Goal: Transaction & Acquisition: Purchase product/service

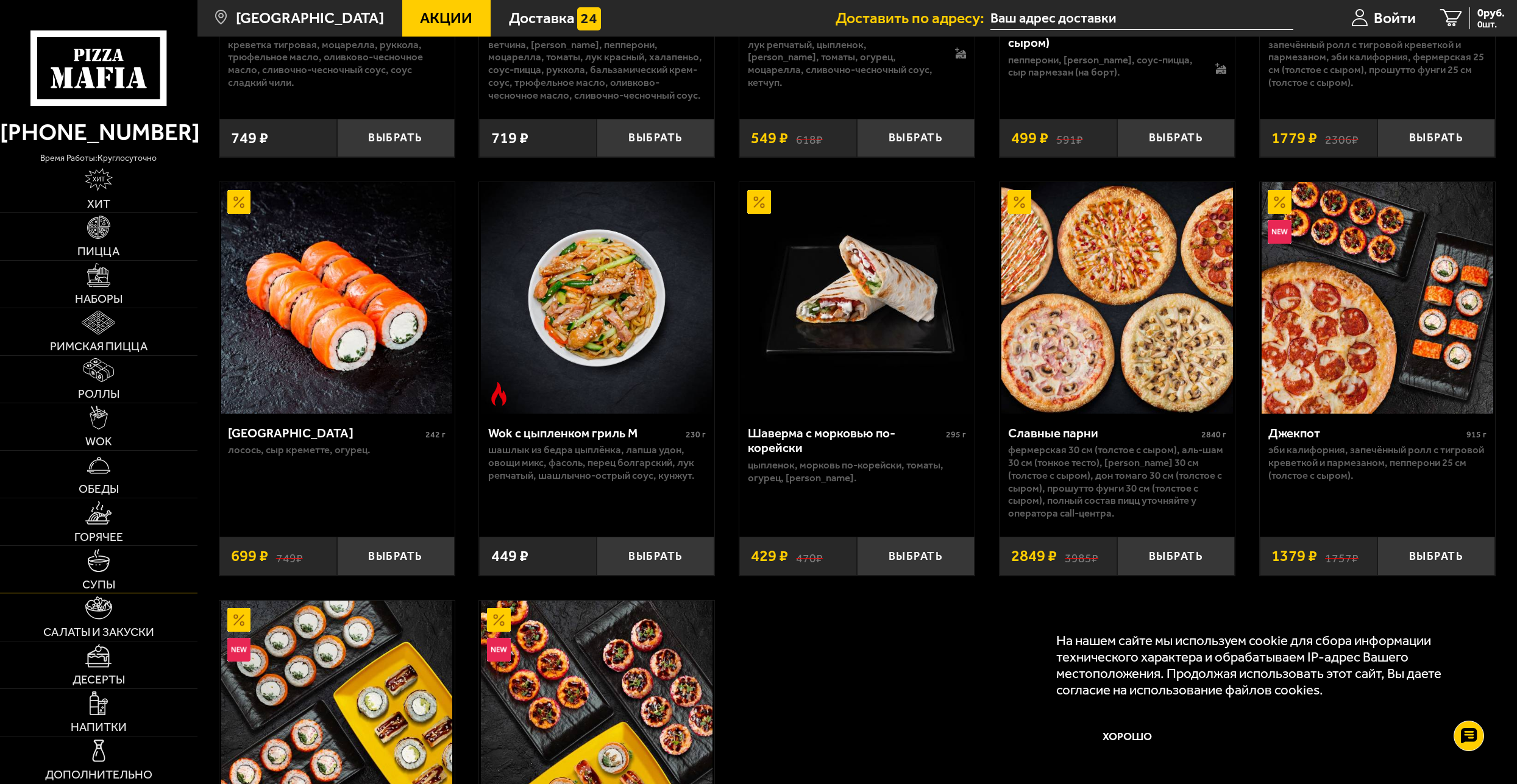
scroll to position [731, 0]
click at [438, 25] on span "Акции" at bounding box center [446, 19] width 52 height 15
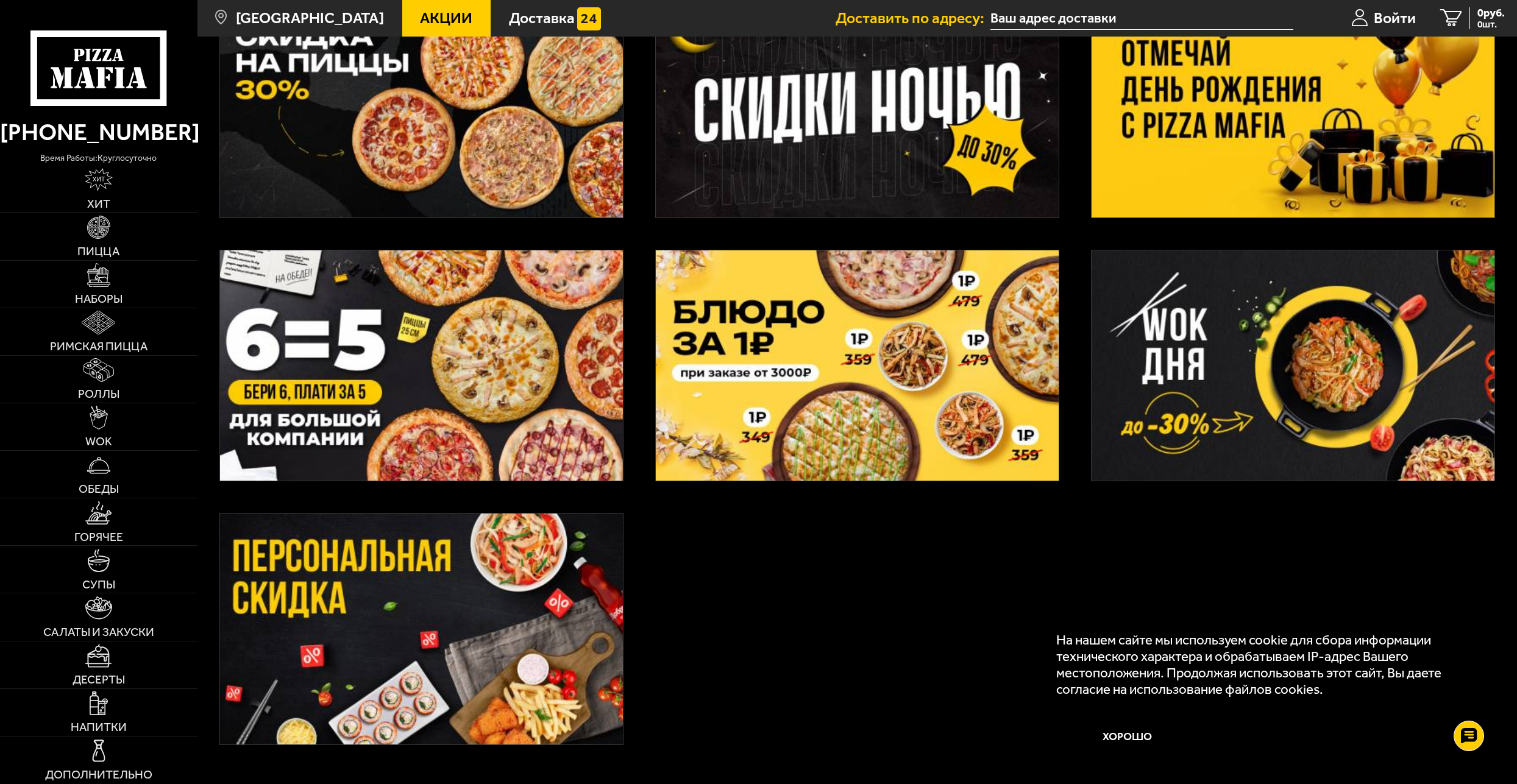
scroll to position [503, 0]
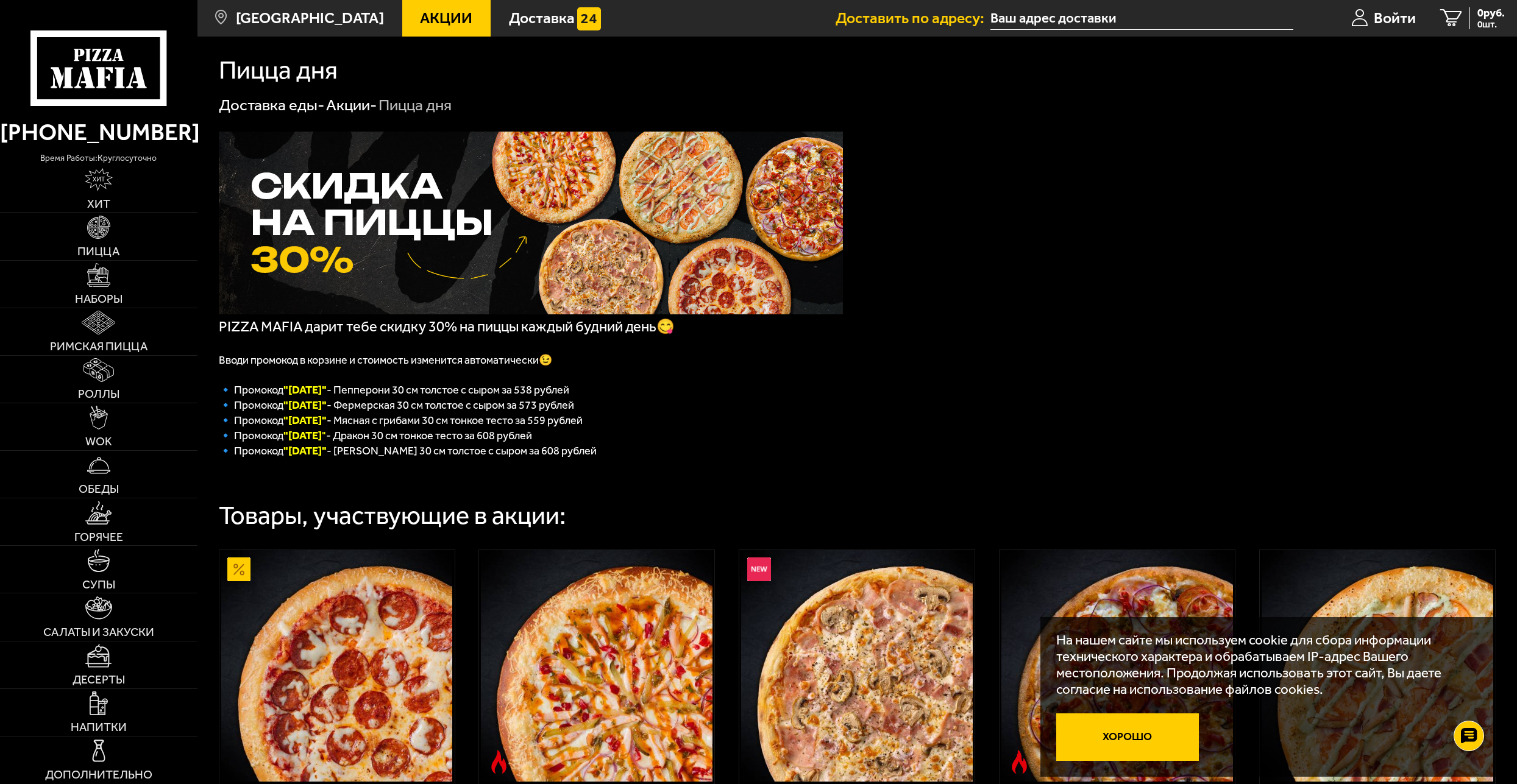
click at [1108, 748] on button "Хорошо" at bounding box center [1127, 737] width 142 height 47
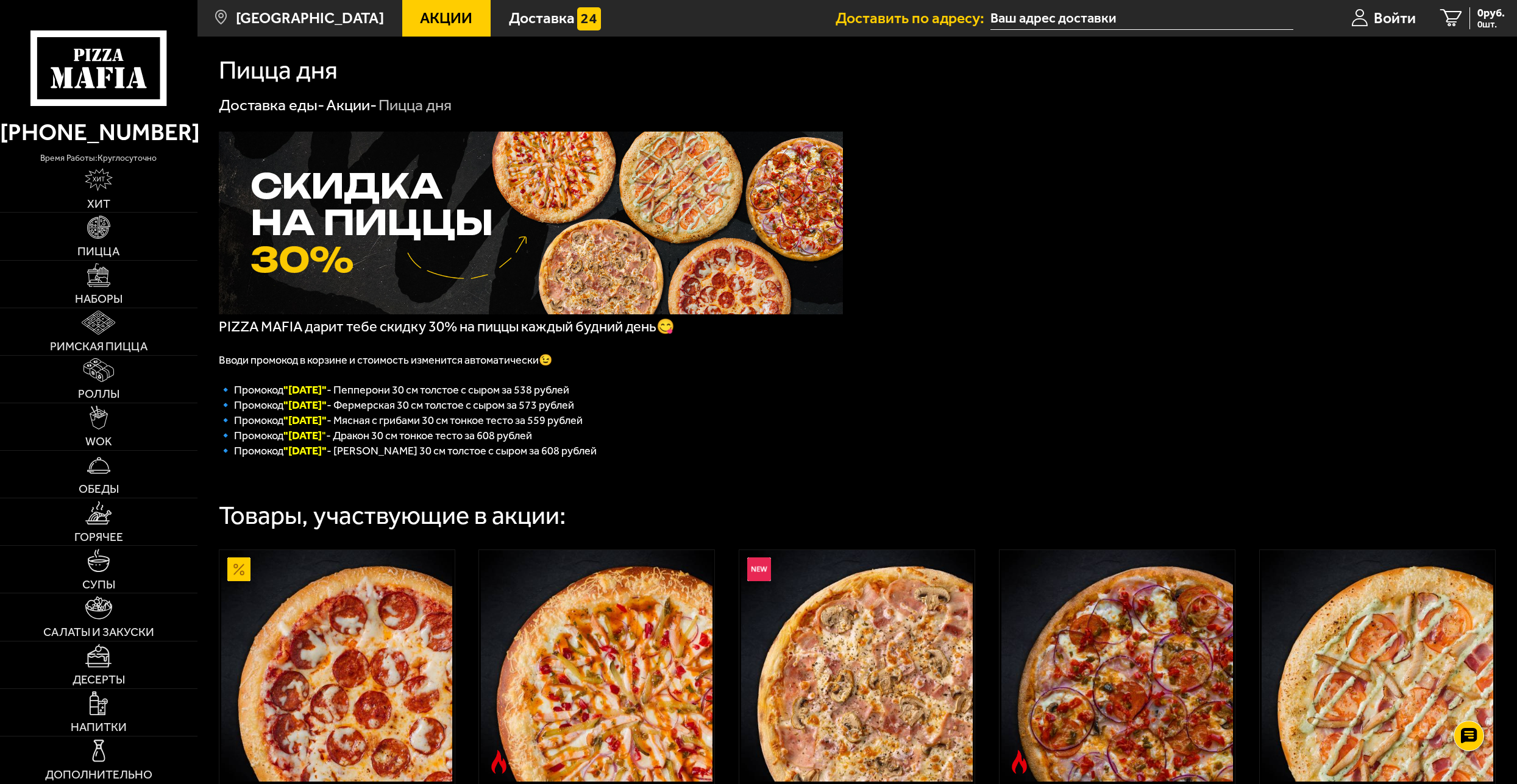
drag, startPoint x: 359, startPoint y: 404, endPoint x: 592, endPoint y: 409, distance: 233.1
click at [592, 409] on p "🔹 Промокод "Вторник" - Фермерская 30 см толстое с сыром за 573 рублей" at bounding box center [531, 405] width 624 height 15
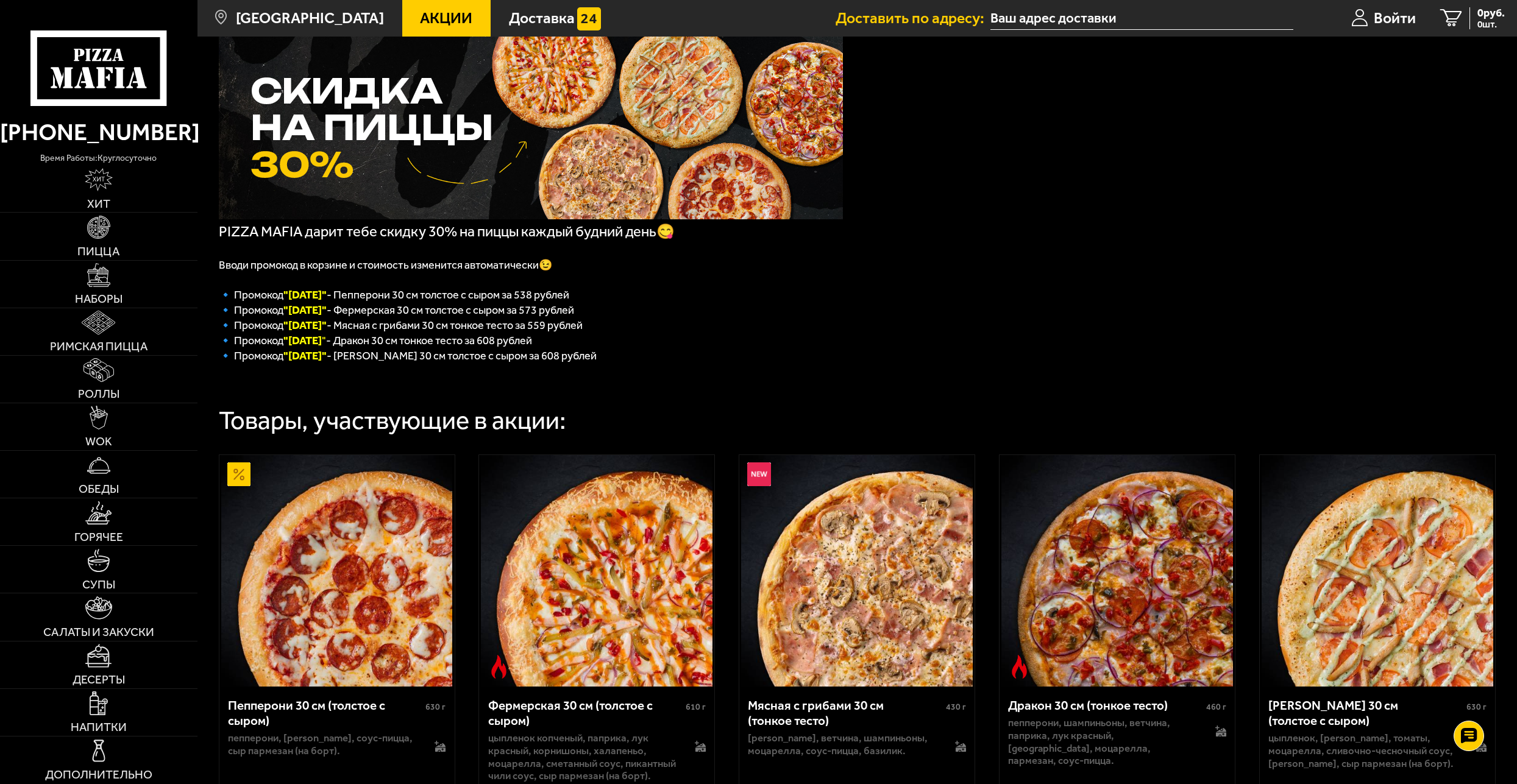
scroll to position [4, 0]
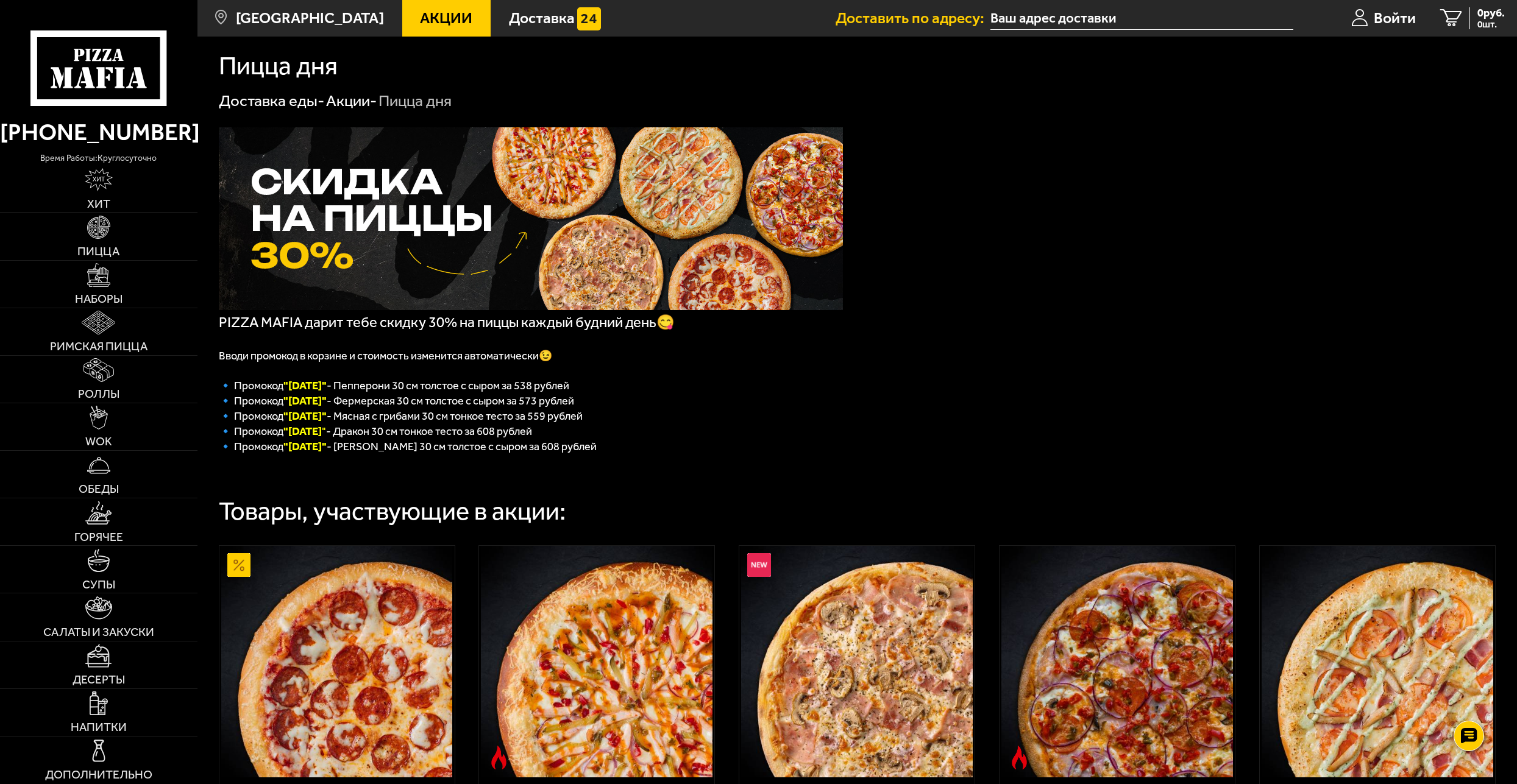
click at [402, 4] on link "Акции" at bounding box center [447, 18] width 89 height 37
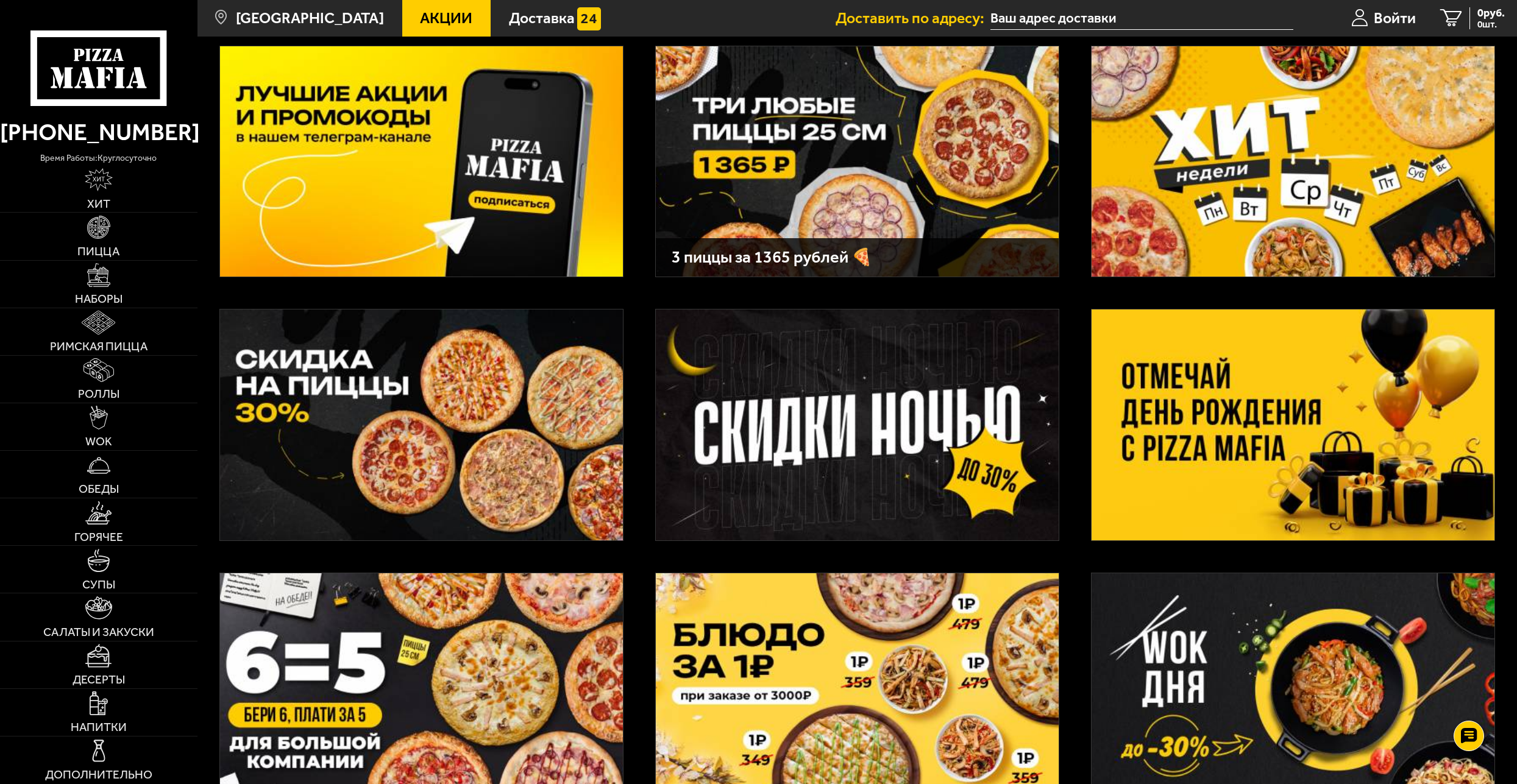
scroll to position [292, 0]
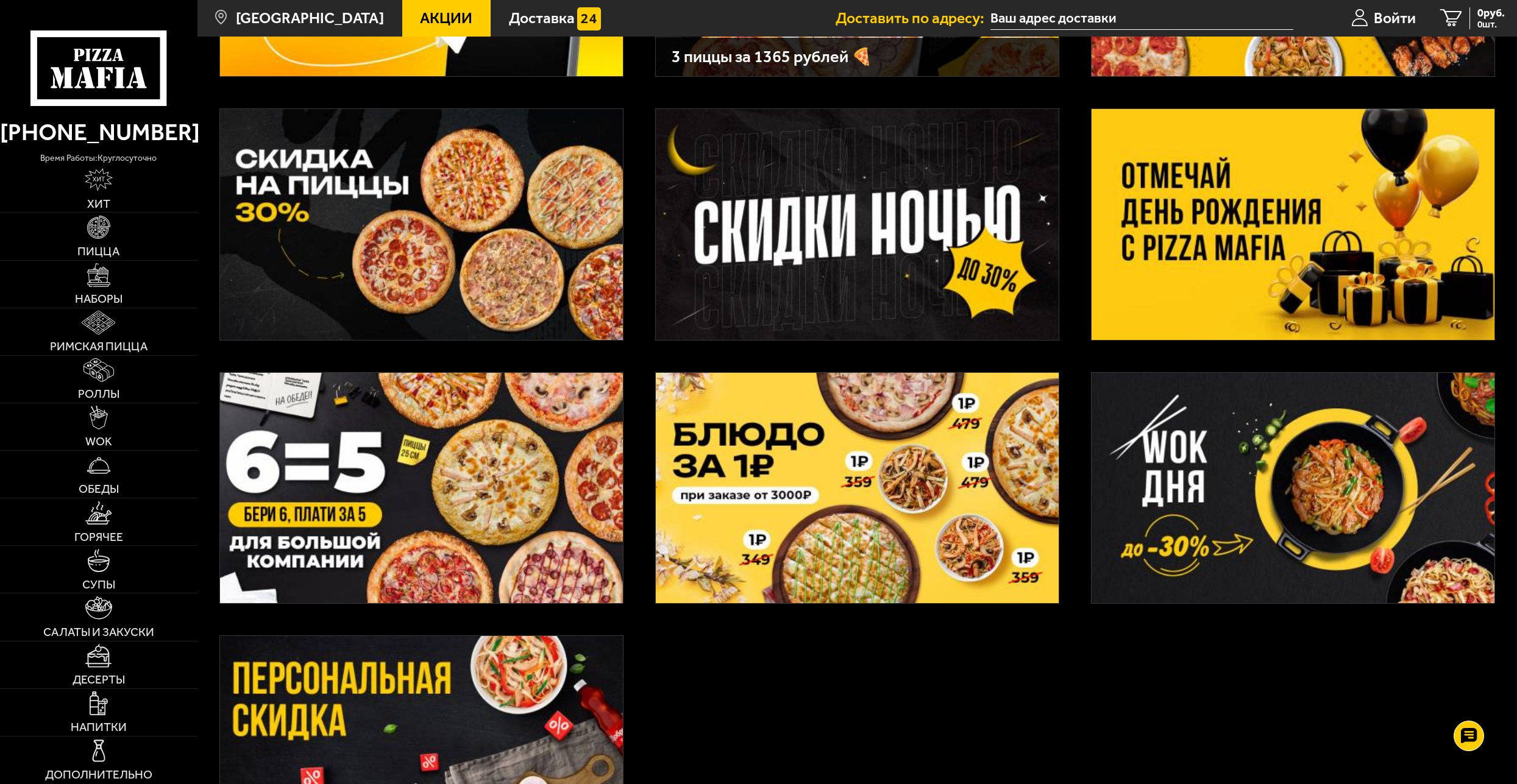
click at [361, 533] on img at bounding box center [421, 488] width 403 height 231
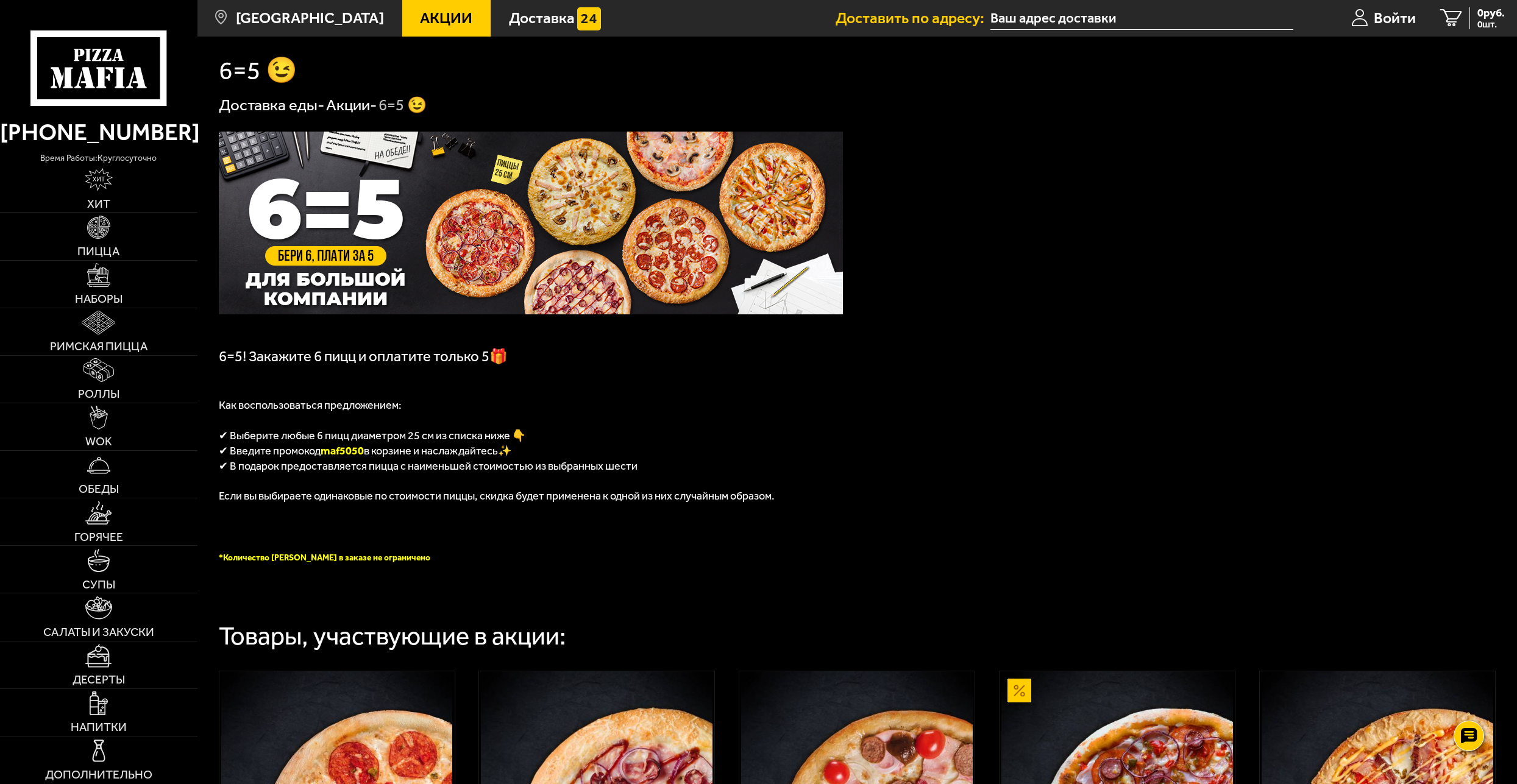
click at [345, 450] on span "maf5050" at bounding box center [342, 451] width 43 height 13
copy span "maf5050"
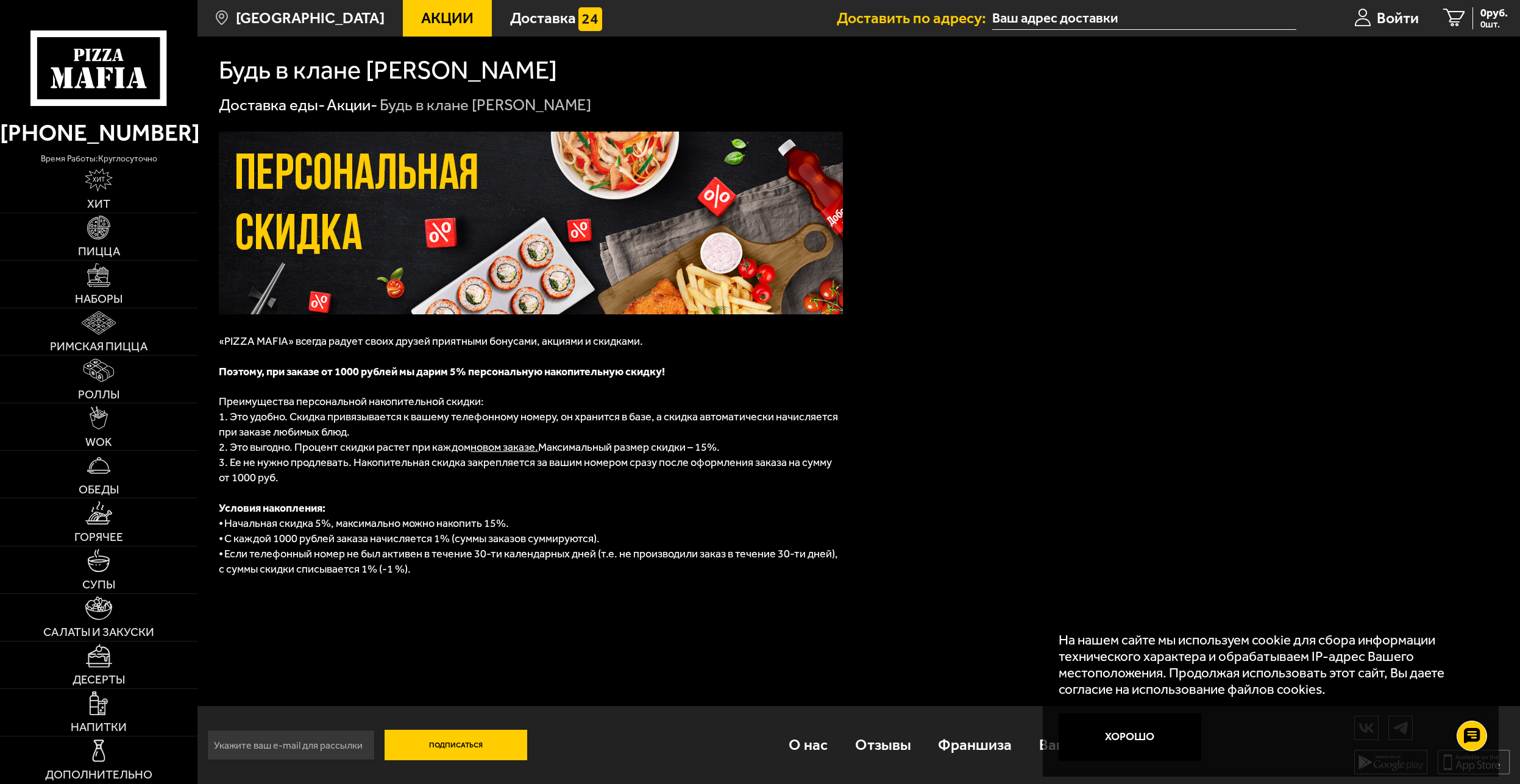
click at [445, 15] on span "Акции" at bounding box center [447, 19] width 52 height 15
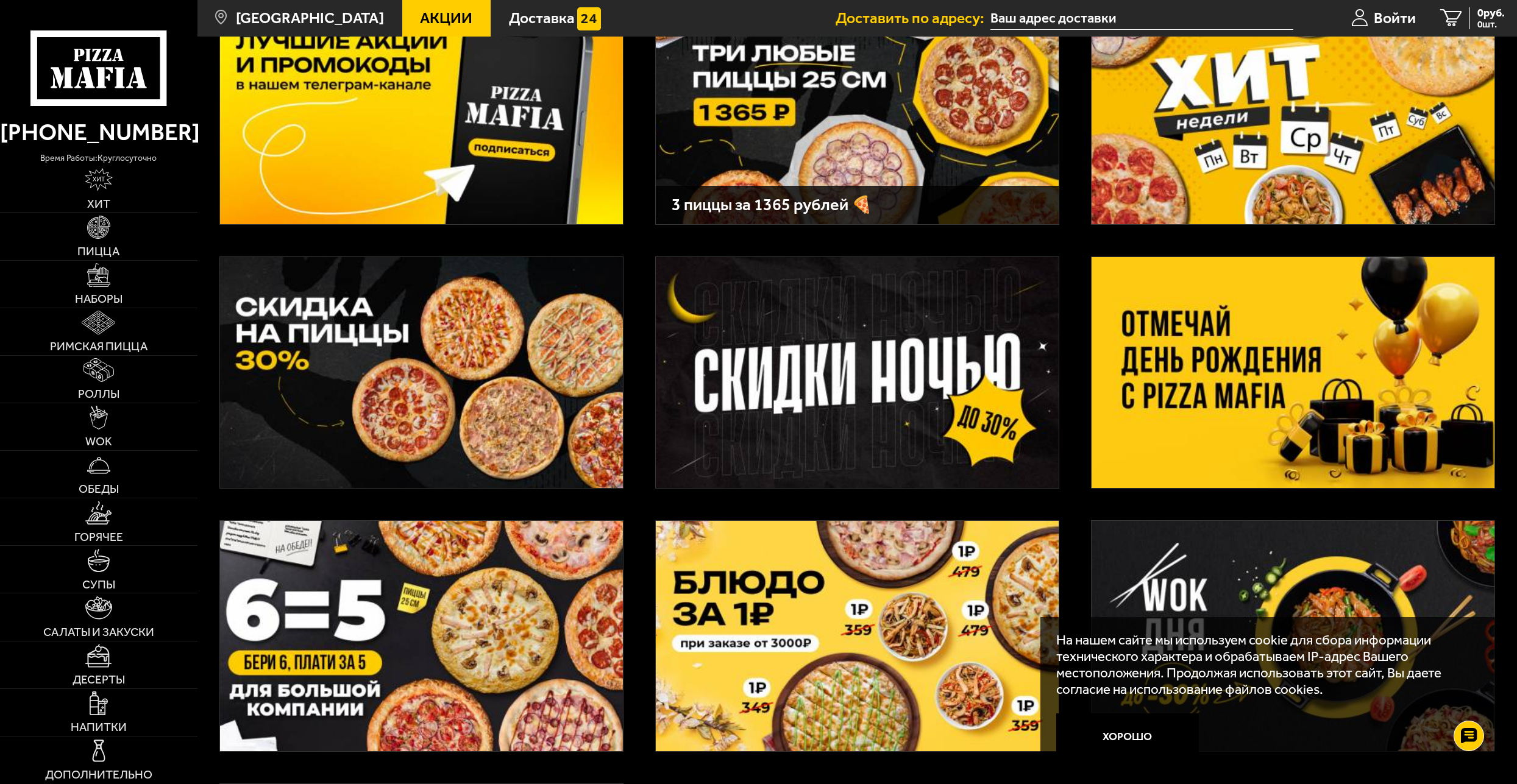
scroll to position [219, 0]
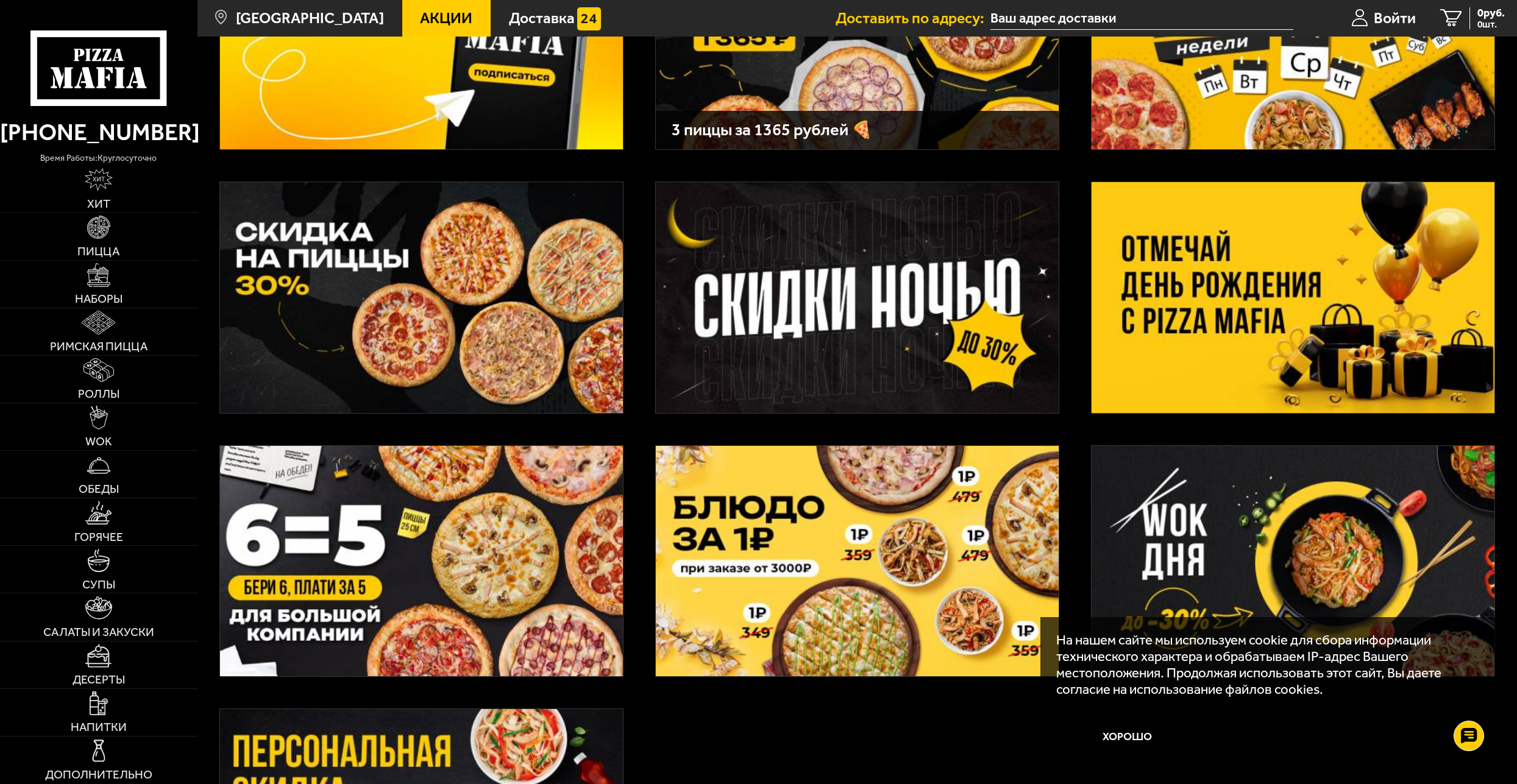
click at [487, 283] on img at bounding box center [421, 298] width 403 height 231
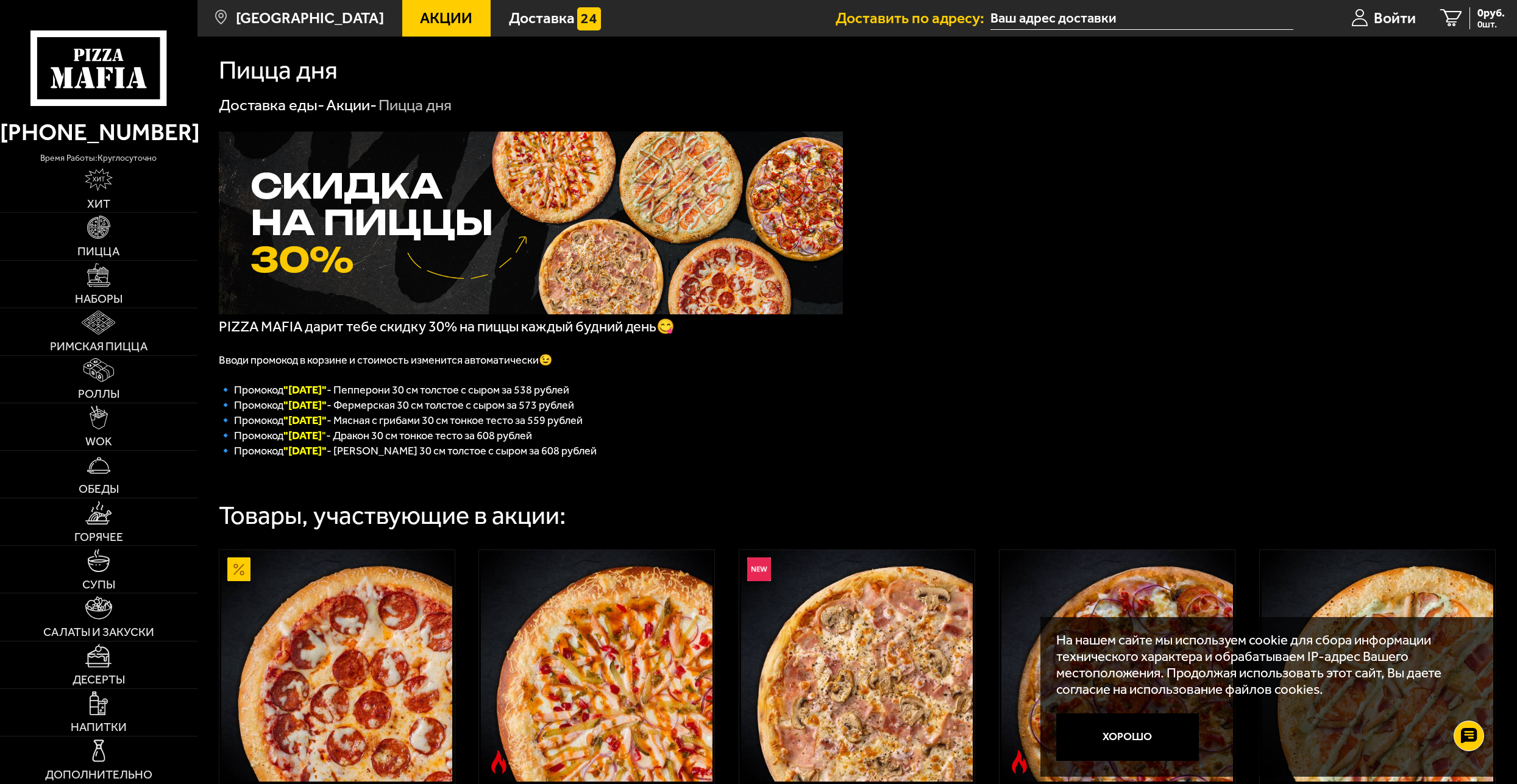
click at [433, 11] on span "Акции" at bounding box center [446, 19] width 52 height 15
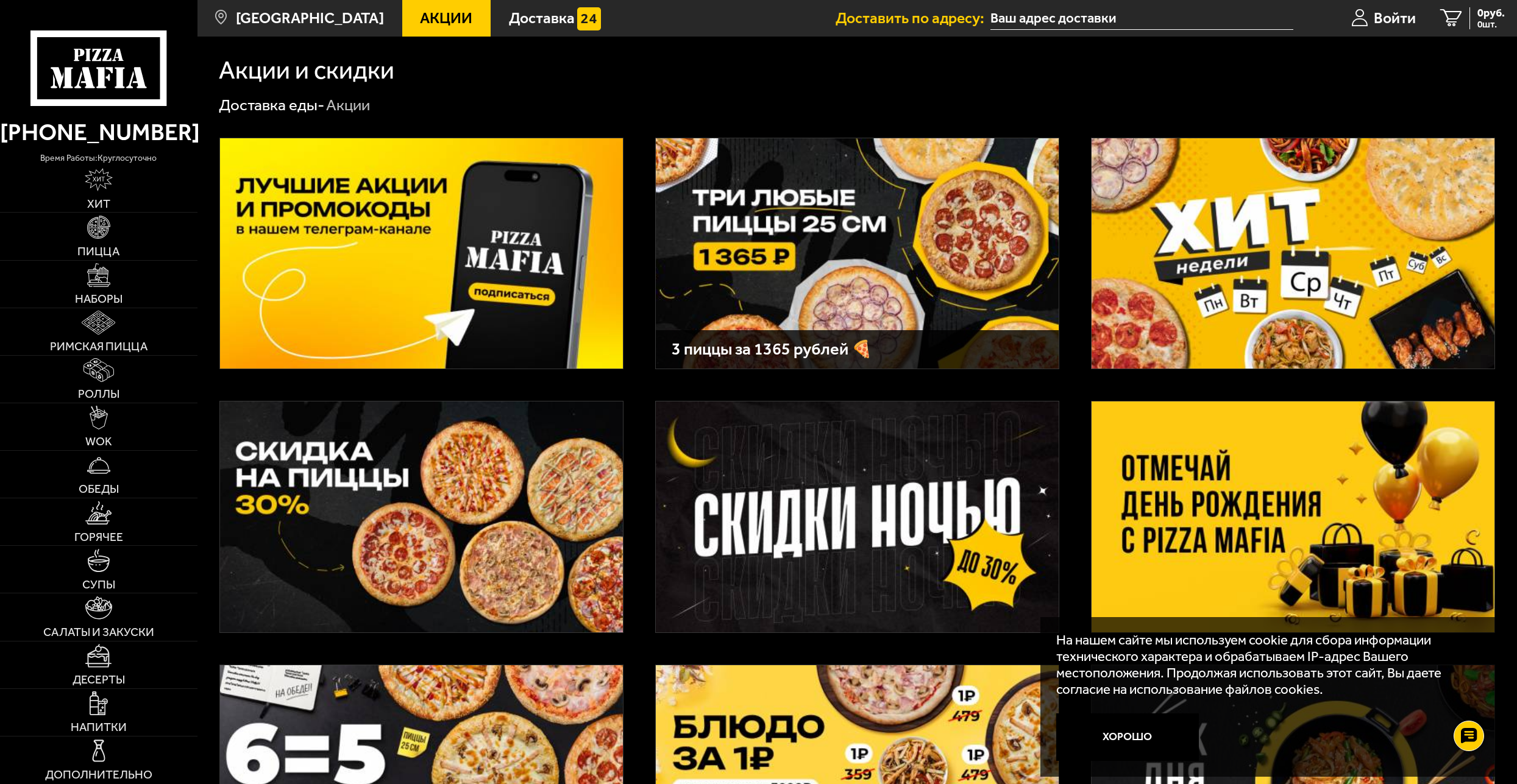
scroll to position [292, 0]
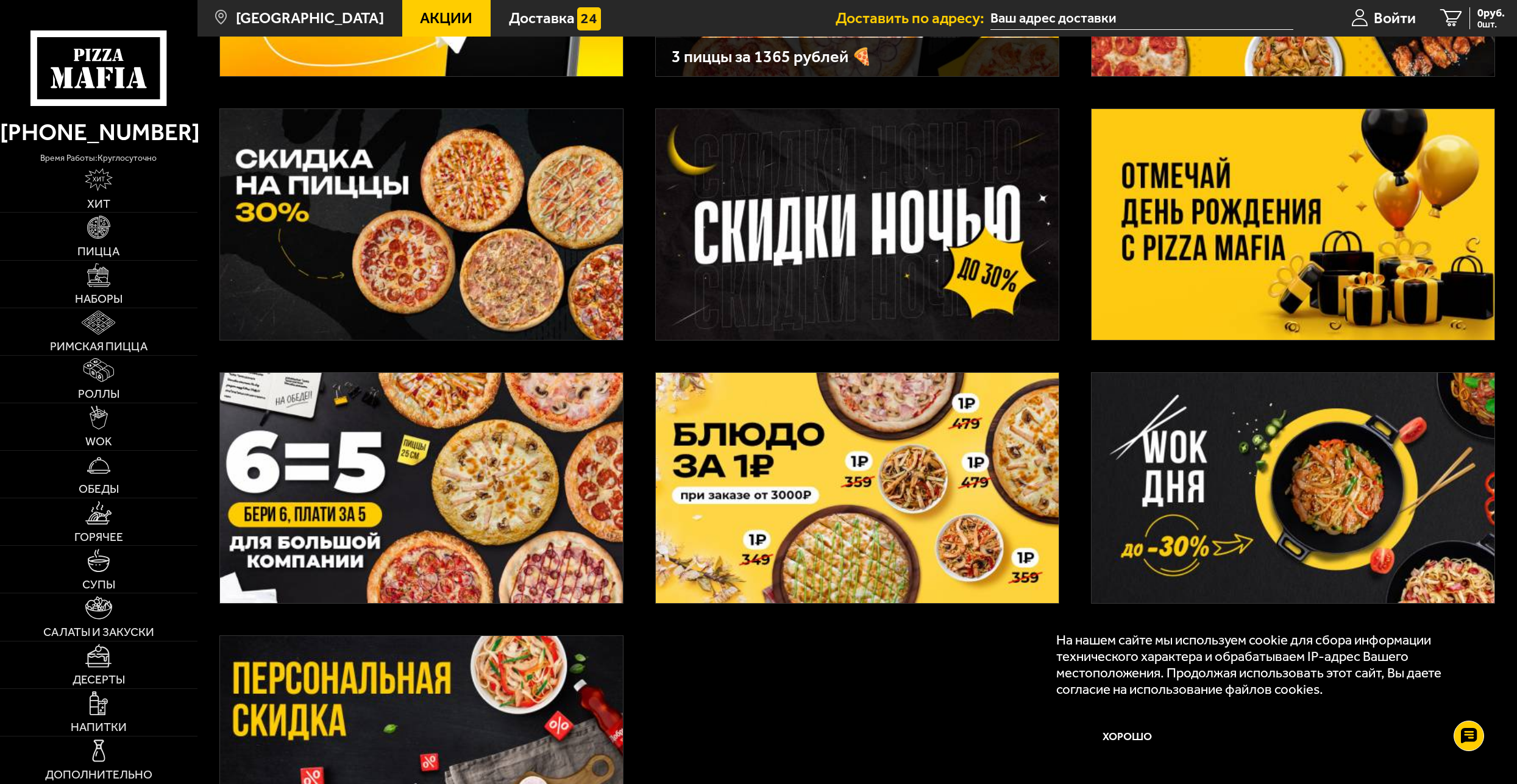
click at [476, 510] on img at bounding box center [421, 488] width 403 height 231
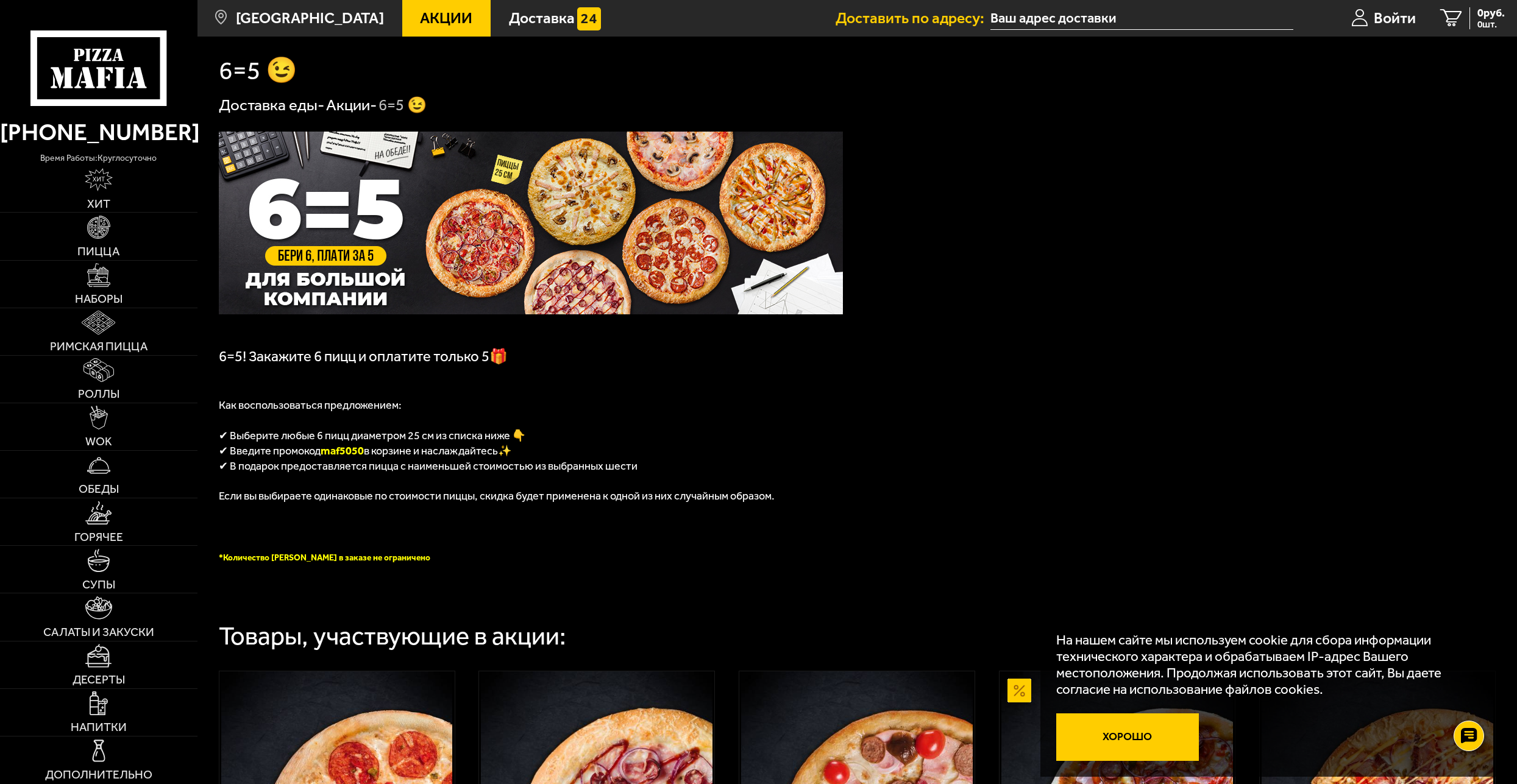
click at [1140, 735] on button "Хорошо" at bounding box center [1127, 737] width 142 height 47
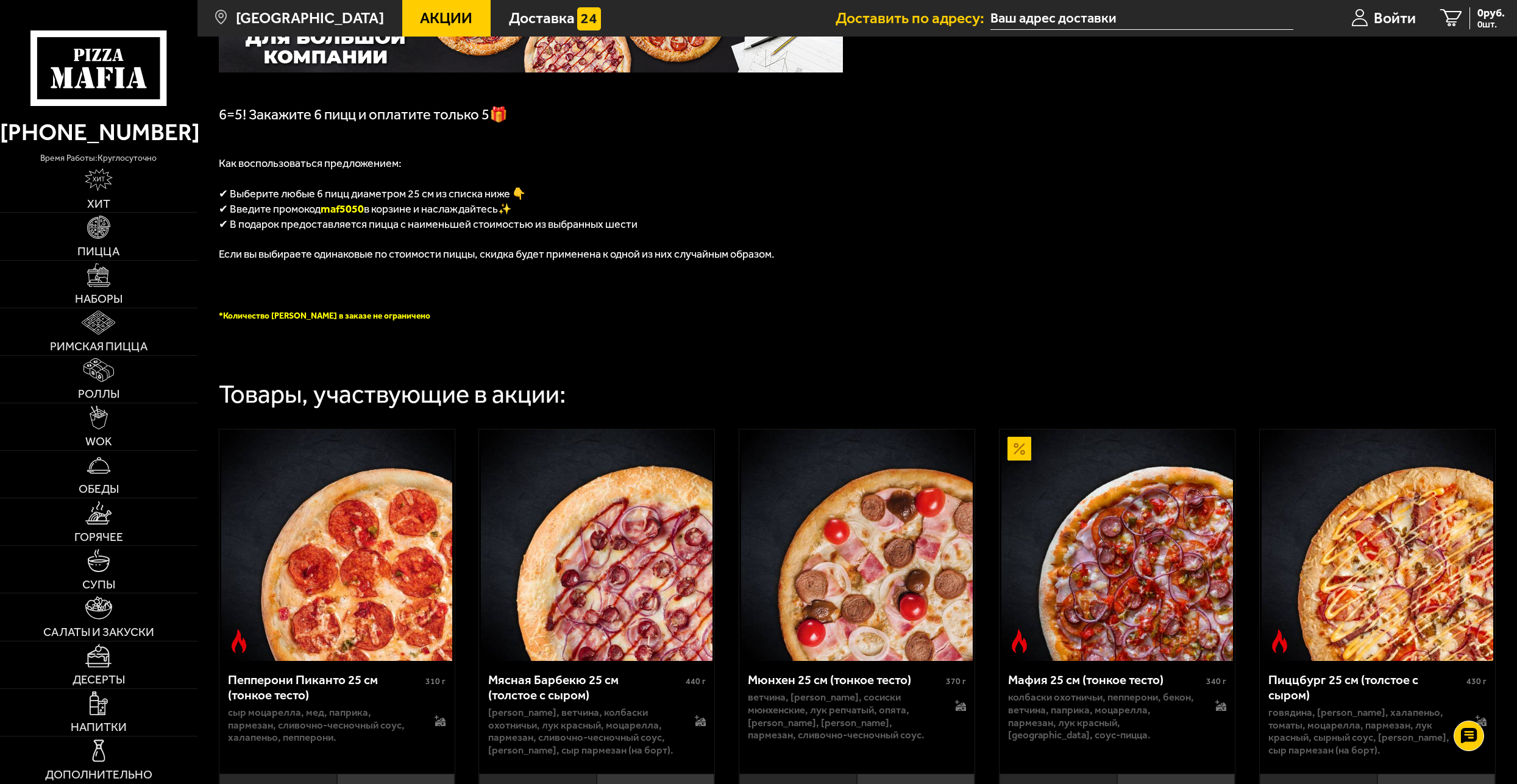
scroll to position [512, 0]
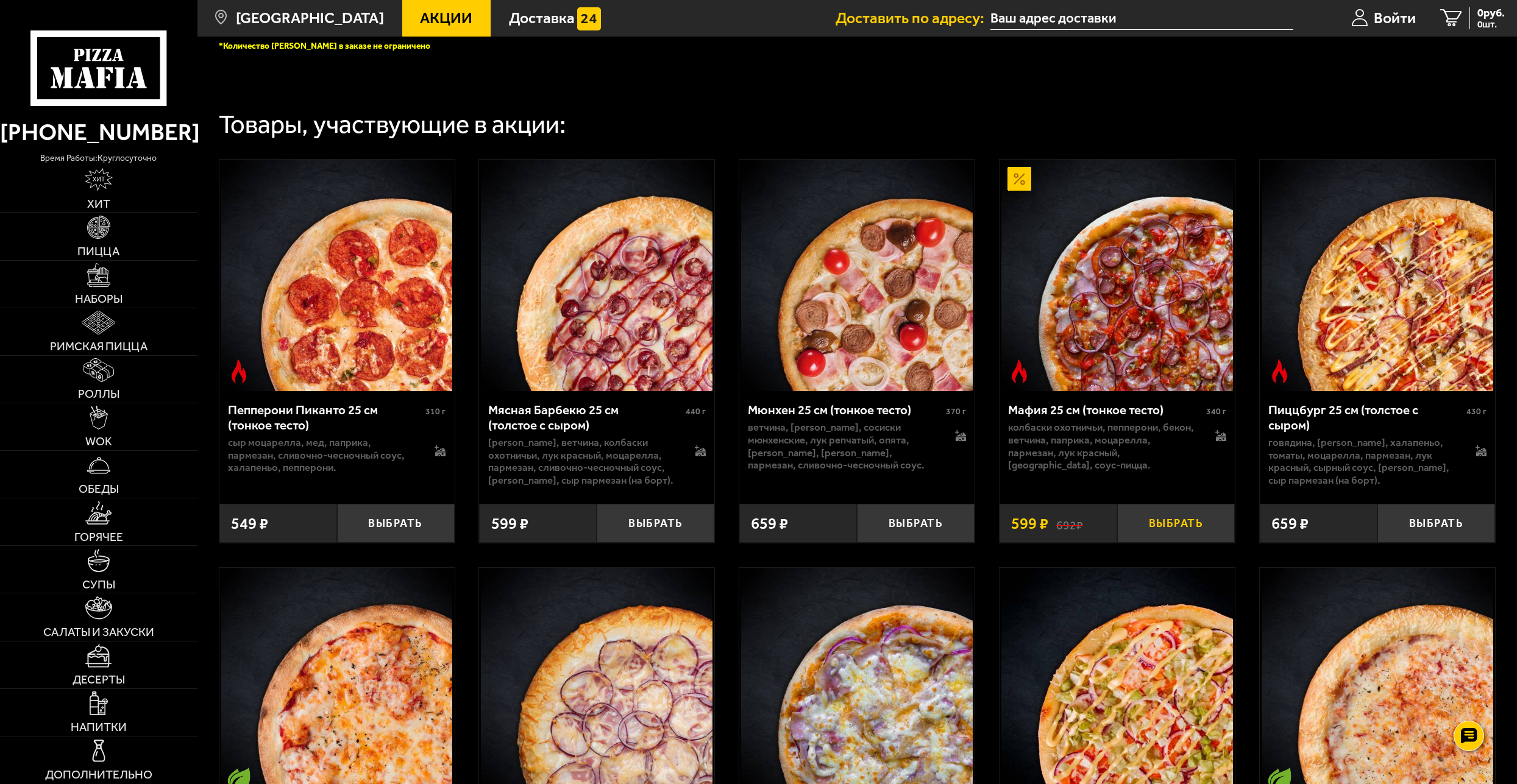
click at [1185, 528] on button "Выбрать" at bounding box center [1176, 523] width 118 height 39
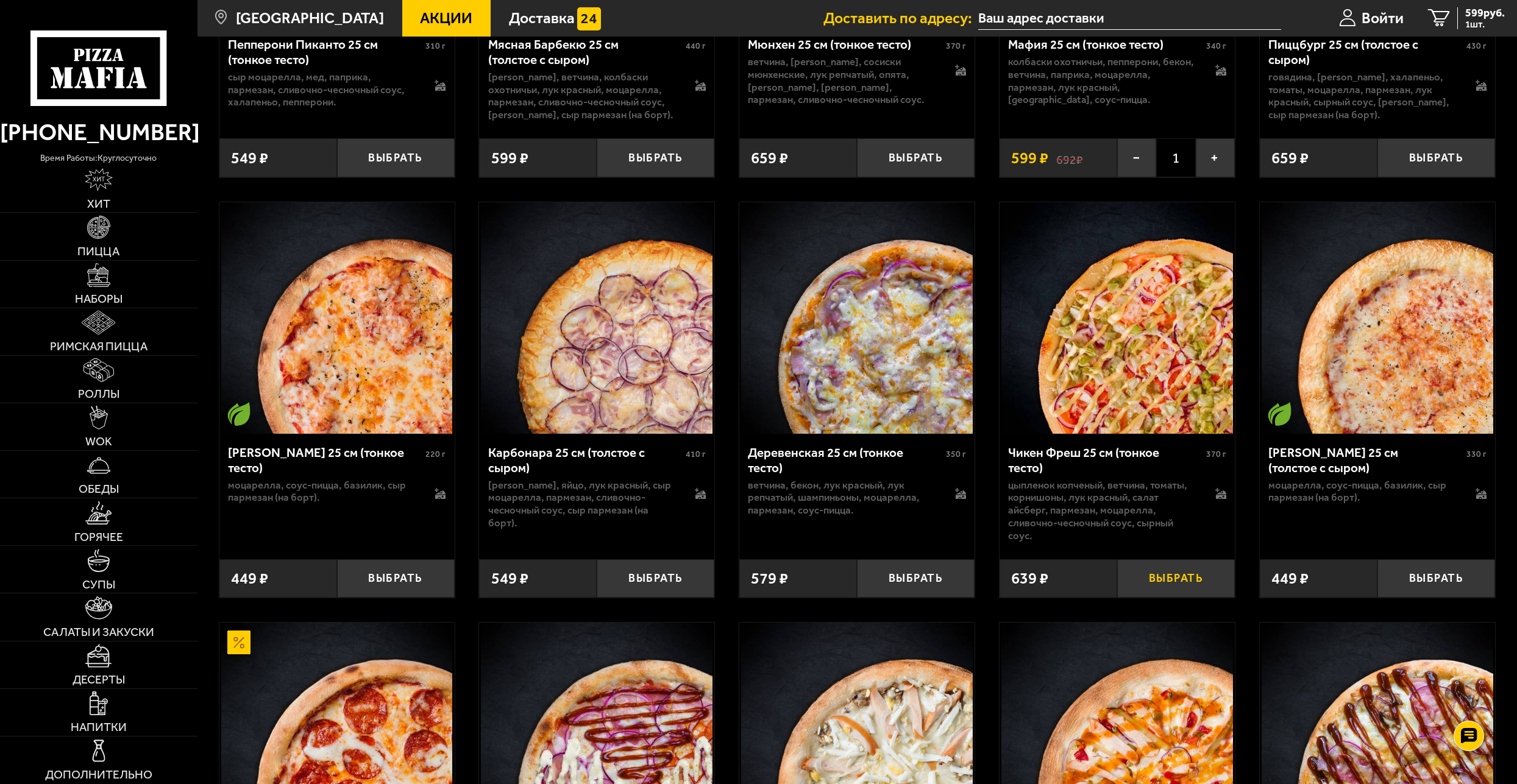
click at [1169, 582] on button "Выбрать" at bounding box center [1176, 578] width 118 height 39
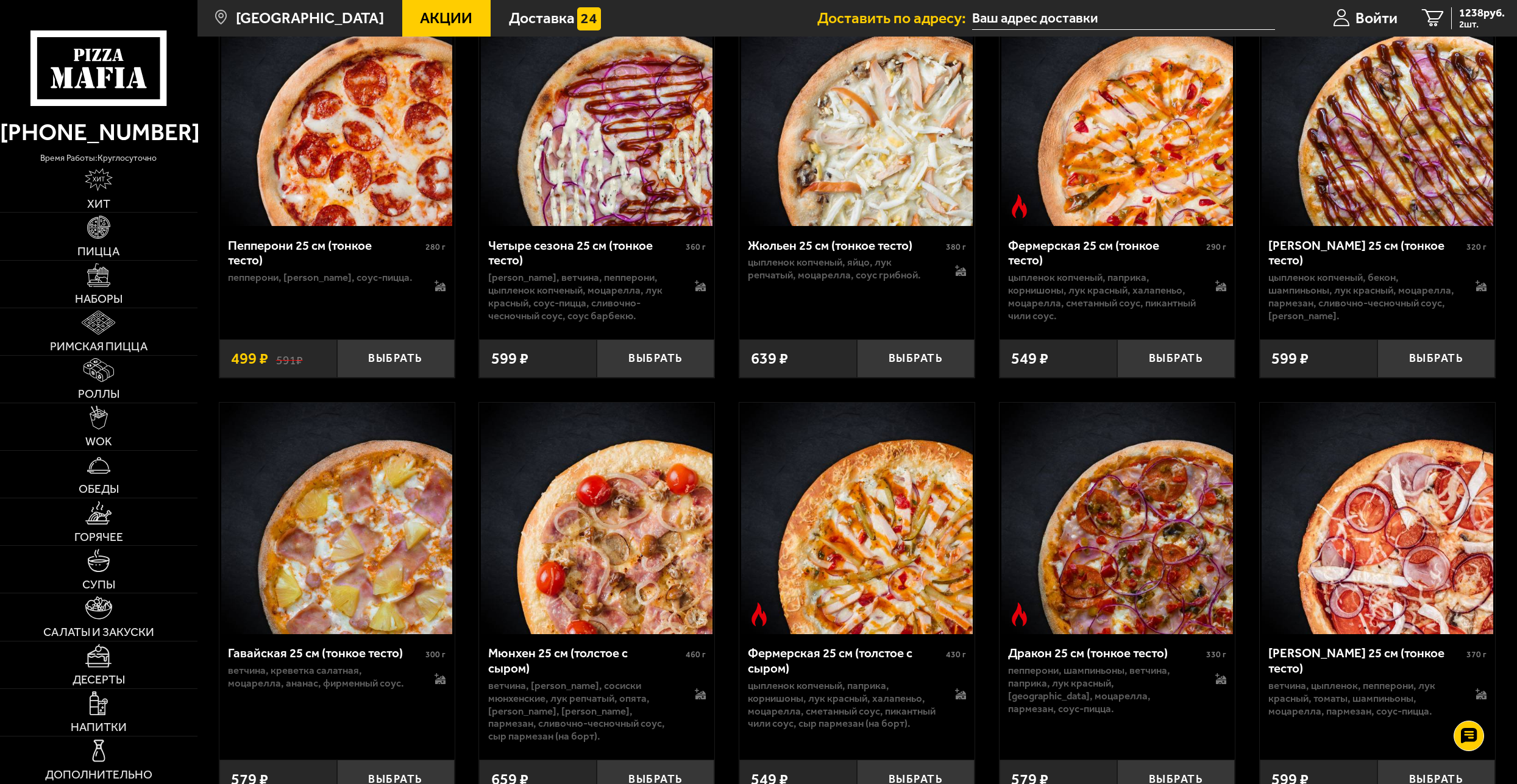
scroll to position [1536, 0]
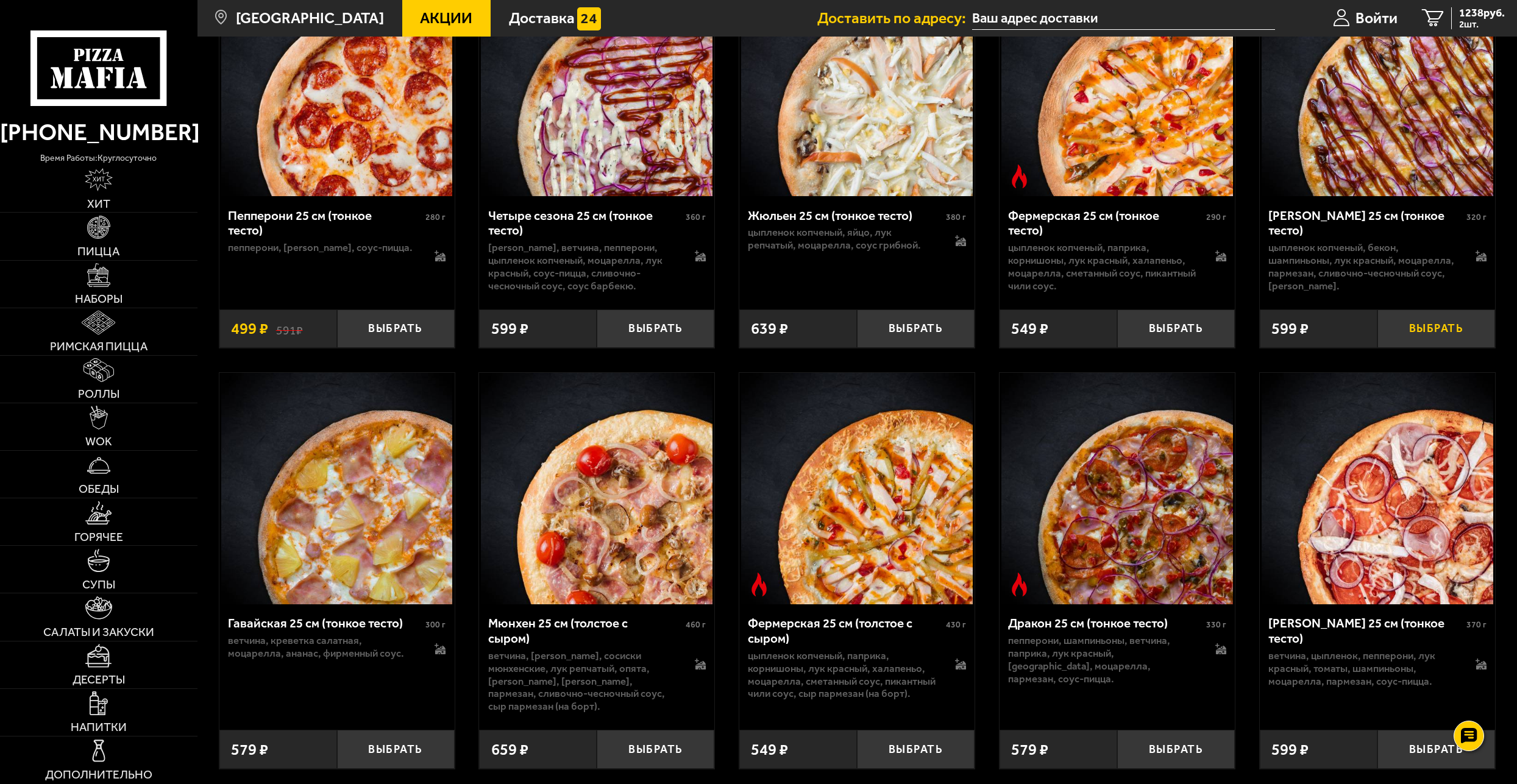
click at [1427, 340] on button "Выбрать" at bounding box center [1436, 328] width 118 height 39
click at [1170, 738] on button "Выбрать" at bounding box center [1176, 749] width 118 height 39
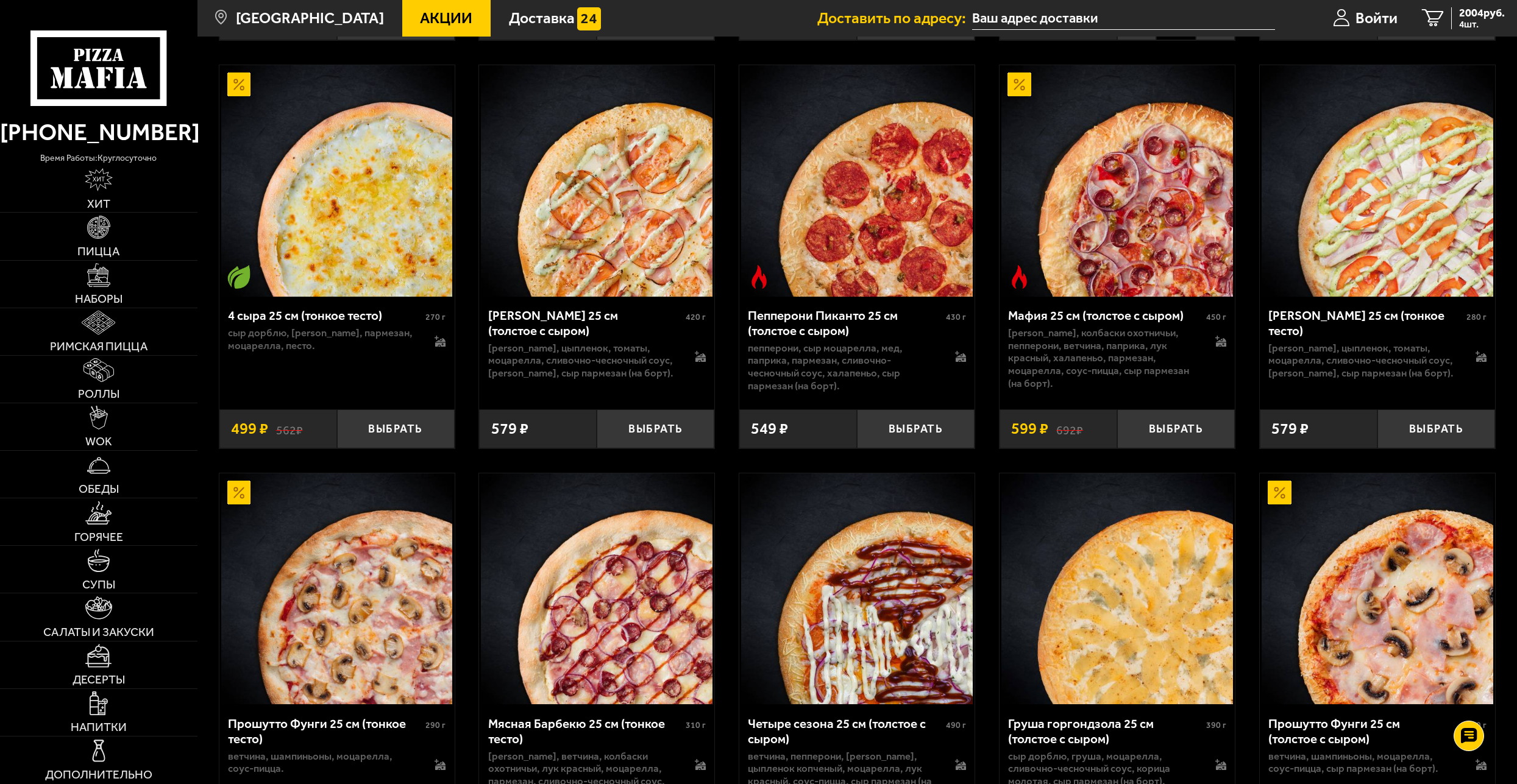
scroll to position [2267, 0]
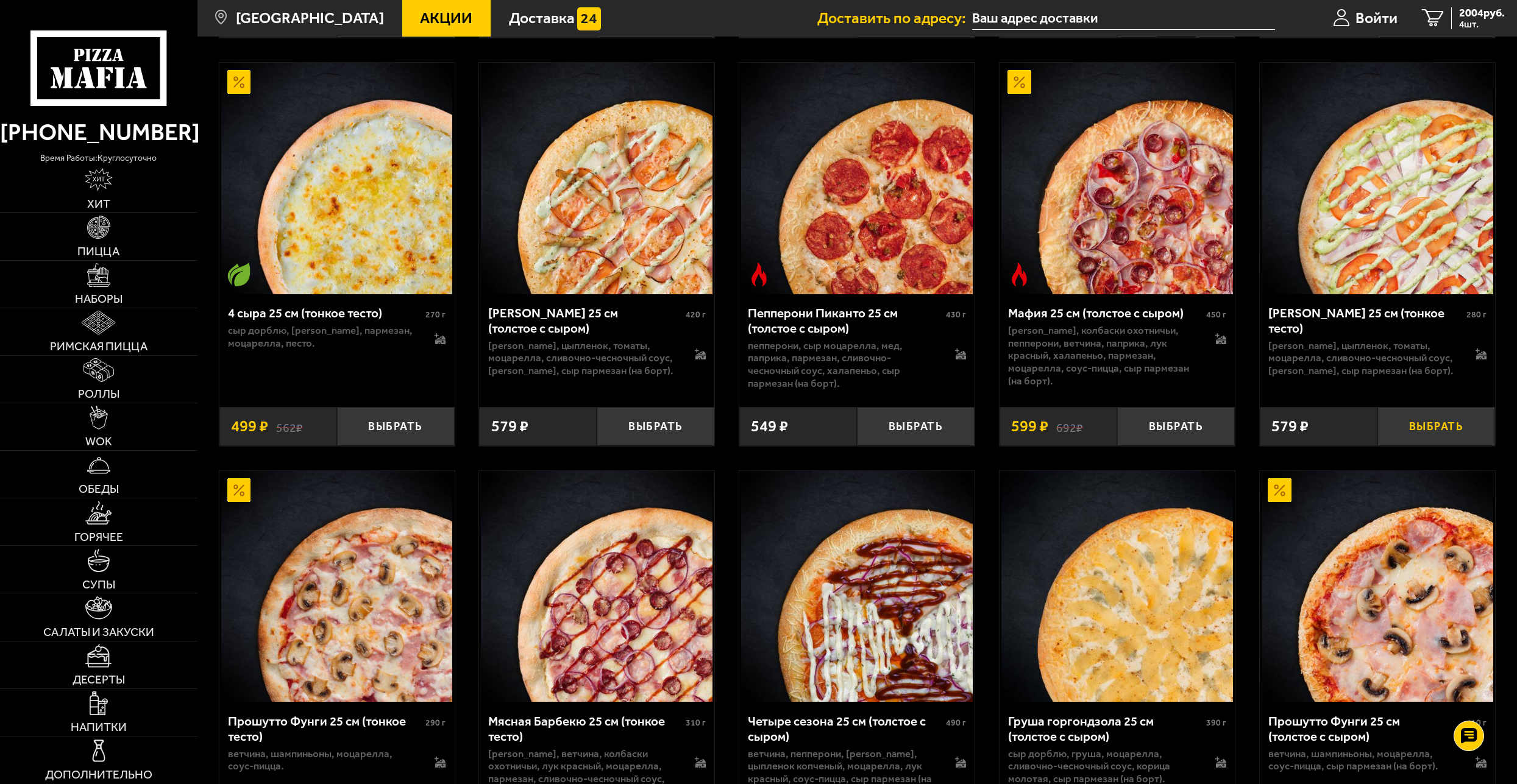
click at [1430, 422] on button "Выбрать" at bounding box center [1436, 426] width 118 height 39
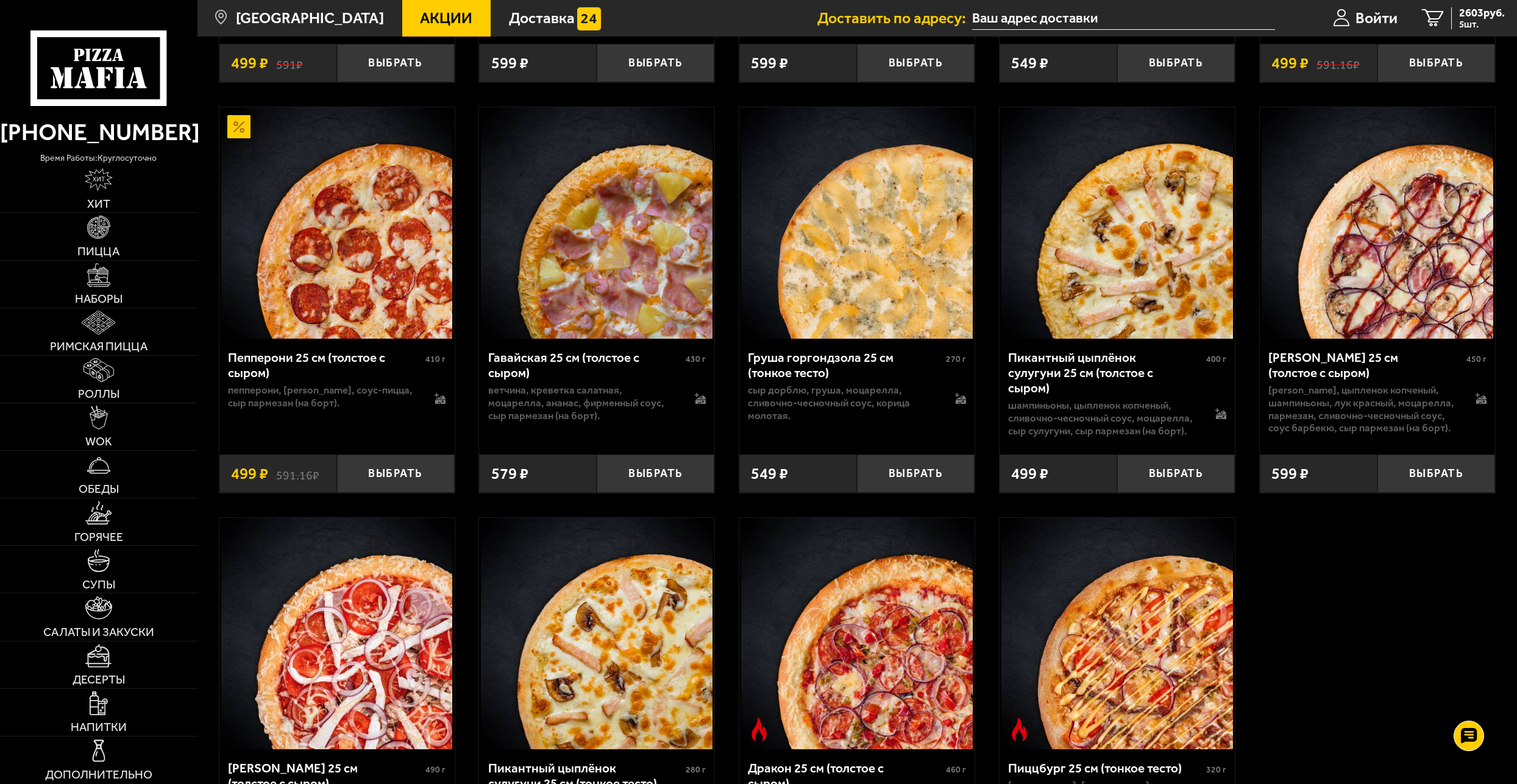
scroll to position [3217, 0]
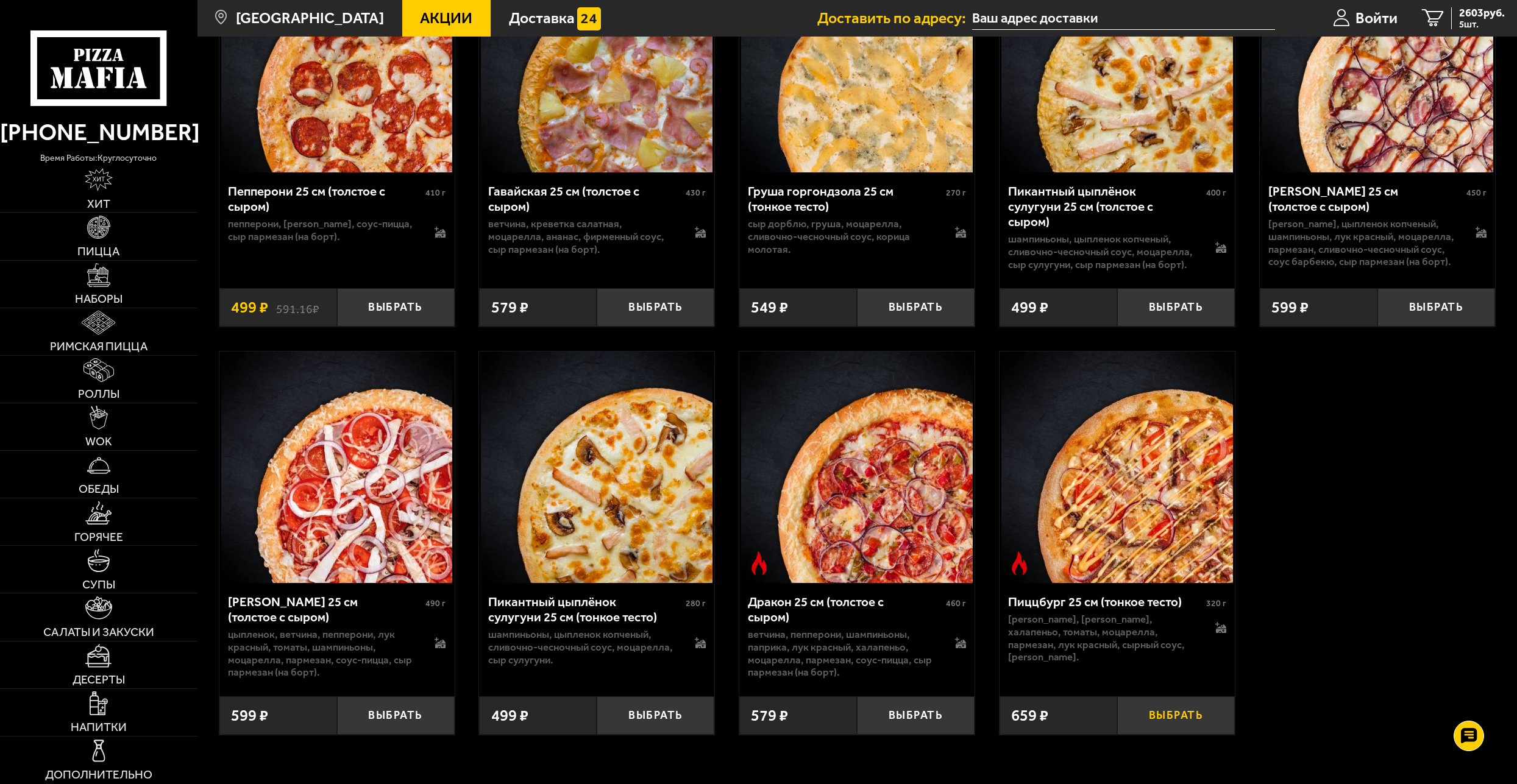
click at [1182, 714] on button "Выбрать" at bounding box center [1176, 716] width 118 height 39
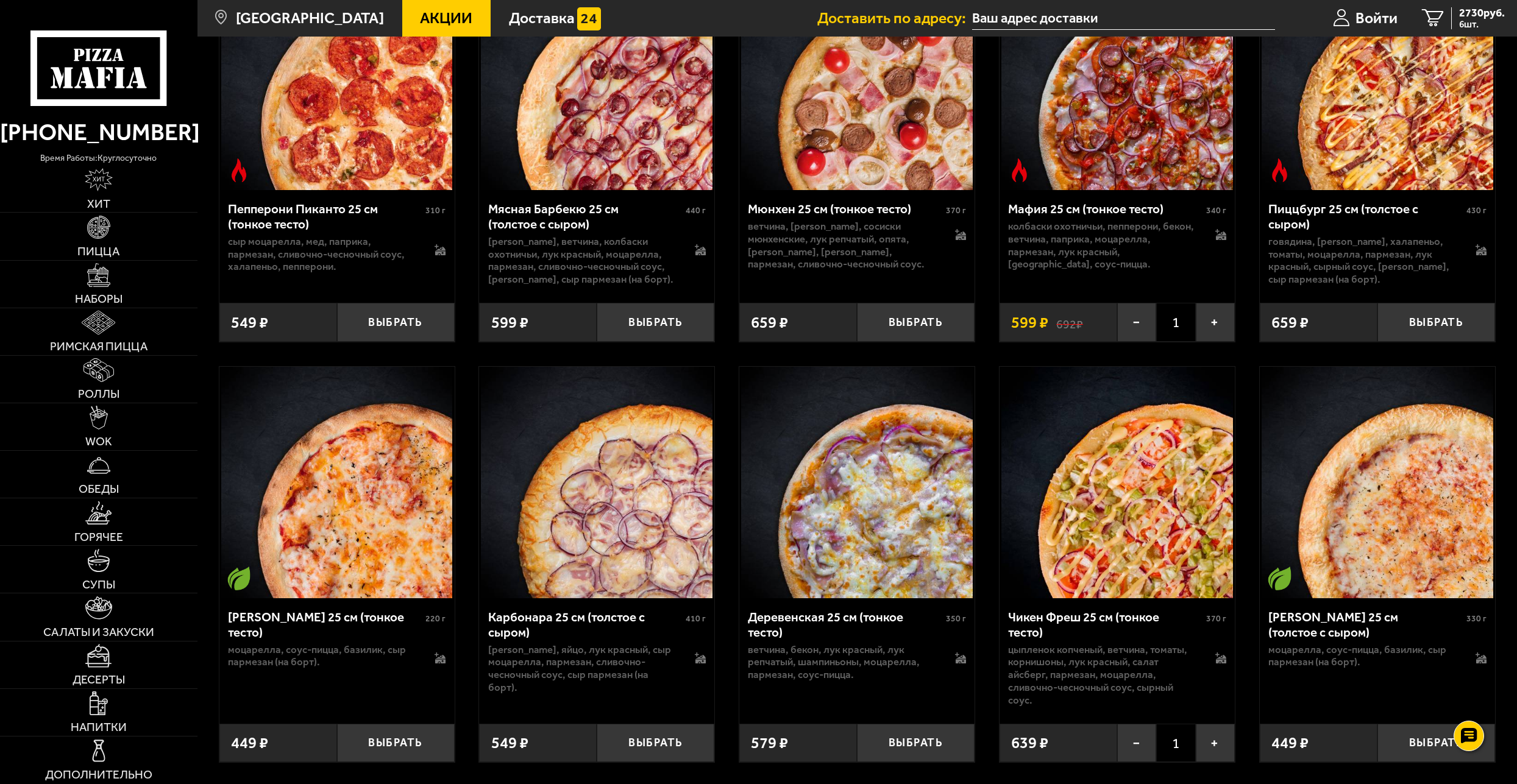
scroll to position [512, 0]
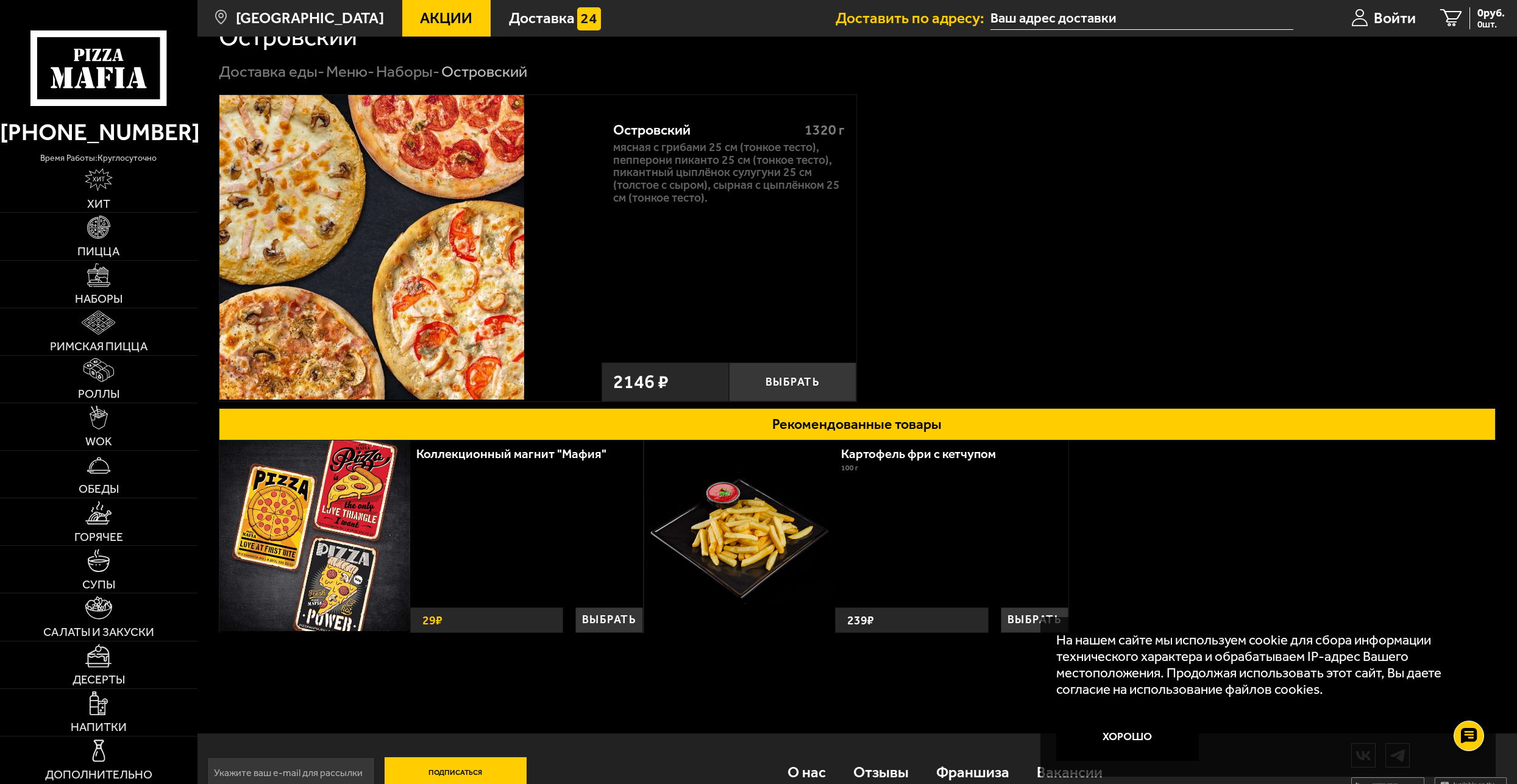
scroll to position [61, 0]
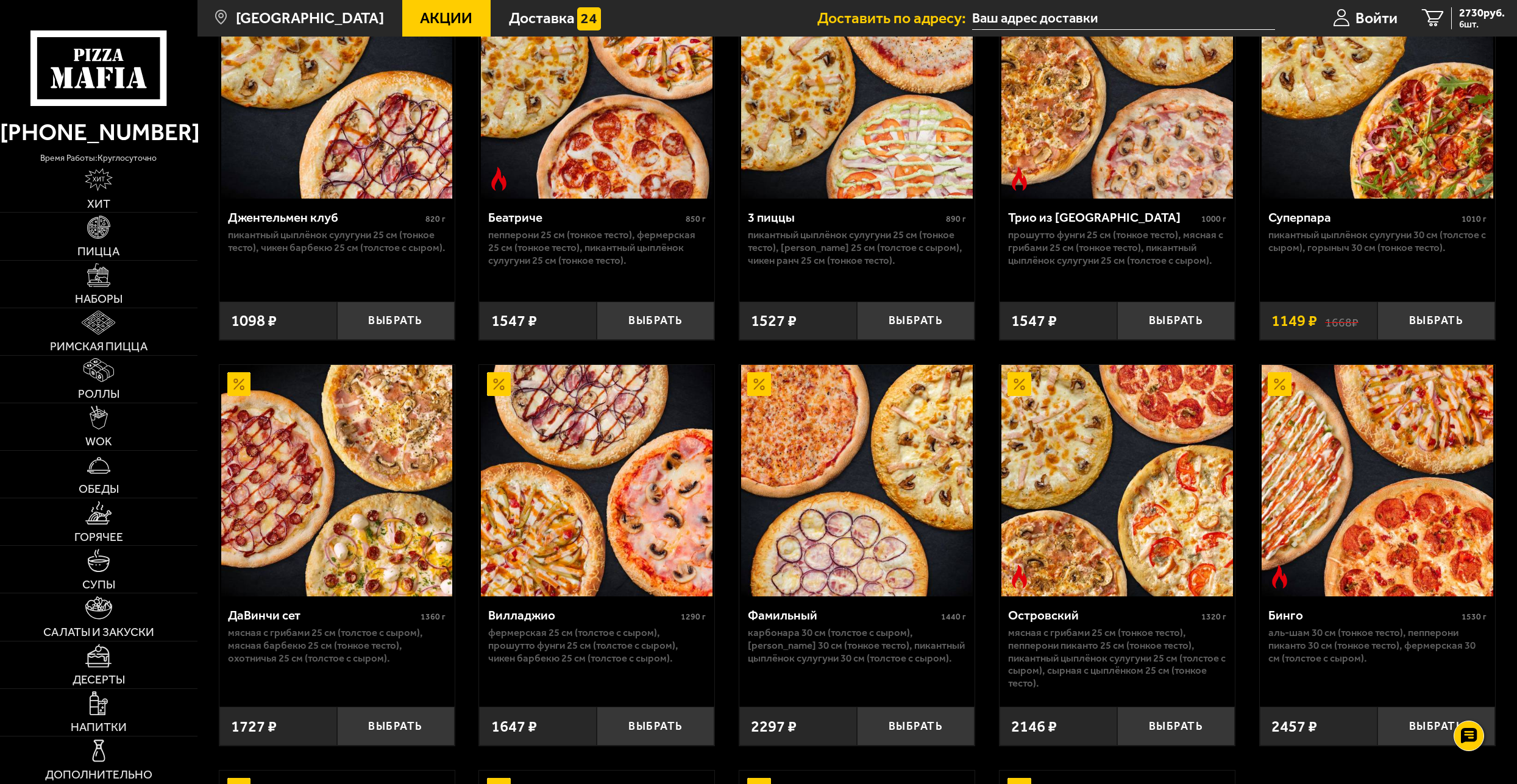
scroll to position [804, 0]
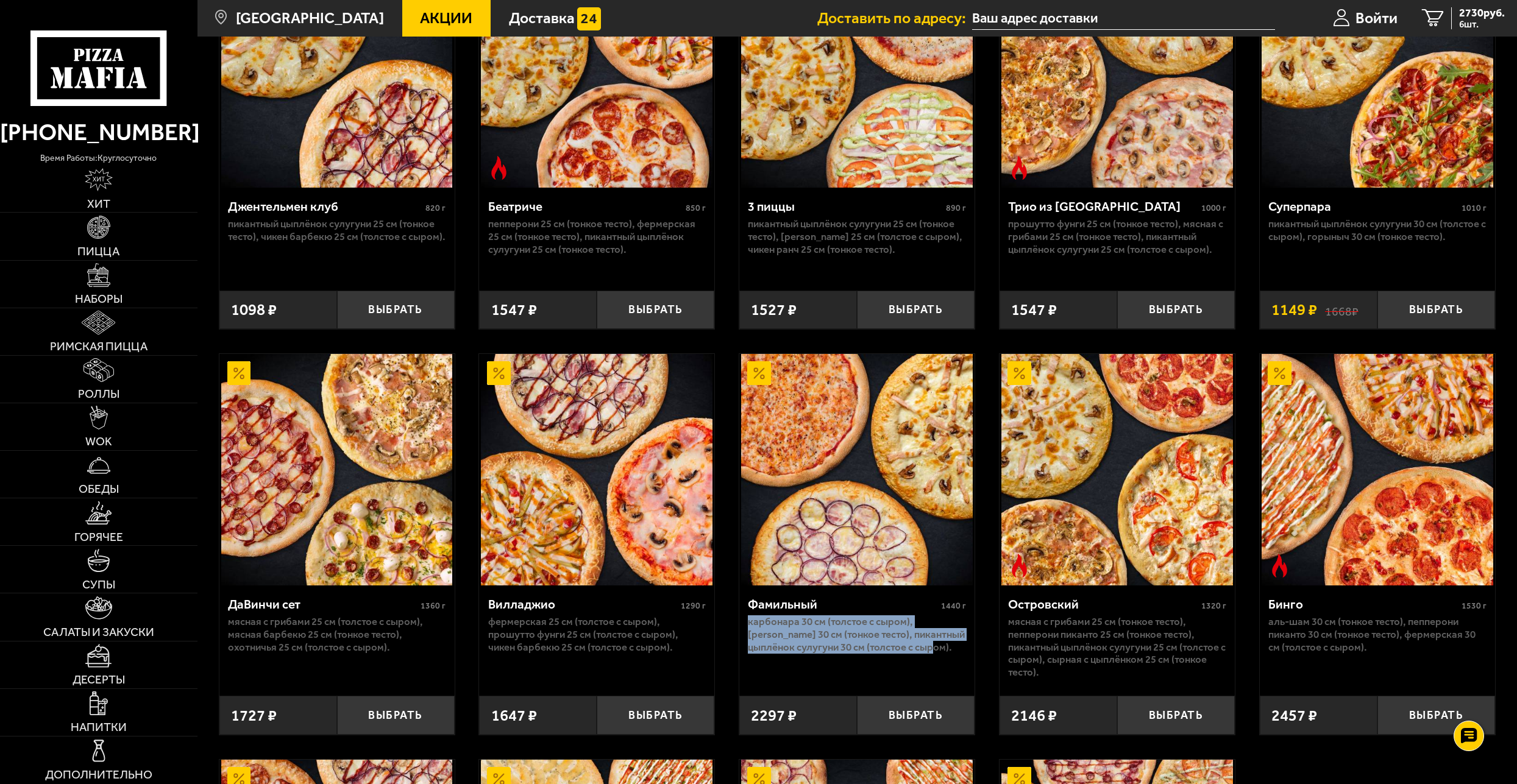
drag, startPoint x: 887, startPoint y: 652, endPoint x: 747, endPoint y: 628, distance: 142.0
click at [747, 628] on div "Фамильный 1440 г Карбонара 30 см (толстое с сыром), [PERSON_NAME] 30 см (тонкое…" at bounding box center [857, 635] width 235 height 99
click at [788, 639] on p "Карбонара 30 см (толстое с сыром), [PERSON_NAME] 30 см (тонкое тесто), Пикантны…" at bounding box center [856, 635] width 218 height 38
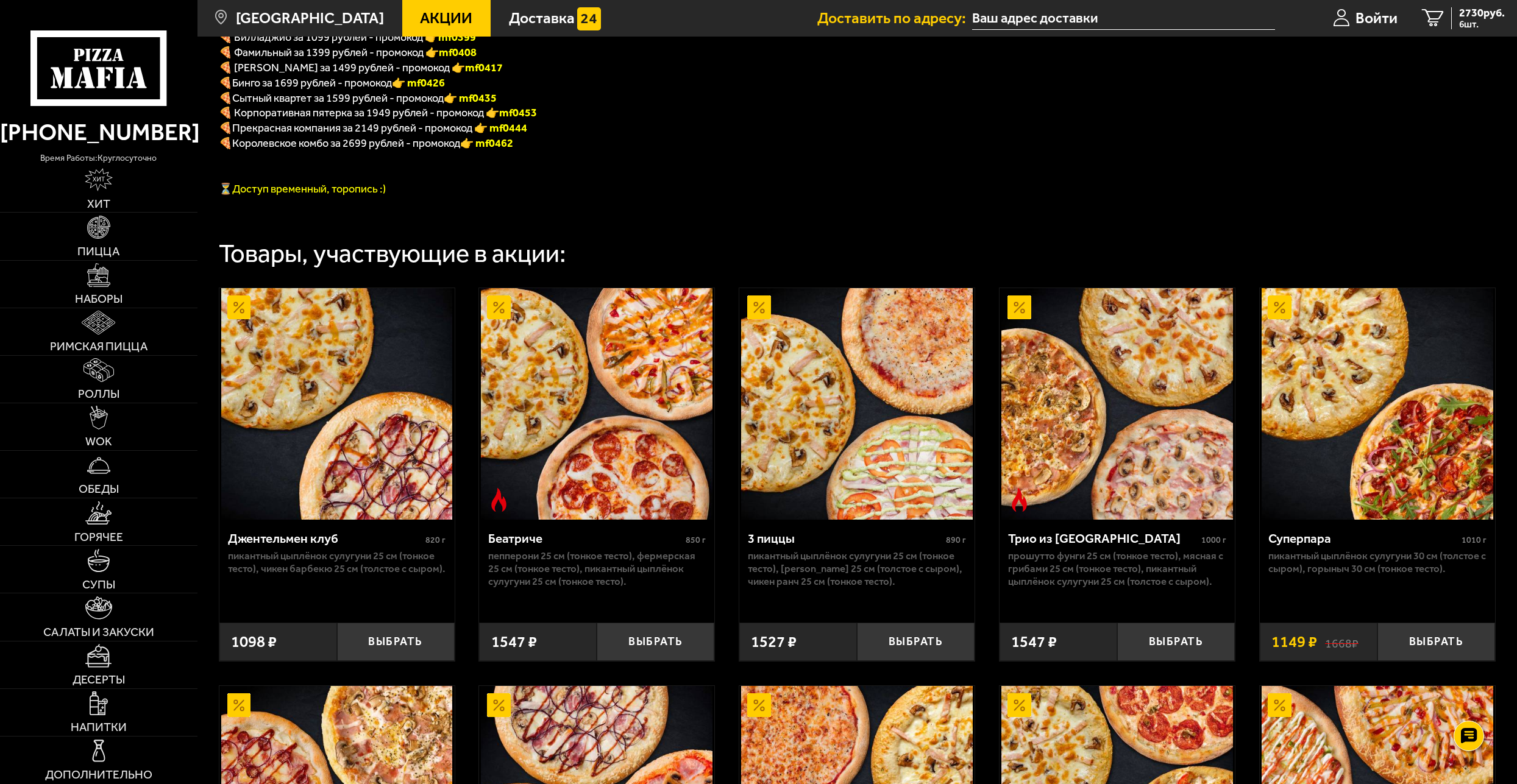
scroll to position [585, 0]
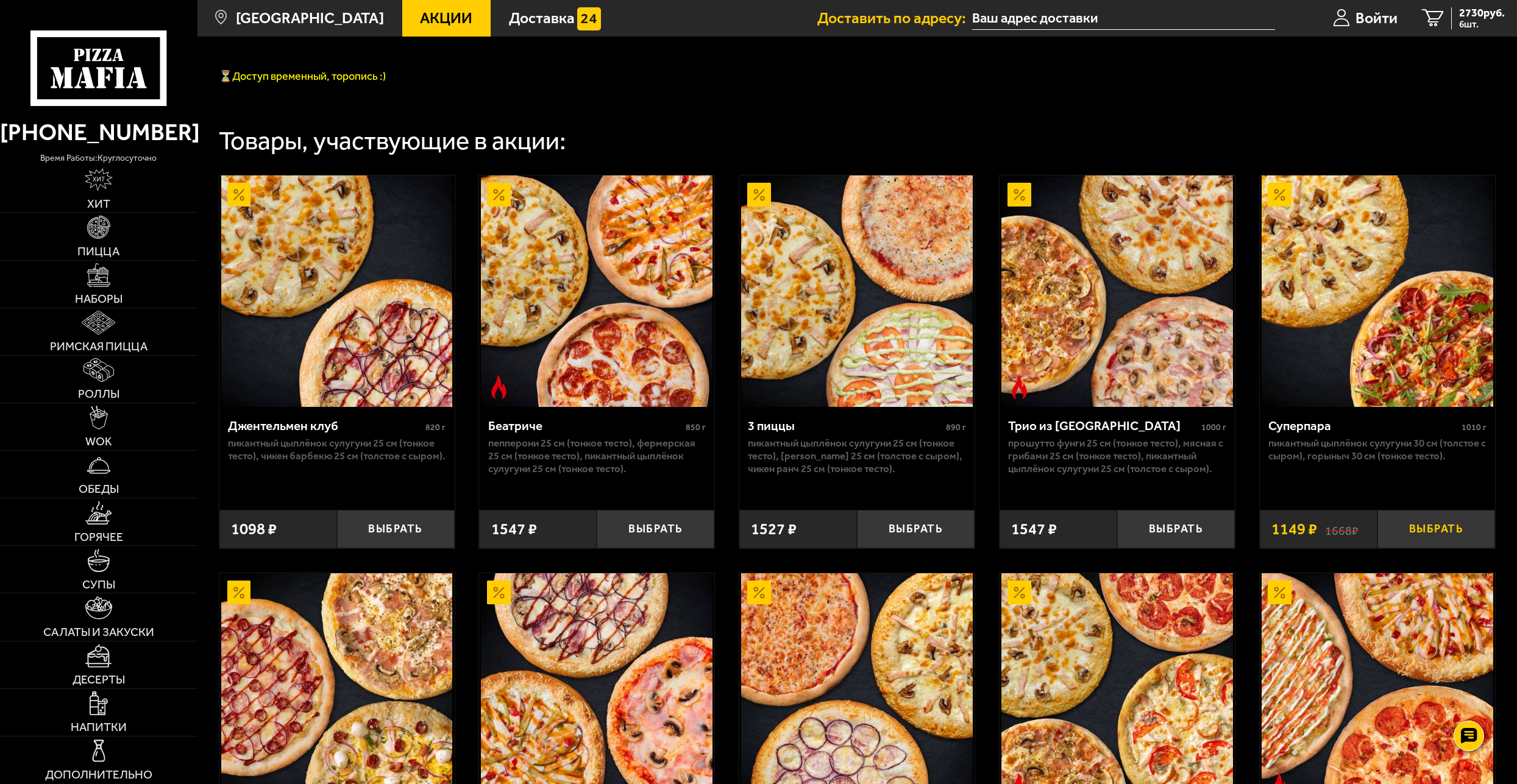
click at [1430, 533] on button "Выбрать" at bounding box center [1436, 529] width 118 height 39
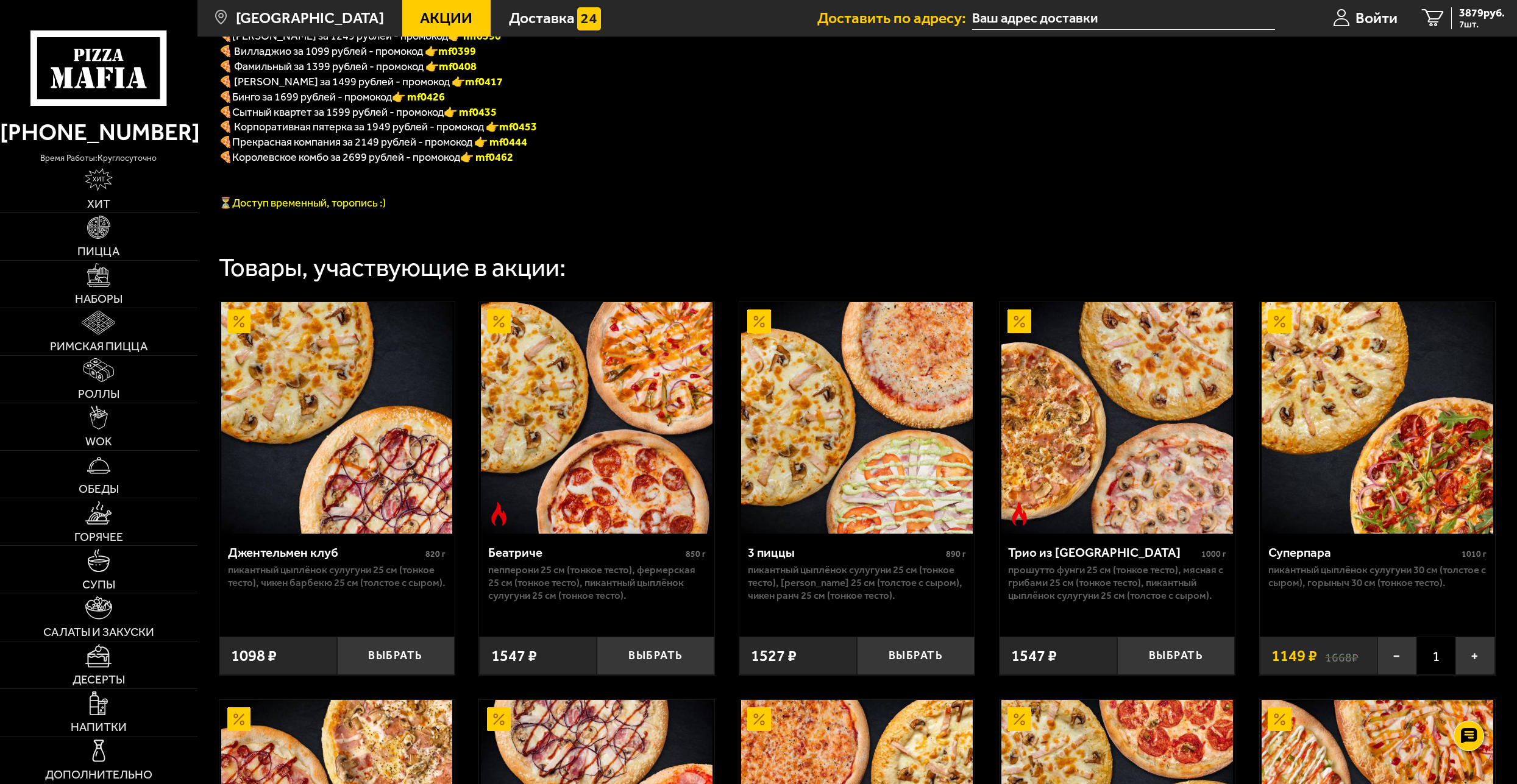
scroll to position [219, 0]
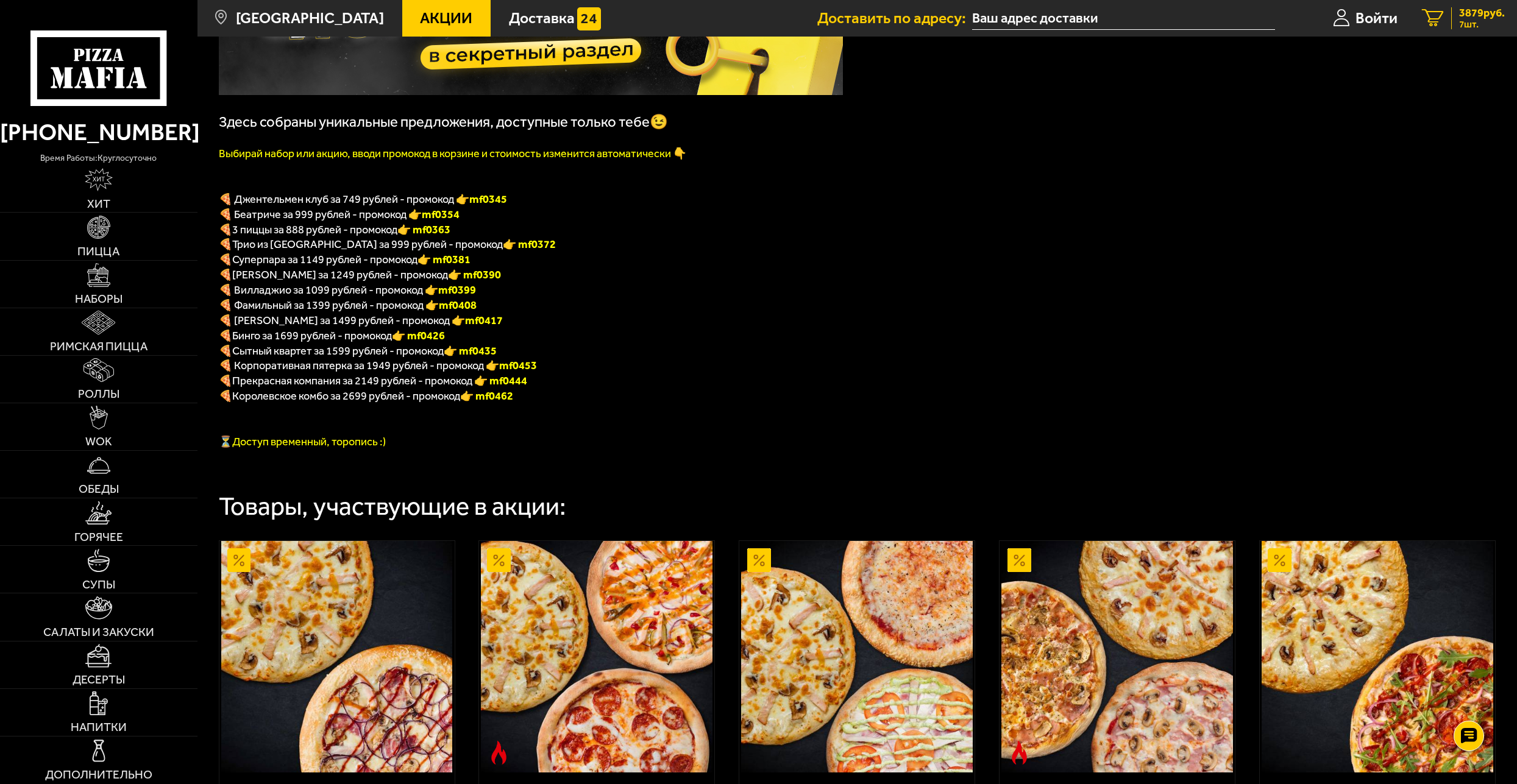
click at [1473, 20] on span "7 шт." at bounding box center [1482, 25] width 46 height 10
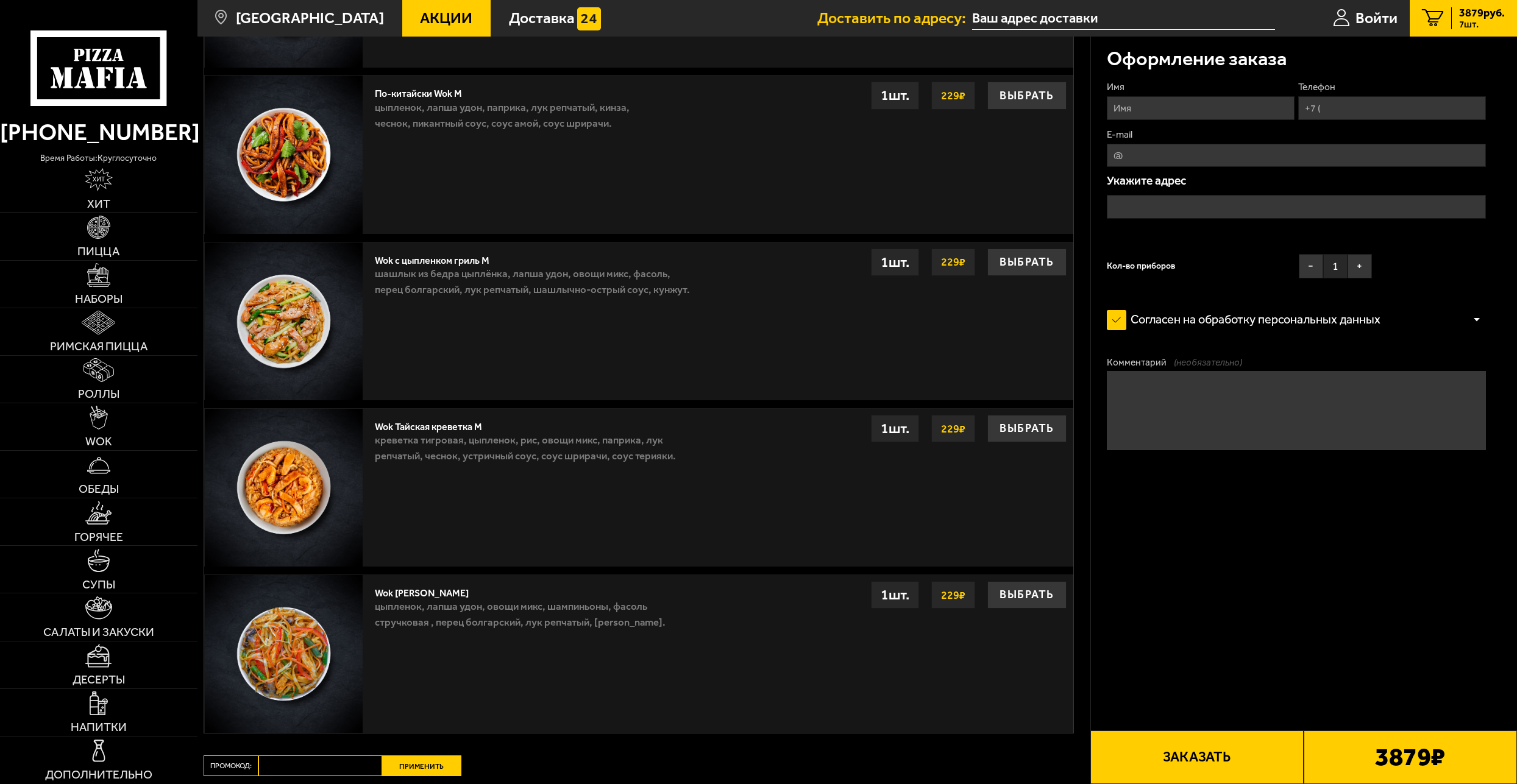
scroll to position [2124, 0]
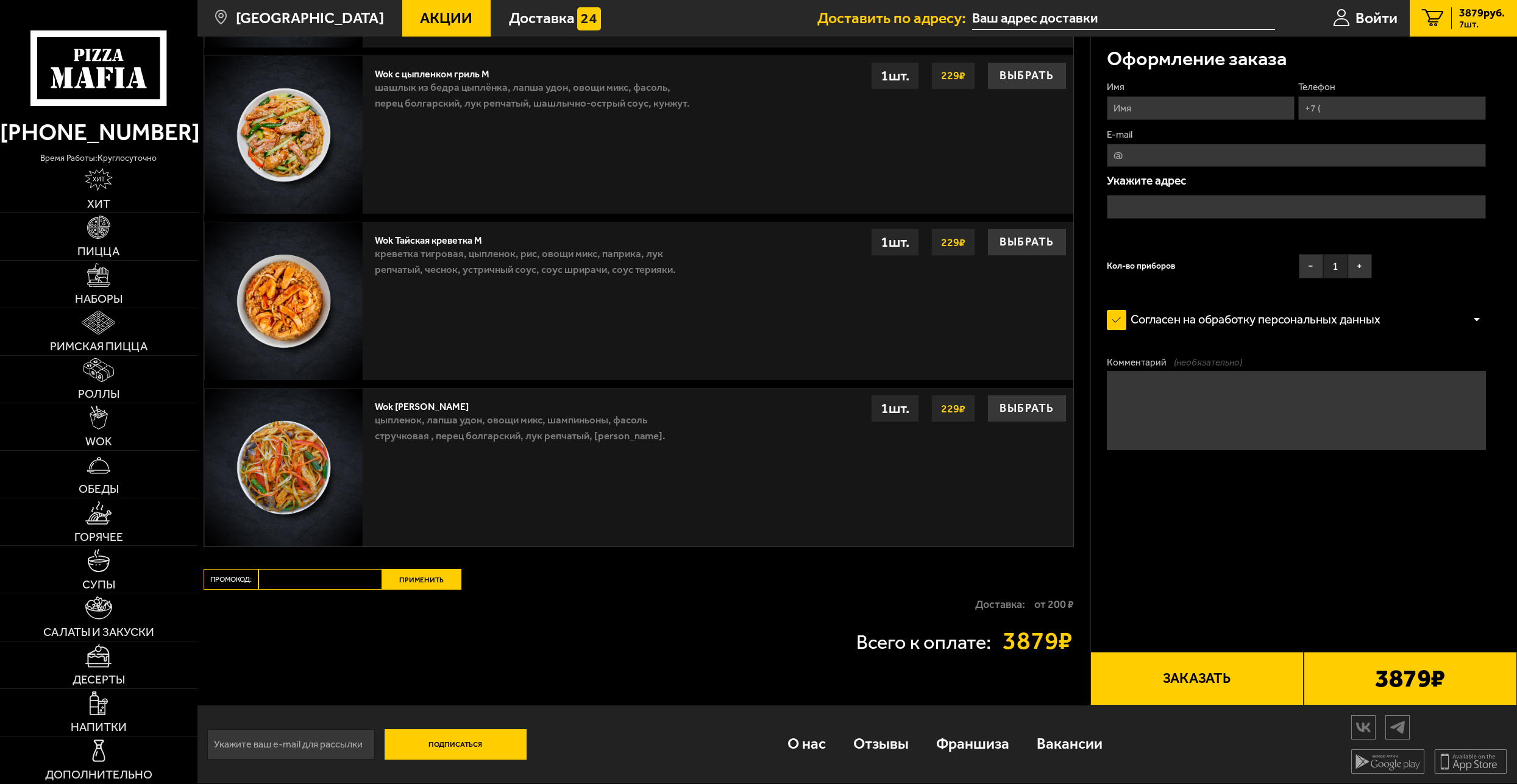
click at [305, 580] on input "Промокод:" at bounding box center [321, 579] width 124 height 20
paste input "maf5050"
type input "maf5050"
click at [430, 579] on button "Применить" at bounding box center [421, 579] width 79 height 20
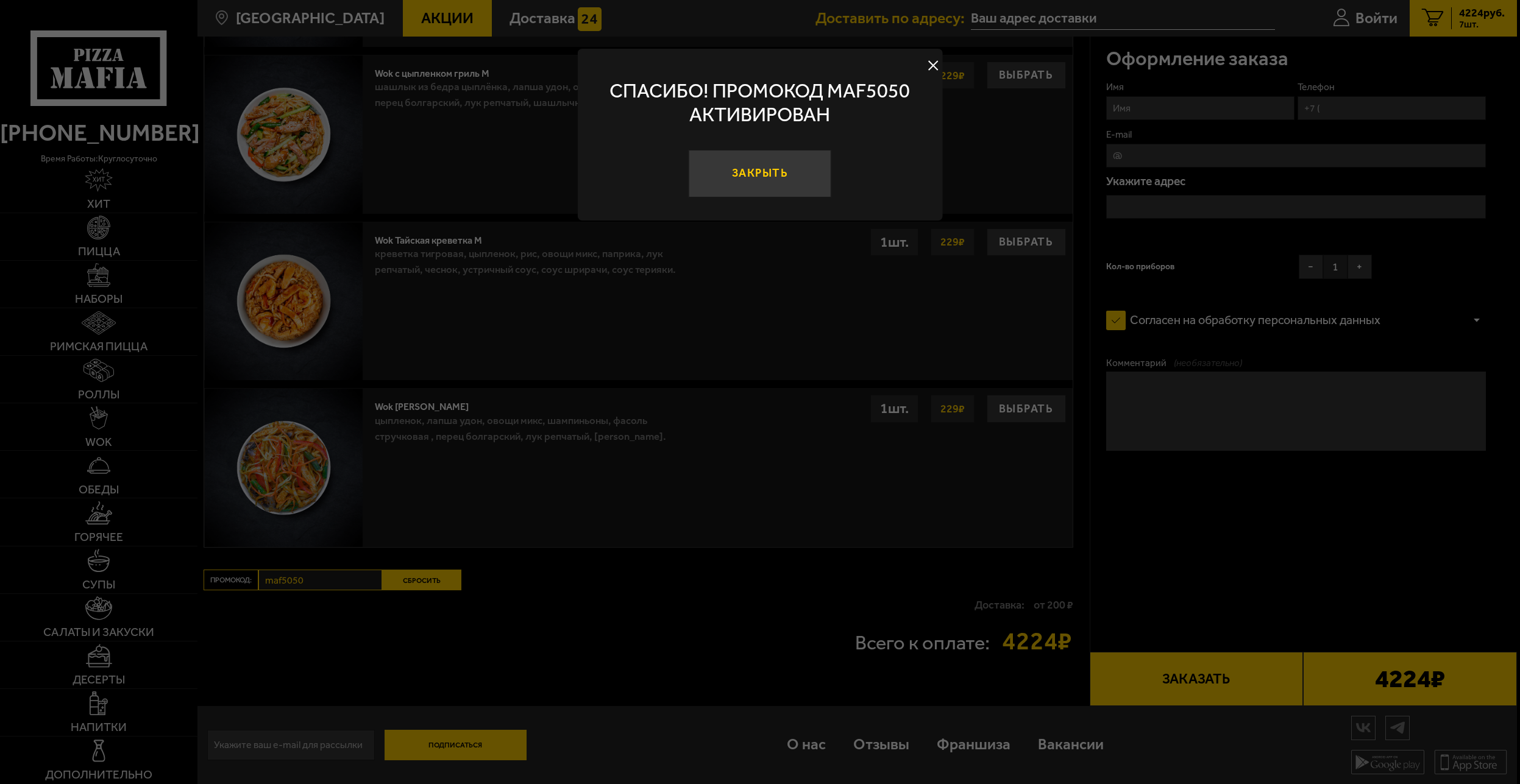
click at [770, 175] on button "Закрыть" at bounding box center [760, 173] width 142 height 47
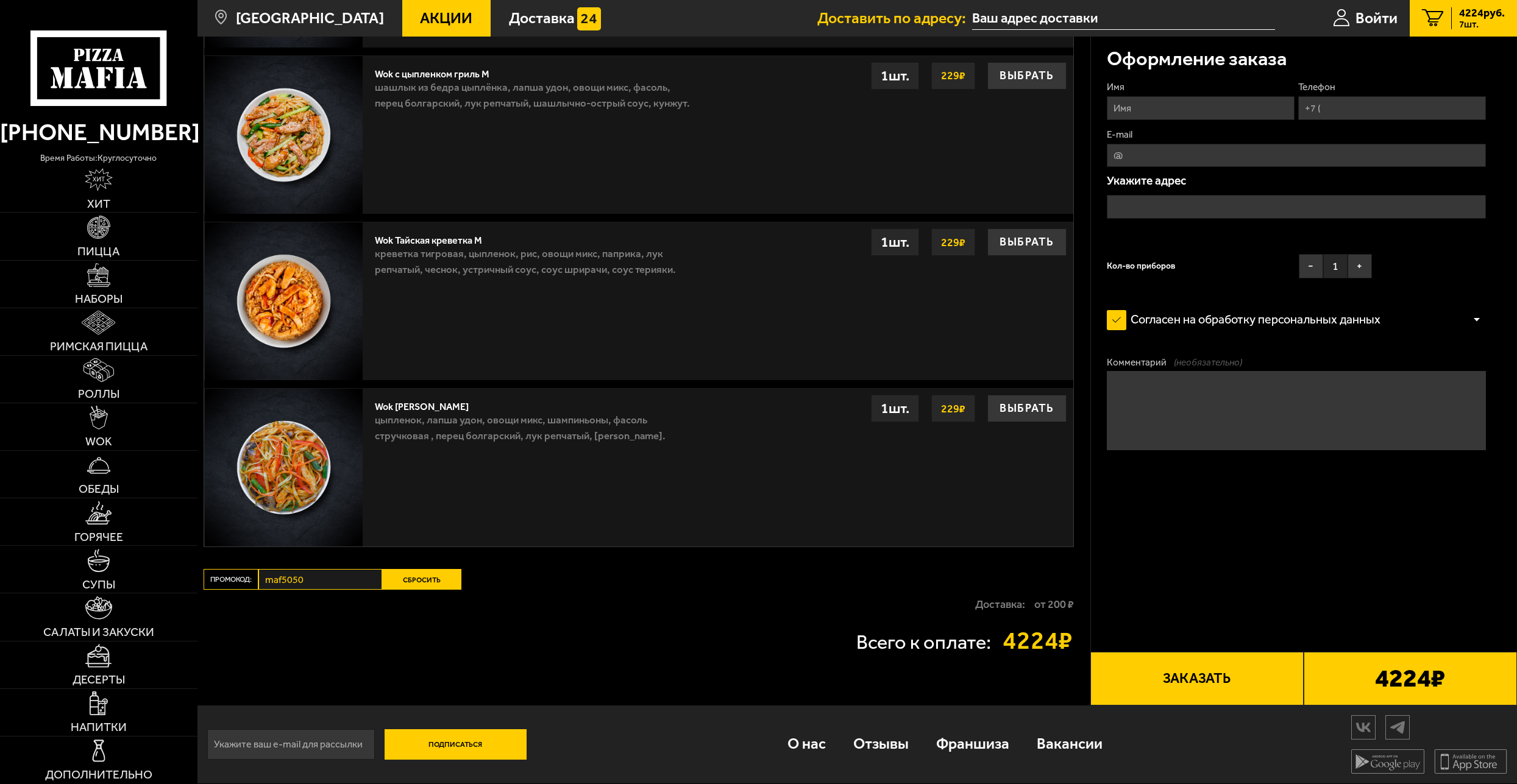
click at [423, 581] on button "Сбросить" at bounding box center [421, 579] width 79 height 20
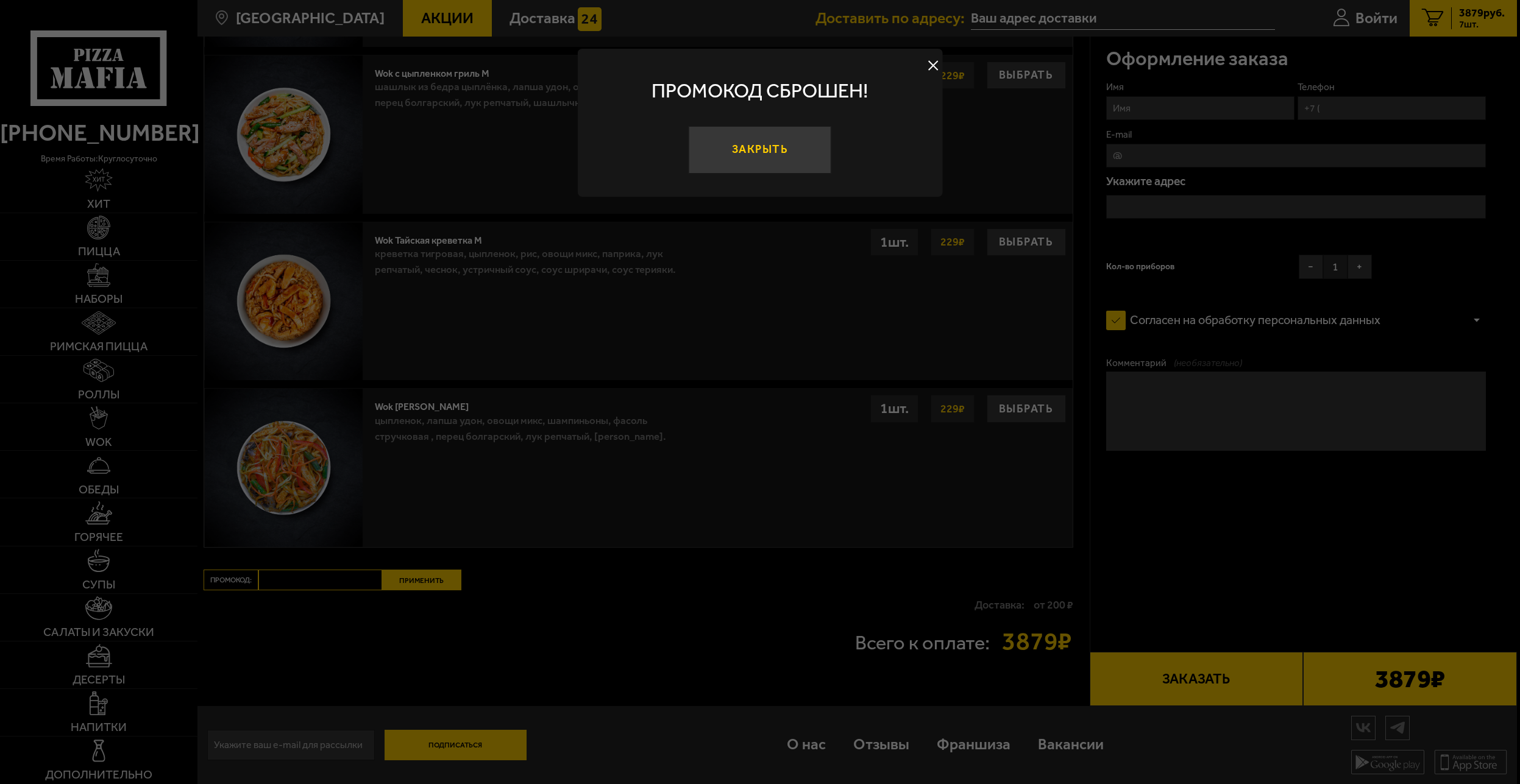
click at [761, 157] on button "Закрыть" at bounding box center [760, 149] width 142 height 47
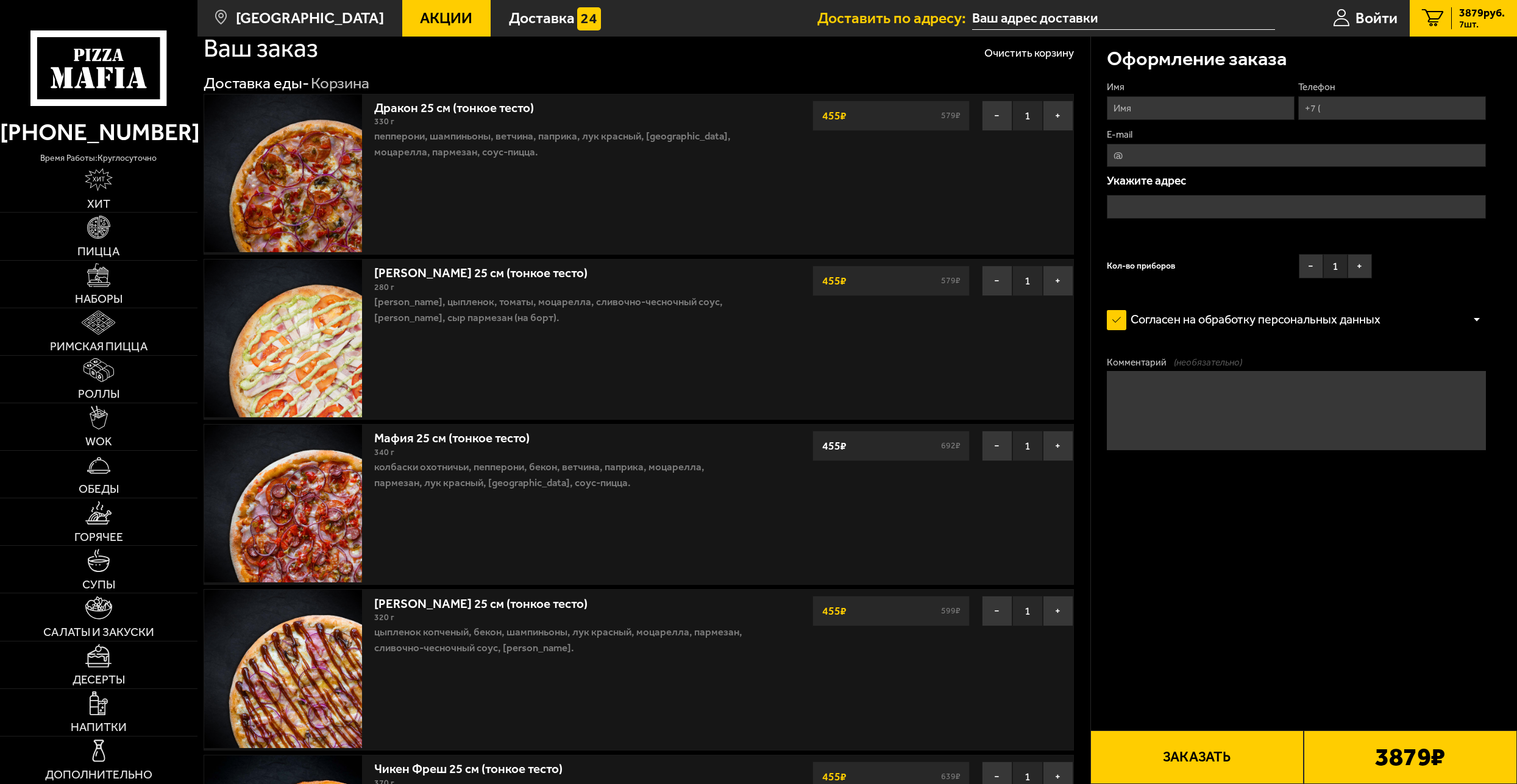
scroll to position [0, 0]
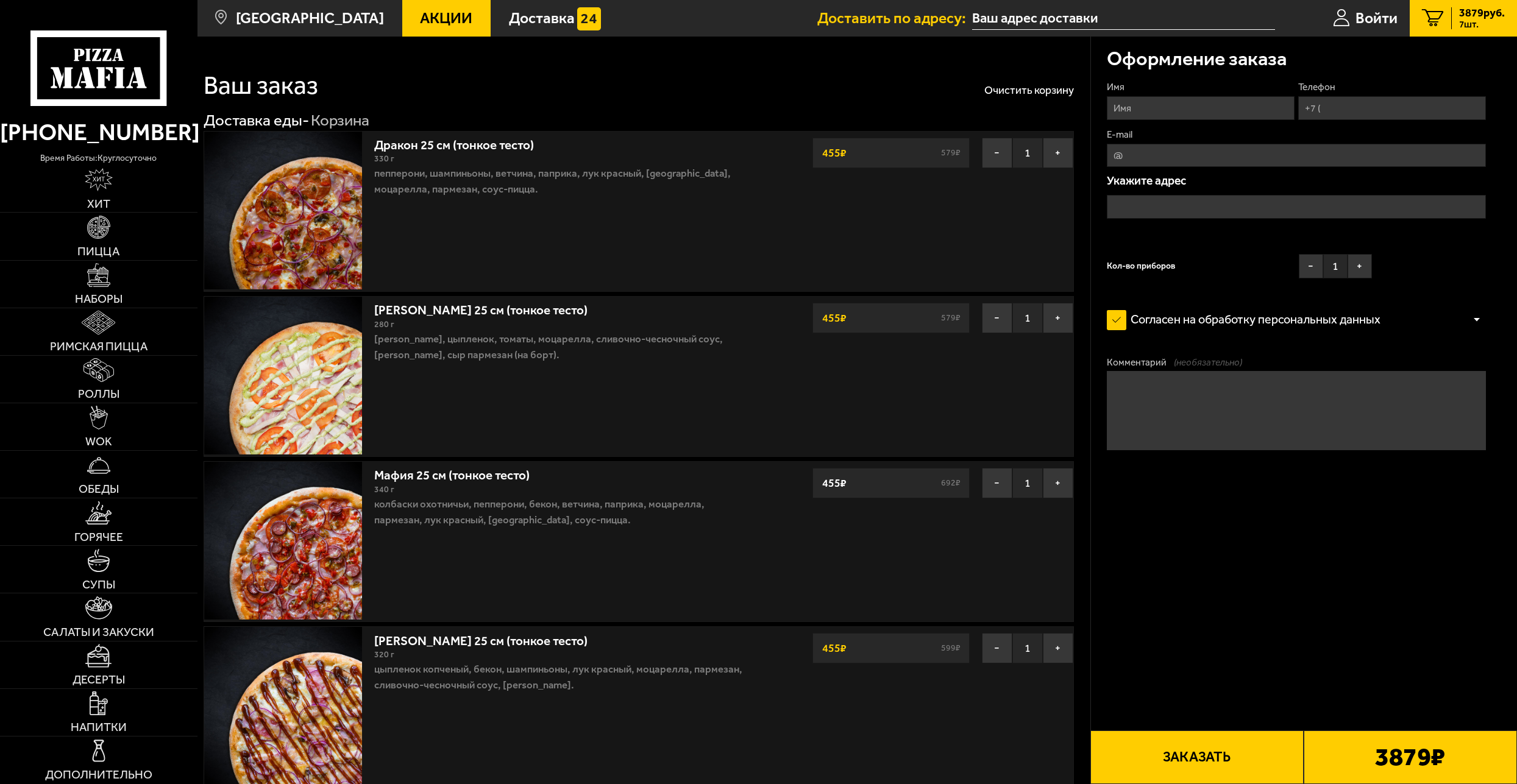
click at [1147, 103] on input "Имя" at bounding box center [1201, 108] width 188 height 24
drag, startPoint x: 1185, startPoint y: 111, endPoint x: 950, endPoint y: 95, distance: 235.5
type input "Александр"
type input "Григорий"
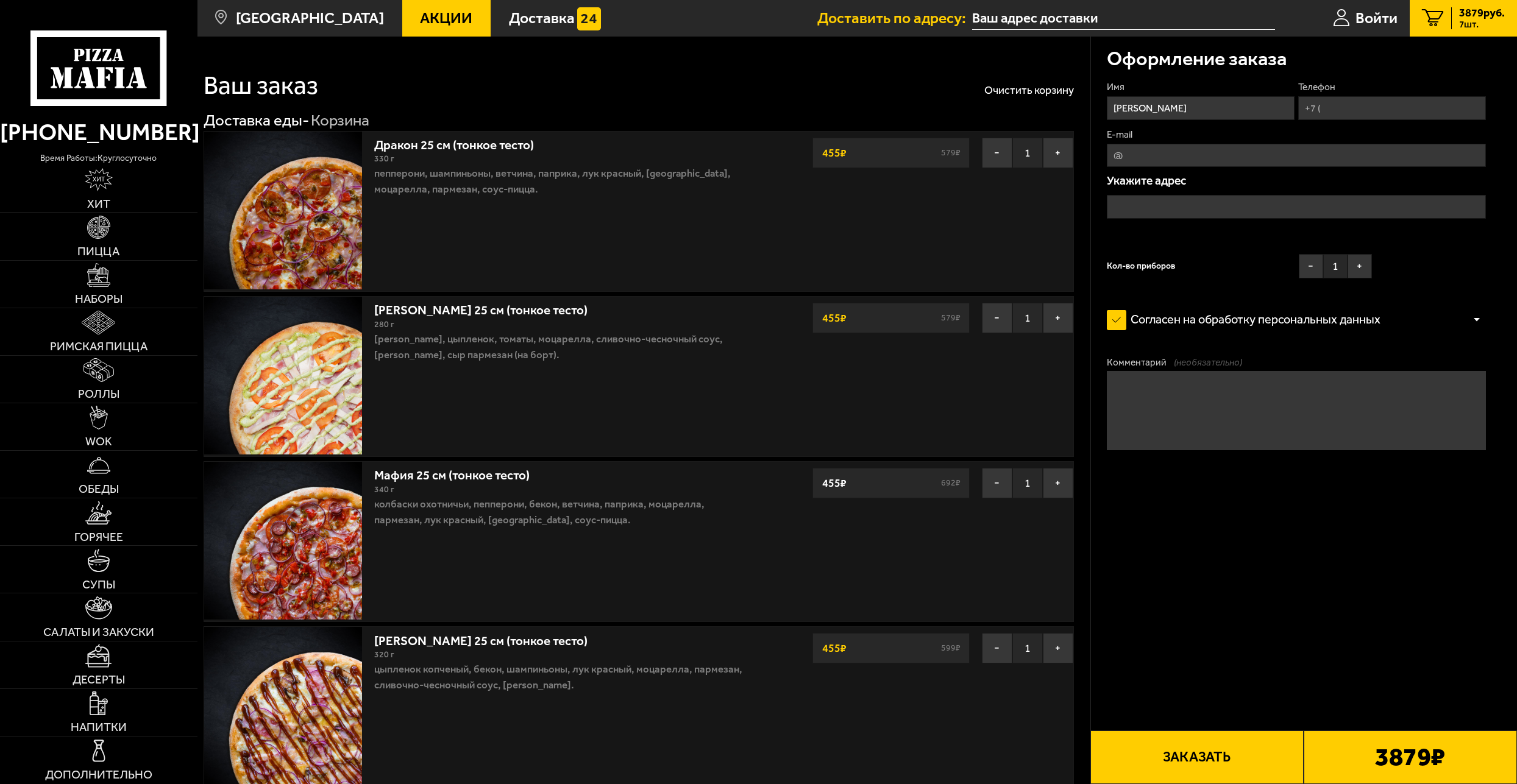
click at [1382, 99] on input "Телефон" at bounding box center [1392, 108] width 188 height 24
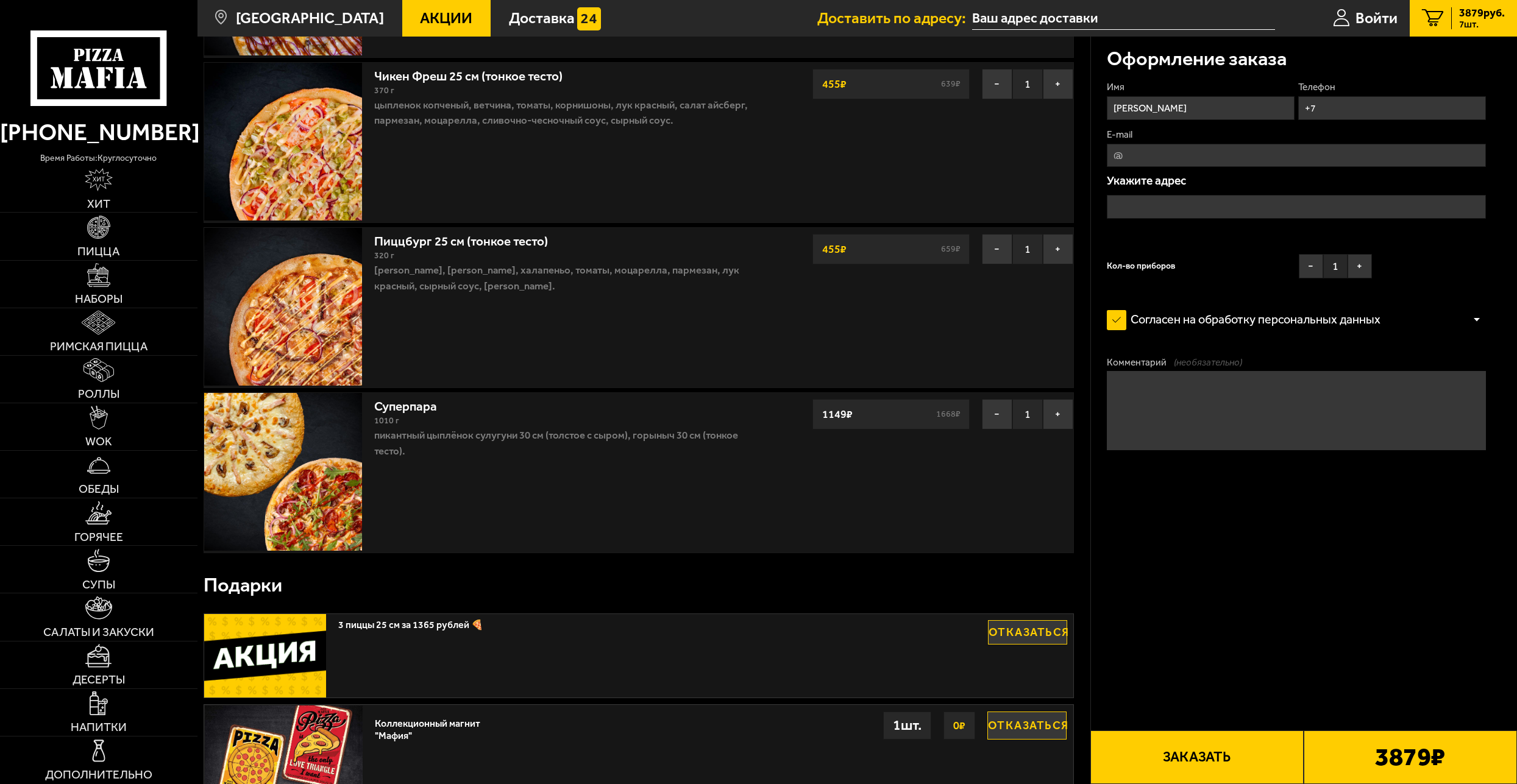
scroll to position [950, 0]
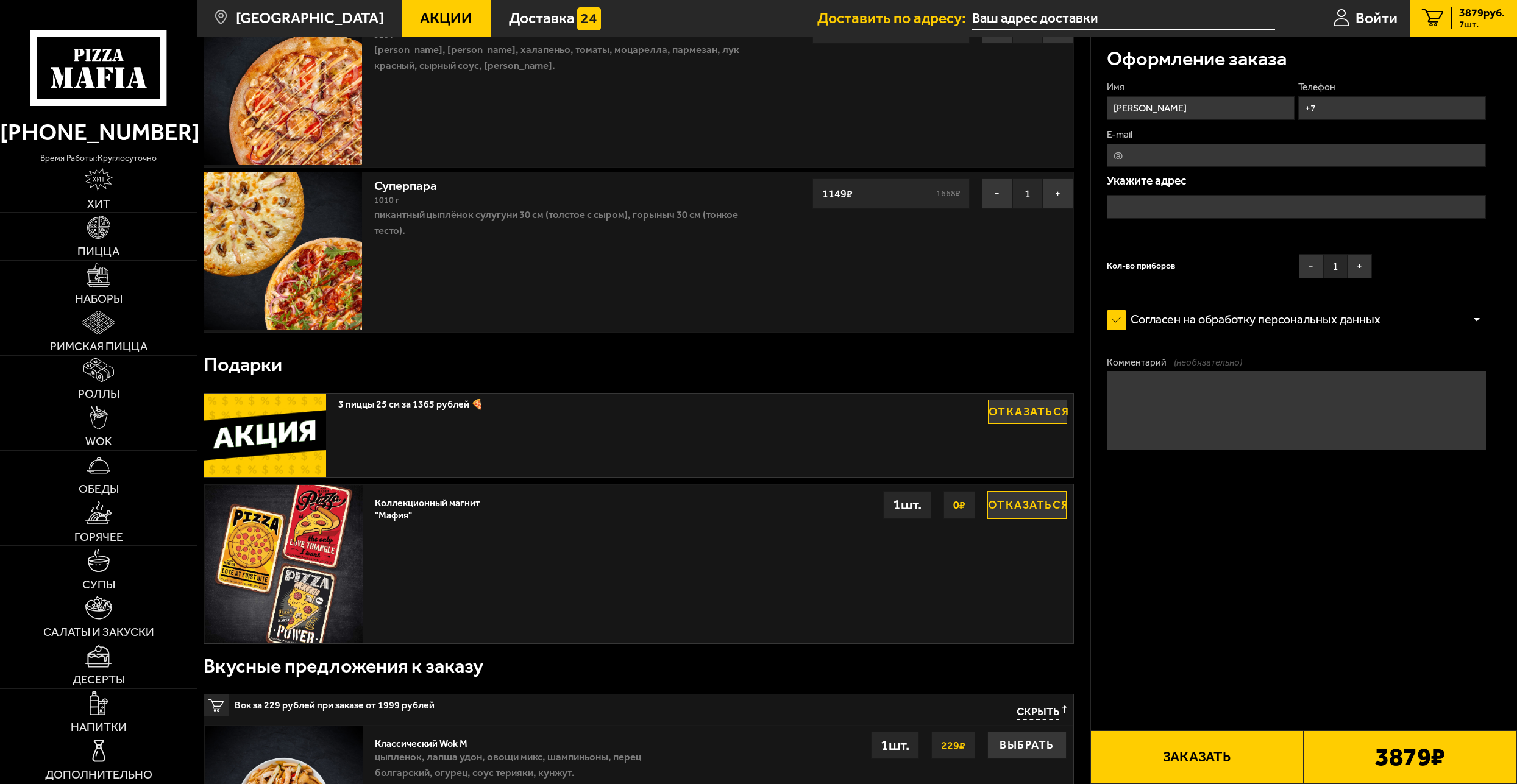
click at [1343, 111] on input "+7" at bounding box center [1392, 108] width 188 height 24
type input "+7 (911) 710-06-91"
click at [1253, 161] on input "E-mail" at bounding box center [1296, 156] width 379 height 24
type input "mafalepron@gmail.com"
click at [1182, 212] on input "text" at bounding box center [1296, 207] width 379 height 24
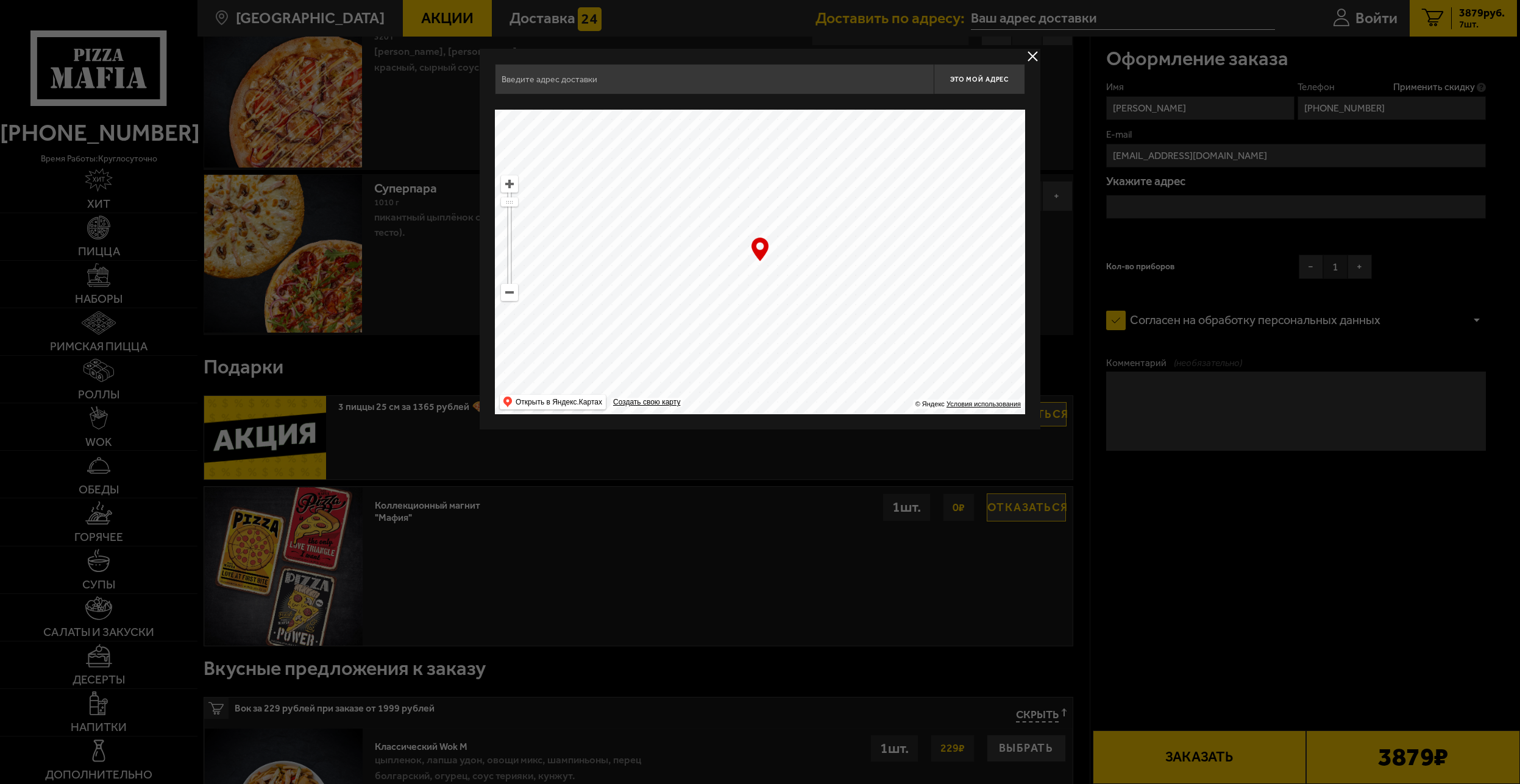
drag, startPoint x: 824, startPoint y: 296, endPoint x: 612, endPoint y: 170, distance: 246.6
click at [612, 170] on ymaps at bounding box center [760, 262] width 531 height 304
type input "Большая Конюшенная улица, 12"
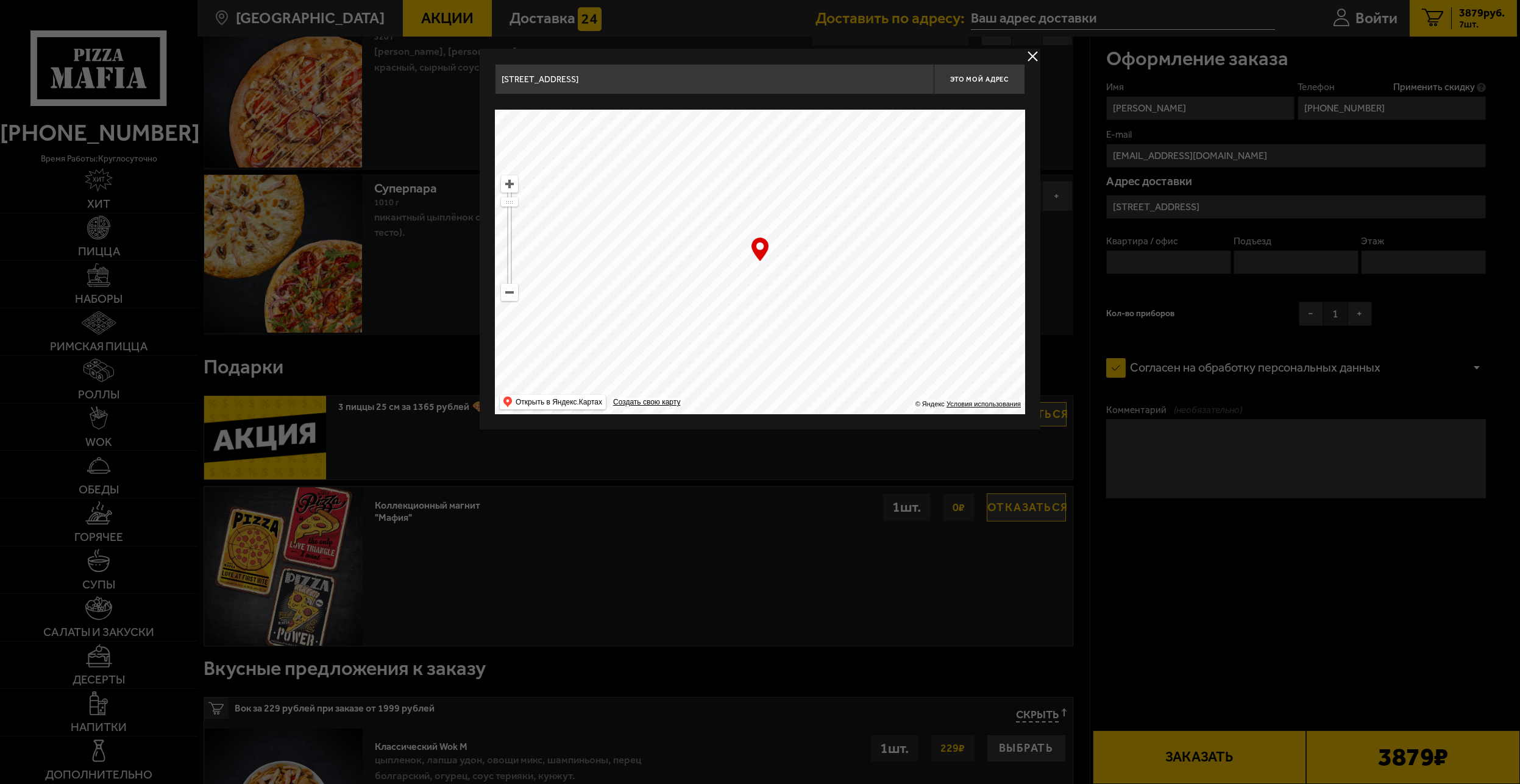
drag, startPoint x: 753, startPoint y: 257, endPoint x: 688, endPoint y: 229, distance: 70.8
click at [636, 168] on ymaps at bounding box center [760, 262] width 531 height 304
drag, startPoint x: 858, startPoint y: 313, endPoint x: 609, endPoint y: 133, distance: 307.2
click at [637, 149] on ymaps at bounding box center [760, 262] width 531 height 304
type input "Невский проспект, 35В"
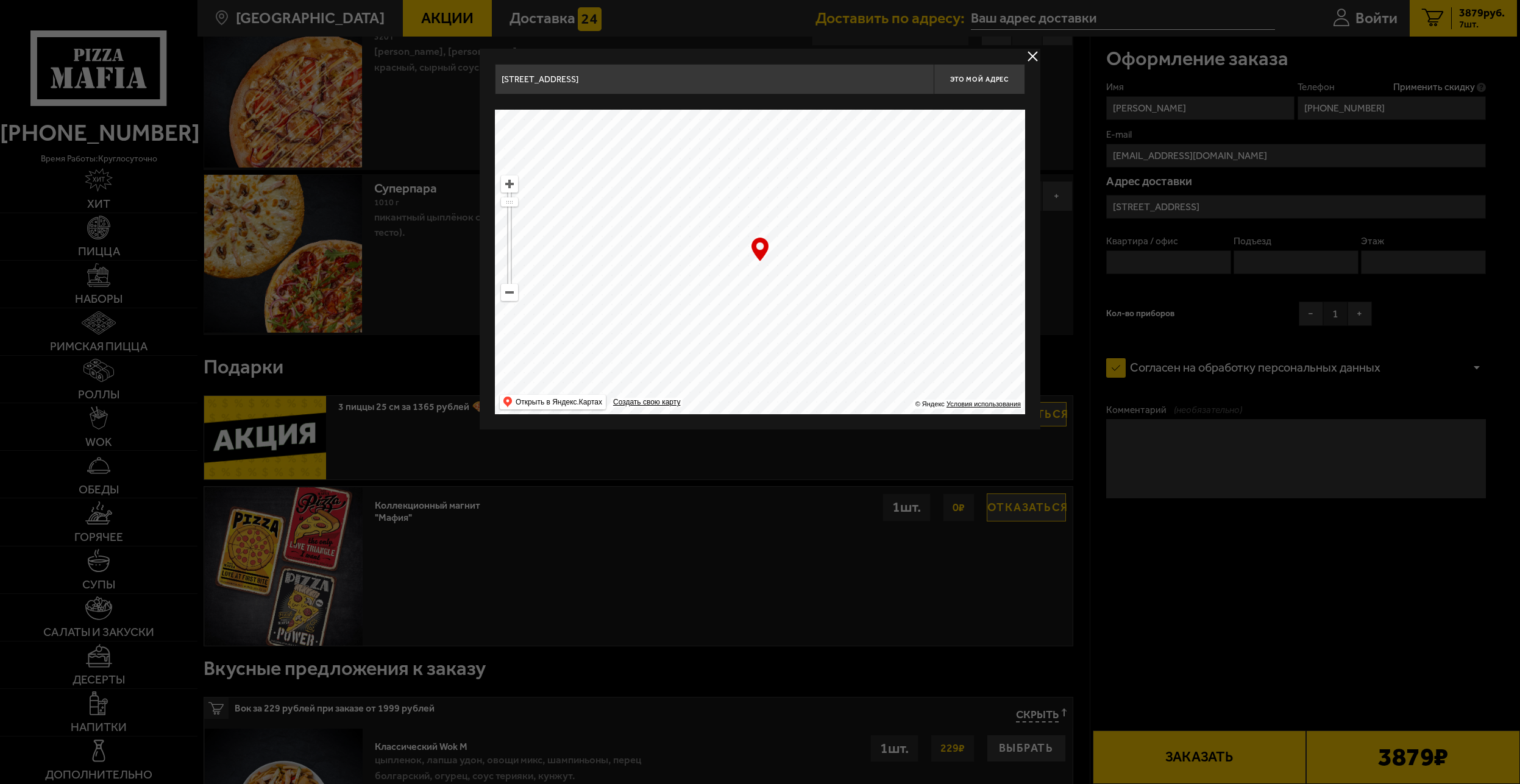
type input "Невский проспект, 35В"
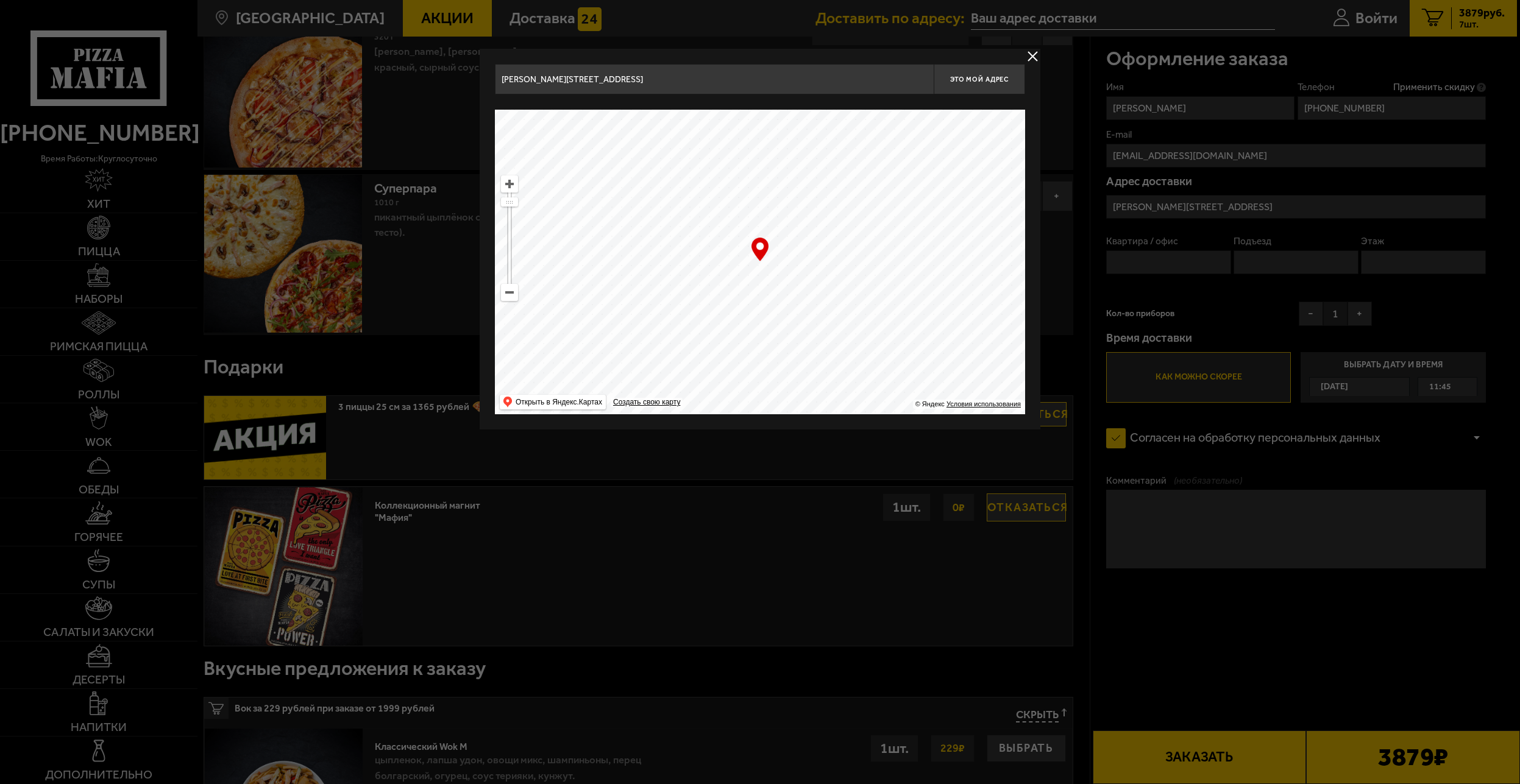
drag, startPoint x: 842, startPoint y: 329, endPoint x: 685, endPoint y: 95, distance: 281.8
click at [732, 120] on ymaps at bounding box center [760, 262] width 531 height 304
drag, startPoint x: 834, startPoint y: 313, endPoint x: 658, endPoint y: 108, distance: 270.2
click at [707, 137] on ymaps at bounding box center [760, 262] width 531 height 304
type input "Транспортный переулок, 3"
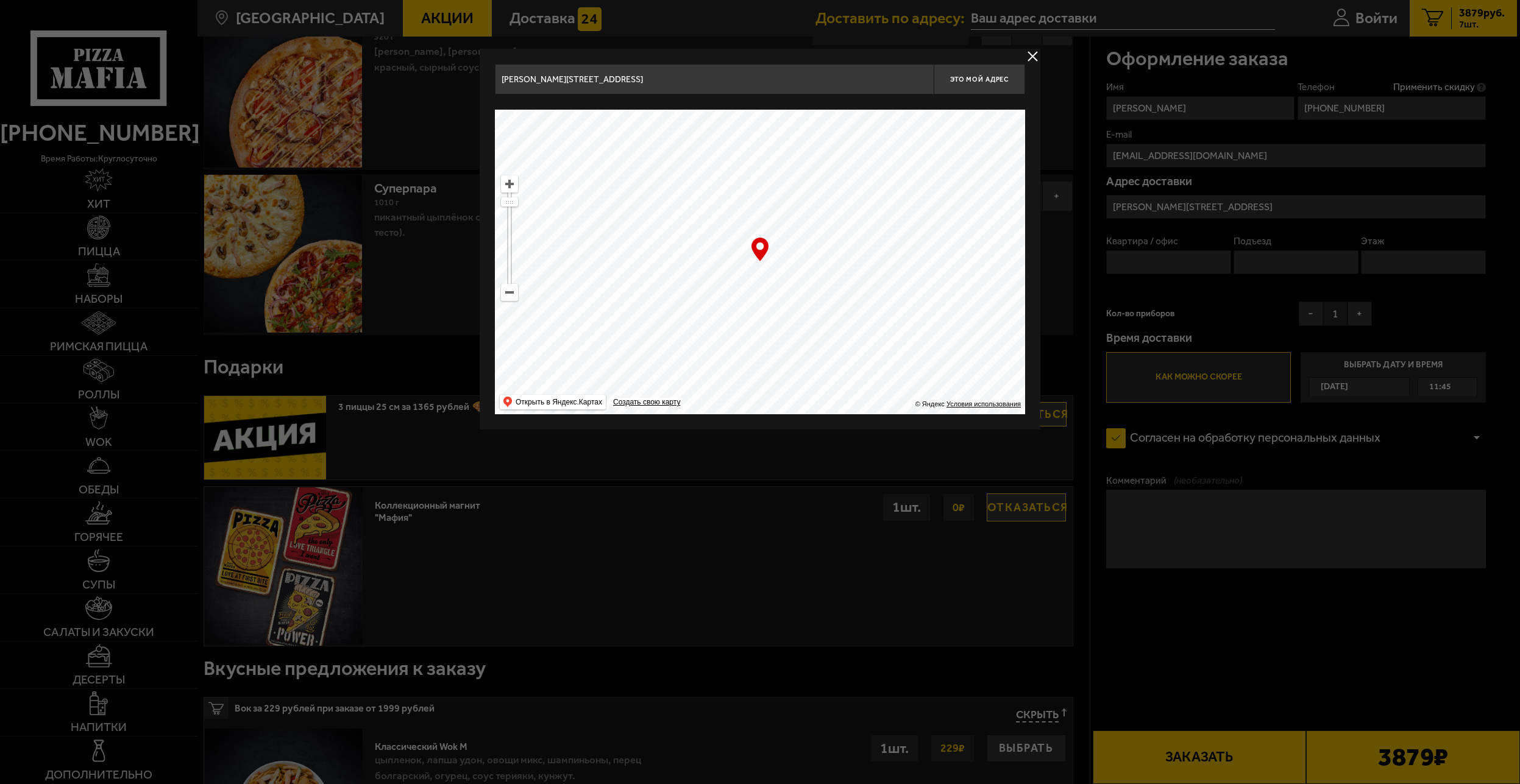
type input "Транспортный переулок, 3"
drag, startPoint x: 810, startPoint y: 337, endPoint x: 906, endPoint y: 154, distance: 206.7
click at [896, 152] on ymaps at bounding box center [760, 262] width 531 height 304
drag, startPoint x: 746, startPoint y: 190, endPoint x: 752, endPoint y: 184, distance: 8.5
click at [746, 169] on ymaps at bounding box center [760, 262] width 531 height 304
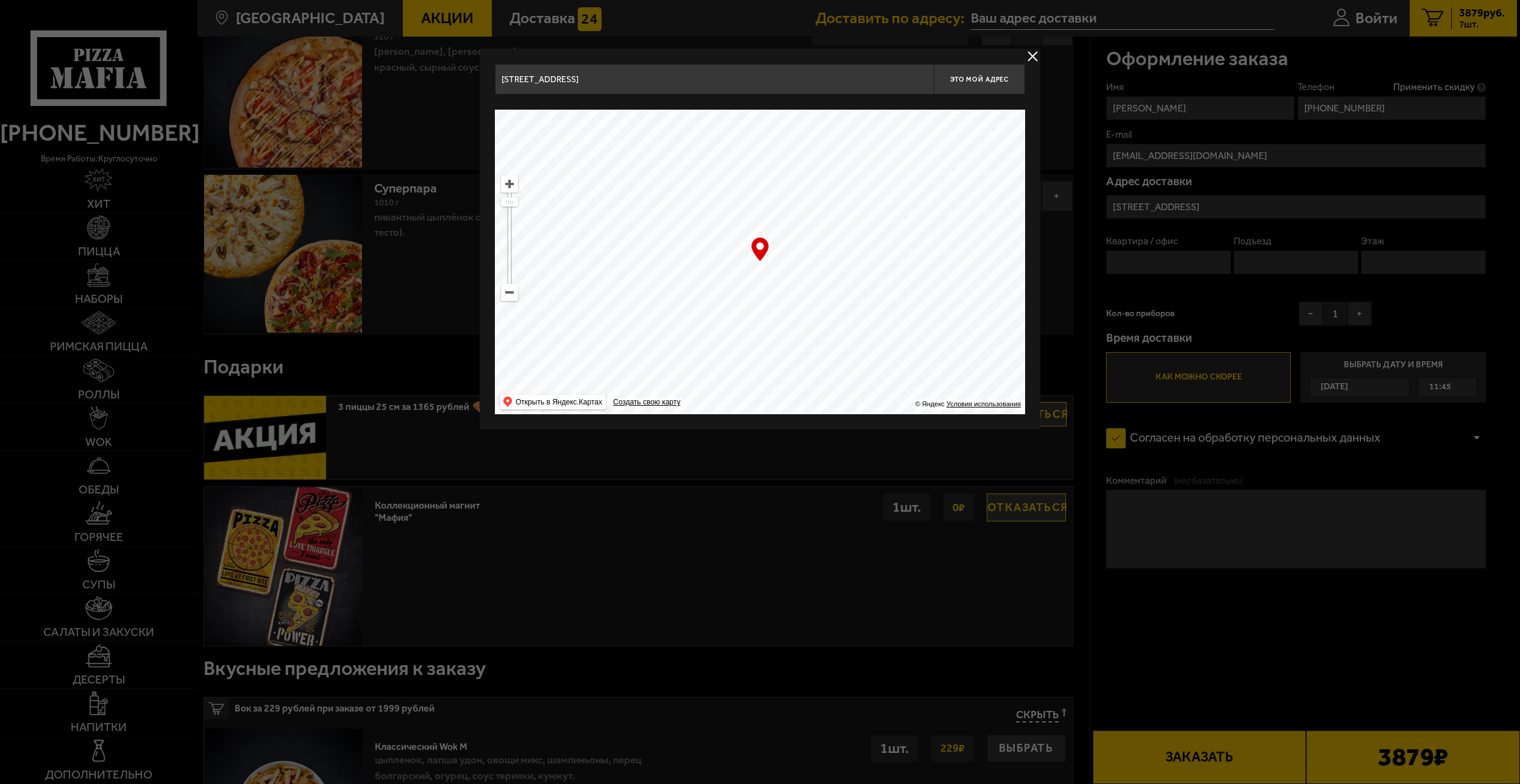
drag, startPoint x: 815, startPoint y: 348, endPoint x: 622, endPoint y: 166, distance: 265.3
click at [651, 169] on ymaps at bounding box center [760, 262] width 531 height 304
drag, startPoint x: 798, startPoint y: 278, endPoint x: 1050, endPoint y: 174, distance: 272.6
click at [1050, 174] on main "Санкт-Петербург Все Акции Доставка Личный кабинет Акции Доставка Доставить по а…" at bounding box center [857, 504] width 1320 height 2908
type input "улица Салова, 27К"
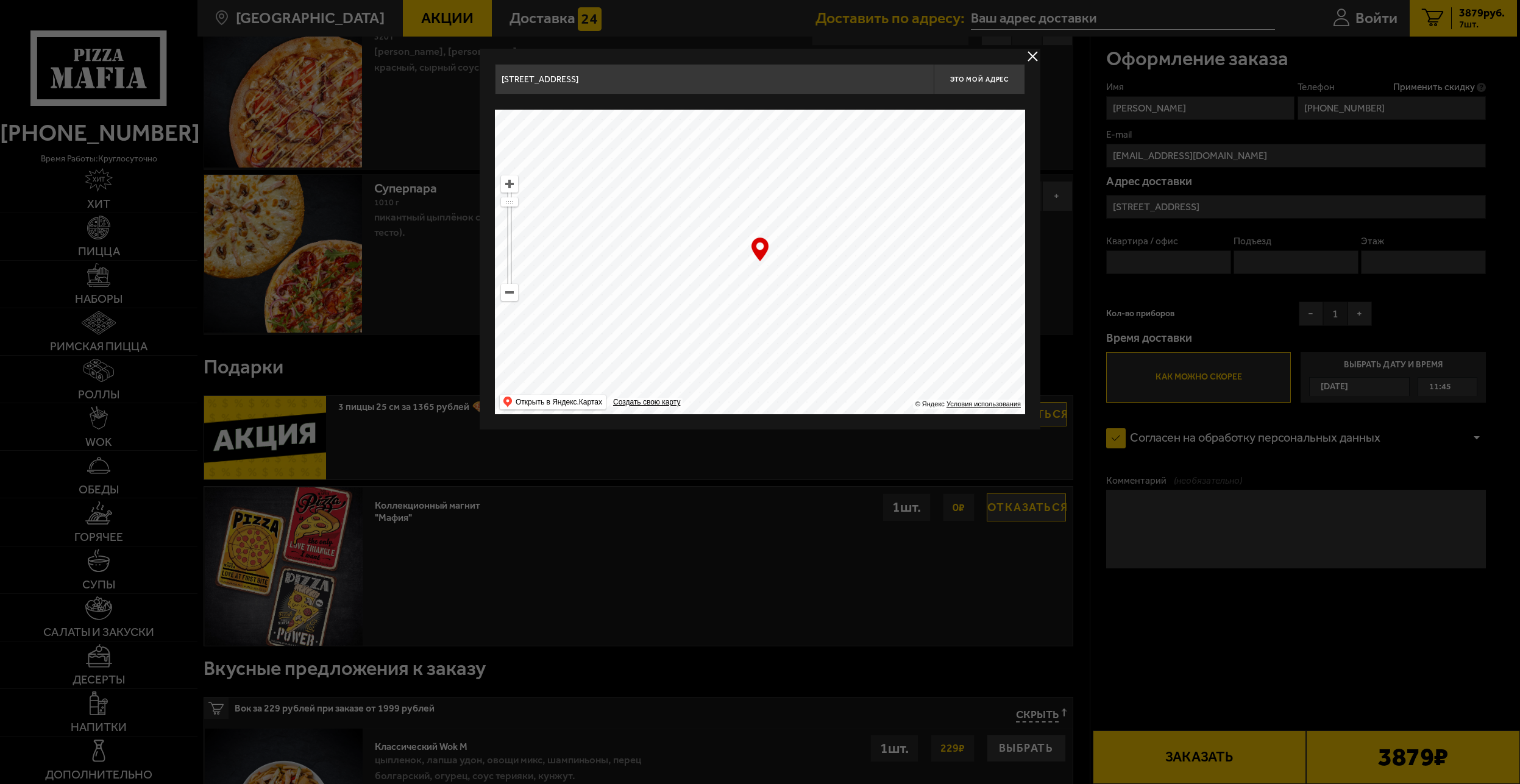
type input "улица Салова, 27К"
drag, startPoint x: 779, startPoint y: 284, endPoint x: 1020, endPoint y: 150, distance: 275.7
click at [1003, 173] on ymaps at bounding box center [760, 262] width 531 height 304
type input "Бухарестская улица, 1"
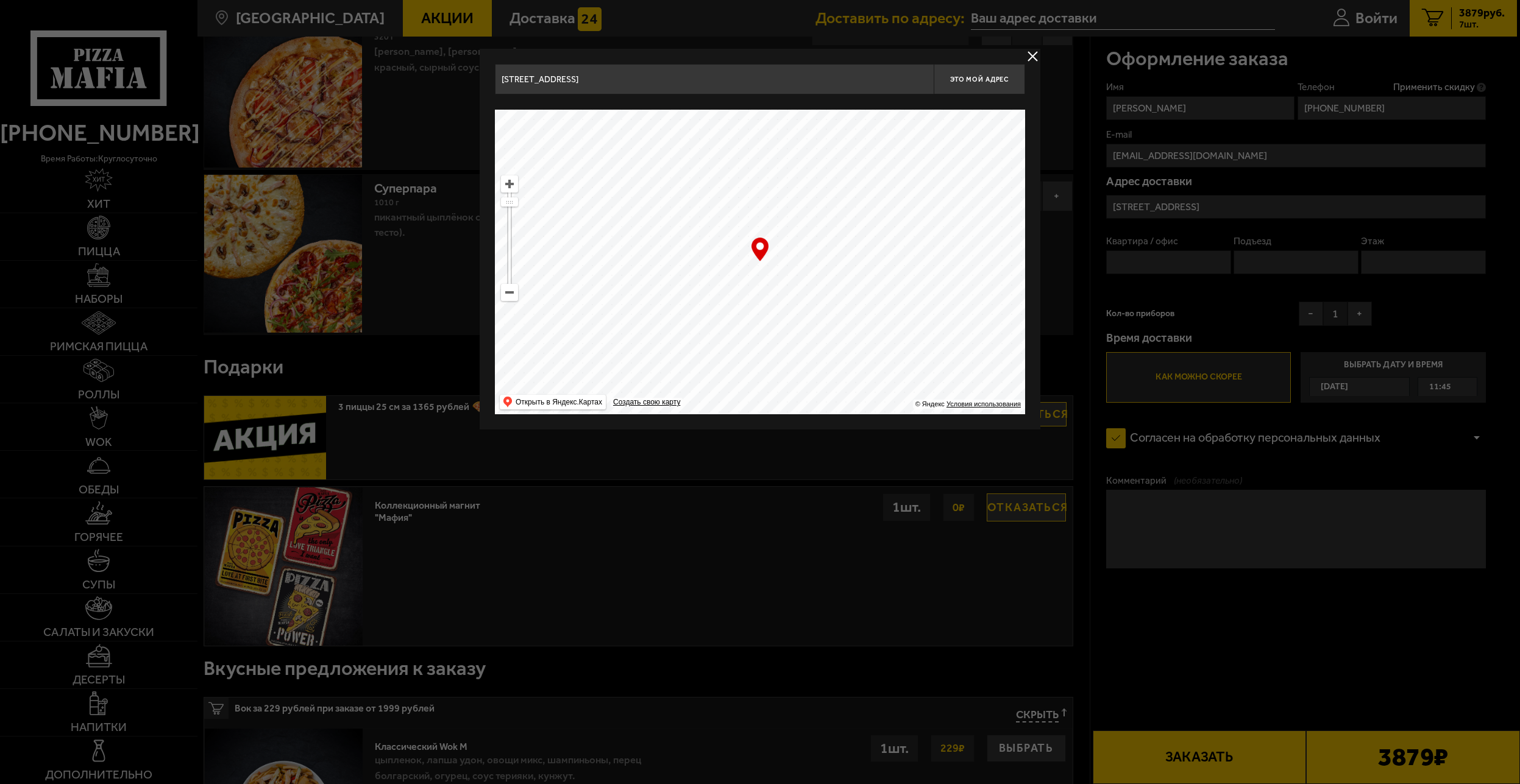
drag, startPoint x: 841, startPoint y: 311, endPoint x: 833, endPoint y: 170, distance: 141.2
click at [837, 160] on ymaps at bounding box center [760, 262] width 531 height 304
type input "Заставская улица, 4"
click at [507, 290] on ymaps at bounding box center [509, 292] width 16 height 15
click at [507, 290] on ymaps at bounding box center [509, 292] width 16 height 15
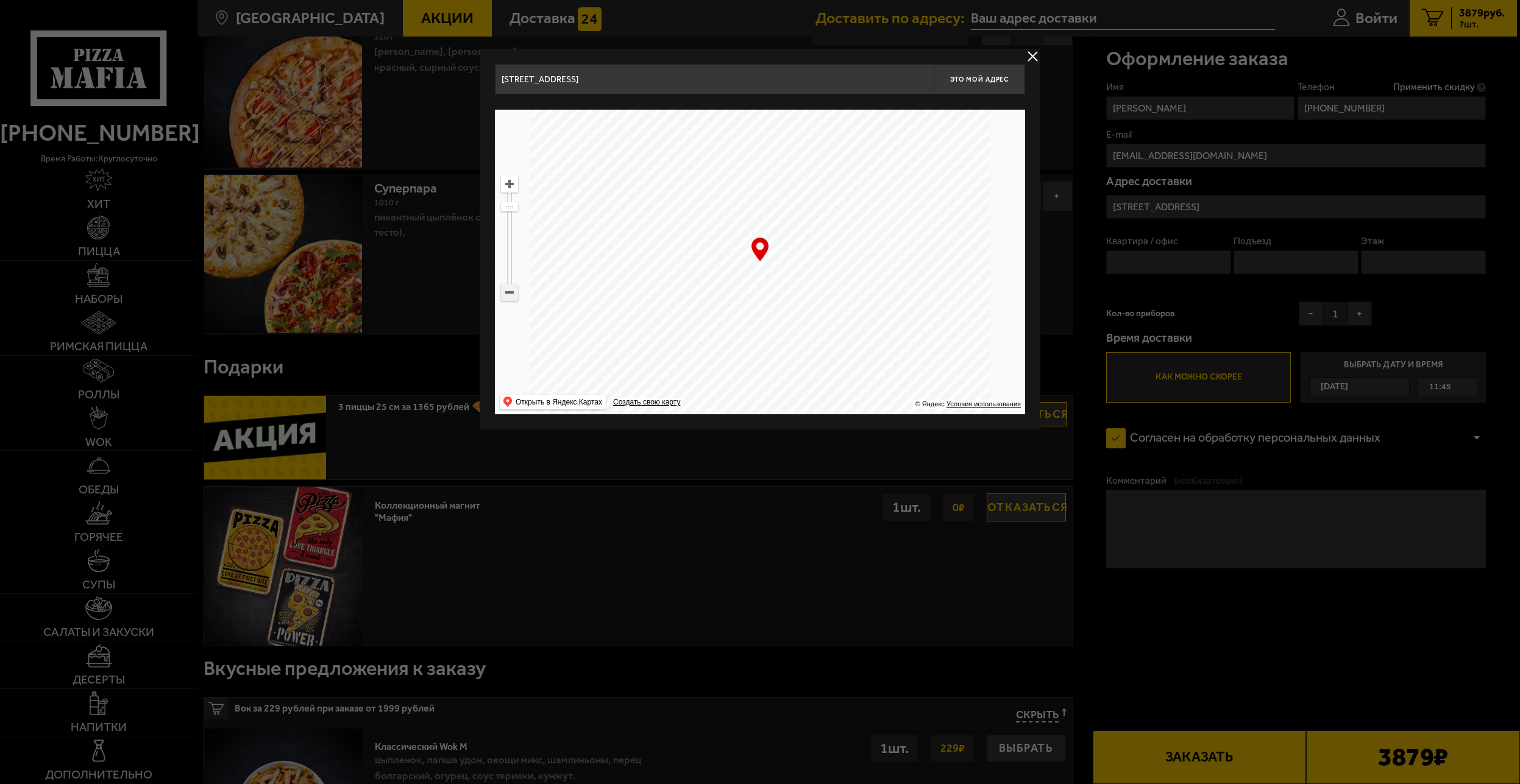
click at [507, 292] on ymaps at bounding box center [509, 292] width 16 height 15
click at [506, 291] on ymaps at bounding box center [509, 292] width 16 height 15
click at [512, 291] on ymaps at bounding box center [509, 292] width 16 height 15
drag, startPoint x: 765, startPoint y: 281, endPoint x: 565, endPoint y: 201, distance: 215.4
click at [565, 201] on ymaps at bounding box center [760, 262] width 531 height 304
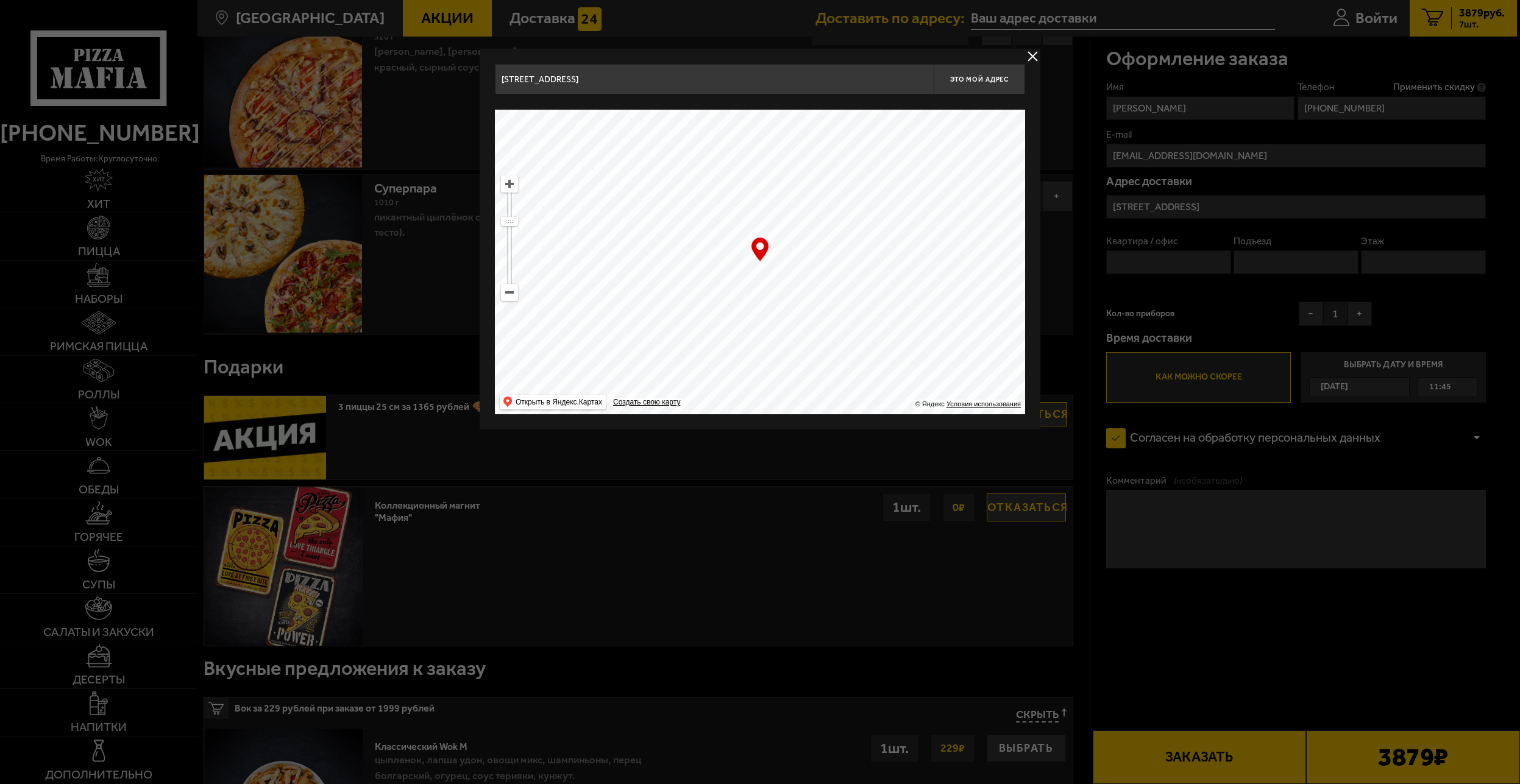
click at [512, 187] on ymaps at bounding box center [509, 184] width 16 height 15
drag, startPoint x: 655, startPoint y: 199, endPoint x: 710, endPoint y: 301, distance: 115.9
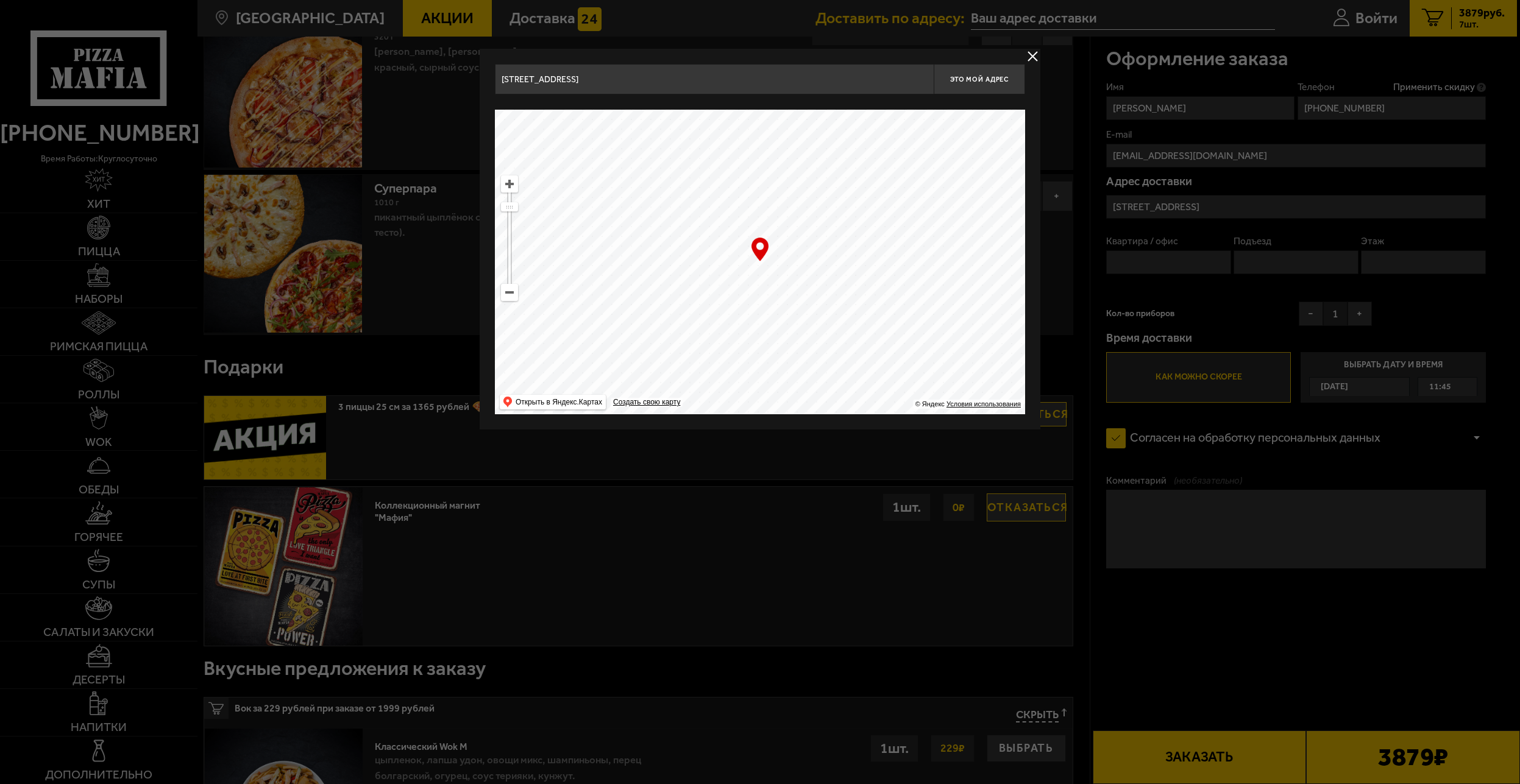
click at [710, 301] on ymaps at bounding box center [760, 262] width 531 height 304
drag, startPoint x: 779, startPoint y: 332, endPoint x: 667, endPoint y: 129, distance: 231.8
click at [662, 137] on ymaps at bounding box center [760, 262] width 531 height 304
drag, startPoint x: 764, startPoint y: 293, endPoint x: 800, endPoint y: 356, distance: 72.6
click at [800, 356] on ymaps at bounding box center [760, 262] width 531 height 304
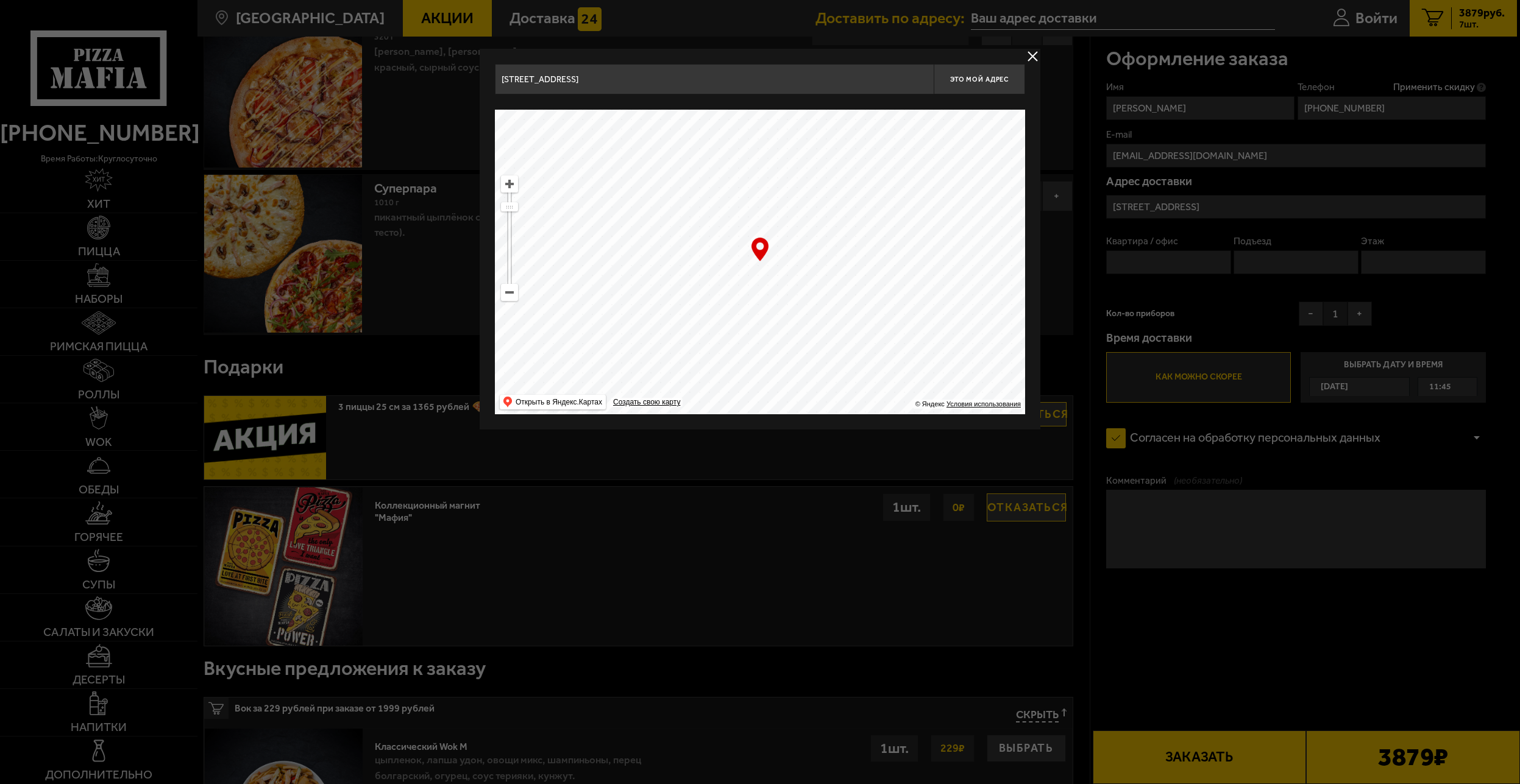
drag, startPoint x: 786, startPoint y: 321, endPoint x: 716, endPoint y: 292, distance: 75.8
click at [716, 292] on ymaps at bounding box center [760, 262] width 531 height 304
drag, startPoint x: 730, startPoint y: 257, endPoint x: 740, endPoint y: 259, distance: 10.2
click at [740, 259] on ymaps at bounding box center [760, 262] width 531 height 304
click at [512, 185] on ymaps at bounding box center [509, 184] width 16 height 15
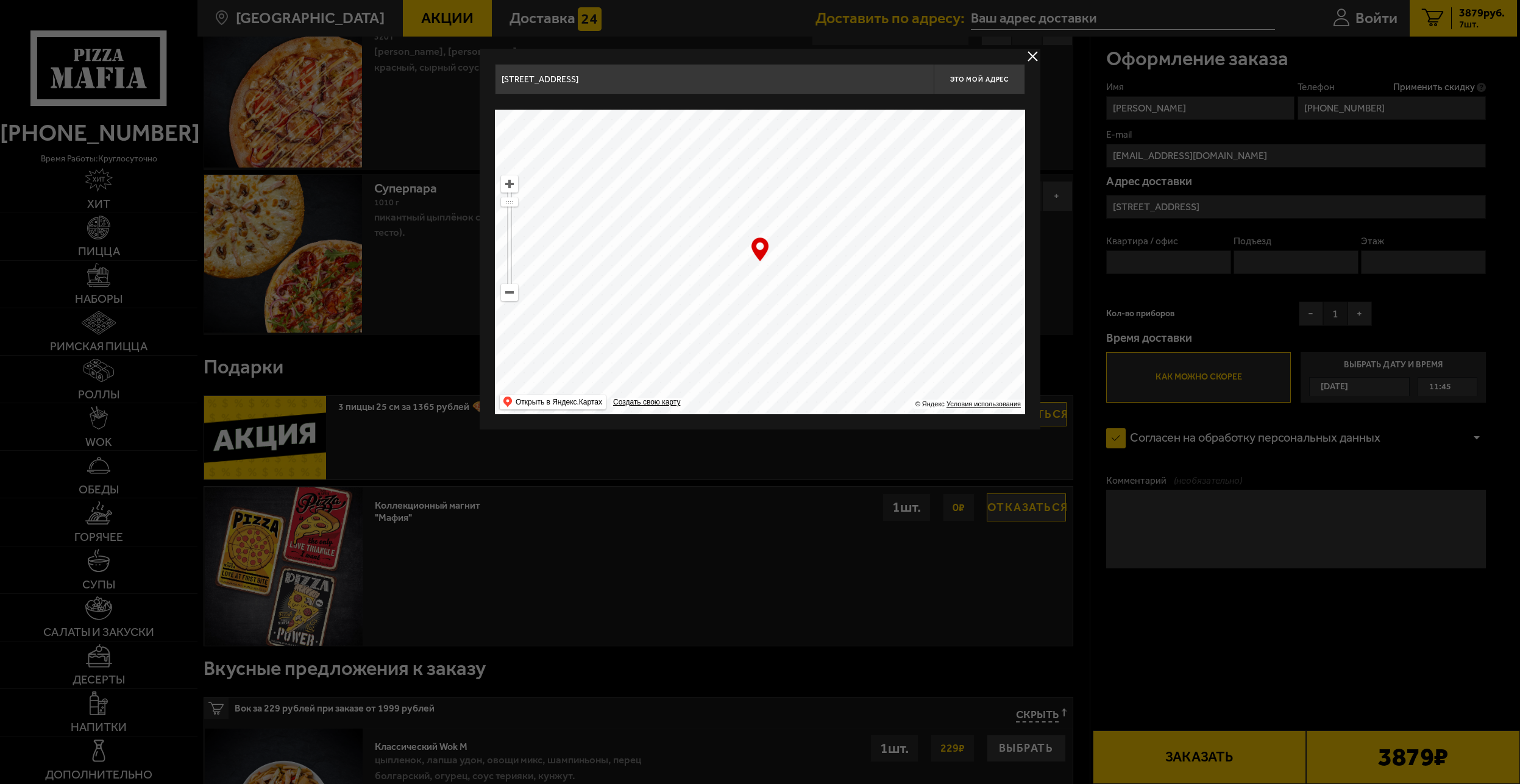
click at [512, 185] on ymaps at bounding box center [509, 184] width 16 height 15
click at [508, 186] on ymaps at bounding box center [509, 184] width 16 height 15
drag, startPoint x: 746, startPoint y: 297, endPoint x: 720, endPoint y: 257, distance: 47.7
click at [720, 257] on ymaps at bounding box center [760, 262] width 531 height 304
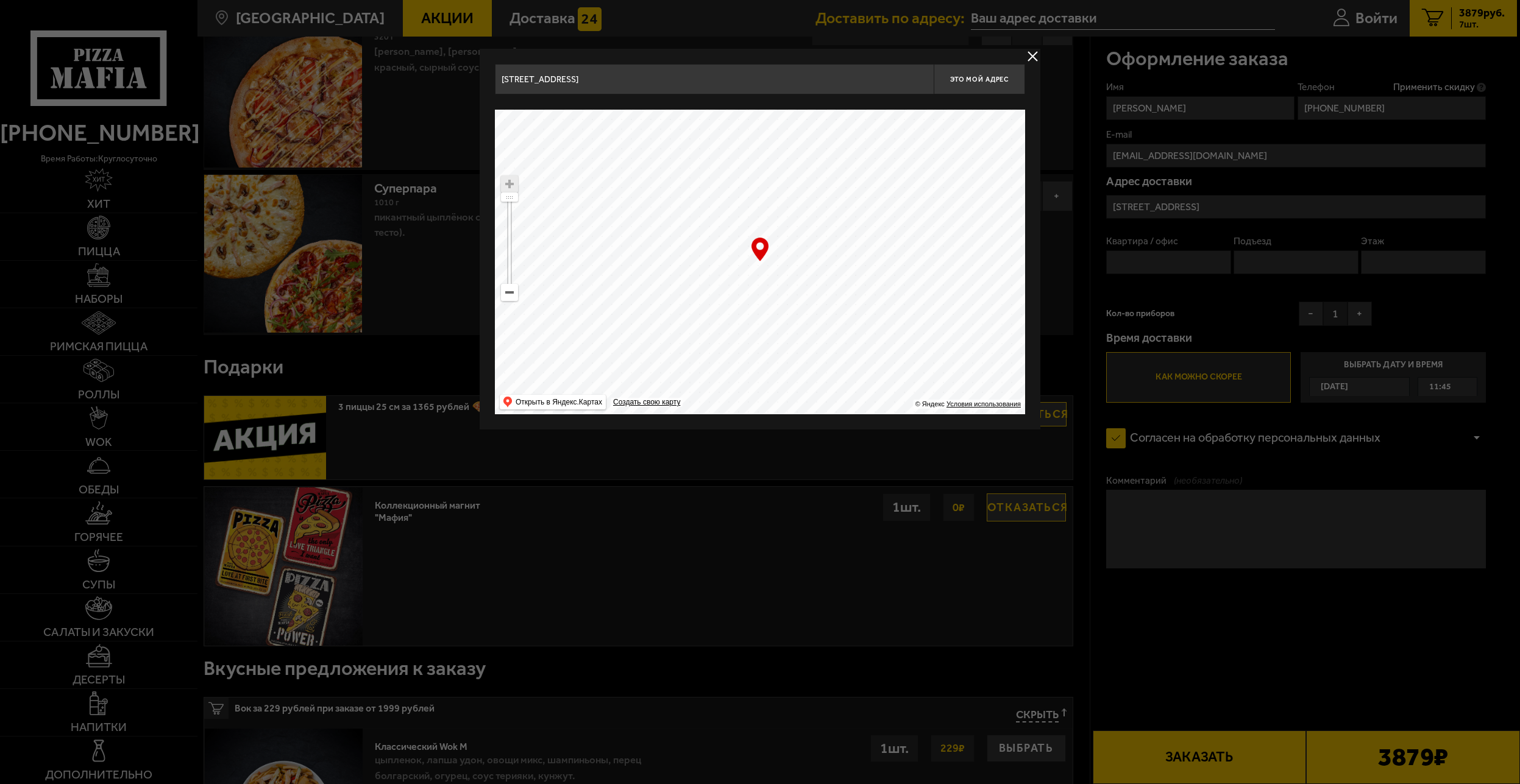
click at [701, 264] on ymaps at bounding box center [760, 262] width 531 height 304
drag, startPoint x: 764, startPoint y: 273, endPoint x: 755, endPoint y: 280, distance: 11.4
click at [755, 280] on ymaps at bounding box center [760, 262] width 531 height 304
click at [621, 94] on div "Найдите адрес перетащив карту" at bounding box center [760, 102] width 531 height 15
click at [619, 82] on input "Заставская улица, 4" at bounding box center [714, 79] width 439 height 30
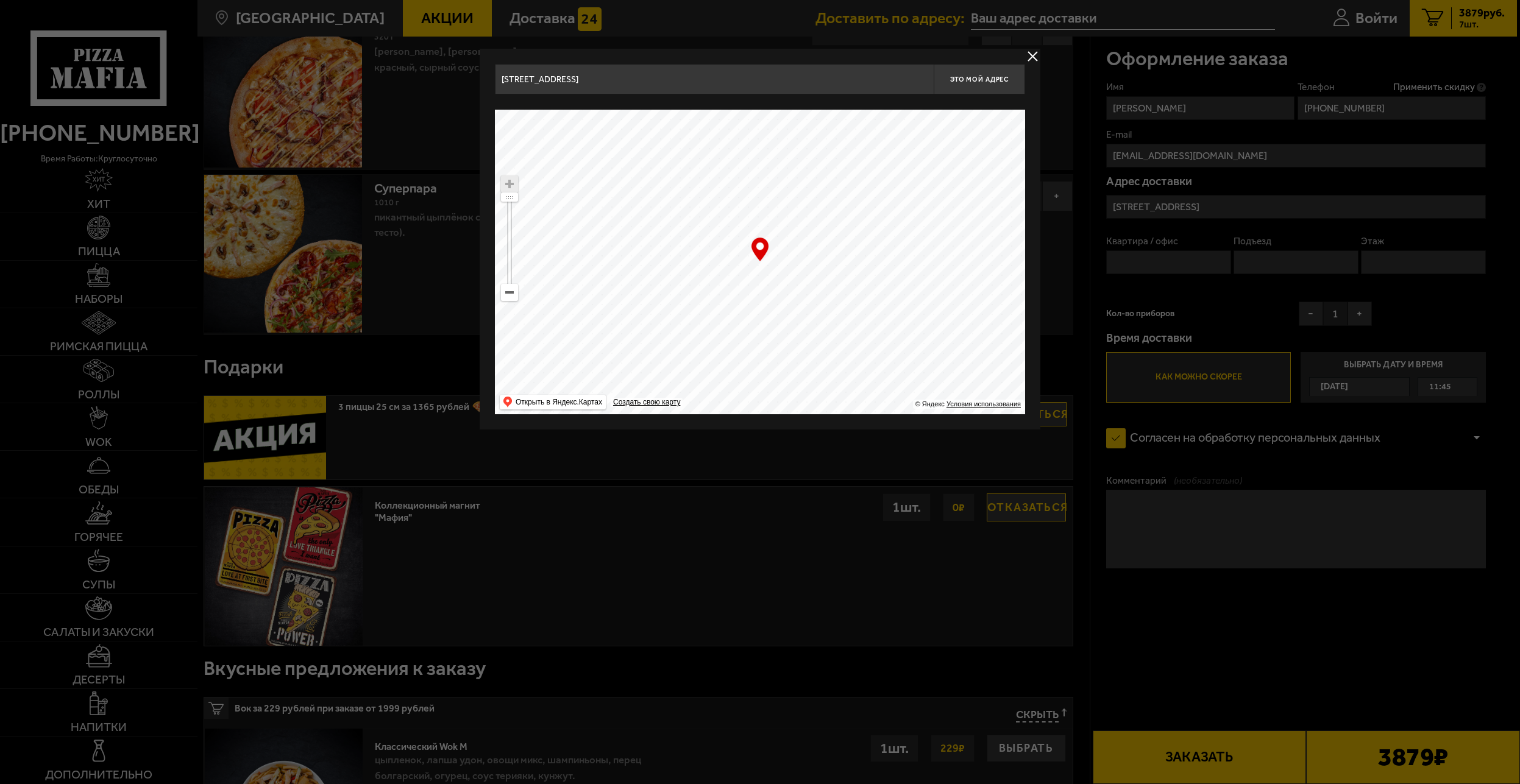
drag, startPoint x: 627, startPoint y: 80, endPoint x: 283, endPoint y: 52, distance: 345.1
click at [369, 56] on main "Санкт-Петербург Все Акции Доставка Личный кабинет Акции Доставка Доставить по а…" at bounding box center [857, 504] width 1320 height 2908
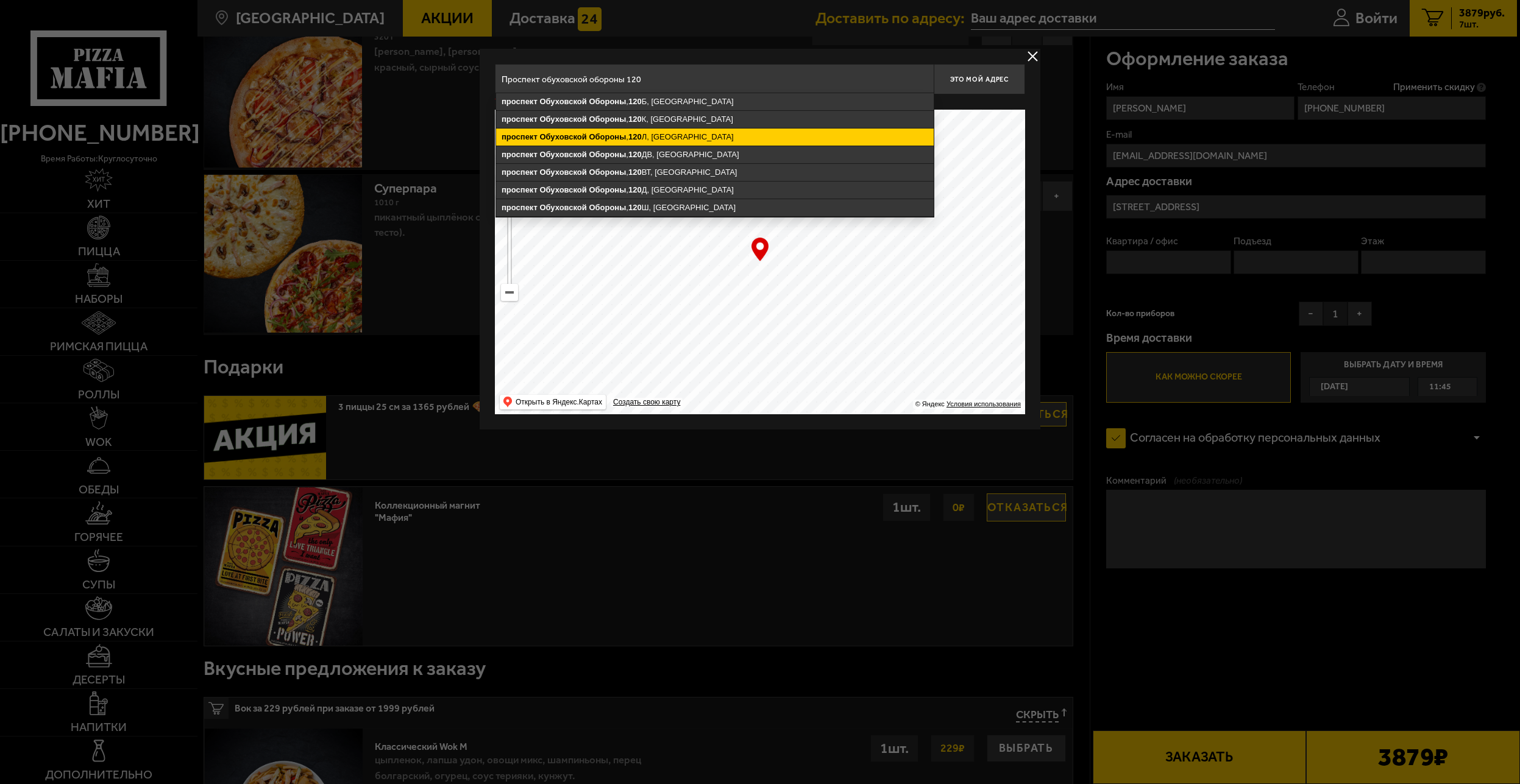
click at [697, 139] on ymaps "проспект Обуховской Обороны , 120 Л, Санкт-Петербург" at bounding box center [715, 137] width 438 height 17
type input "Санкт-Петербург, проспект Обуховской Обороны, 120Л"
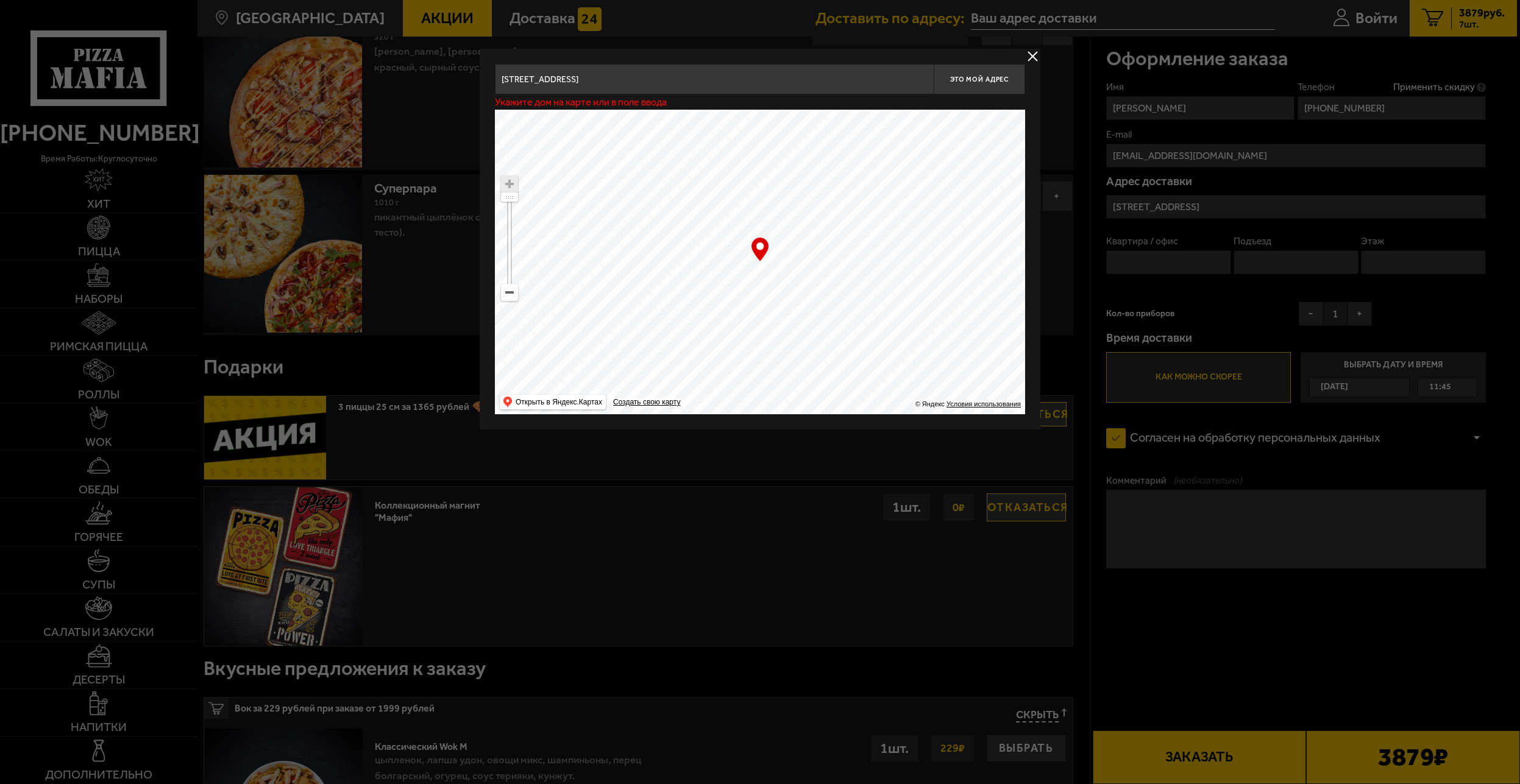
type input "проспект Обуховской Обороны, 120Л"
click at [748, 79] on input "Санкт-Петербург, проспект Обуховской Обороны, 120Л" at bounding box center [714, 79] width 439 height 30
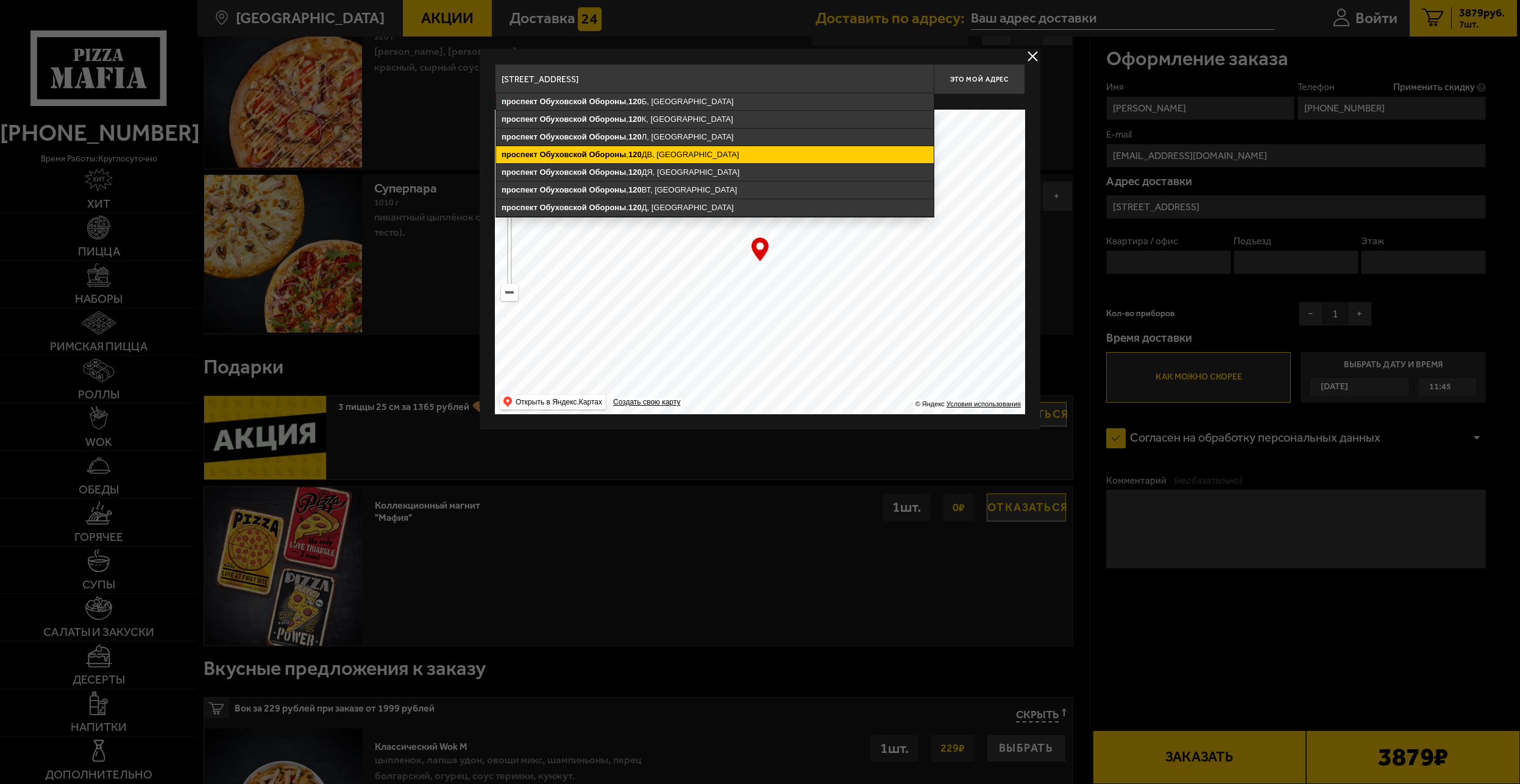
click at [691, 157] on ymaps "проспект Обуховской Обороны , 120 ДВ, Санкт-Петербург" at bounding box center [715, 155] width 438 height 17
type input "Санкт-Петербург, проспект Обуховской Обороны, 120ДВ"
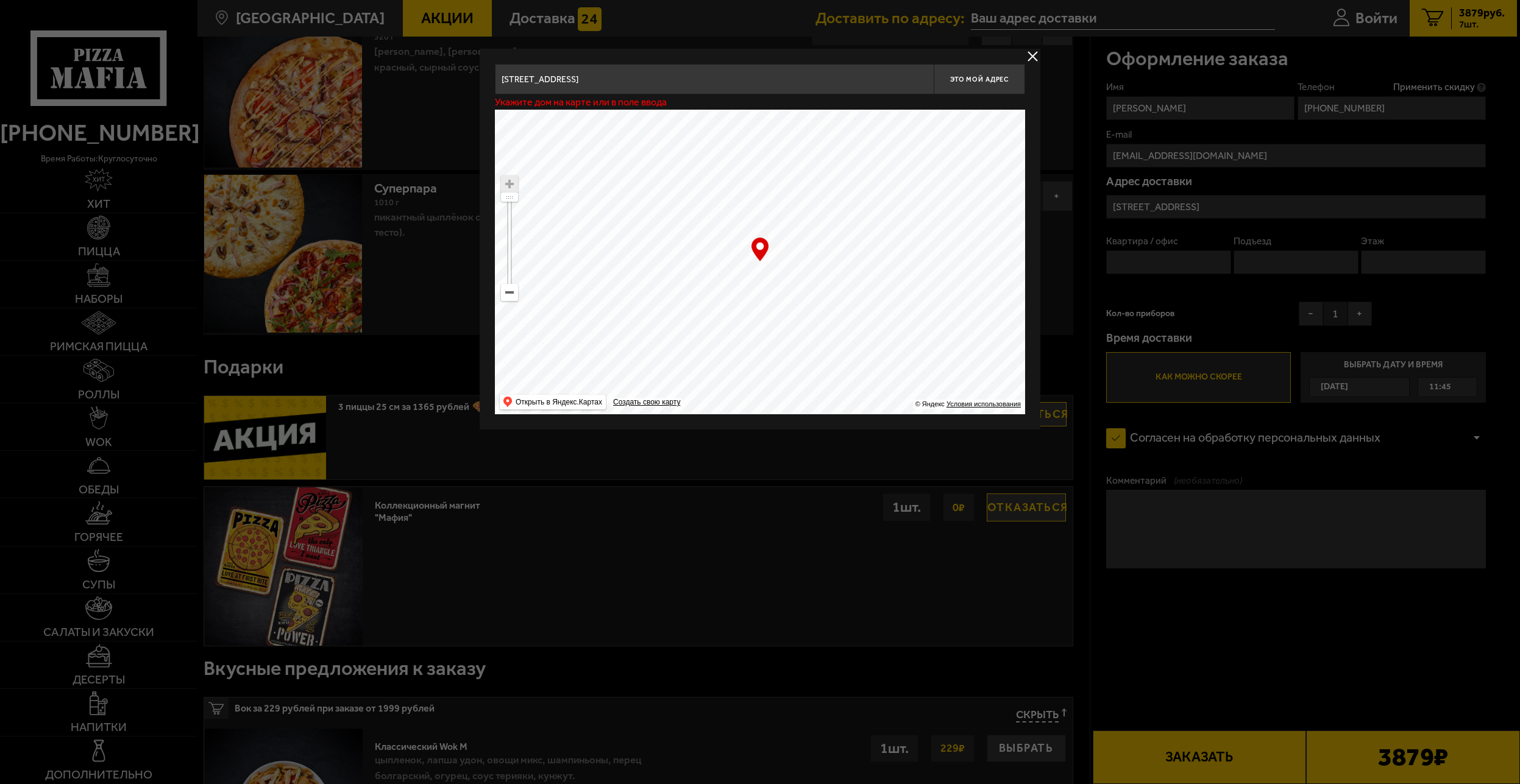
type input "проспект Обуховской Обороны, 120ДВ"
click at [738, 74] on input "Санкт-Петербург, проспект Обуховской Обороны, 120ДВ" at bounding box center [714, 79] width 439 height 30
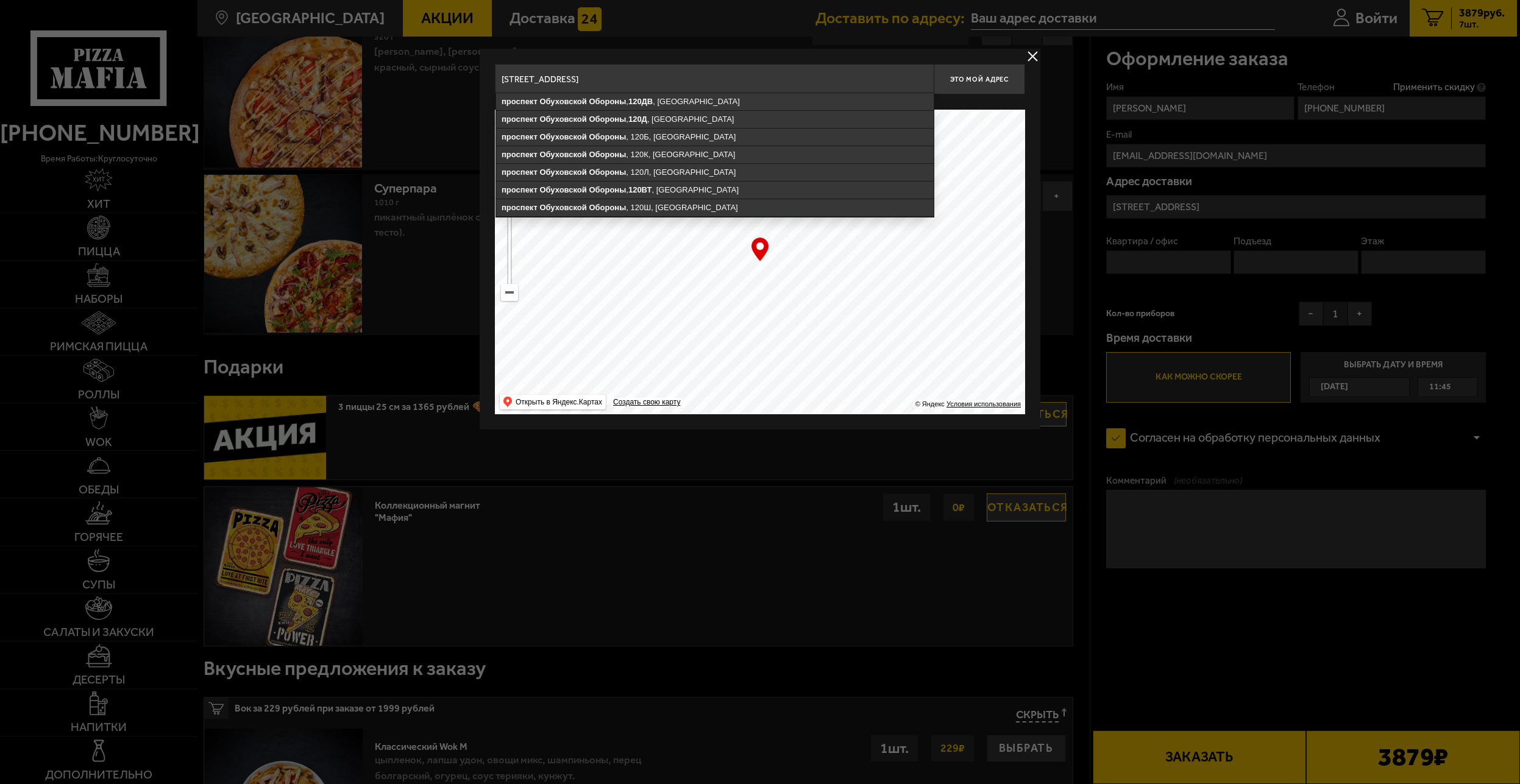
click at [754, 78] on input "Санкт-Петербург, проспект Обуховской Обороны, 120ДВ" at bounding box center [714, 79] width 439 height 30
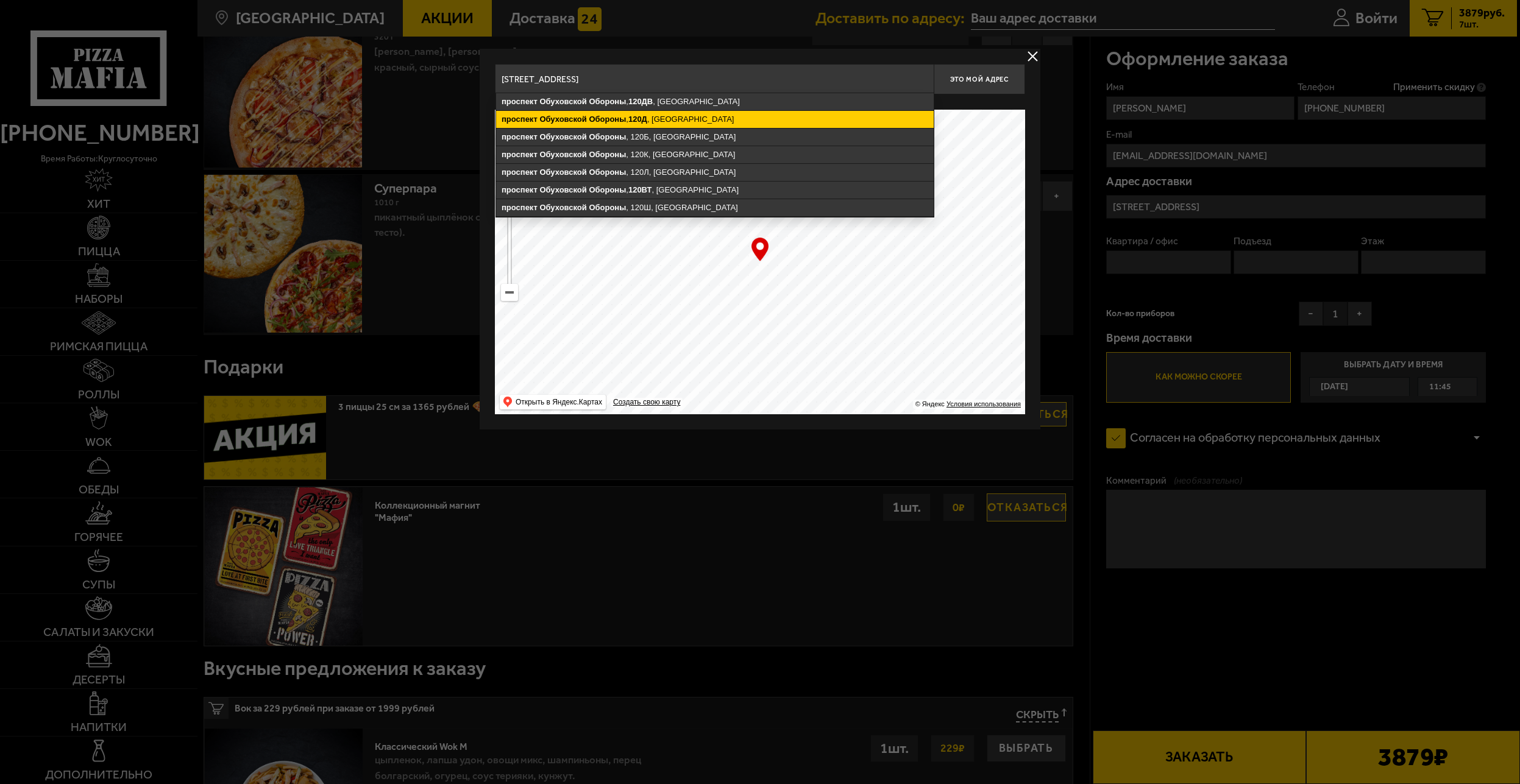
click at [684, 120] on ymaps "проспект Обуховской Обороны , 120Д , Санкт-Петербург" at bounding box center [715, 119] width 438 height 17
type input "Санкт-Петербург, проспект Обуховской Обороны, 120Д"
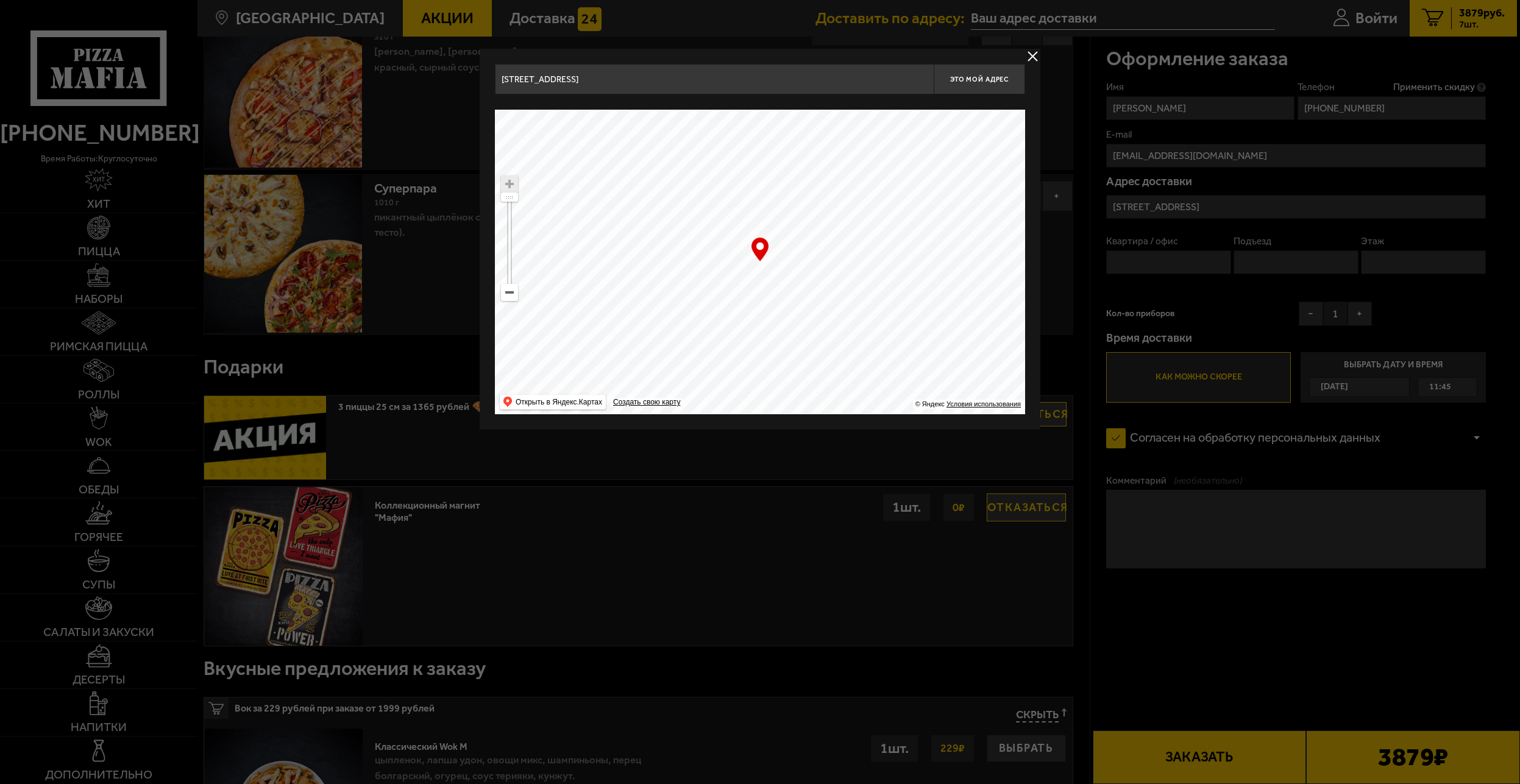
type input "проспект Обуховской Обороны, 120Д"
click at [751, 77] on input "Санкт-Петербург, проспект Обуховской Обороны, 120Д" at bounding box center [714, 79] width 439 height 30
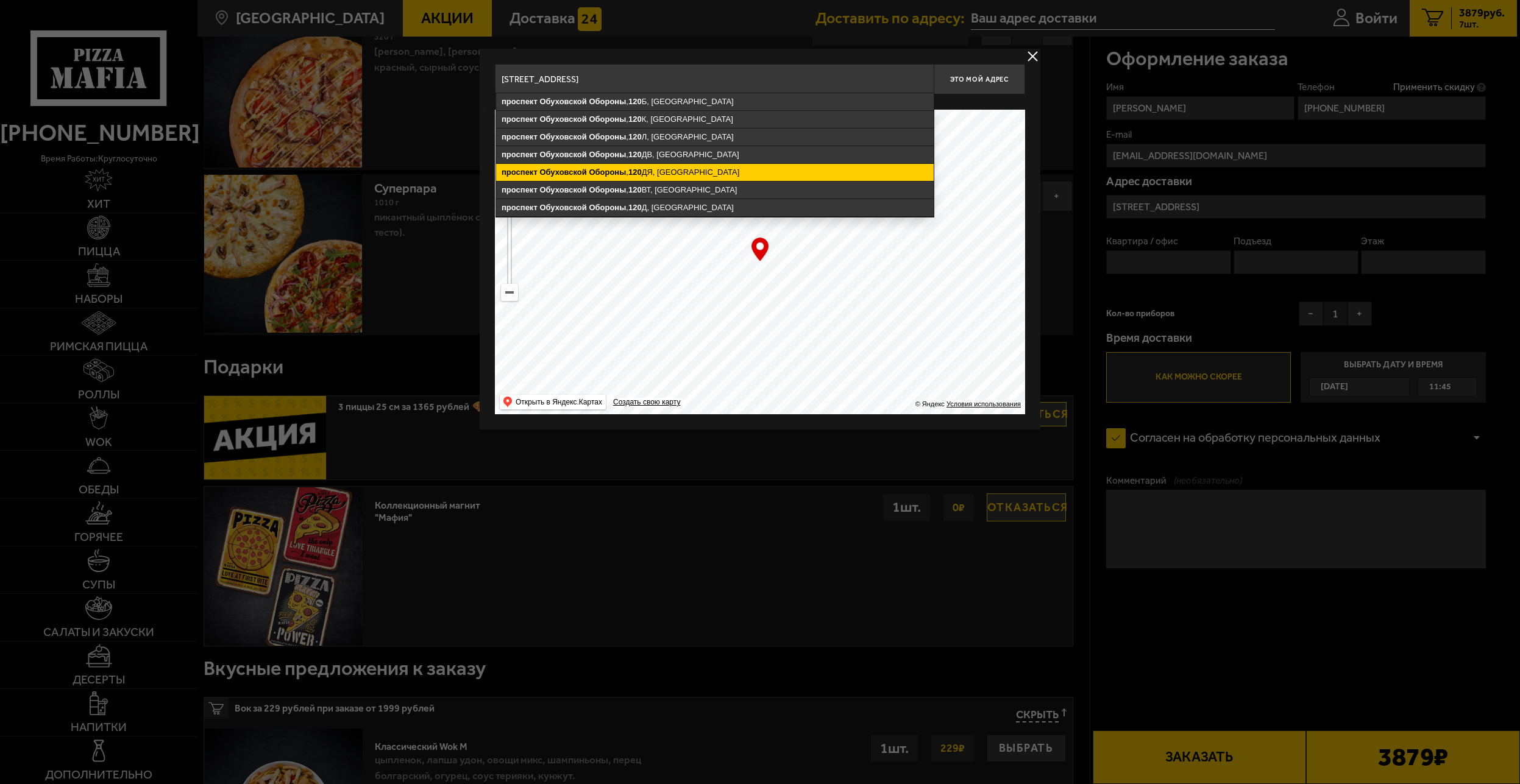
click at [667, 175] on ymaps "проспект Обуховской Обороны , 120 ДЯ, Санкт-Петербург" at bounding box center [715, 173] width 438 height 17
type input "Санкт-Петербург, проспект Обуховской Обороны, 120ДЯ"
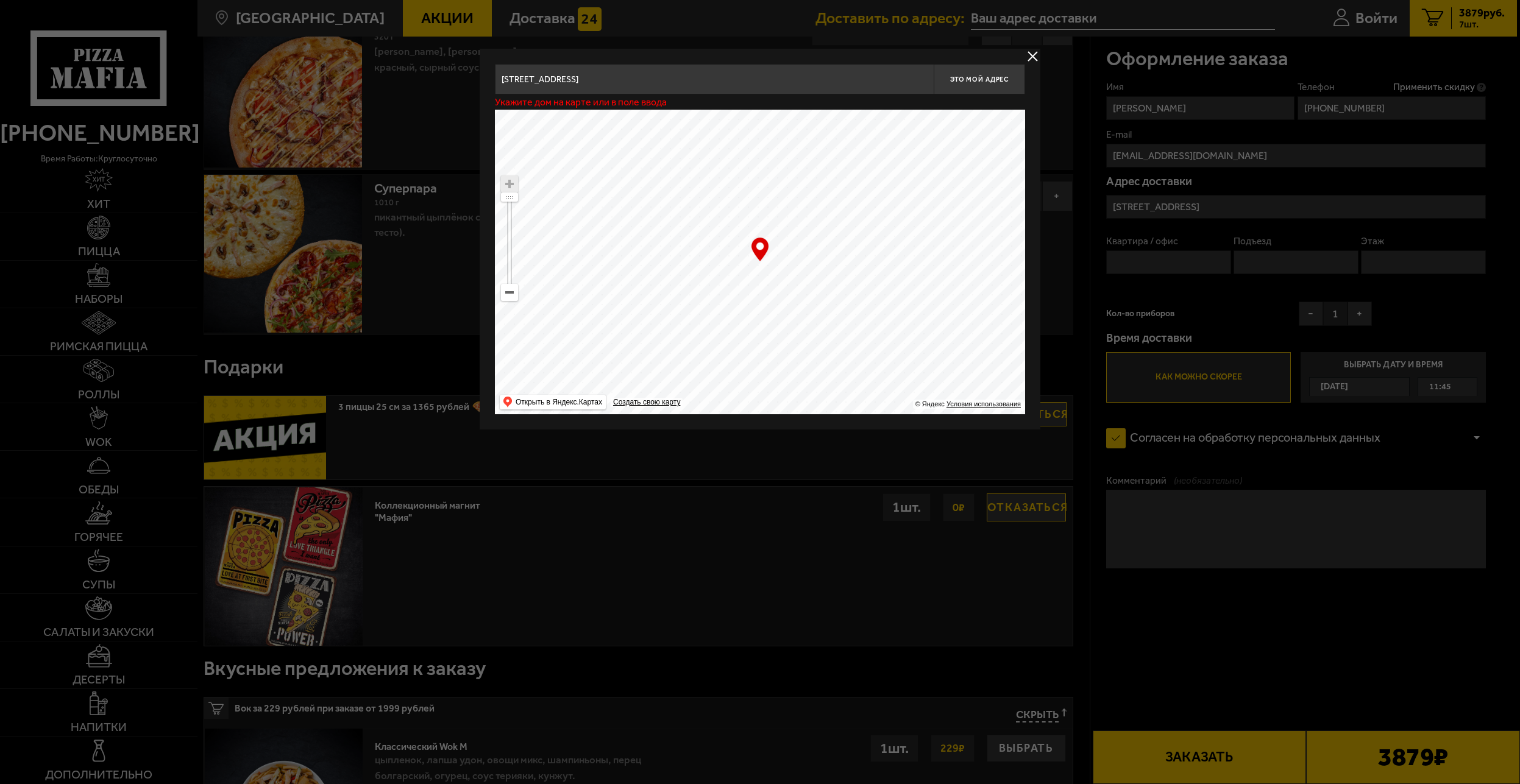
type input "проспект Обуховской Обороны, 120ДЯ"
click at [770, 80] on input "Санкт-Петербург, проспект Обуховской Обороны, 120ДЯ" at bounding box center [714, 79] width 439 height 30
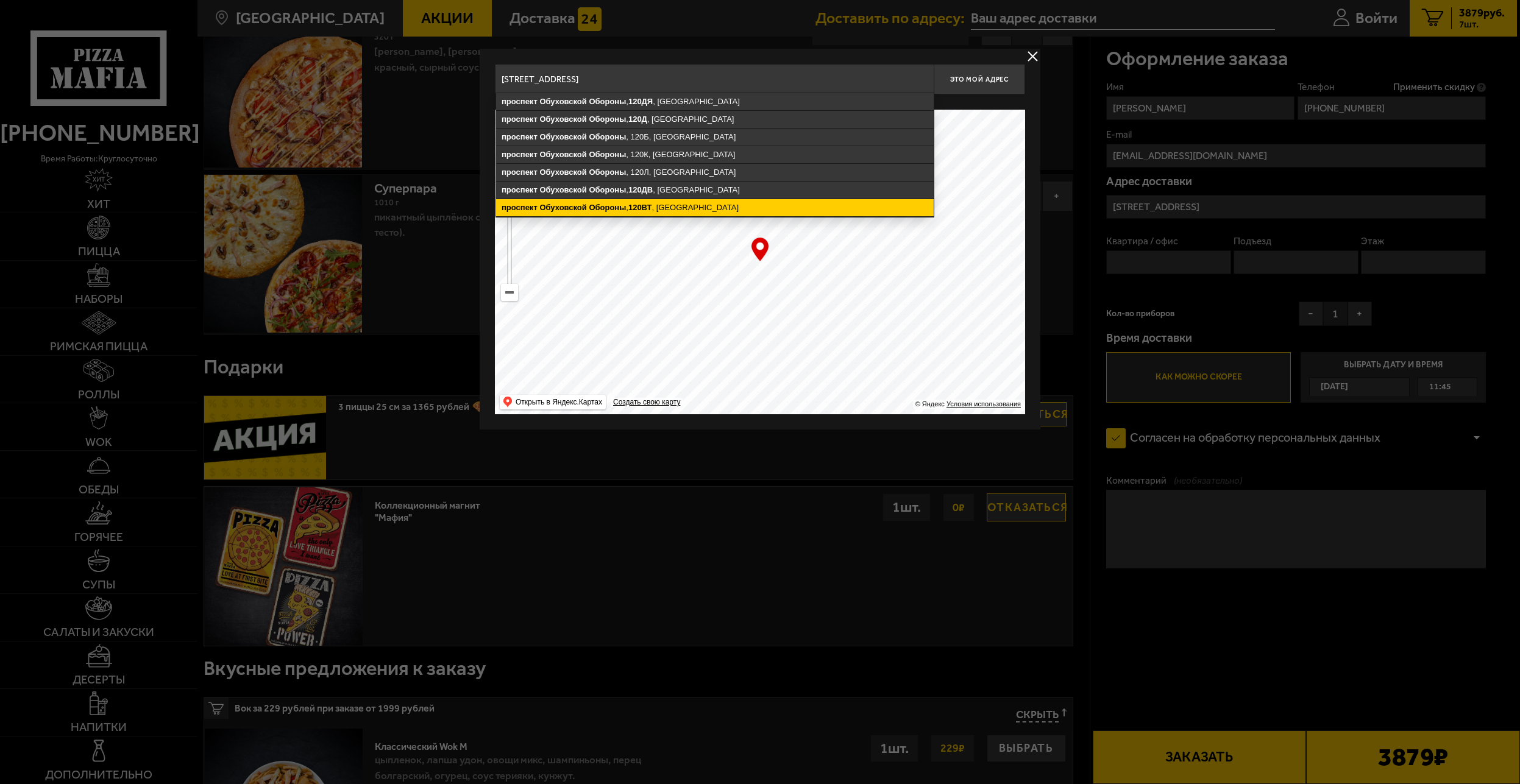
click at [688, 206] on ymaps "проспект Обуховской Обороны , 120ВТ , Санкт-Петербург" at bounding box center [715, 208] width 438 height 17
type input "Санкт-Петербург, проспект Обуховской Обороны, 120ВТ"
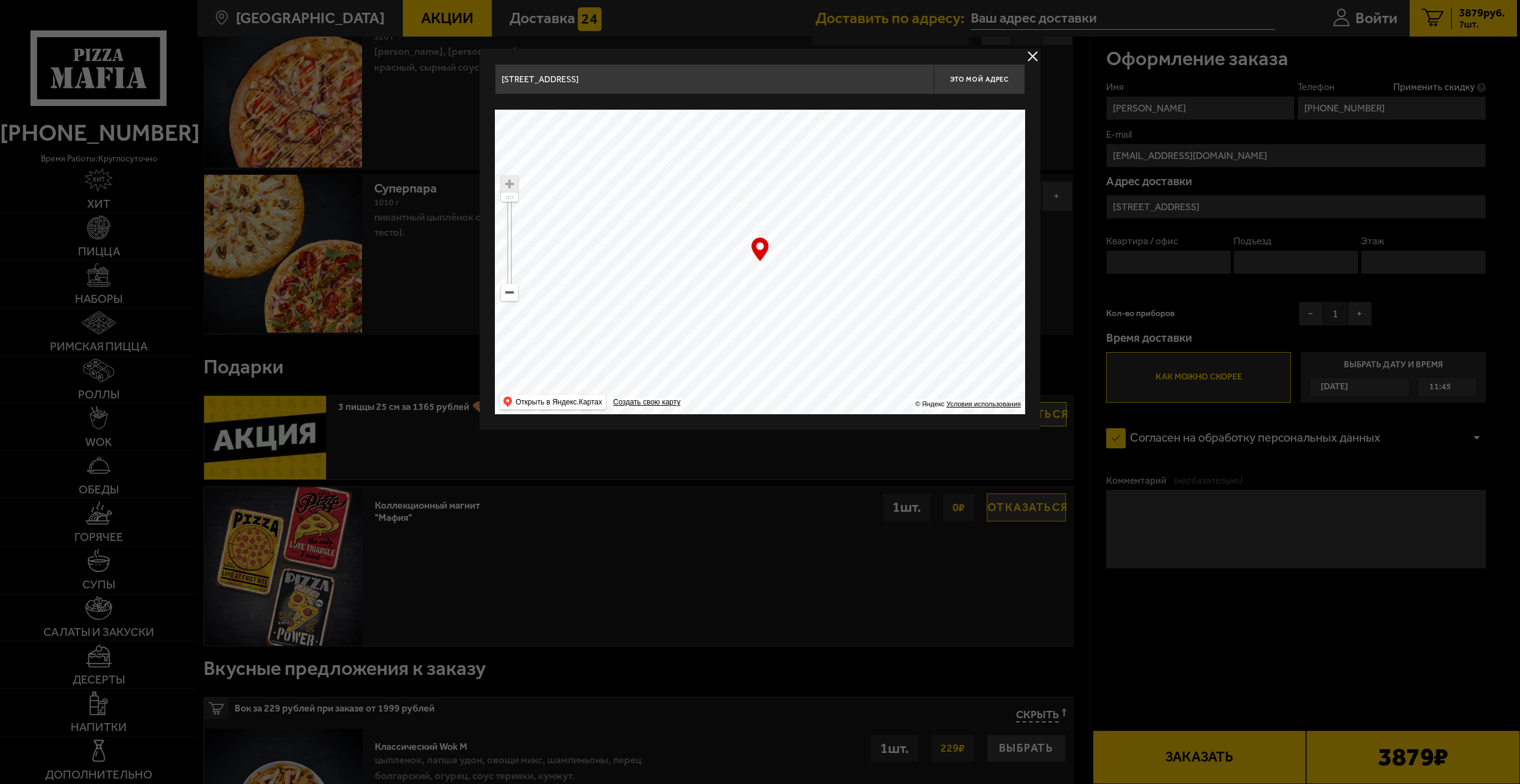
type input "проспект Обуховской Обороны, 120ВТ"
click at [738, 84] on input "Санкт-Петербург, проспект Обуховской Обороны, 120ВТ" at bounding box center [714, 79] width 439 height 30
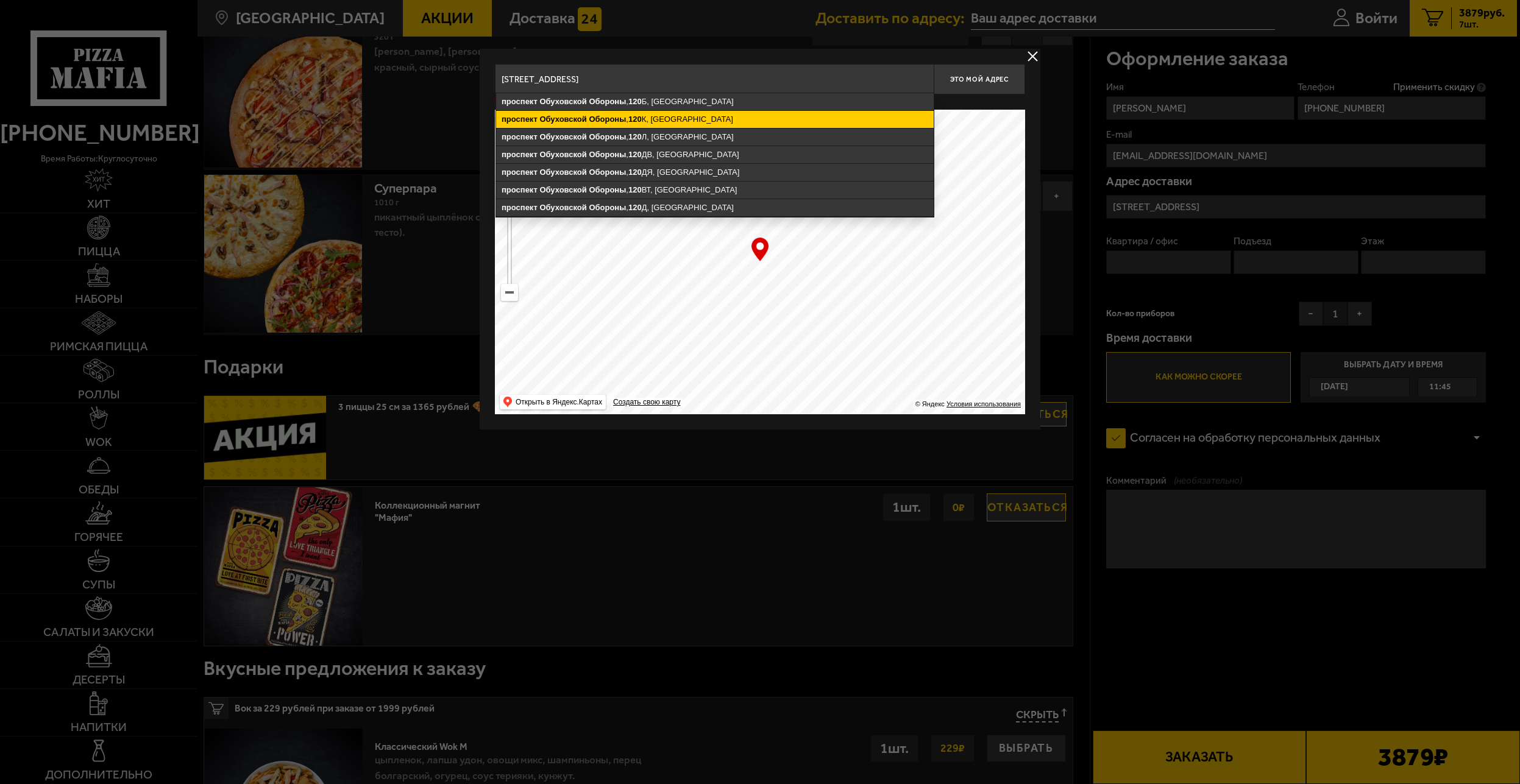
click at [673, 120] on ymaps "проспект Обуховской Обороны , 120 К, Санкт-Петербург" at bounding box center [715, 119] width 438 height 17
type input "Санкт-Петербург, проспект Обуховской Обороны, 120К"
type input "проспект Обуховской Обороны, 120К"
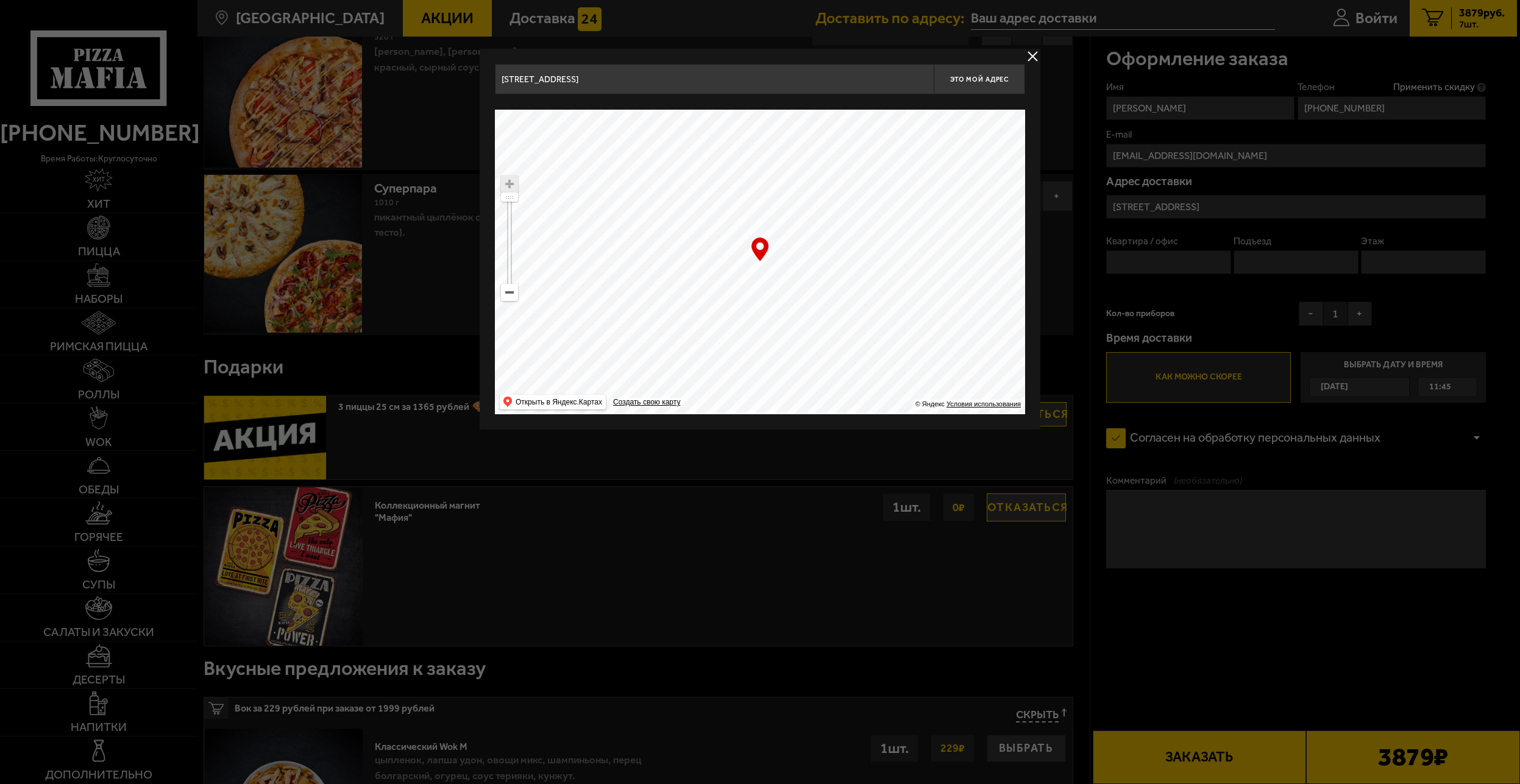
drag, startPoint x: 887, startPoint y: 318, endPoint x: 567, endPoint y: 191, distance: 344.3
click at [579, 195] on ymaps at bounding box center [760, 262] width 531 height 304
drag, startPoint x: 783, startPoint y: 341, endPoint x: 680, endPoint y: 97, distance: 264.8
click at [705, 129] on ymaps at bounding box center [760, 262] width 531 height 304
drag, startPoint x: 831, startPoint y: 313, endPoint x: 724, endPoint y: 159, distance: 187.5
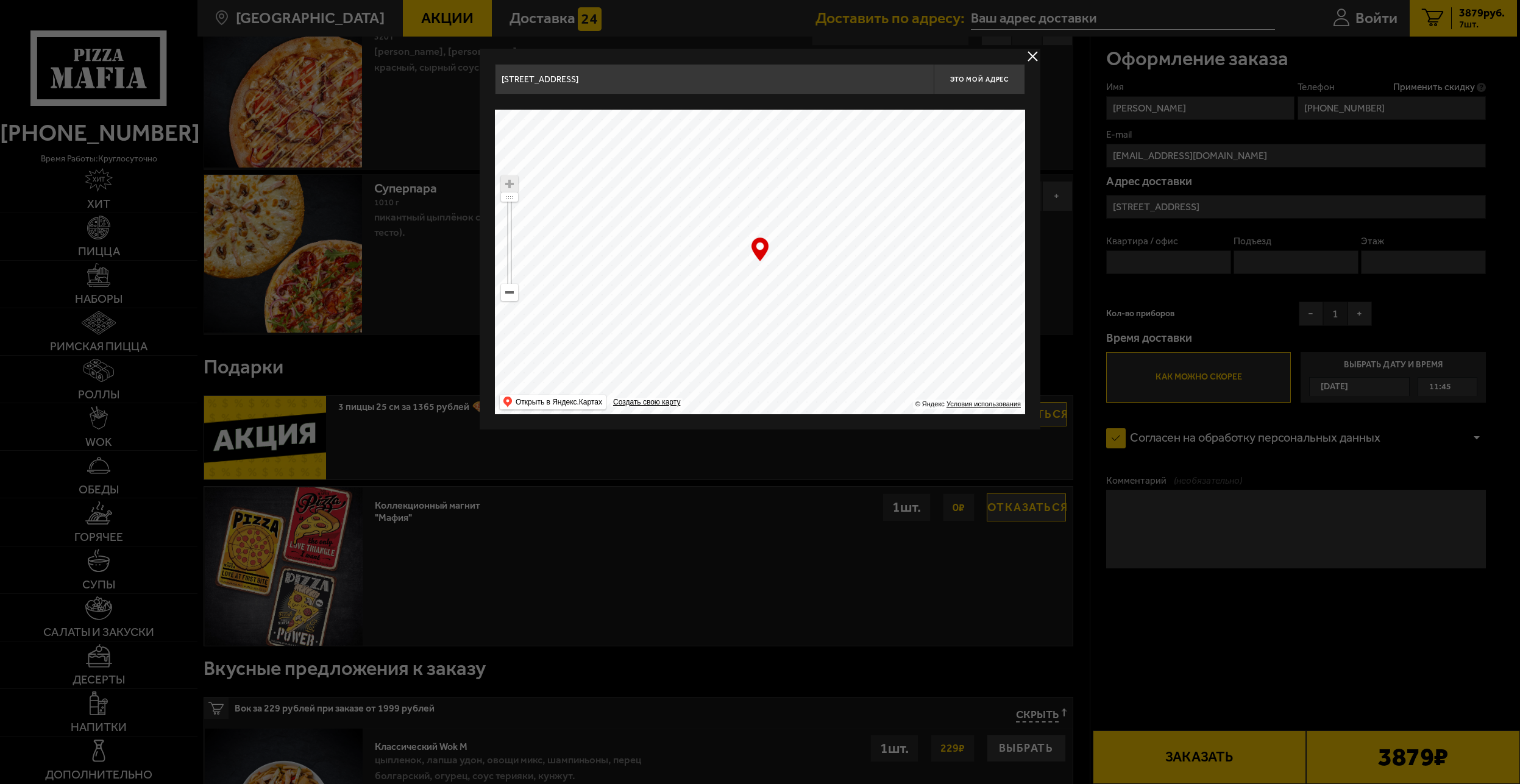
click at [728, 175] on ymaps at bounding box center [760, 262] width 531 height 304
drag, startPoint x: 770, startPoint y: 308, endPoint x: 730, endPoint y: 82, distance: 229.5
click at [736, 97] on div "проспект Обуховской Обороны , 120 Б, Санкт-Петербург проспект Обуховской Оборон…" at bounding box center [760, 239] width 531 height 350
drag, startPoint x: 803, startPoint y: 328, endPoint x: 908, endPoint y: 408, distance: 132.0
click at [925, 399] on ymaps at bounding box center [760, 262] width 531 height 304
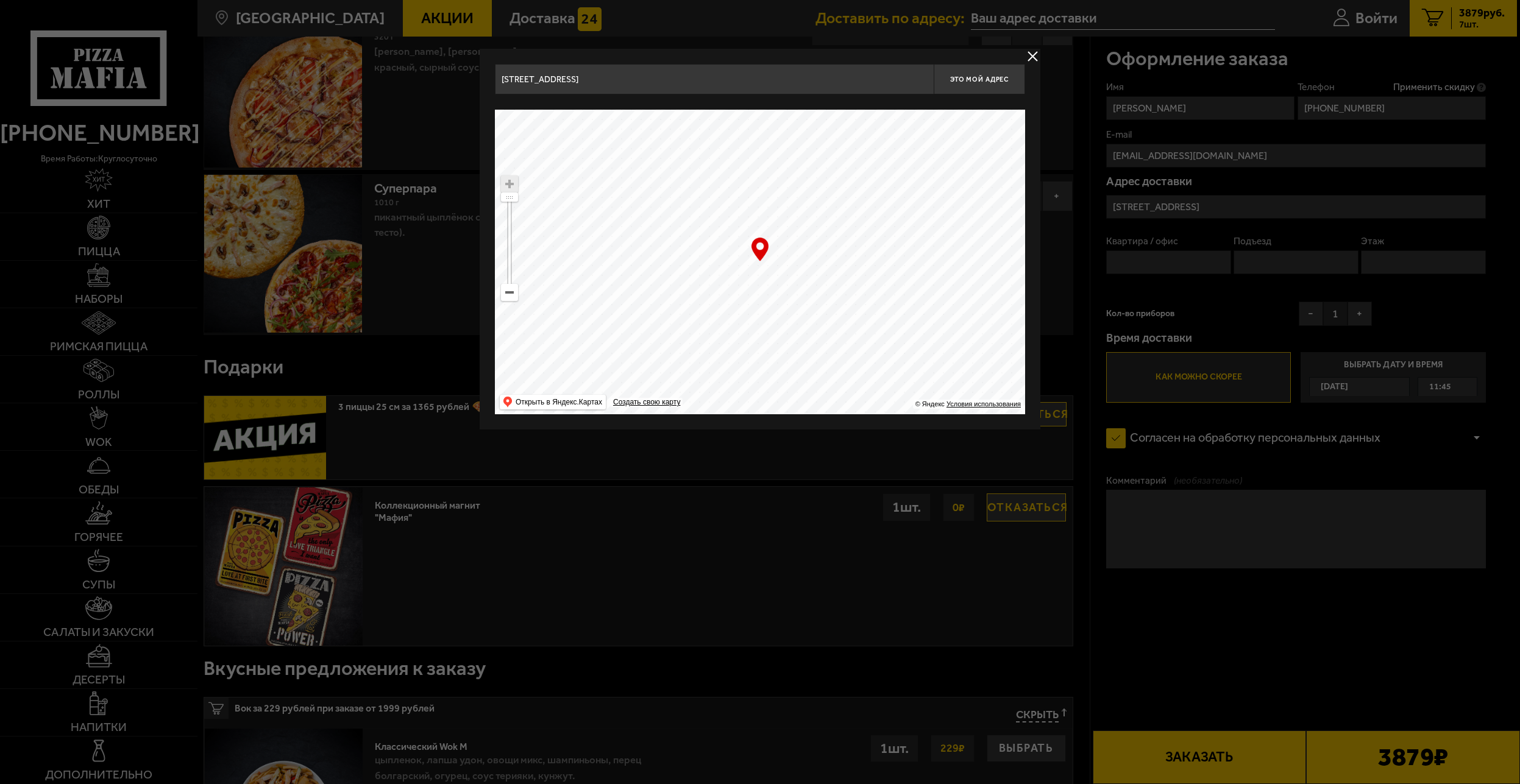
drag, startPoint x: 816, startPoint y: 287, endPoint x: 823, endPoint y: 333, distance: 46.5
click at [833, 373] on ymaps at bounding box center [760, 262] width 531 height 304
drag, startPoint x: 944, startPoint y: 232, endPoint x: 946, endPoint y: 271, distance: 39.1
click at [983, 254] on ymaps at bounding box center [760, 262] width 531 height 304
drag, startPoint x: 866, startPoint y: 255, endPoint x: 935, endPoint y: 329, distance: 101.2
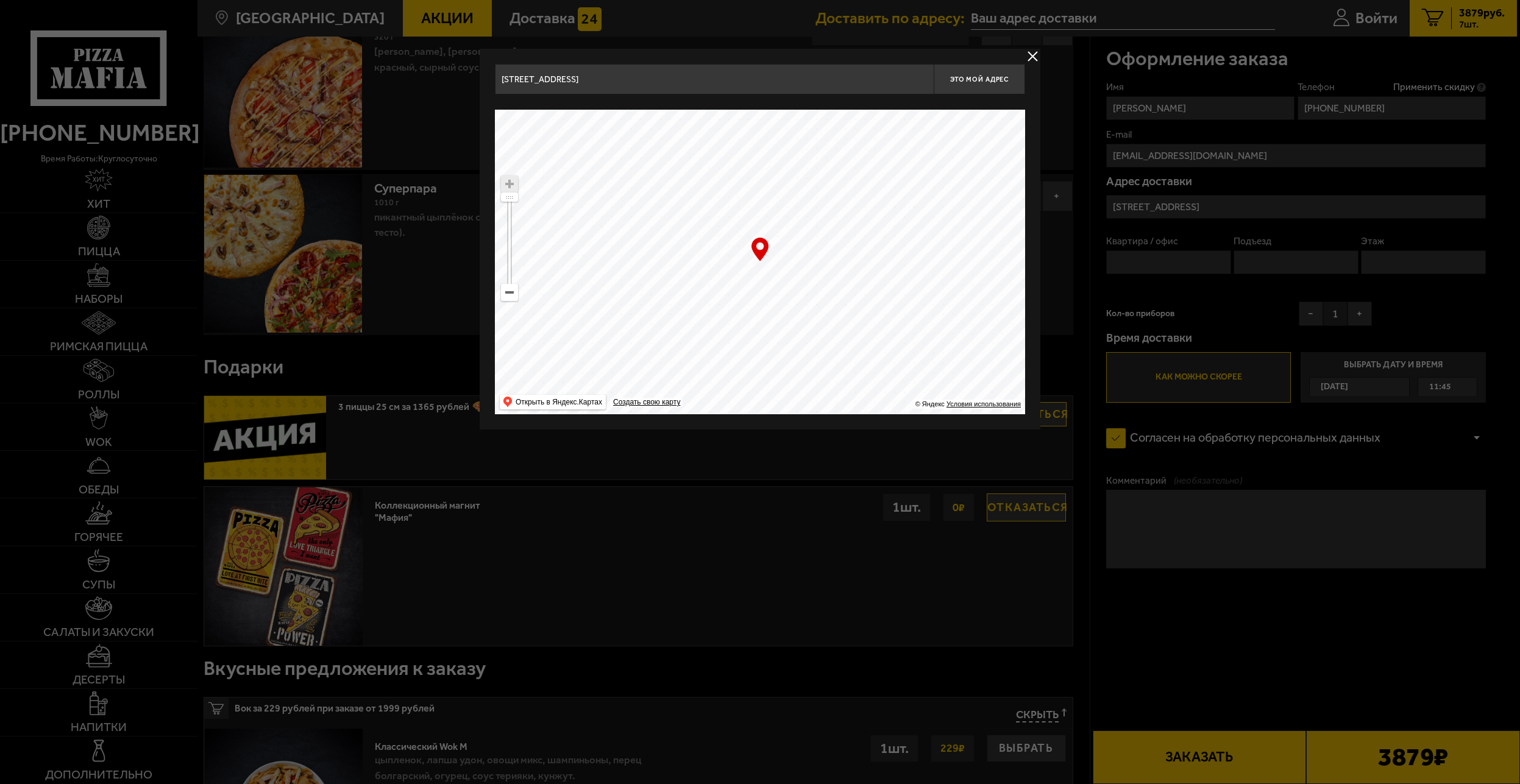
click at [934, 322] on ymaps at bounding box center [760, 262] width 531 height 304
drag, startPoint x: 833, startPoint y: 311, endPoint x: 765, endPoint y: 274, distance: 77.4
click at [844, 337] on ymaps at bounding box center [760, 262] width 531 height 304
drag, startPoint x: 755, startPoint y: 261, endPoint x: 767, endPoint y: 309, distance: 49.5
click at [767, 305] on div "… © Яндекс Условия использования Открыть в Яндекс.Картах Создать свою карту" at bounding box center [760, 262] width 531 height 304
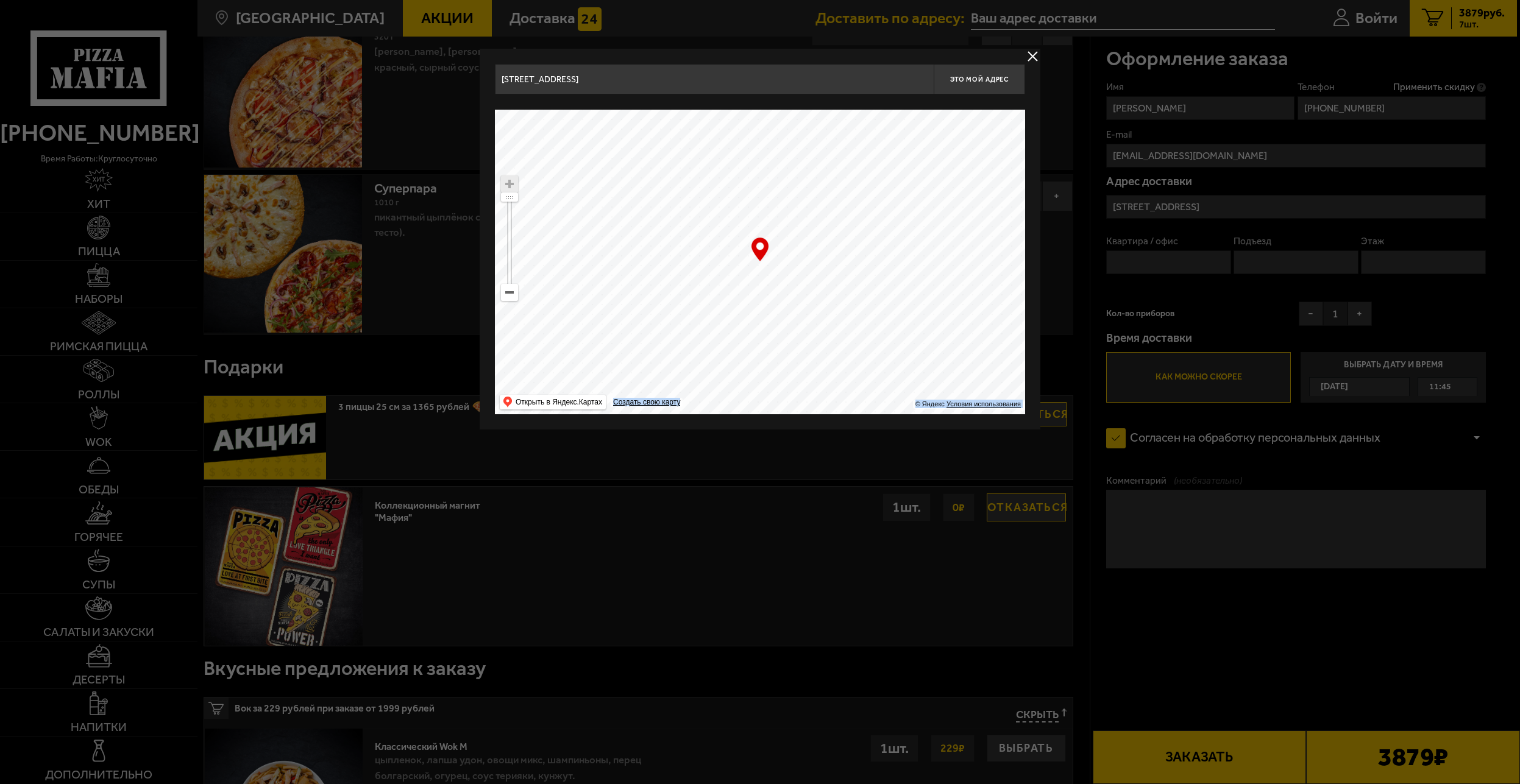
drag, startPoint x: 765, startPoint y: 270, endPoint x: 784, endPoint y: 339, distance: 71.6
click at [788, 340] on ymaps at bounding box center [760, 262] width 531 height 304
drag, startPoint x: 770, startPoint y: 277, endPoint x: 859, endPoint y: 347, distance: 113.2
click at [860, 350] on ymaps at bounding box center [760, 262] width 531 height 304
drag, startPoint x: 727, startPoint y: 290, endPoint x: 613, endPoint y: 149, distance: 181.3
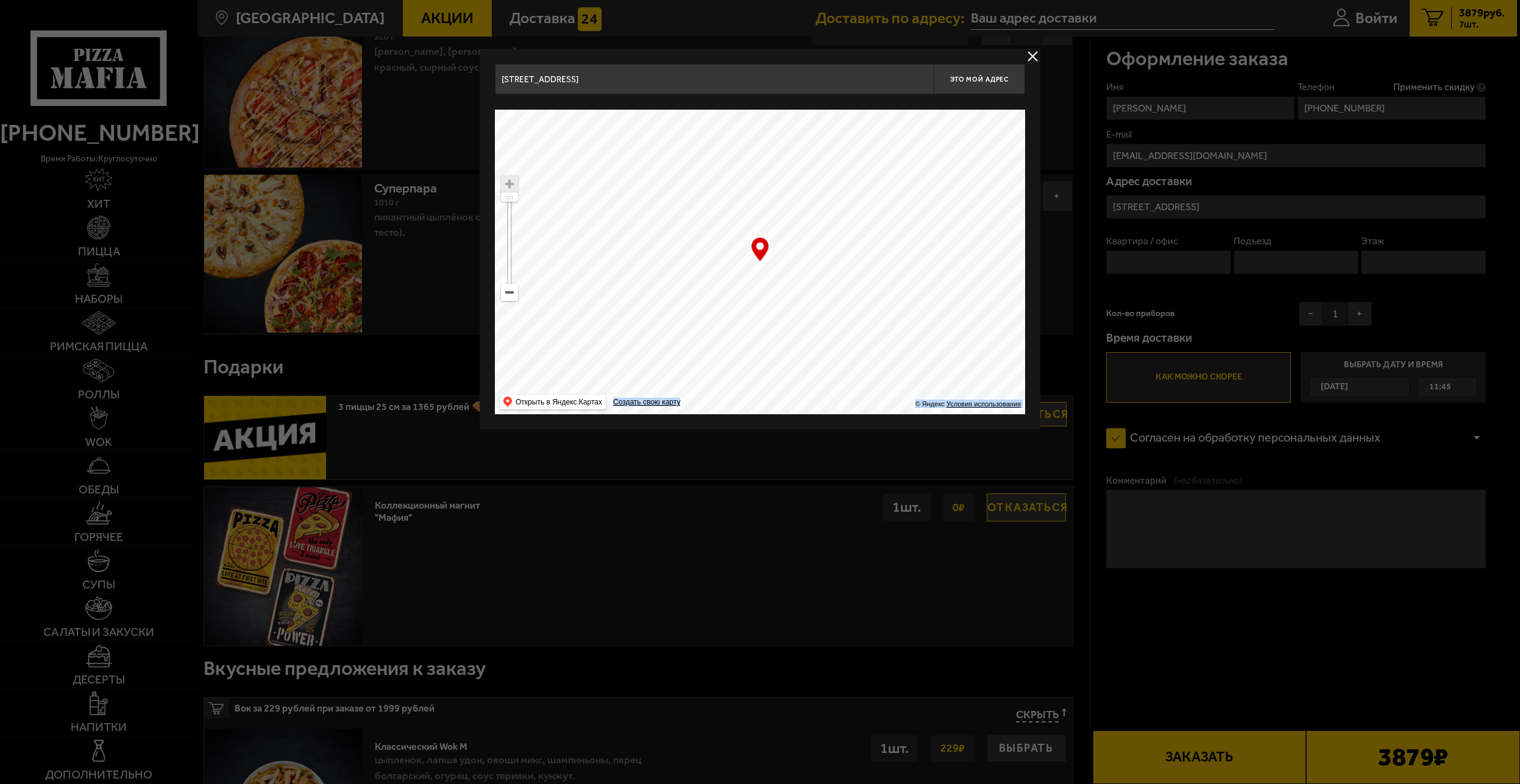
click at [626, 149] on ymaps at bounding box center [760, 262] width 531 height 304
drag, startPoint x: 788, startPoint y: 304, endPoint x: 876, endPoint y: 171, distance: 159.5
click at [876, 171] on ymaps at bounding box center [760, 262] width 531 height 304
drag, startPoint x: 839, startPoint y: 235, endPoint x: 854, endPoint y: 231, distance: 15.5
click at [854, 231] on ymaps at bounding box center [760, 262] width 531 height 304
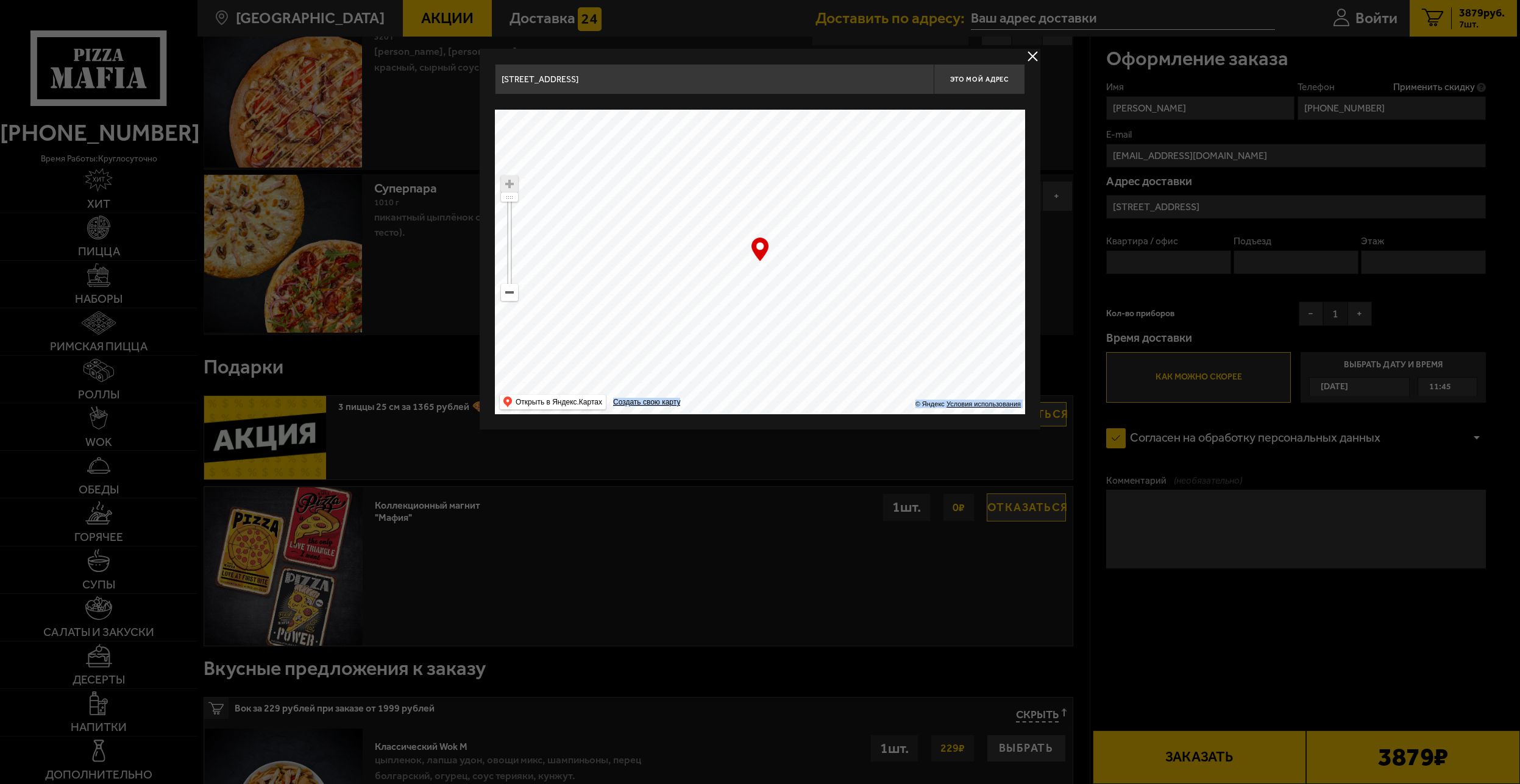
click at [853, 232] on ymaps at bounding box center [760, 262] width 531 height 304
drag, startPoint x: 834, startPoint y: 251, endPoint x: 764, endPoint y: 256, distance: 70.2
click at [764, 256] on div "… © Яндекс Условия использования Открыть в Яндекс.Картах Создать свою карту" at bounding box center [760, 262] width 531 height 304
click at [760, 259] on div "… © Яндекс Условия использования Открыть в Яндекс.Картах Создать свою карту" at bounding box center [760, 262] width 531 height 304
click at [761, 260] on div "… © Яндекс Условия использования Открыть в Яндекс.Картах Создать свою карту" at bounding box center [760, 262] width 531 height 304
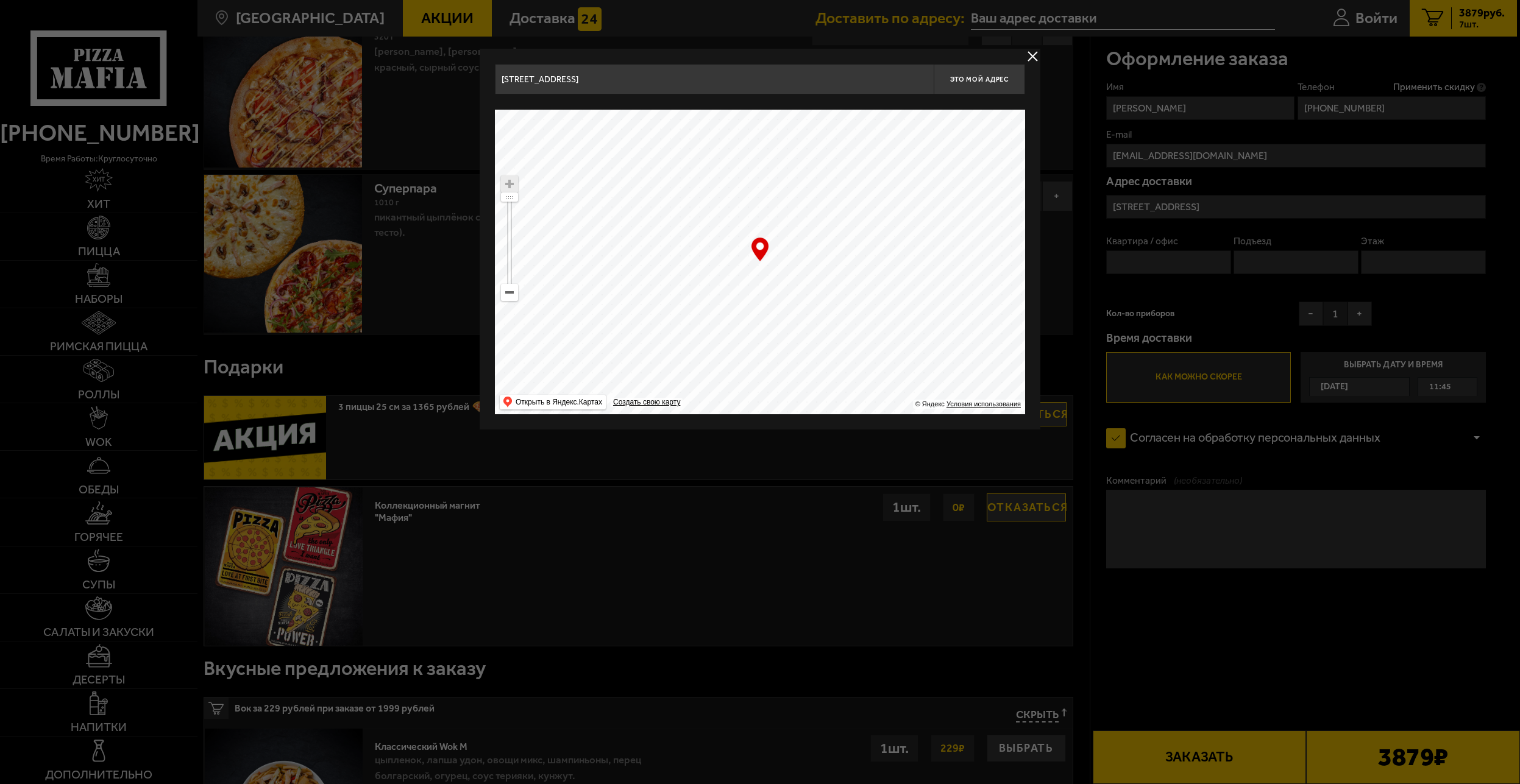
click at [784, 83] on input "Санкт-Петербург, проспект Обуховской Обороны, 120К" at bounding box center [714, 79] width 439 height 30
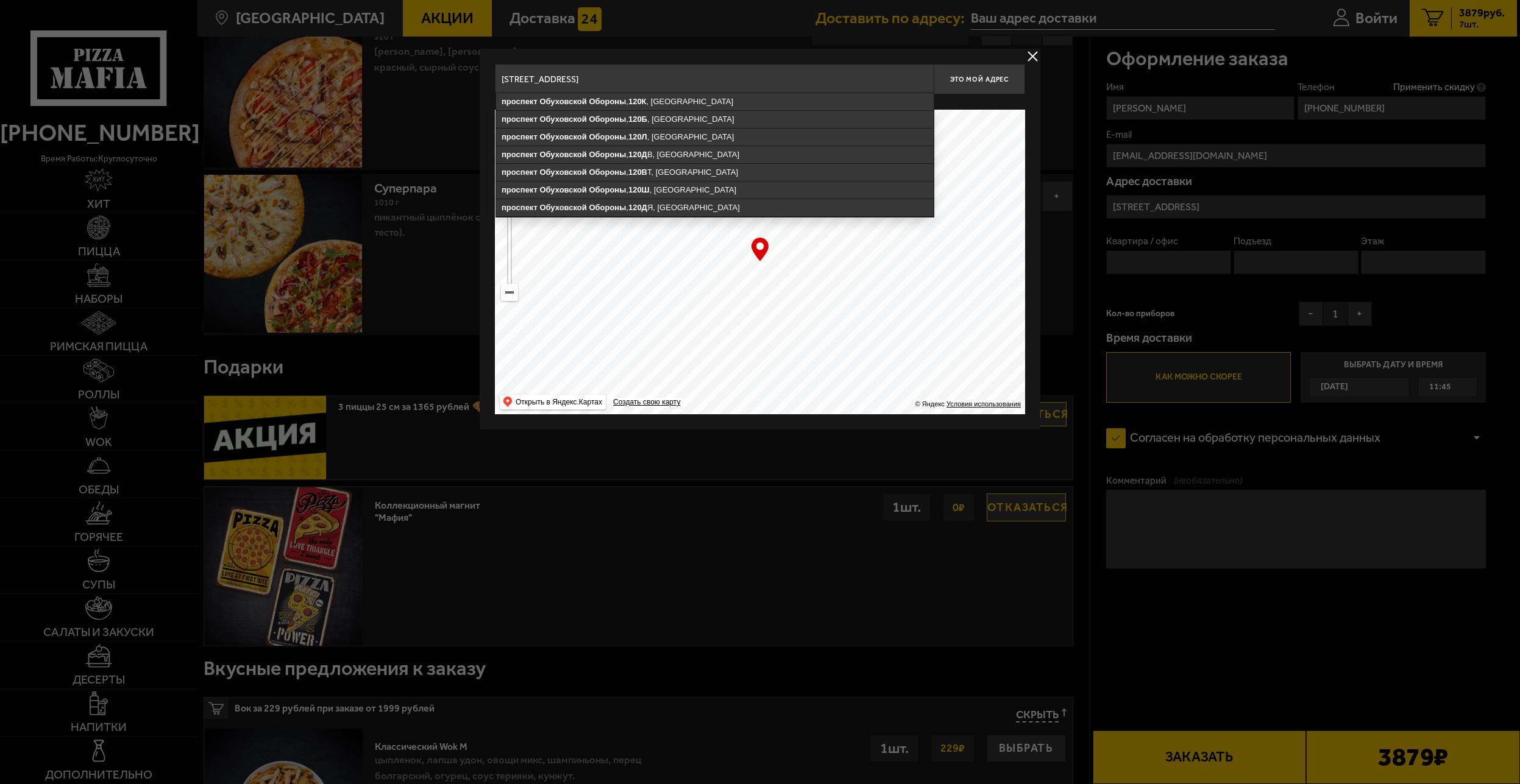
click at [768, 264] on ymaps at bounding box center [760, 262] width 531 height 304
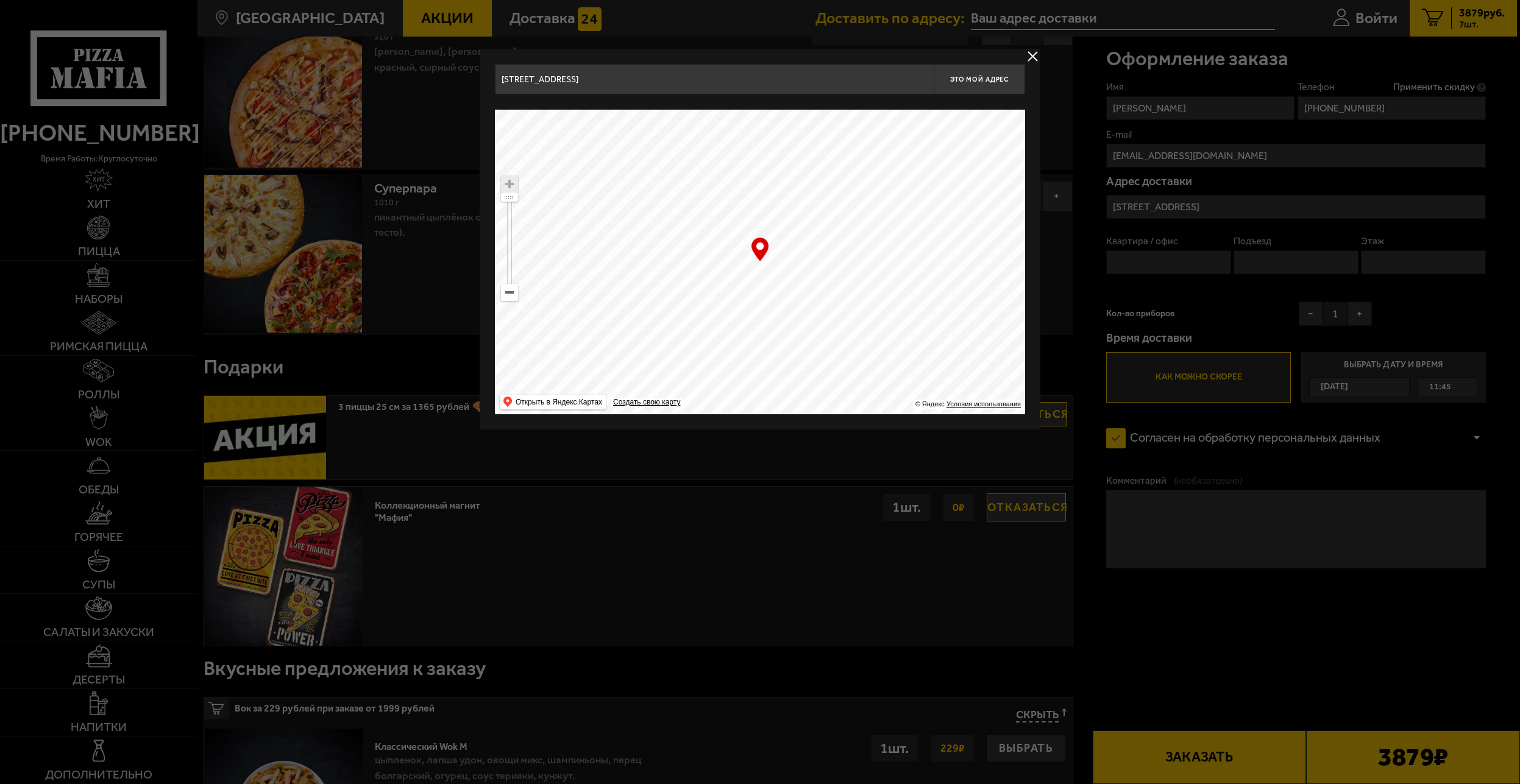
click at [750, 80] on input "Санкт-Петербург, проспект Обуховской Обороны, 120К" at bounding box center [714, 79] width 439 height 30
click at [739, 84] on input "Санкт-Петербург, проспект Обуховской Обороны, 120К" at bounding box center [714, 79] width 439 height 30
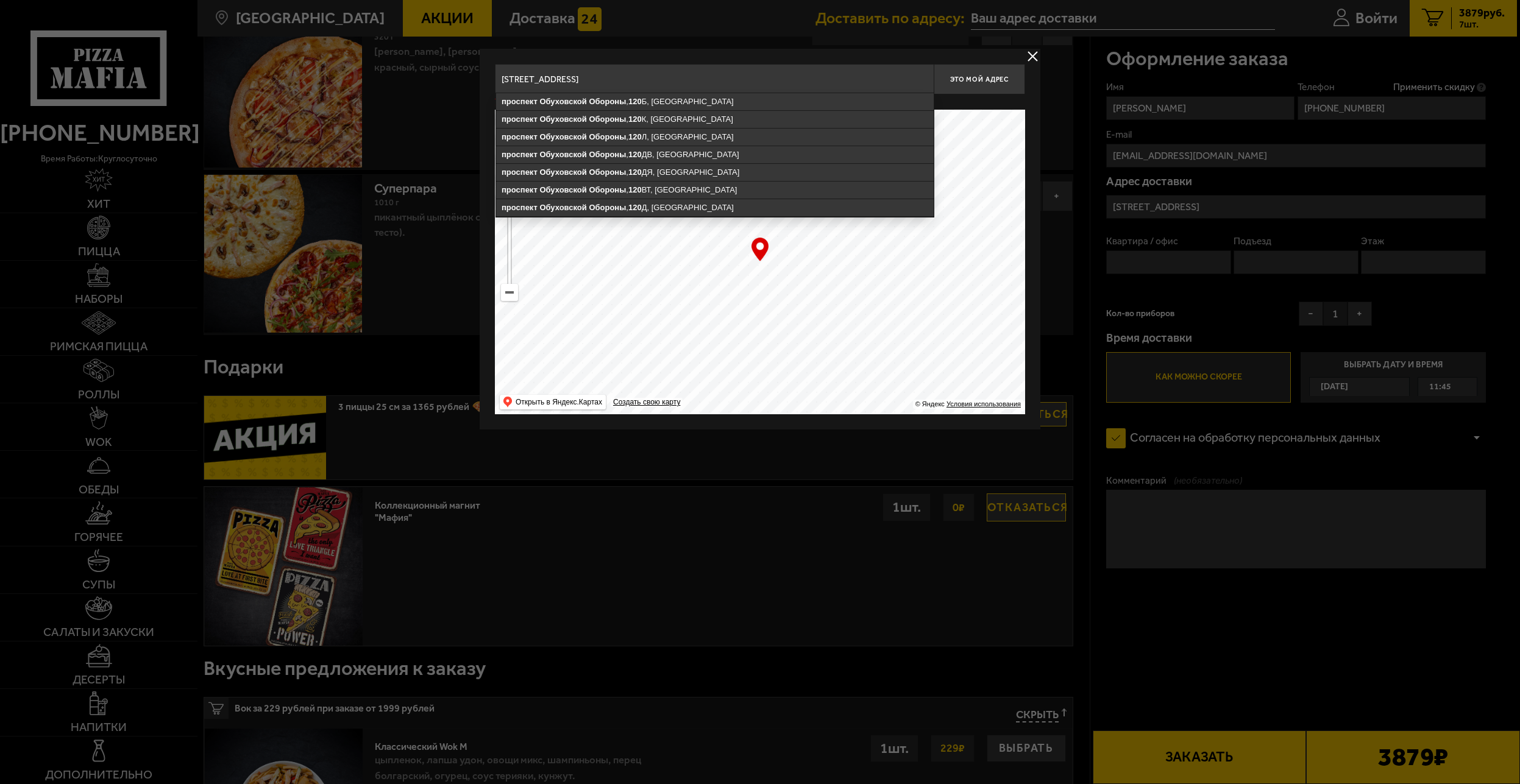
type input "Санкт-Петербург, проспект Обуховской Обороны, 120"
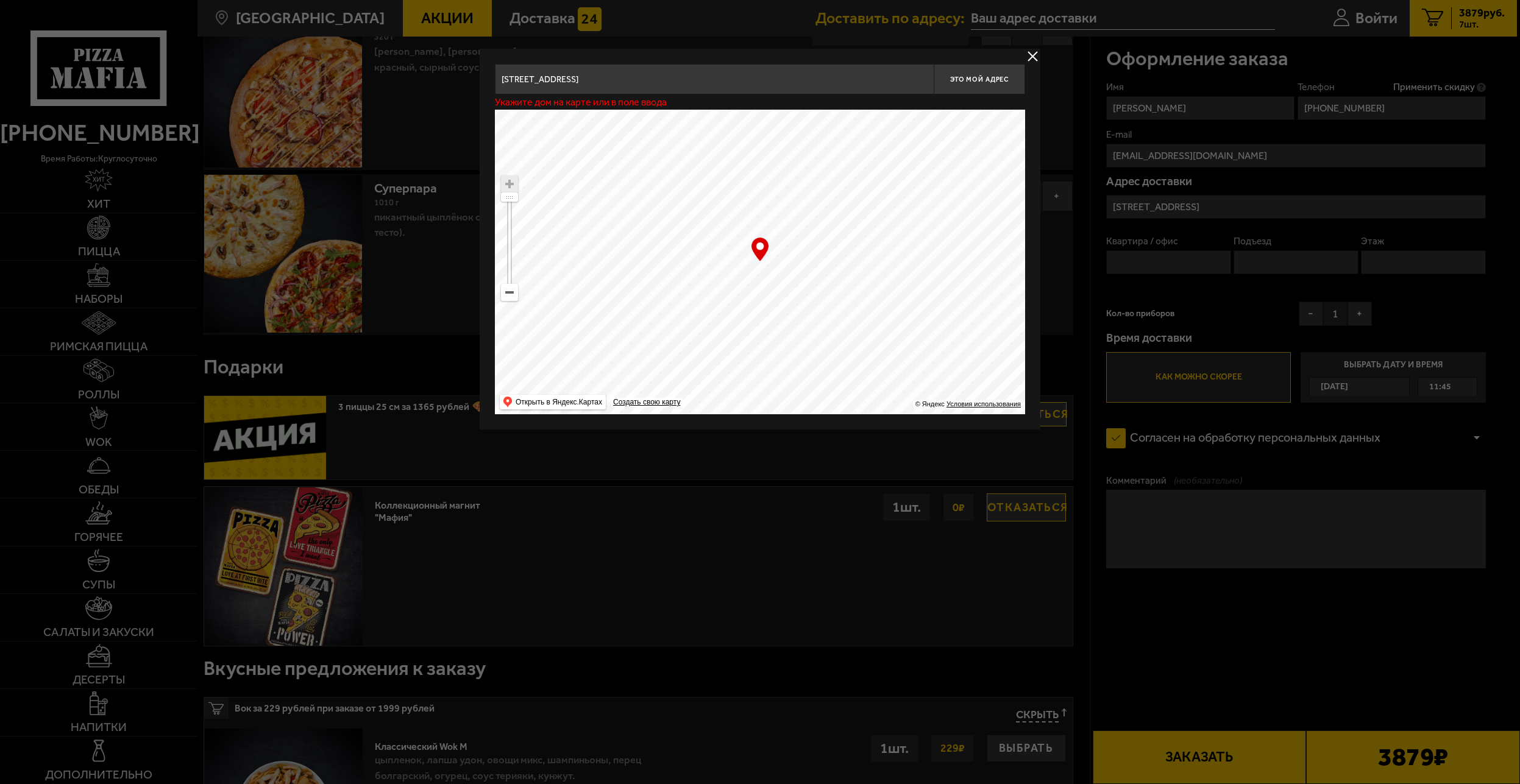
click at [977, 236] on ymaps at bounding box center [760, 262] width 531 height 304
click at [753, 84] on input "Санкт-Петербург, проспект Обуховской Обороны, 120" at bounding box center [714, 79] width 439 height 30
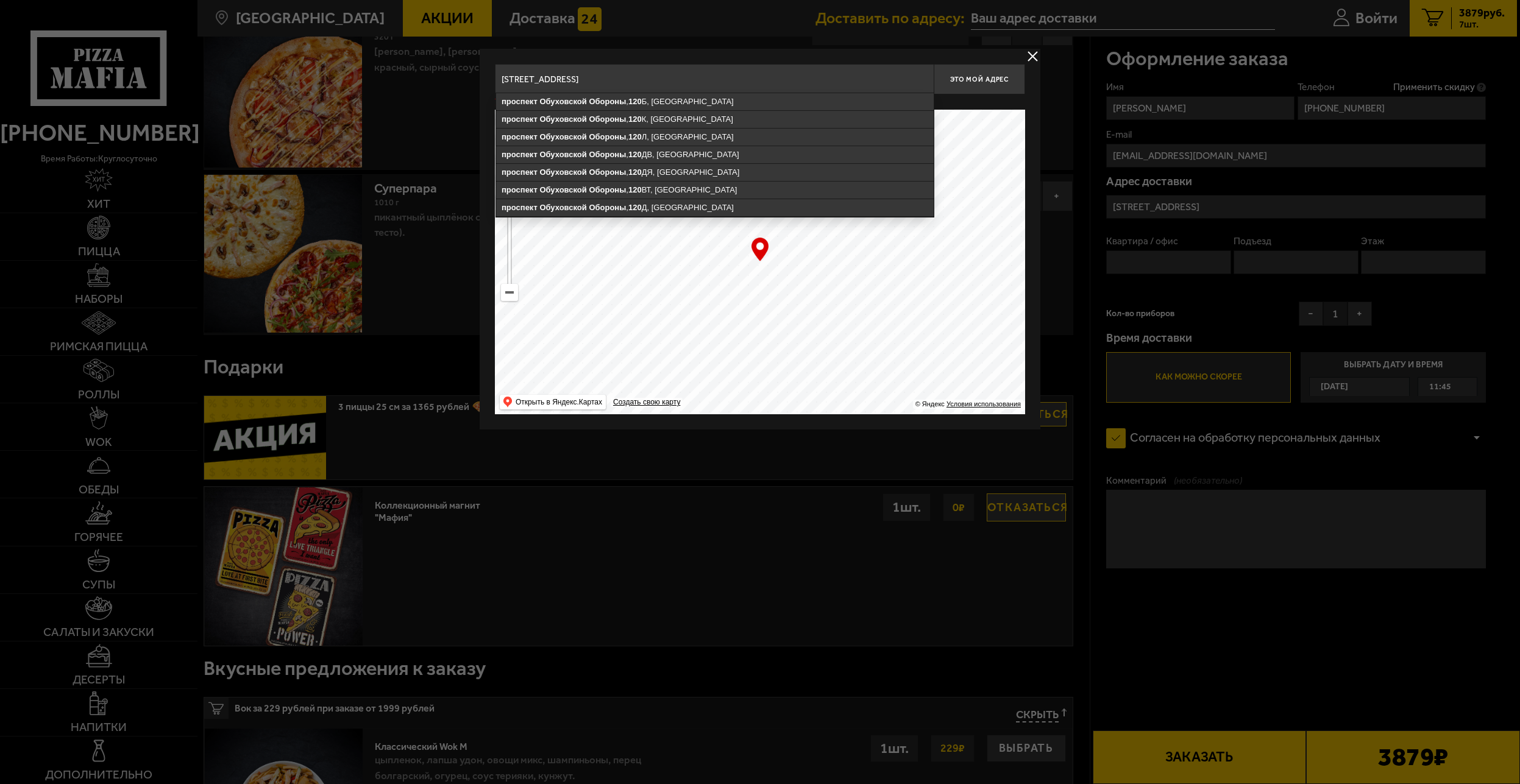
click at [791, 273] on ymaps at bounding box center [760, 262] width 531 height 304
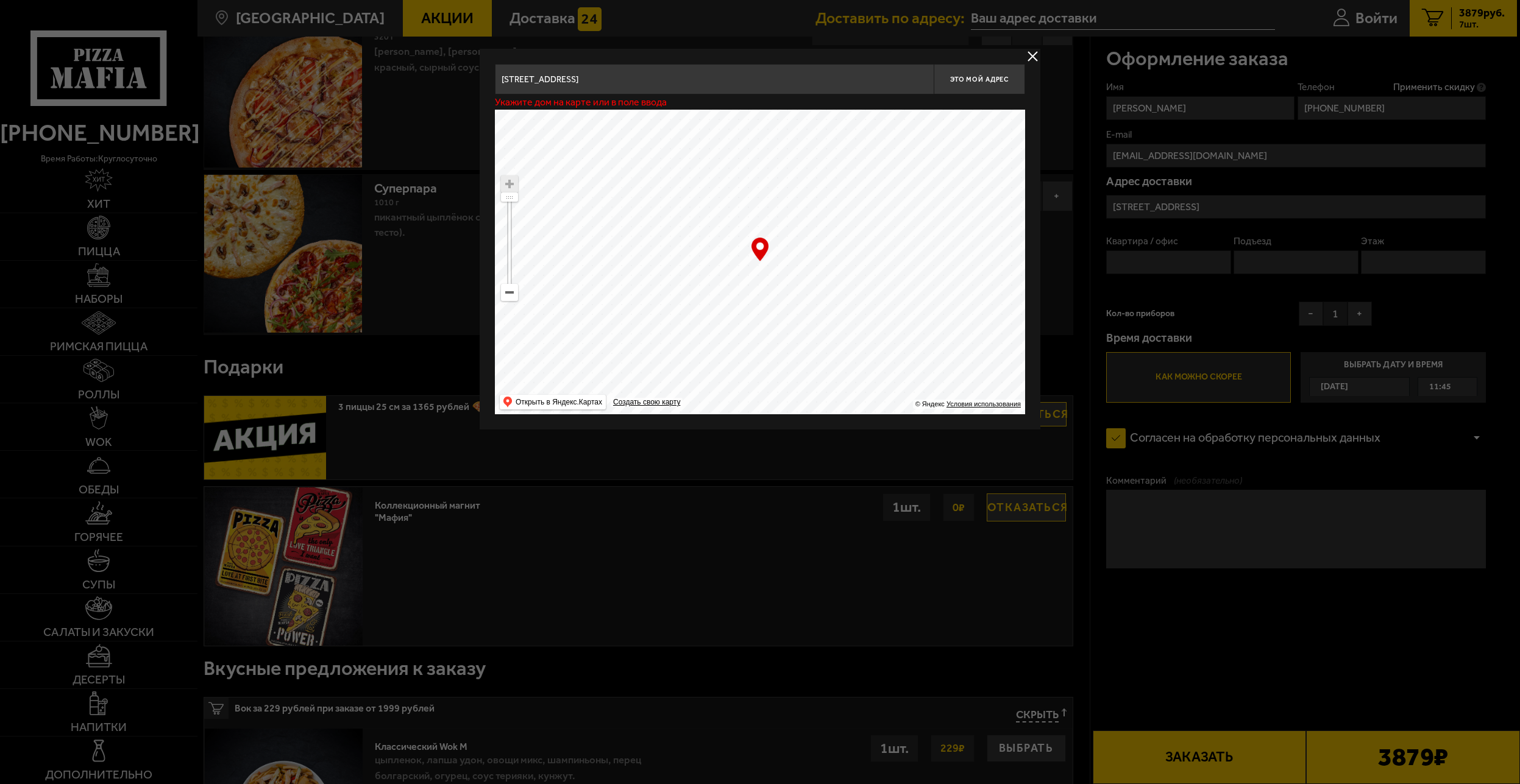
click at [766, 253] on div "… © Яндекс Условия использования Открыть в Яндекс.Картах Создать свою карту" at bounding box center [760, 262] width 531 height 304
drag, startPoint x: 705, startPoint y: 213, endPoint x: 759, endPoint y: 347, distance: 144.5
click at [768, 409] on ymaps at bounding box center [760, 262] width 531 height 304
drag, startPoint x: 740, startPoint y: 351, endPoint x: 772, endPoint y: 382, distance: 44.6
click at [770, 378] on ymaps at bounding box center [760, 262] width 531 height 304
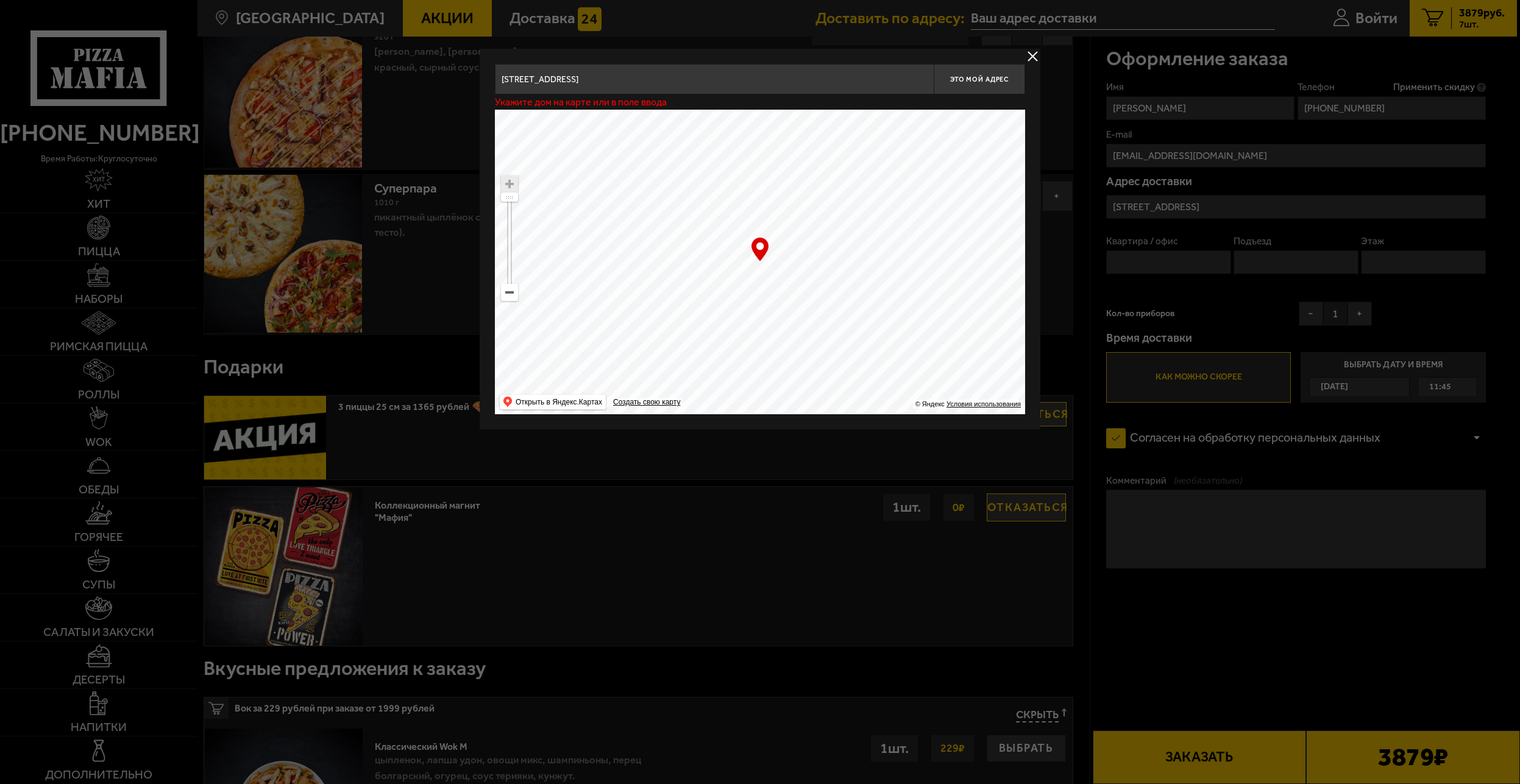
type input "проспект Обуховской Обороны, 120Б"
drag, startPoint x: 761, startPoint y: 348, endPoint x: 586, endPoint y: 240, distance: 205.6
click at [588, 242] on ymaps at bounding box center [760, 262] width 531 height 304
drag, startPoint x: 846, startPoint y: 304, endPoint x: 679, endPoint y: 296, distance: 167.2
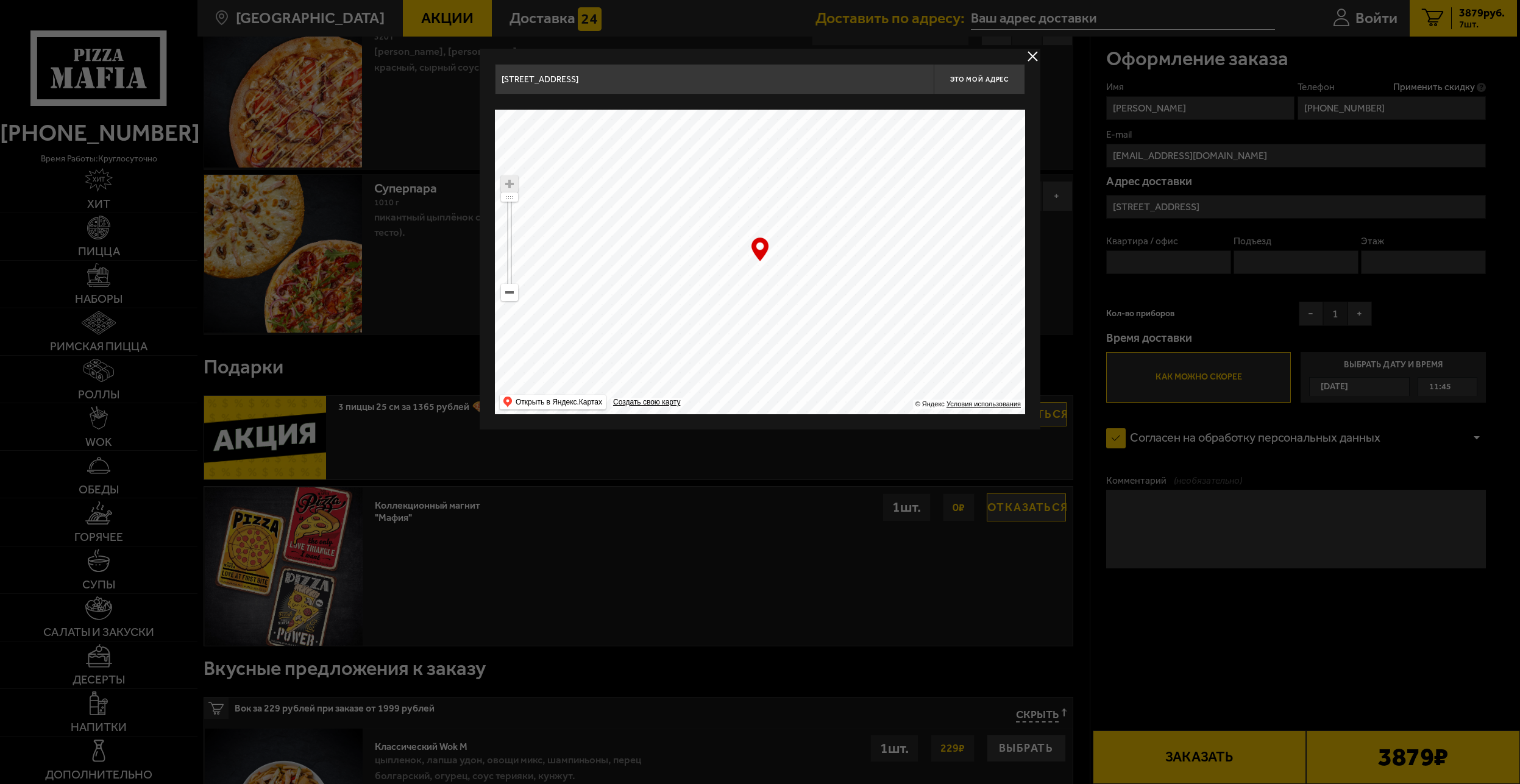
click at [679, 296] on ymaps at bounding box center [760, 262] width 531 height 304
drag, startPoint x: 712, startPoint y: 359, endPoint x: 567, endPoint y: 154, distance: 251.1
click at [593, 160] on ymaps at bounding box center [760, 262] width 531 height 304
drag, startPoint x: 717, startPoint y: 303, endPoint x: 865, endPoint y: 261, distance: 153.8
click at [860, 262] on ymaps at bounding box center [760, 262] width 531 height 304
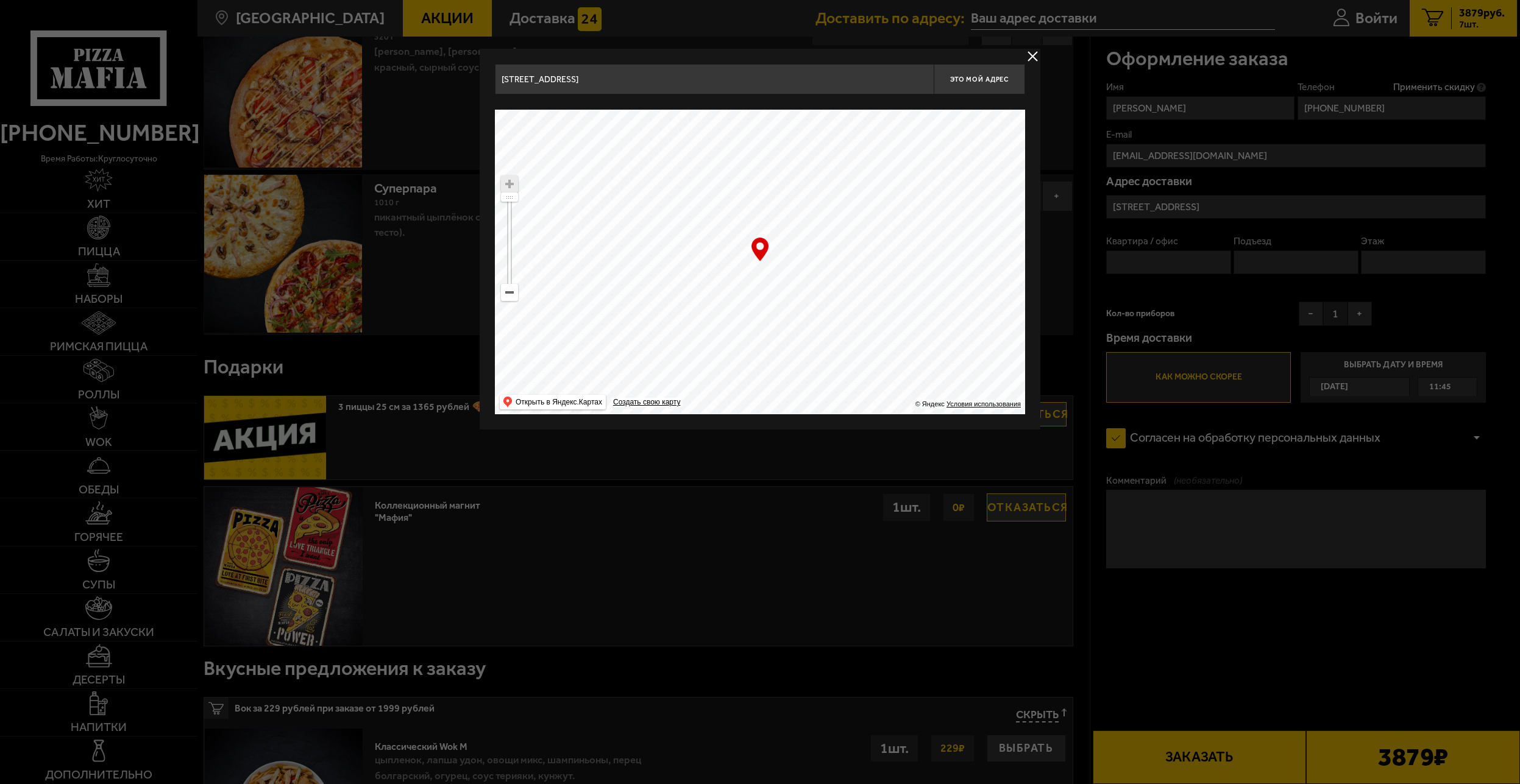
drag, startPoint x: 712, startPoint y: 289, endPoint x: 716, endPoint y: 420, distance: 131.1
click at [701, 411] on ymaps at bounding box center [760, 262] width 531 height 304
type input "[STREET_ADDRESS]"
drag, startPoint x: 715, startPoint y: 294, endPoint x: 517, endPoint y: 113, distance: 268.3
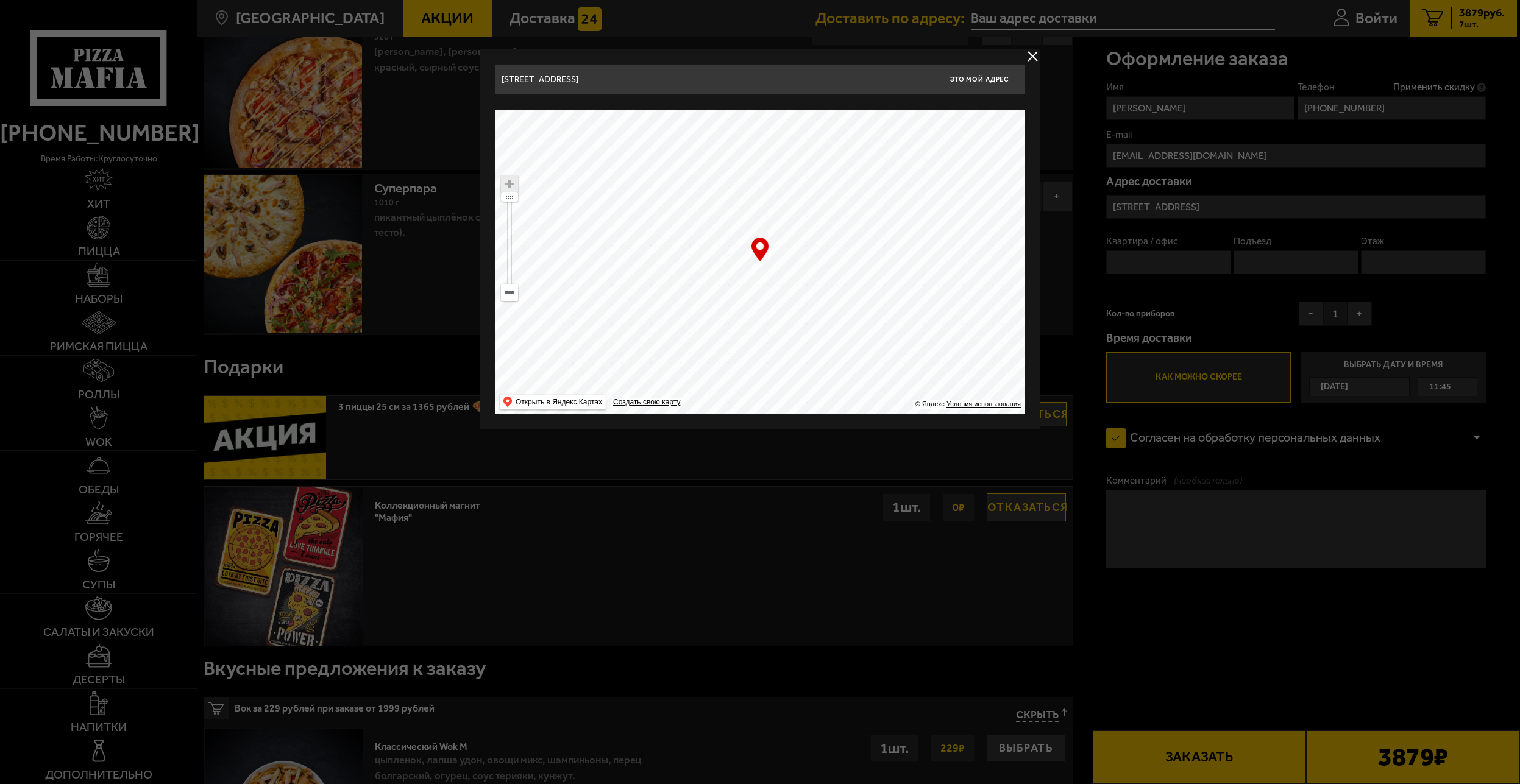
click at [517, 113] on ymaps at bounding box center [760, 262] width 531 height 304
drag, startPoint x: 717, startPoint y: 314, endPoint x: 730, endPoint y: 319, distance: 13.9
click at [730, 319] on ymaps at bounding box center [760, 262] width 531 height 304
drag, startPoint x: 752, startPoint y: 289, endPoint x: 768, endPoint y: 301, distance: 20.0
click at [768, 303] on ymaps at bounding box center [760, 262] width 531 height 304
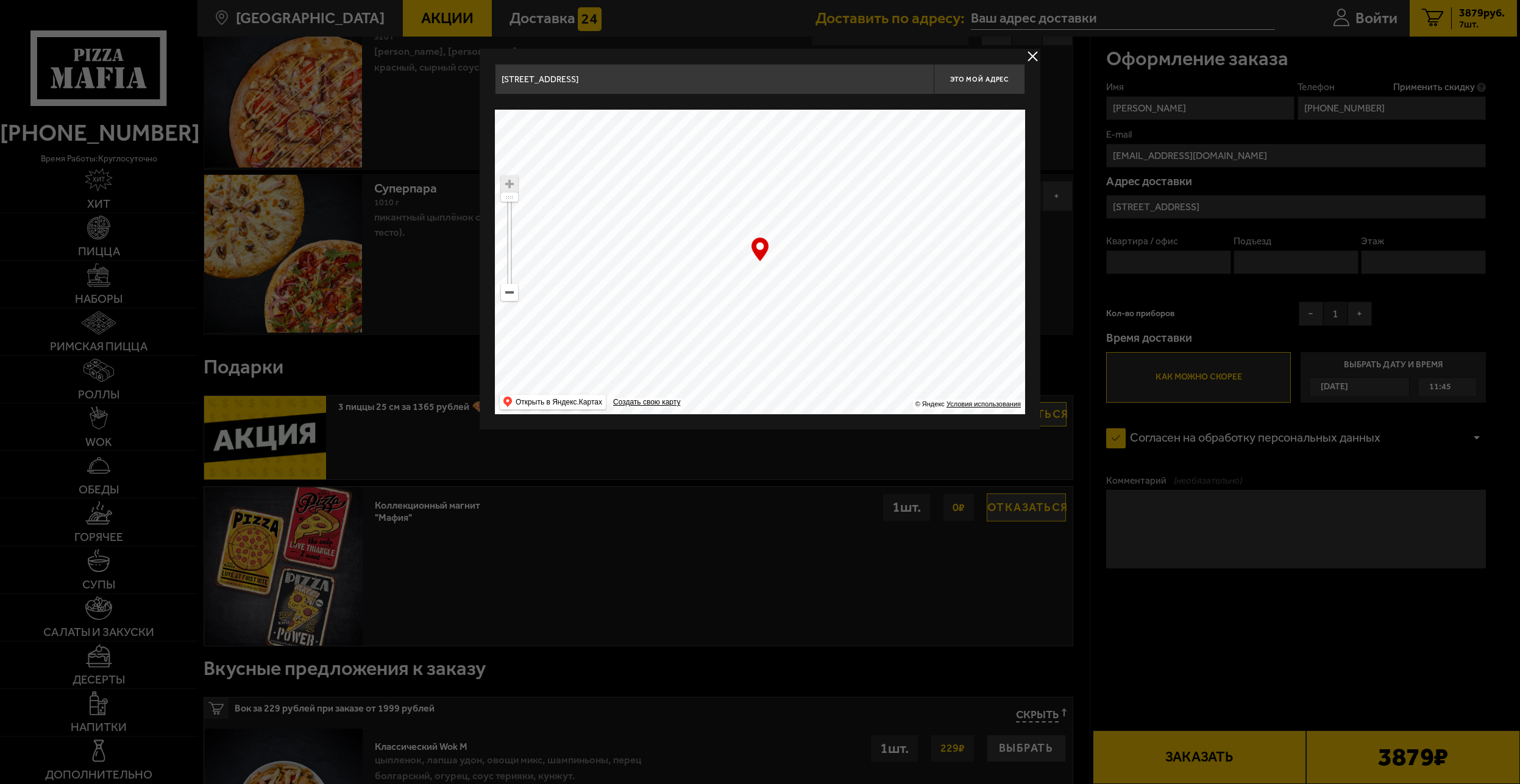
click at [770, 268] on ymaps at bounding box center [760, 262] width 531 height 304
drag, startPoint x: 765, startPoint y: 271, endPoint x: 760, endPoint y: 263, distance: 9.4
click at [760, 263] on ymaps at bounding box center [760, 262] width 531 height 304
click at [991, 77] on span "Это мой адрес" at bounding box center [980, 79] width 58 height 8
type input "Россия, Санкт-Петербург, проспект Обуховской Обороны, 251"
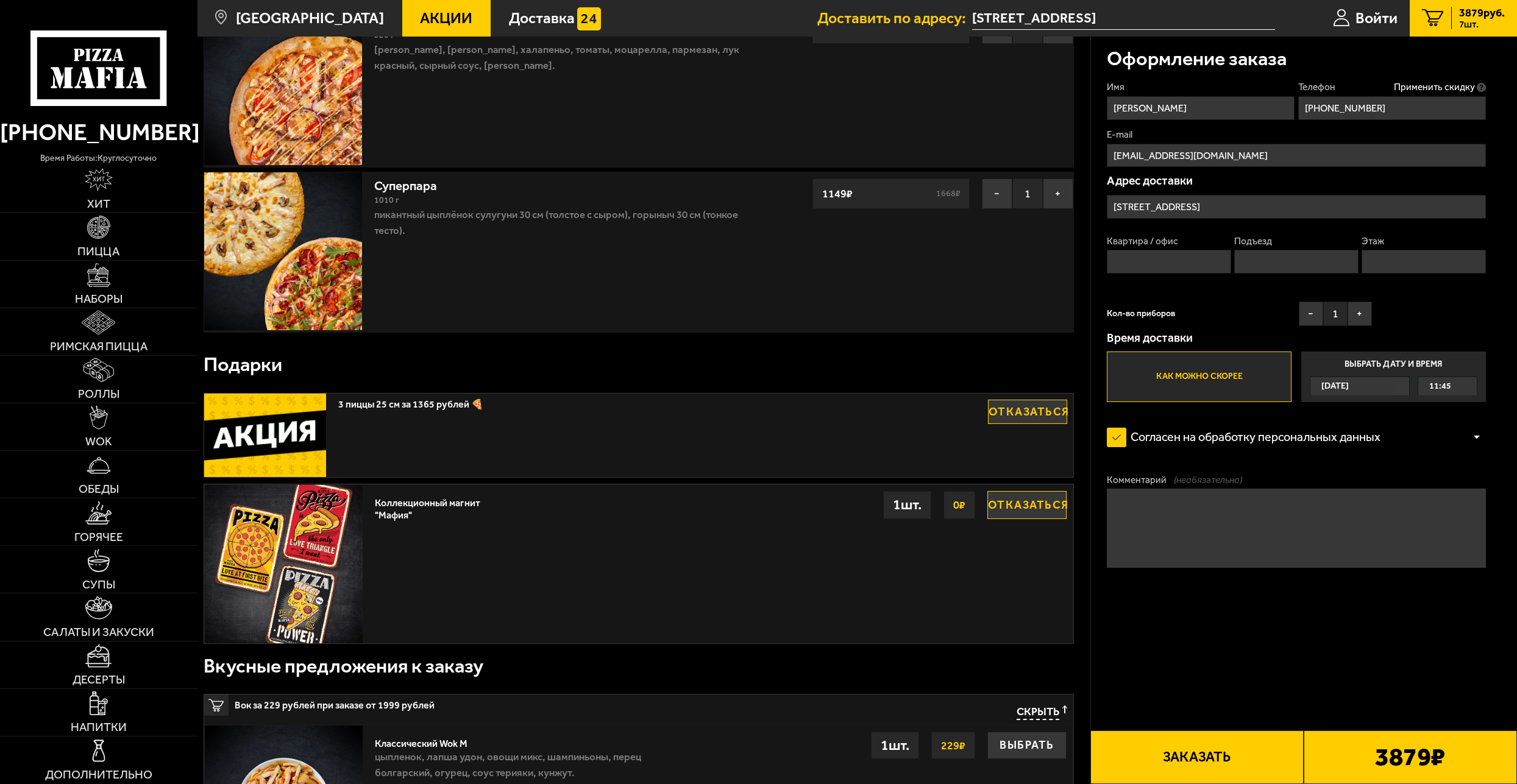
click at [1276, 535] on textarea "Комментарий (необязательно)" at bounding box center [1296, 528] width 379 height 79
click at [1321, 527] on textarea "Обуховский завод, 3 проходная" at bounding box center [1296, 528] width 379 height 79
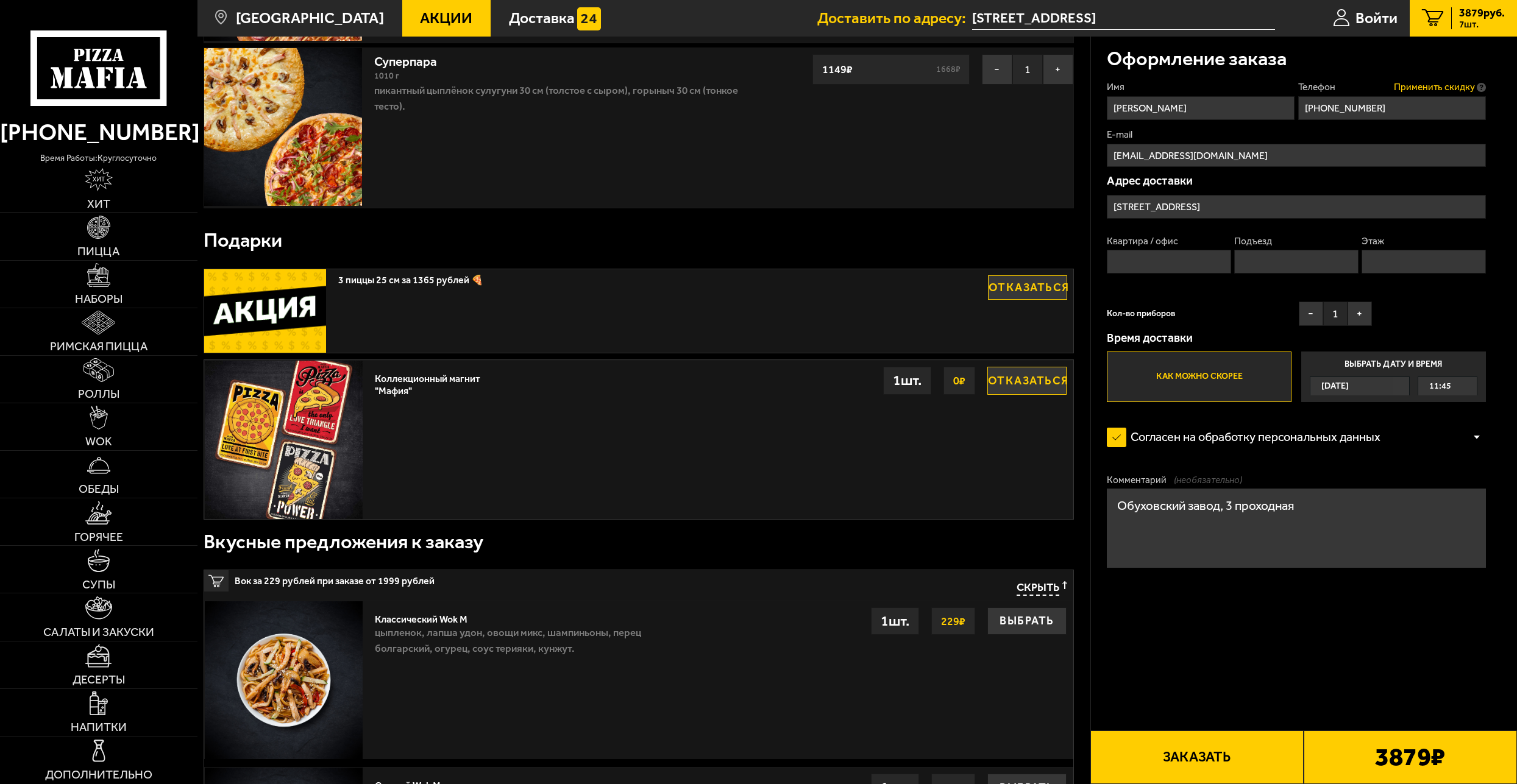
scroll to position [1097, 0]
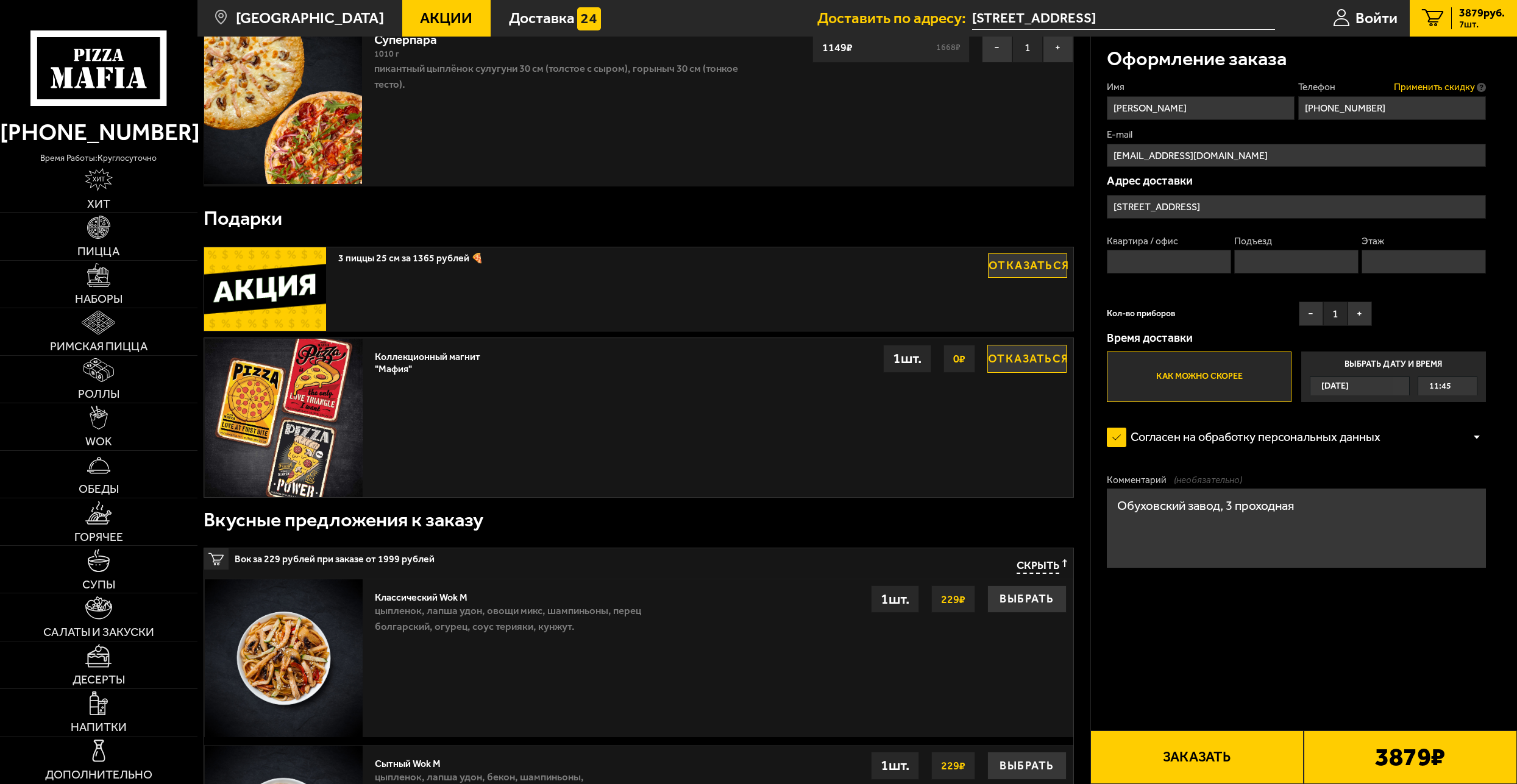
type textarea "Обуховский завод, 3 проходная"
click at [1449, 88] on span "Применить скидку" at bounding box center [1434, 87] width 81 height 13
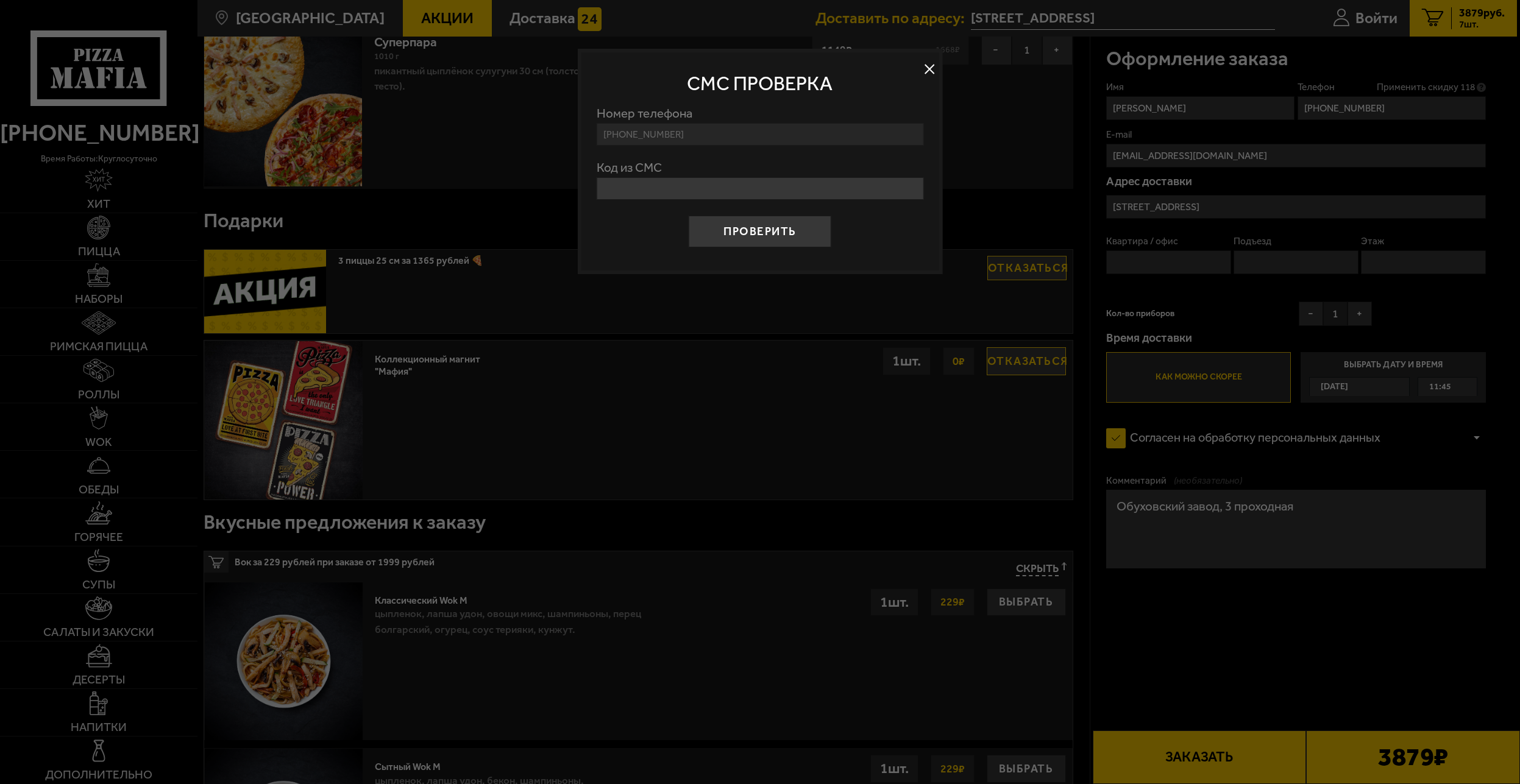
click at [741, 192] on input "Код из СМС" at bounding box center [760, 189] width 327 height 23
type input "116954"
click at [688, 216] on button "Проверить" at bounding box center [760, 231] width 142 height 32
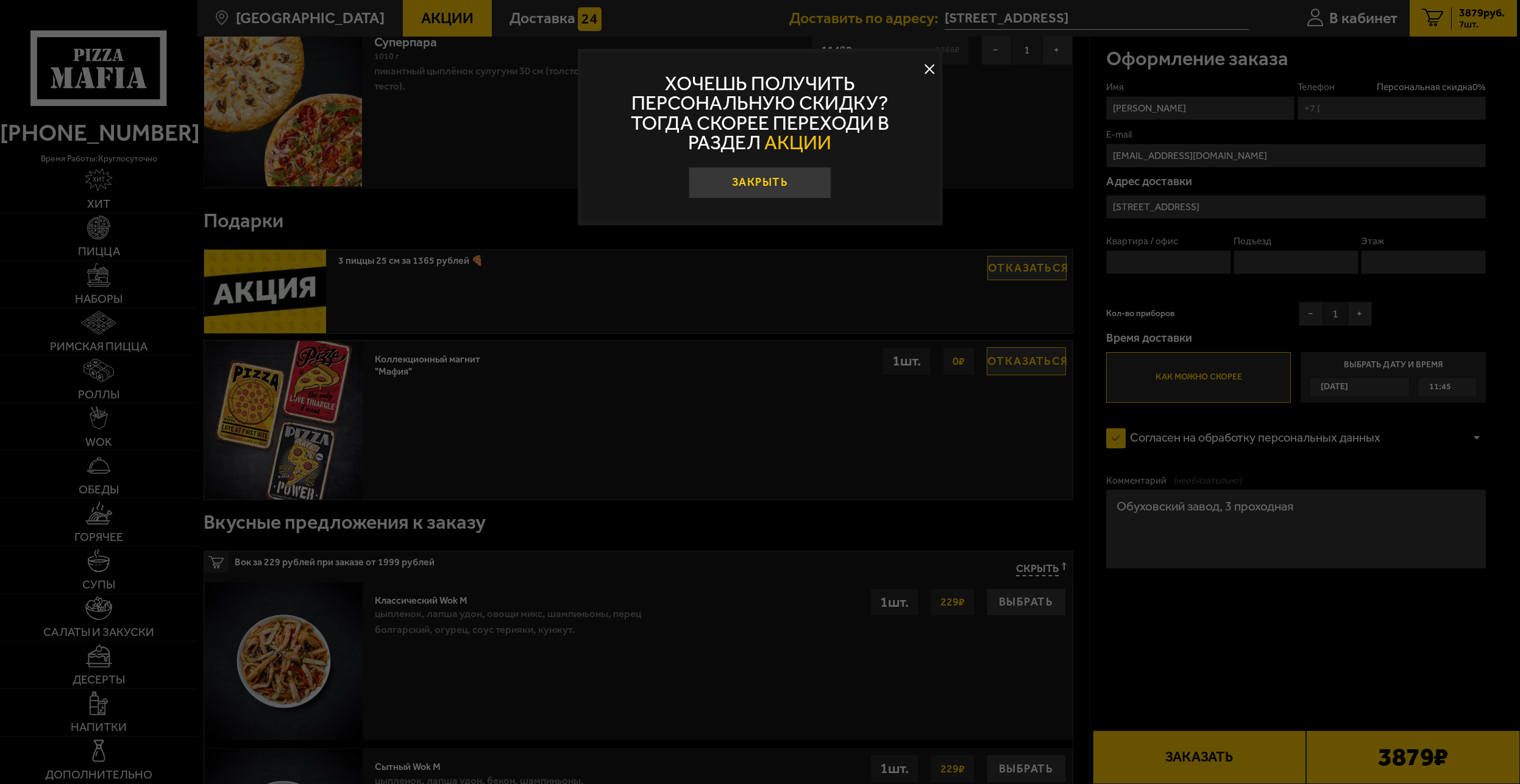
click at [767, 186] on button "Закрыть" at bounding box center [760, 182] width 142 height 32
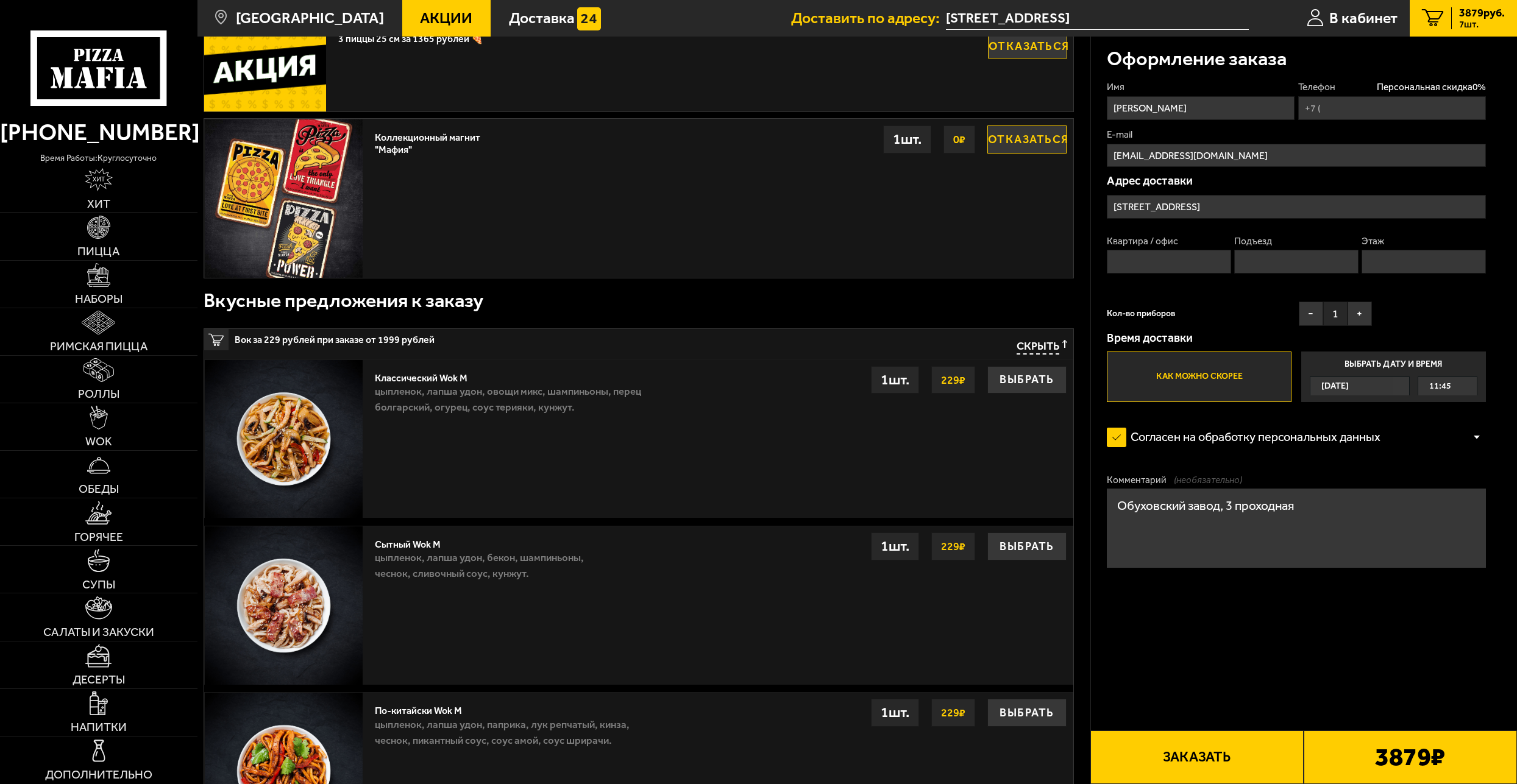
scroll to position [1170, 0]
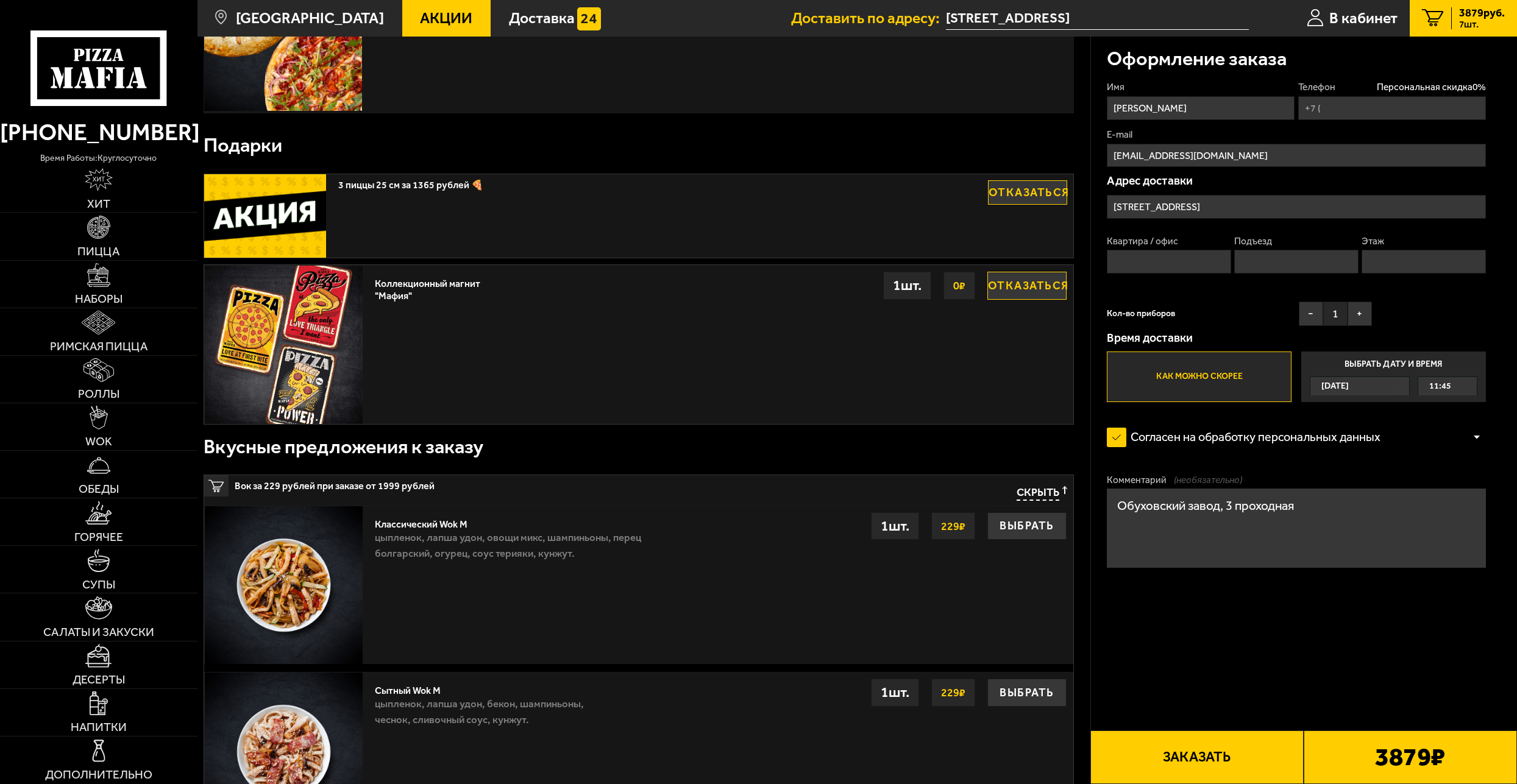
click at [1354, 109] on input "Телефон Персональная скидка 0 %" at bounding box center [1392, 108] width 188 height 24
click at [1361, 108] on input "Телефон Персональная скидка 0 %" at bounding box center [1392, 108] width 188 height 24
click at [1351, 110] on input "+7 (911)" at bounding box center [1392, 108] width 188 height 24
type input "+7 (911) 710-06-91"
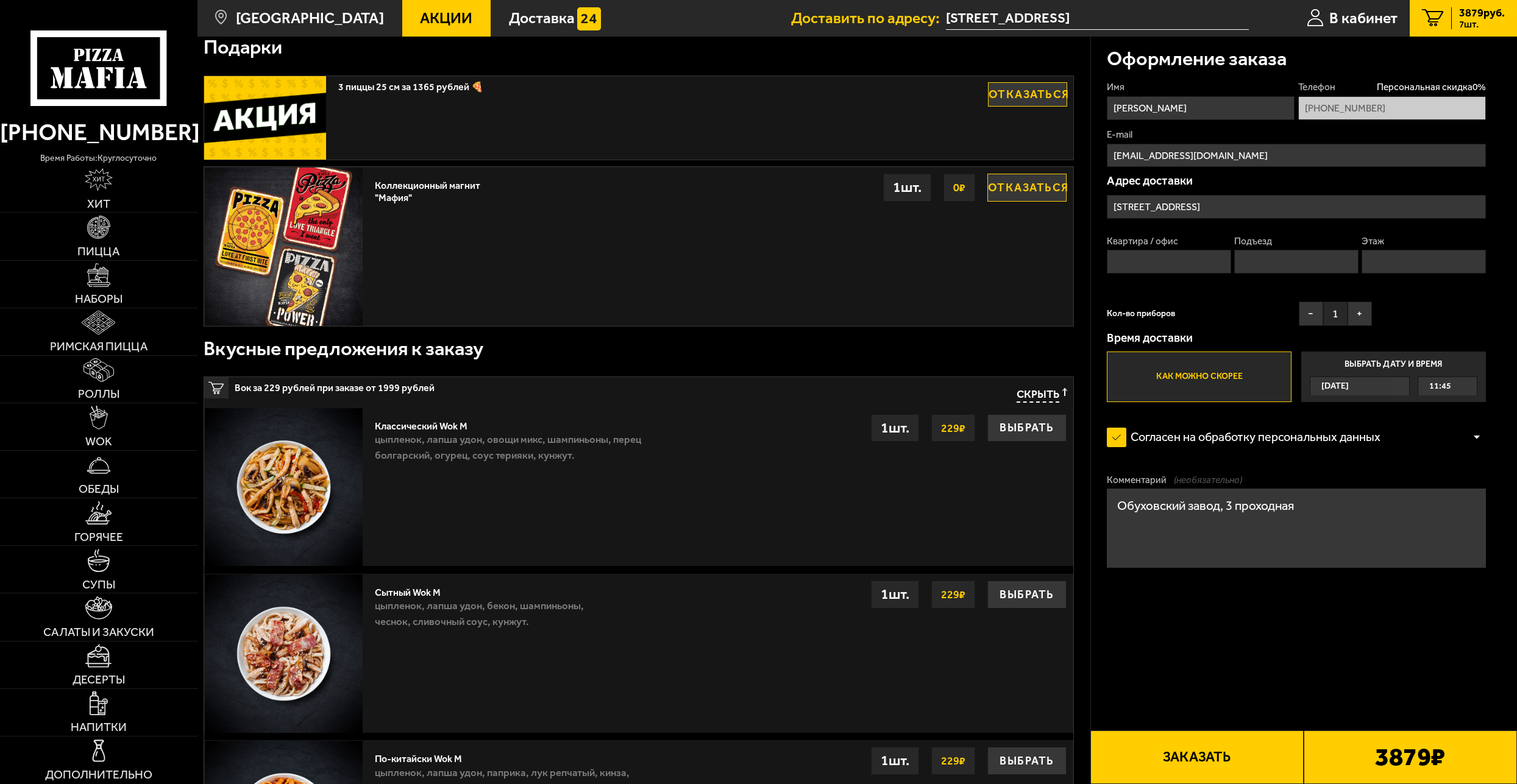
scroll to position [1243, 0]
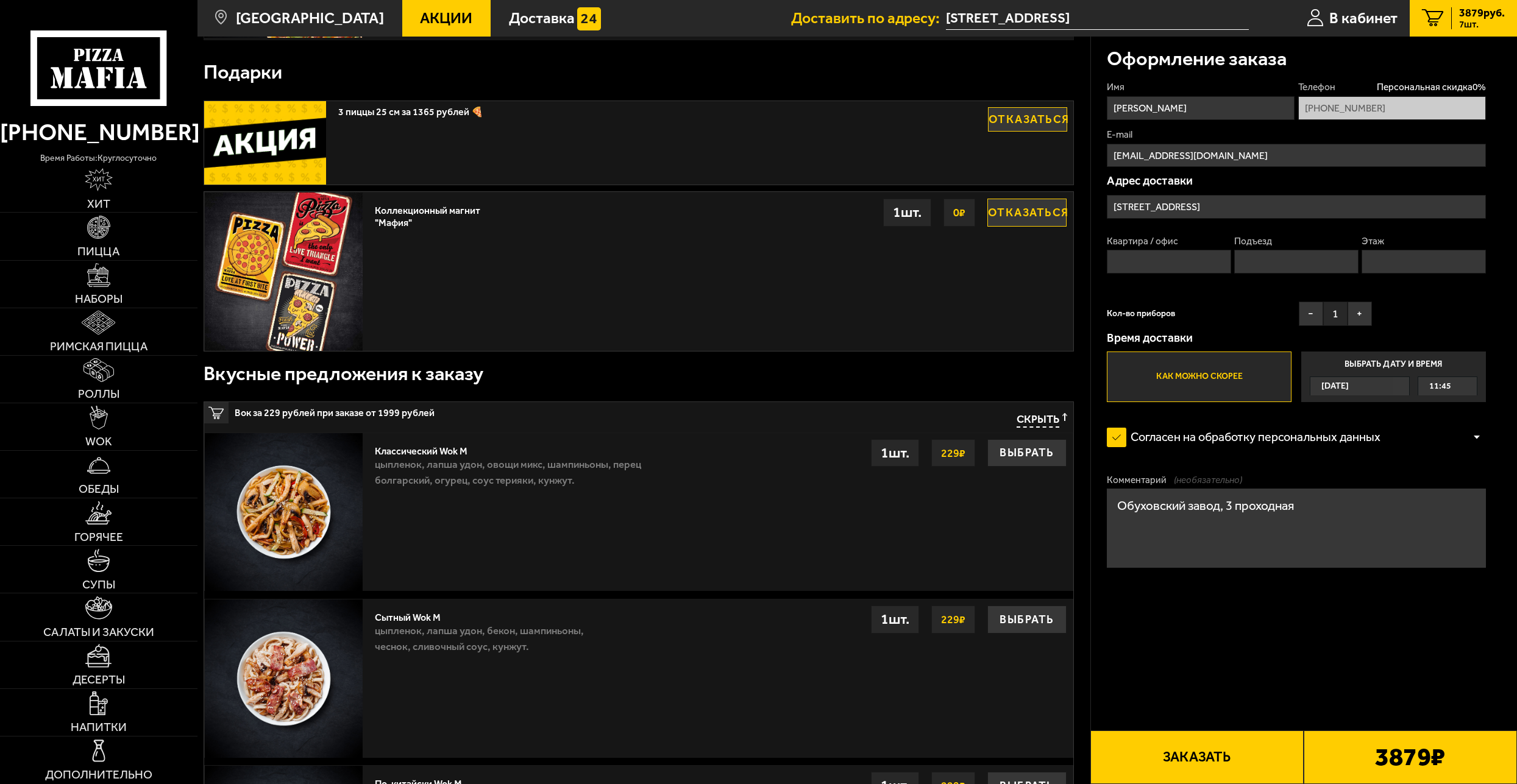
click at [1456, 390] on div "11:45" at bounding box center [1447, 386] width 58 height 18
click at [0, 0] on input "Выбрать дату и время Сегодня 11:45" at bounding box center [0, 0] width 0 height 0
click at [1466, 390] on div "11:45" at bounding box center [1447, 386] width 58 height 18
click at [1447, 468] on span "12:30" at bounding box center [1440, 464] width 22 height 18
click at [1392, 629] on form "Имя Григорий Телефон Персональная скидка 0 % +7 (911) 710-06-91 E-mail mafalepr…" at bounding box center [1296, 370] width 379 height 580
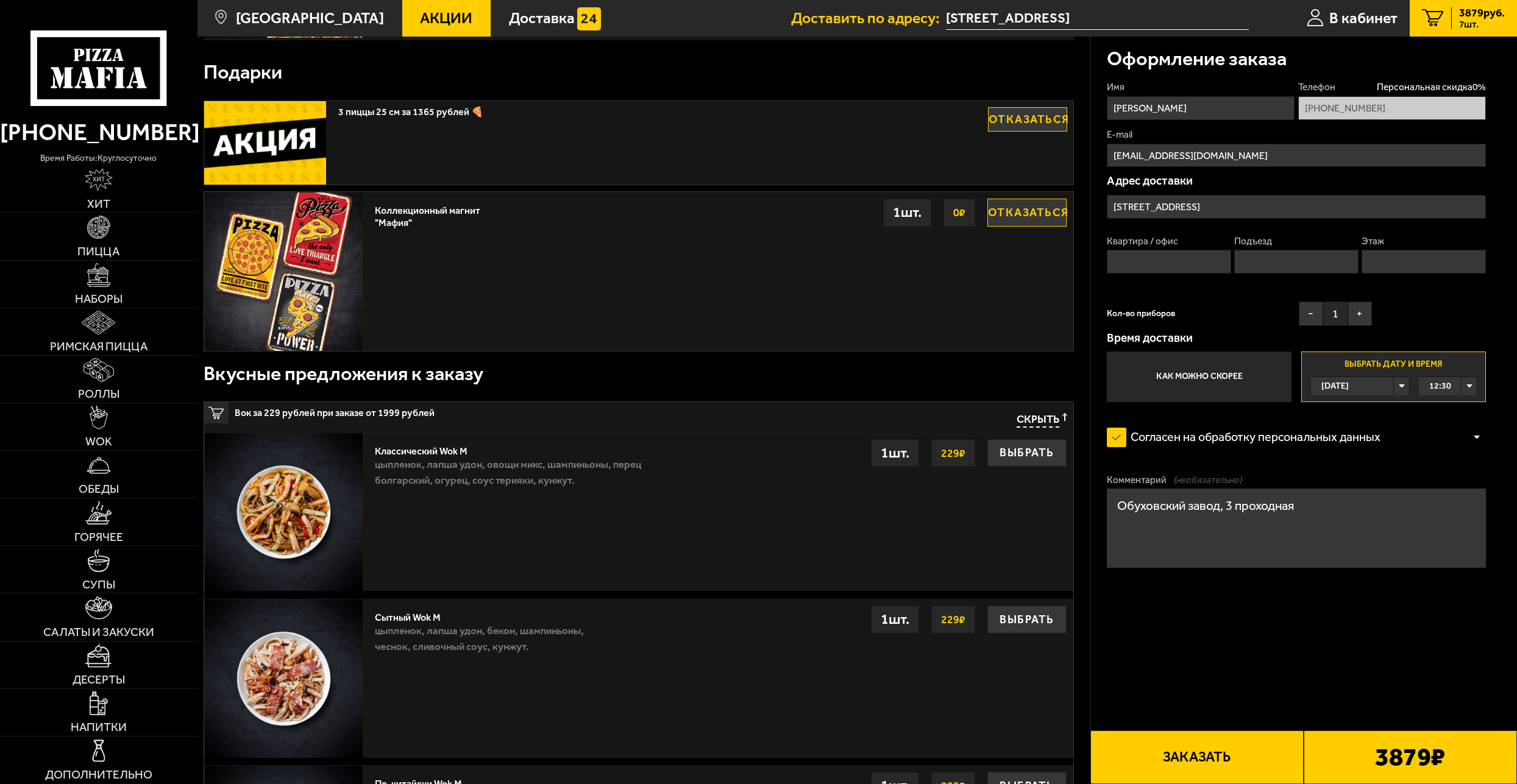
click at [1215, 755] on button "Заказать" at bounding box center [1196, 757] width 213 height 54
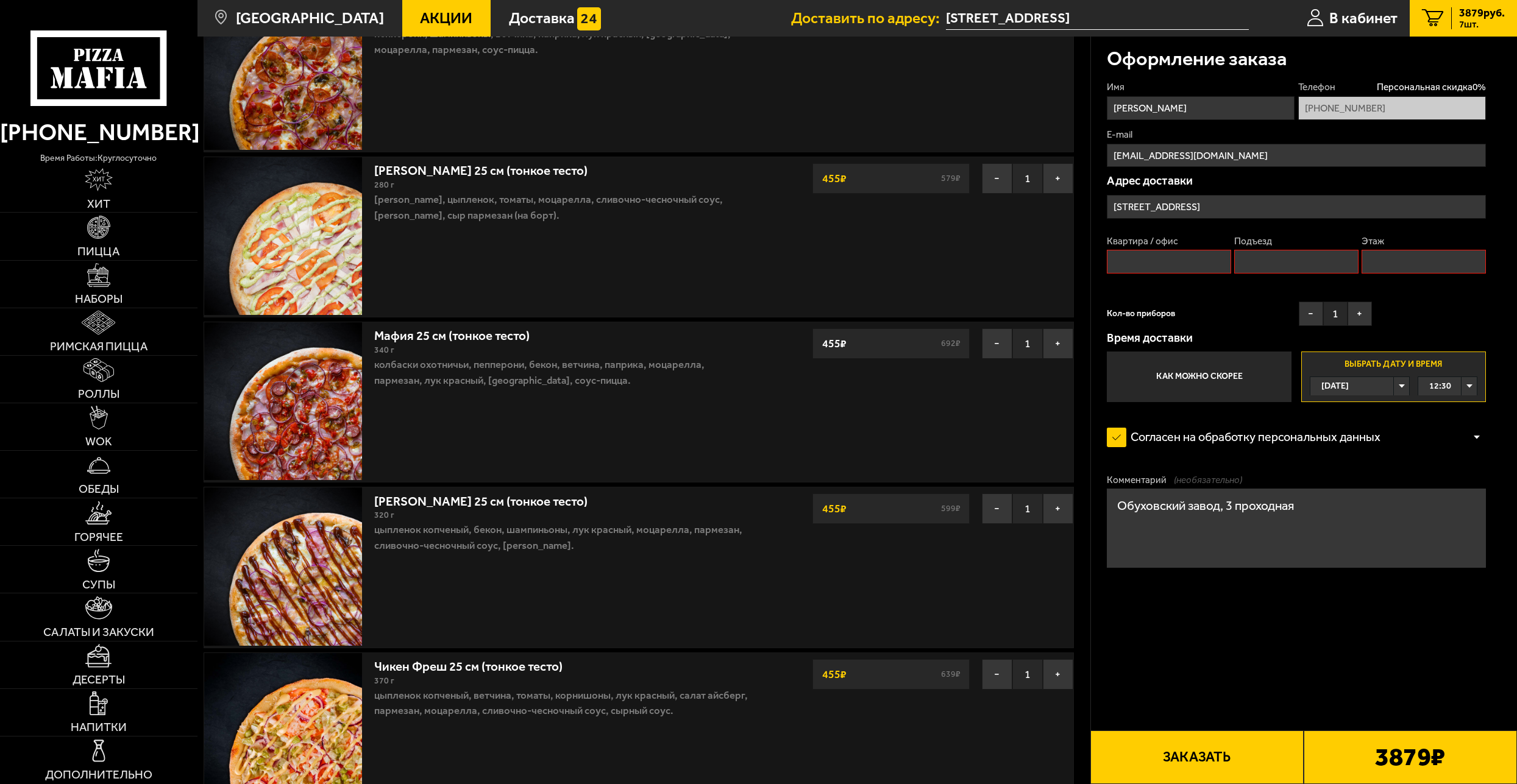
scroll to position [104, 0]
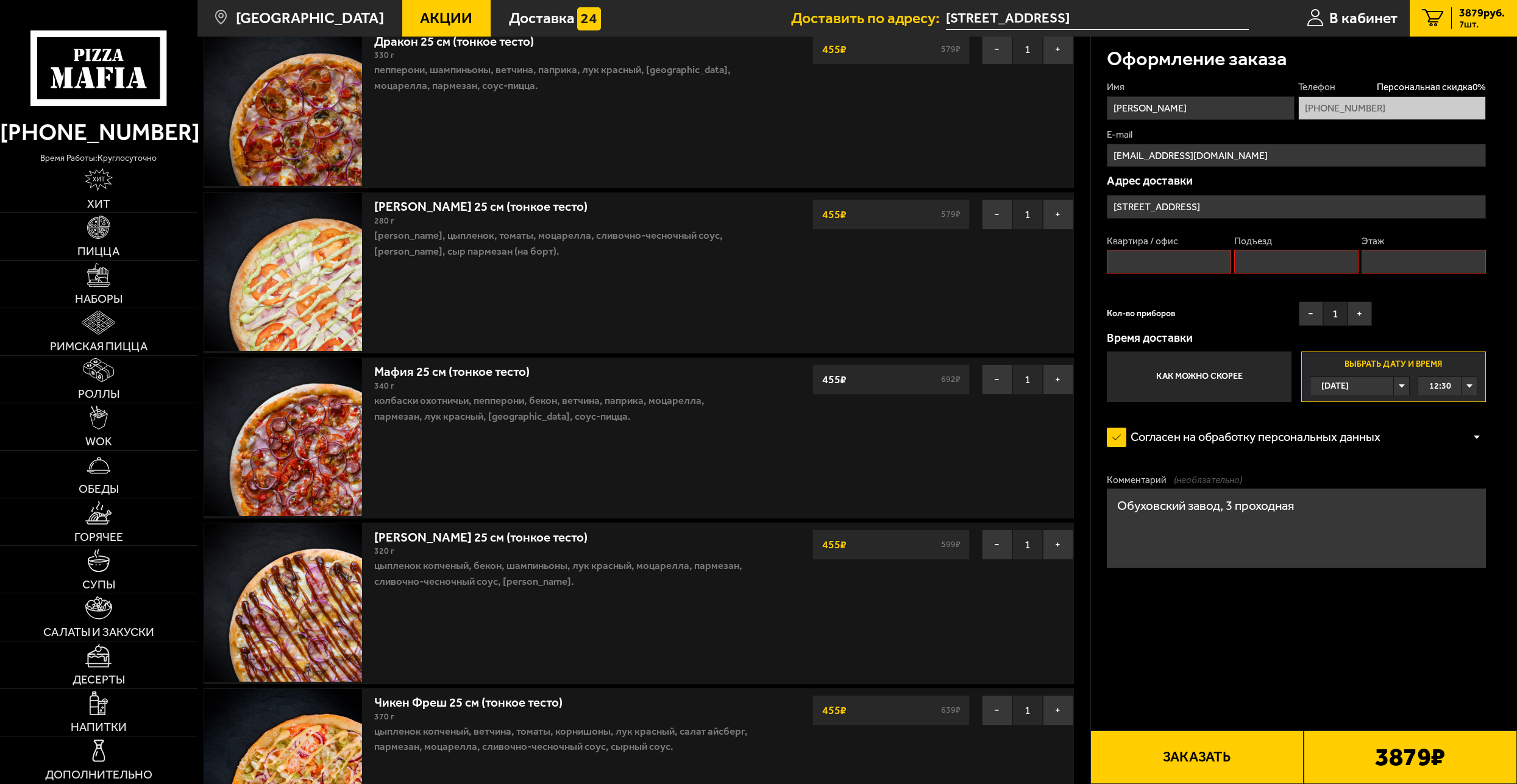
click at [1177, 263] on input "Квартира / офис" at bounding box center [1169, 262] width 125 height 24
click at [1316, 209] on input "[STREET_ADDRESS]" at bounding box center [1296, 207] width 379 height 24
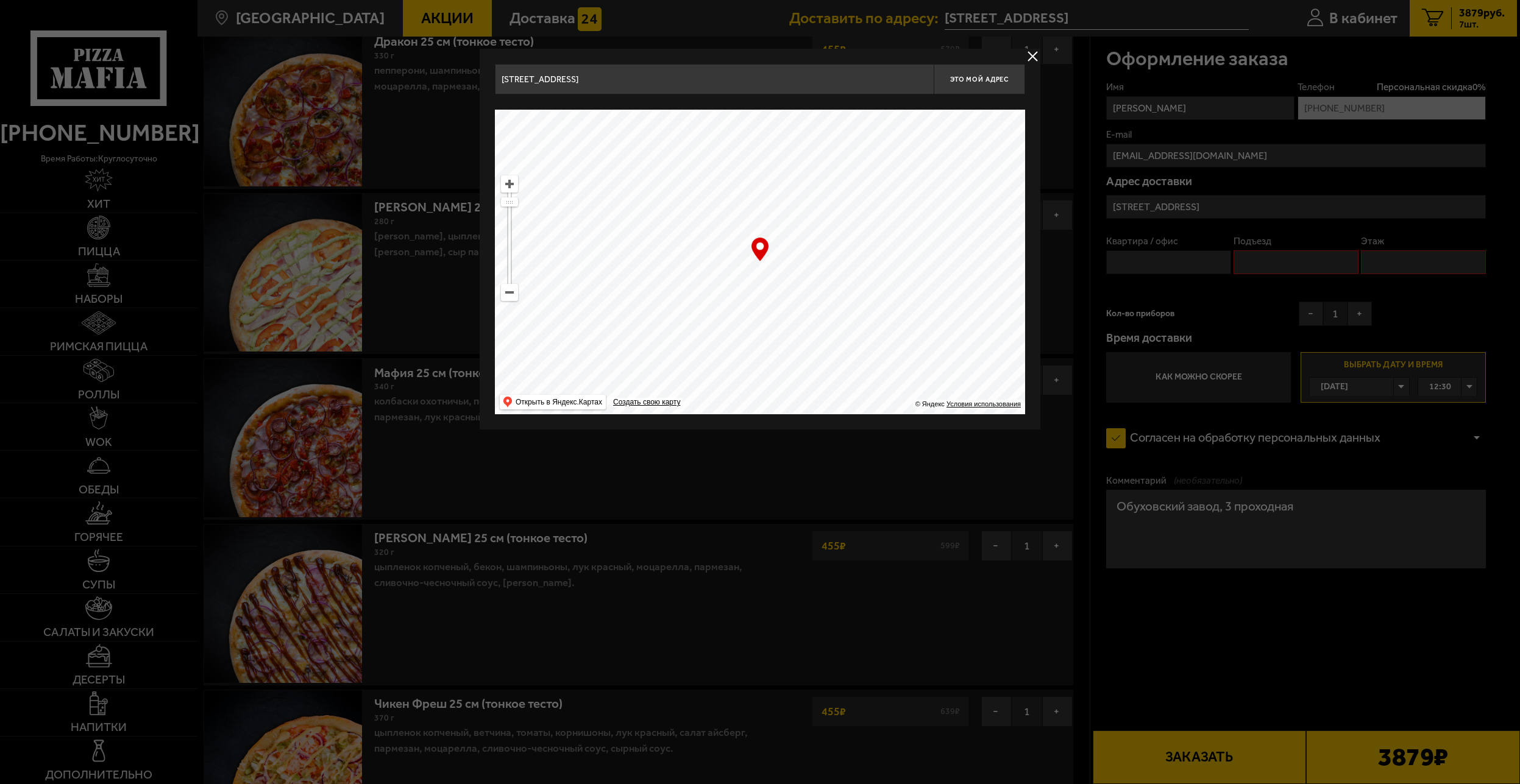
drag, startPoint x: 802, startPoint y: 334, endPoint x: 770, endPoint y: 293, distance: 52.0
click at [770, 293] on ymaps at bounding box center [760, 262] width 531 height 304
click at [772, 287] on ymaps at bounding box center [760, 262] width 531 height 304
click at [757, 252] on div "… © Яндекс Условия использования Открыть в Яндекс.Картах Создать свою карту" at bounding box center [760, 262] width 531 height 304
click at [974, 76] on span "Это мой адрес" at bounding box center [980, 79] width 58 height 8
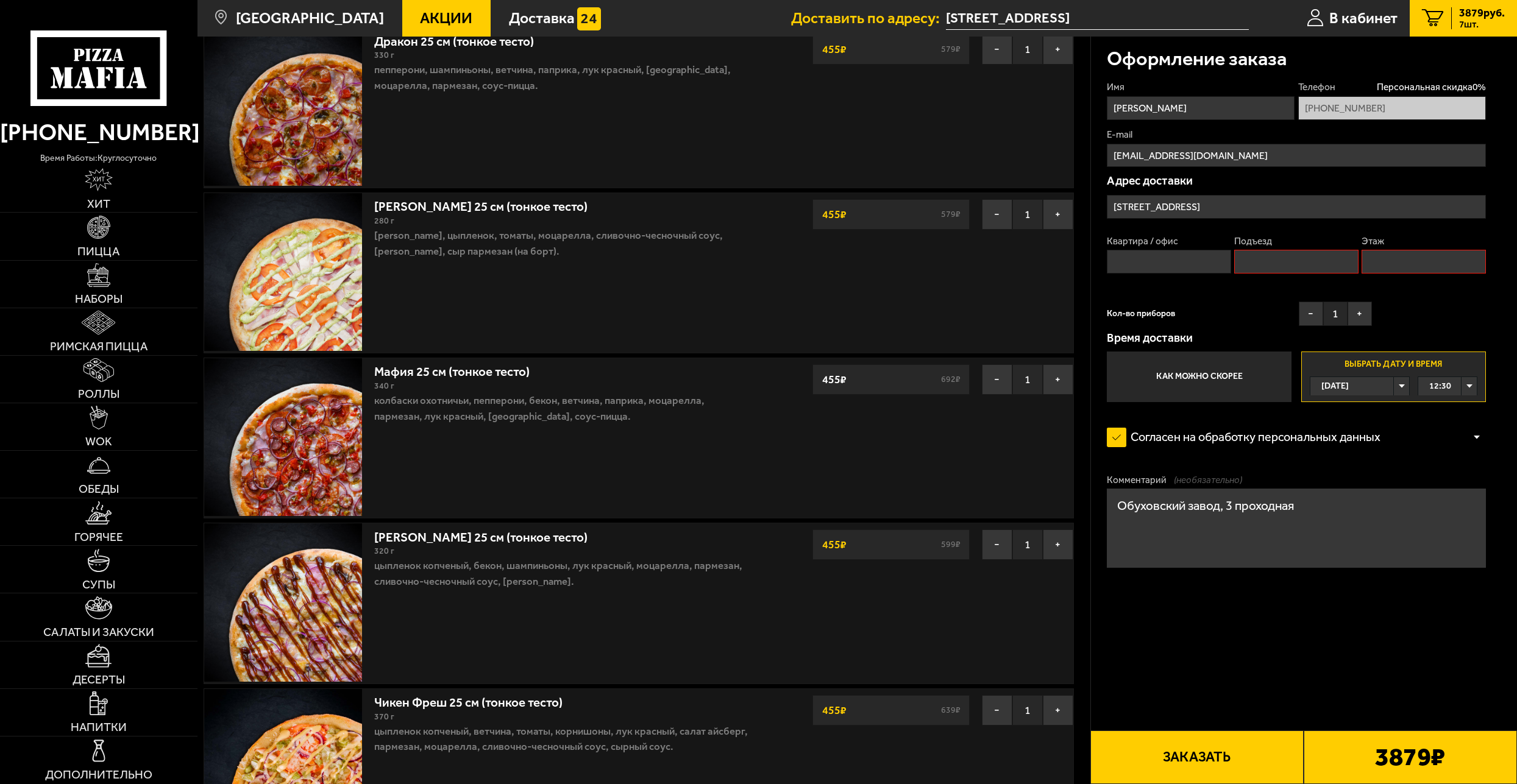
click at [1294, 209] on input "[STREET_ADDRESS]" at bounding box center [1296, 207] width 379 height 24
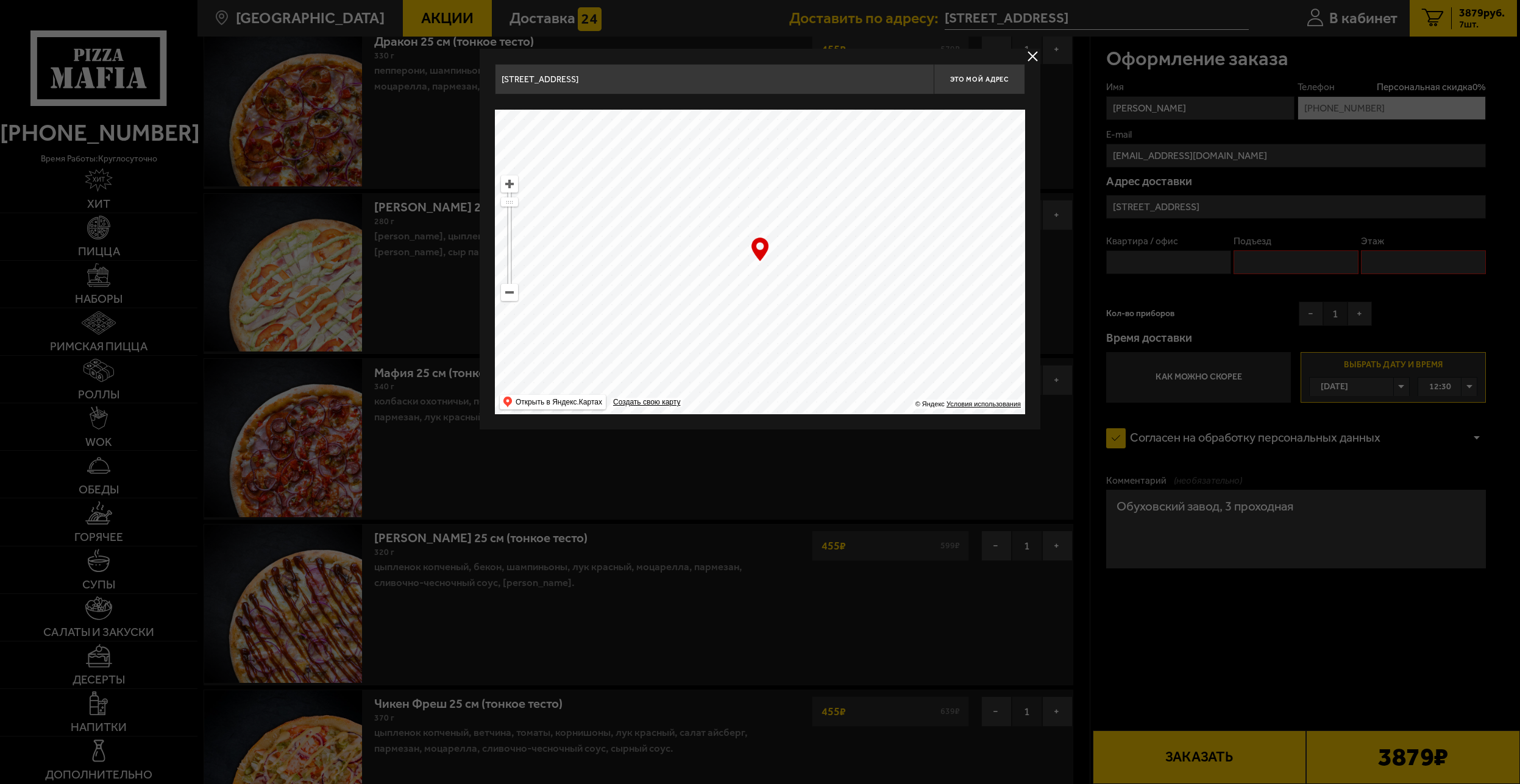
drag, startPoint x: 822, startPoint y: 309, endPoint x: 774, endPoint y: 247, distance: 78.4
click at [774, 247] on ymaps at bounding box center [760, 262] width 531 height 304
drag, startPoint x: 769, startPoint y: 301, endPoint x: 789, endPoint y: 267, distance: 39.4
click at [789, 267] on ymaps at bounding box center [760, 262] width 531 height 304
type input "проспект Обуховской Обороны, 259"
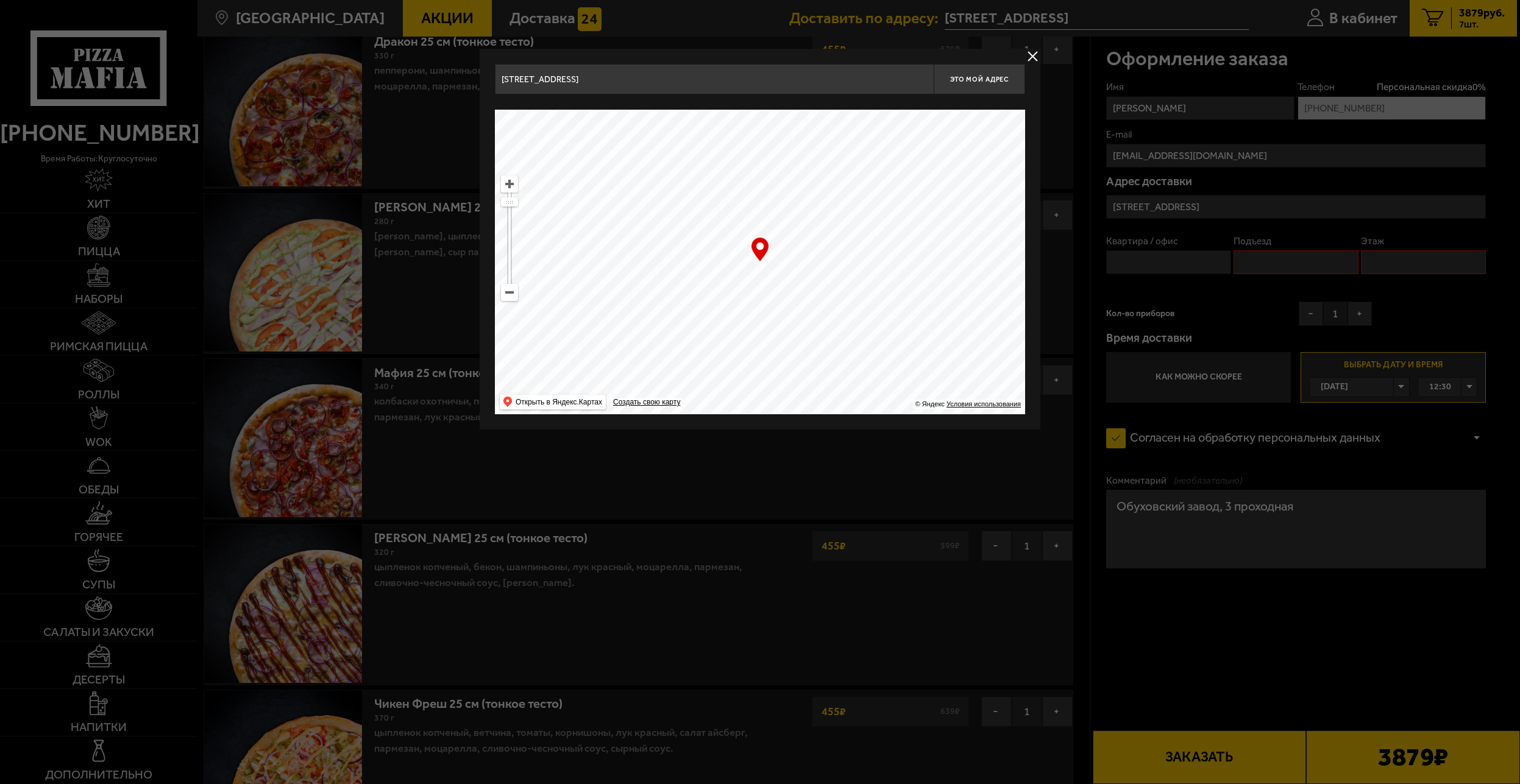
type input "проспект Обуховской Обороны, 259"
type input "проспект Обуховской Обороны, 261"
drag, startPoint x: 801, startPoint y: 275, endPoint x: 864, endPoint y: 468, distance: 203.0
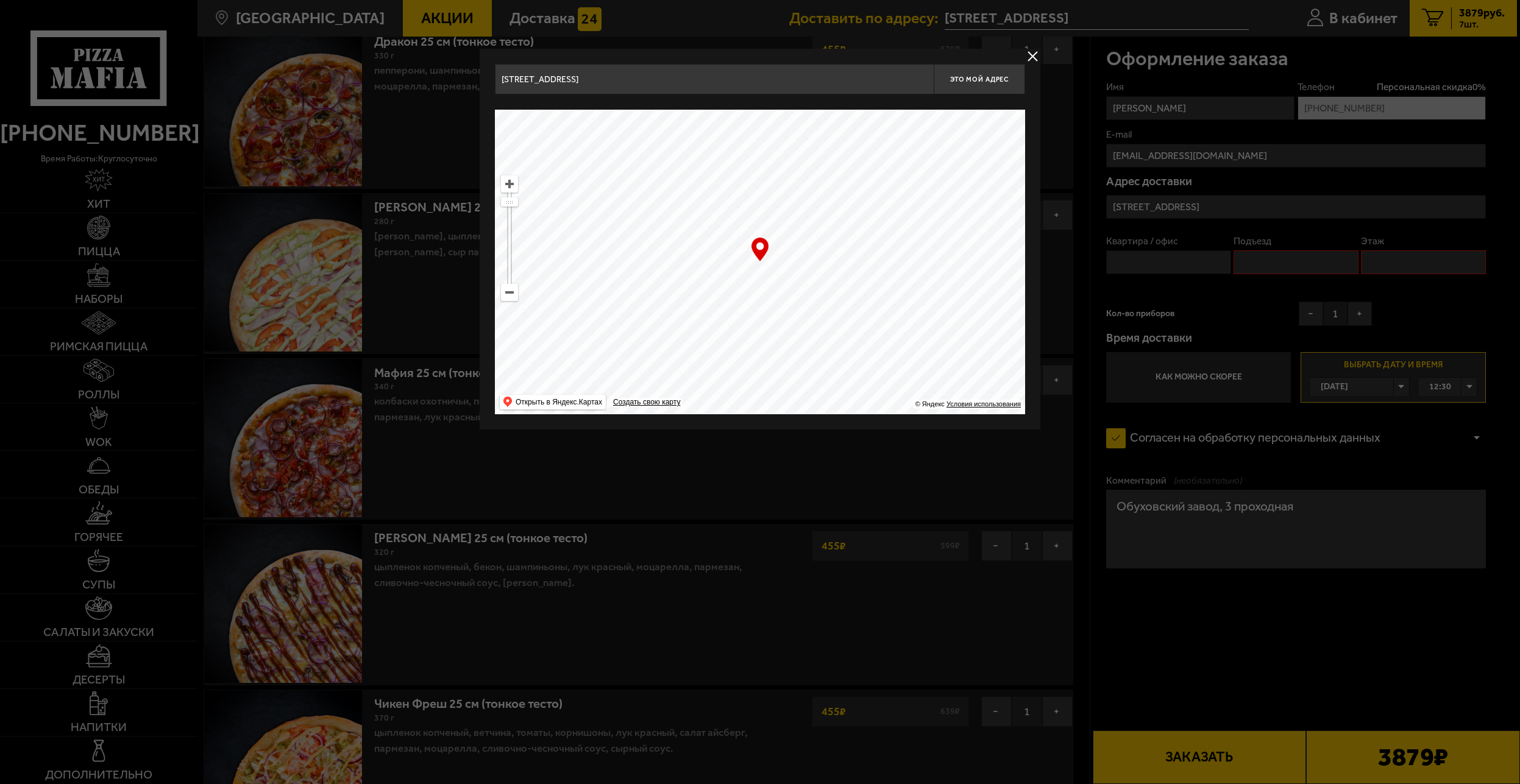
type input "проспект Обуховской Обороны, 116к1Е"
drag, startPoint x: 826, startPoint y: 359, endPoint x: 815, endPoint y: 341, distance: 21.1
click at [815, 341] on ymaps at bounding box center [760, 262] width 531 height 304
type input "проспект Обуховской Обороны, 120Л"
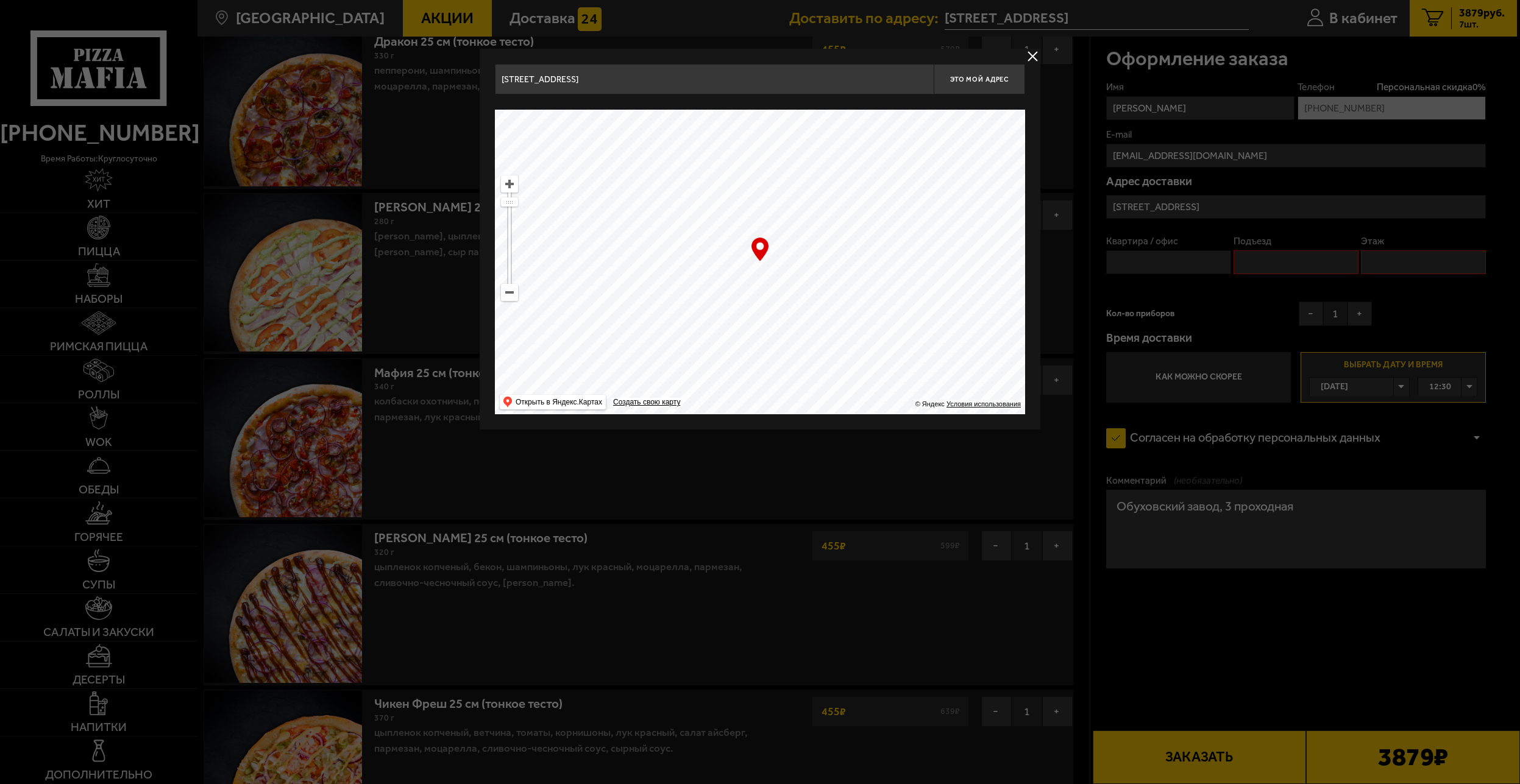
click at [810, 335] on ymaps at bounding box center [760, 262] width 531 height 304
click at [651, 78] on input "проспект Обуховской Обороны, 120Л" at bounding box center [714, 79] width 439 height 30
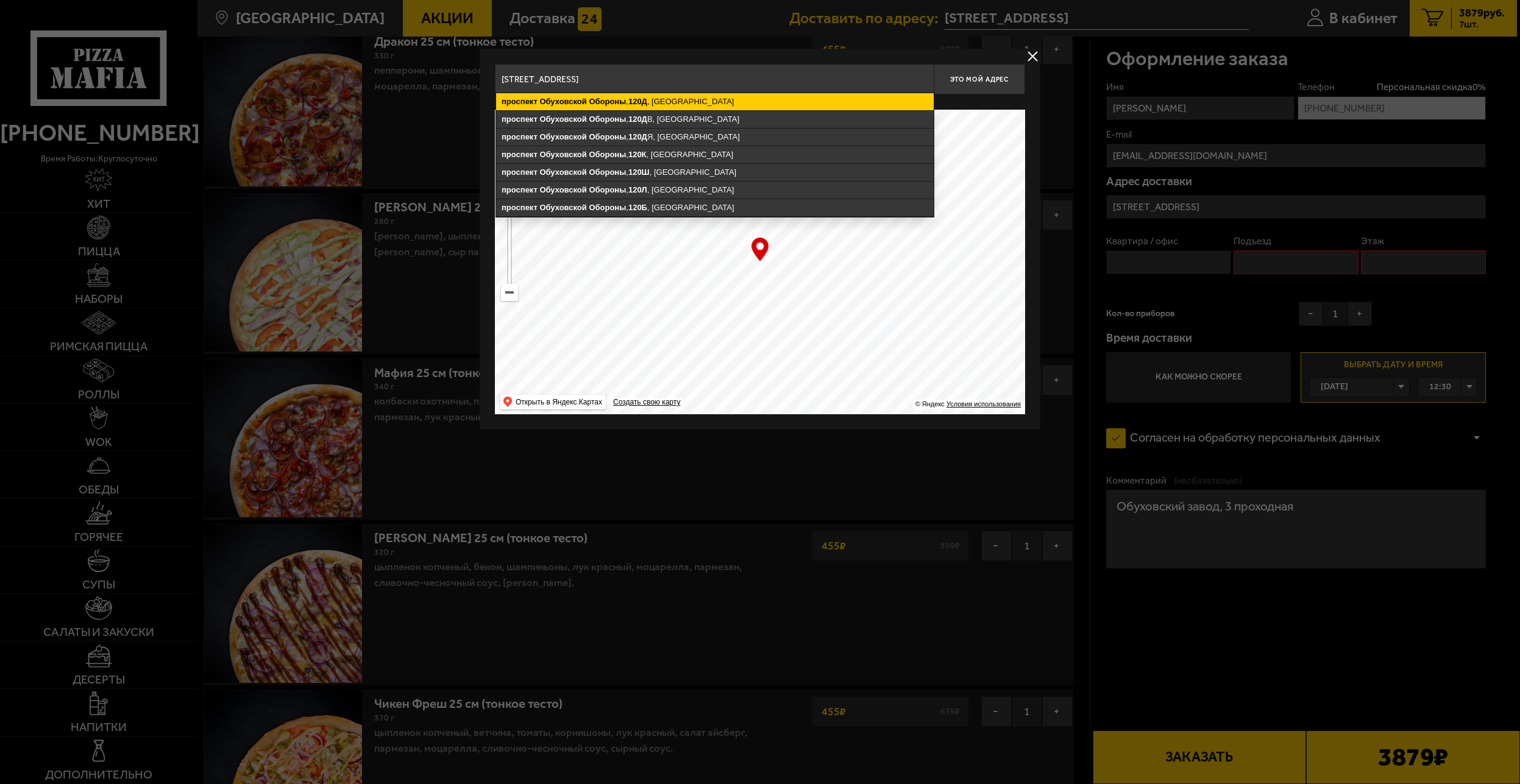
click at [700, 108] on ymaps "проспект Обуховской Обороны , 120Д , Санкт-Петербург" at bounding box center [715, 101] width 438 height 17
type input "Санкт-Петербург, проспект Обуховской Обороны, 120Д"
type input "проспект Обуховской Обороны, 120Д"
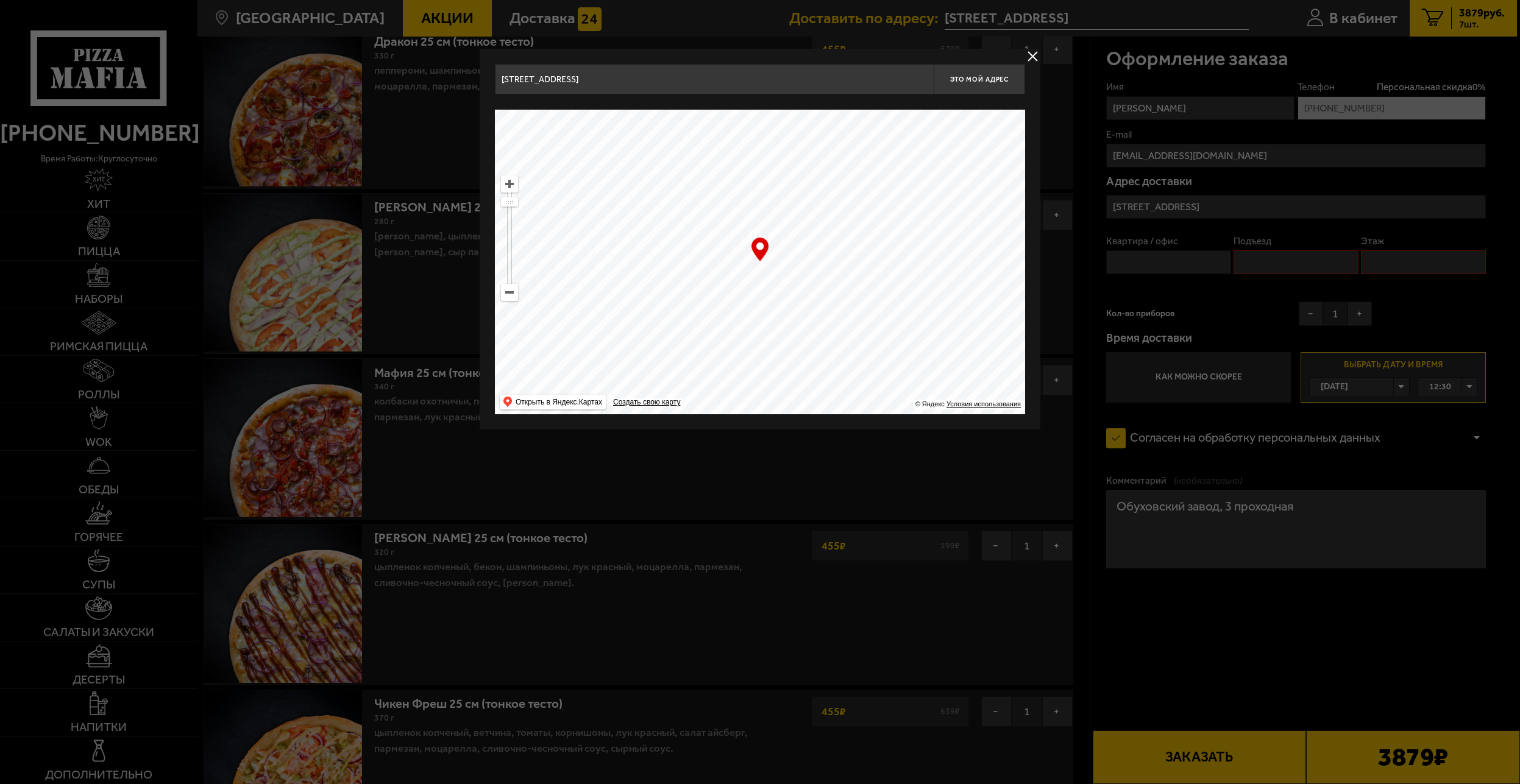
click at [774, 70] on input "Санкт-Петербург, проспект Обуховской Обороны, 120Д" at bounding box center [714, 79] width 439 height 30
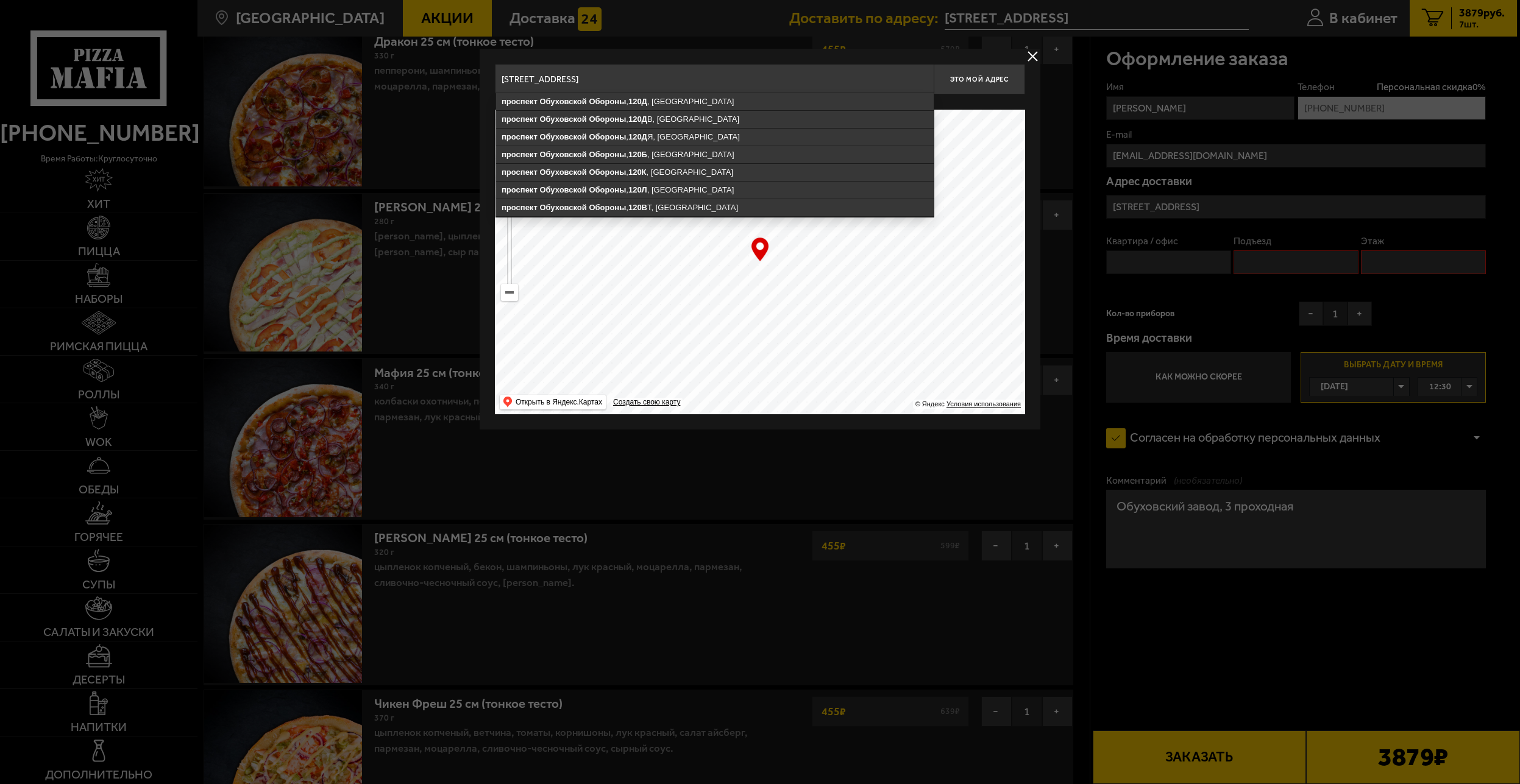
click at [748, 77] on input "Санкт-Петербург, проспект Обуховской Обороны, 120Д" at bounding box center [714, 79] width 439 height 30
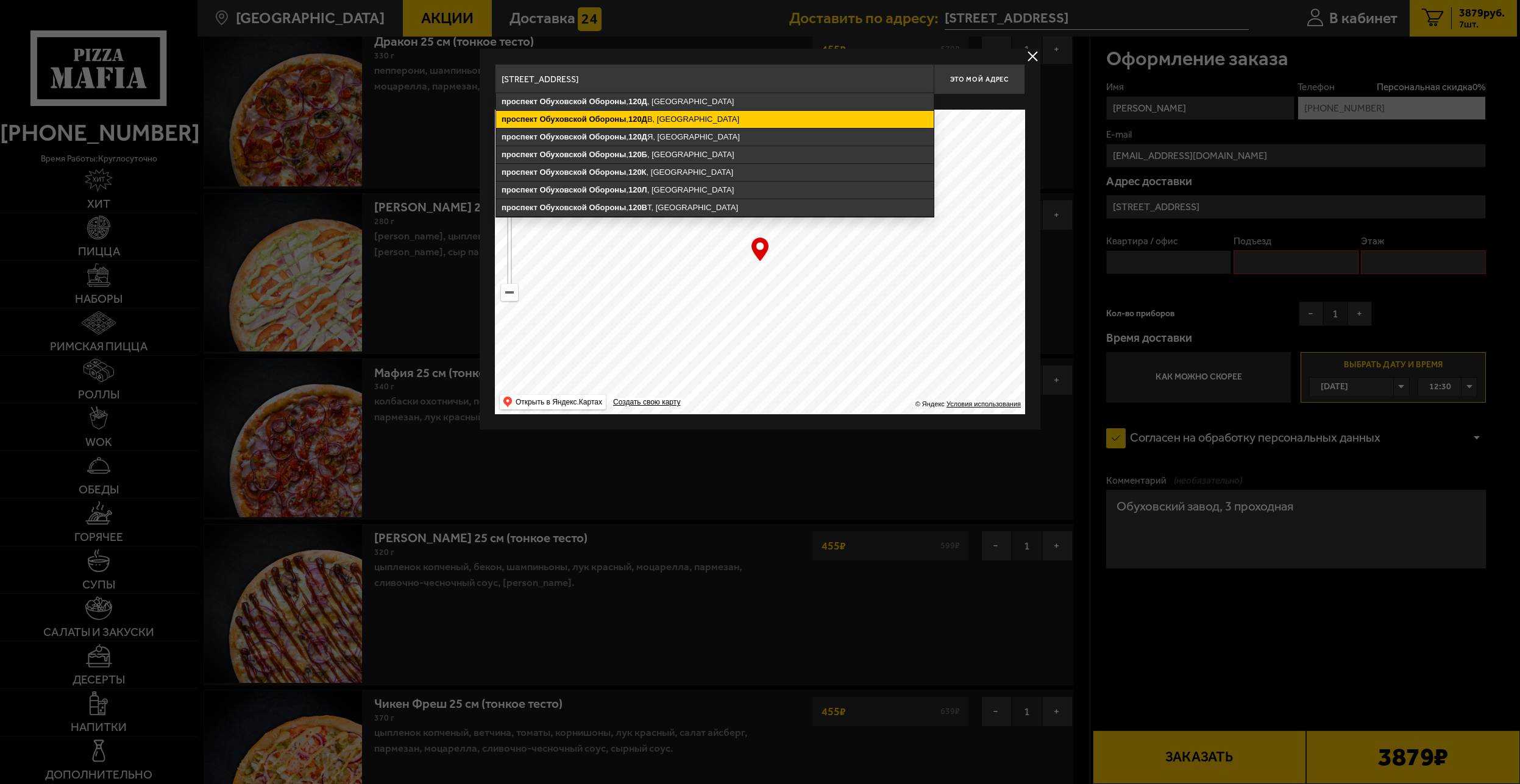
click at [724, 118] on ymaps "проспект Обуховской Обороны , 120Д В, Санкт-Петербург" at bounding box center [715, 119] width 438 height 17
type input "Санкт-Петербург, проспект Обуховской Обороны, 120ДВ"
type input "проспект Обуховской Обороны, 120ДВ"
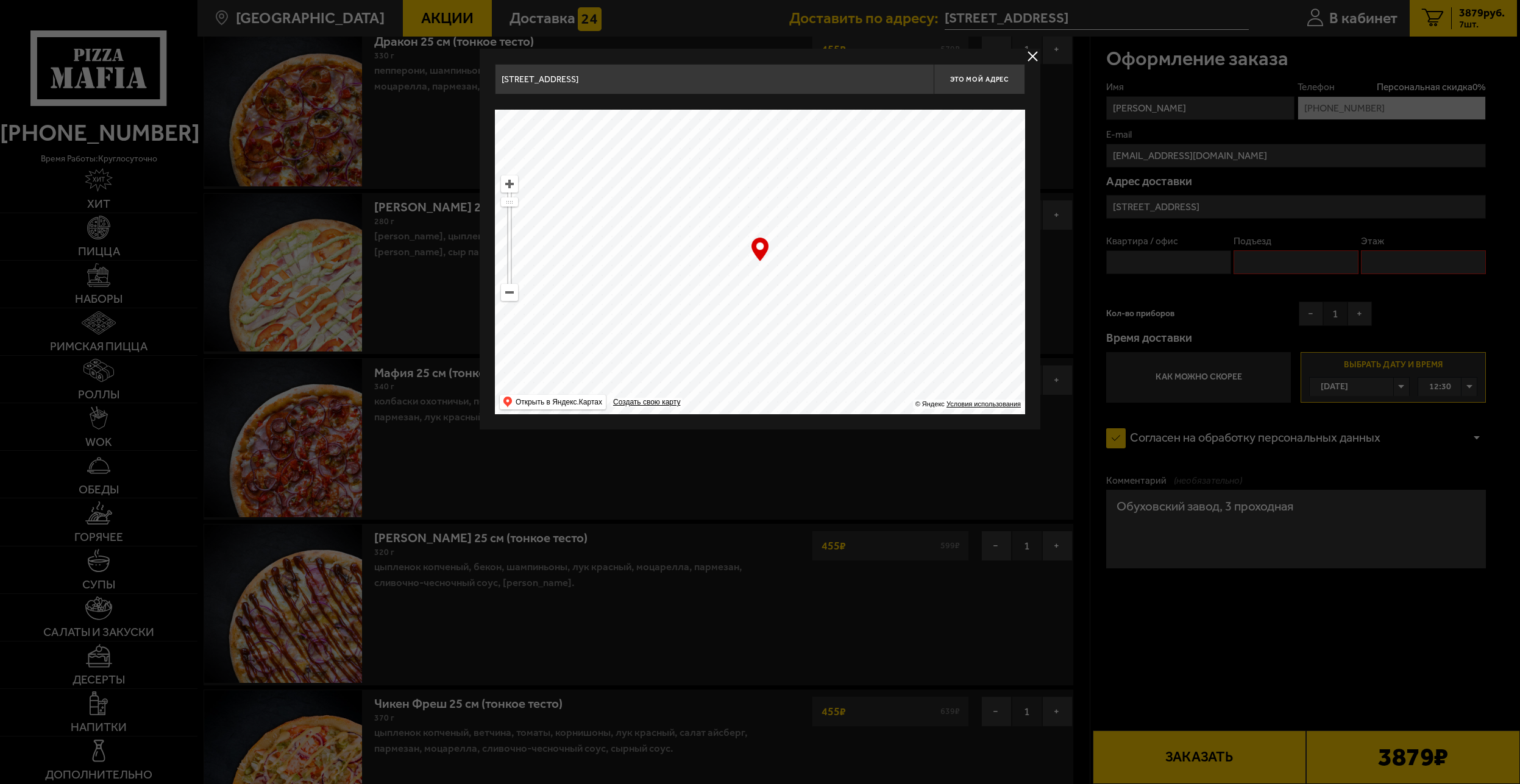
click at [740, 81] on input "Санкт-Петербург, проспект Обуховской Обороны, 120ДВ" at bounding box center [714, 79] width 439 height 30
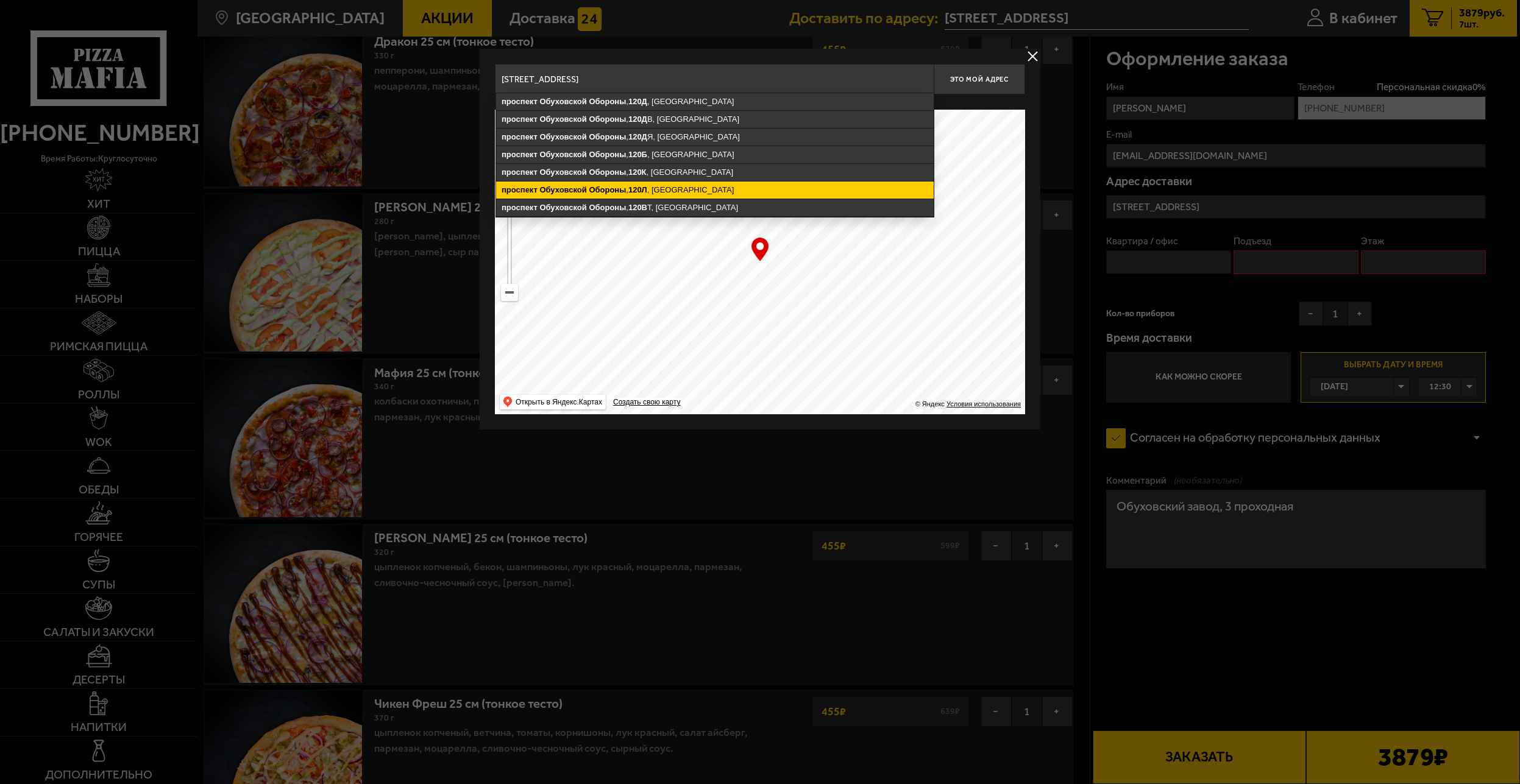
click at [729, 194] on ymaps "проспект Обуховской Обороны , 120Л , Санкт-Петербург" at bounding box center [715, 190] width 438 height 17
type input "Санкт-Петербург, проспект Обуховской Обороны, 120Л"
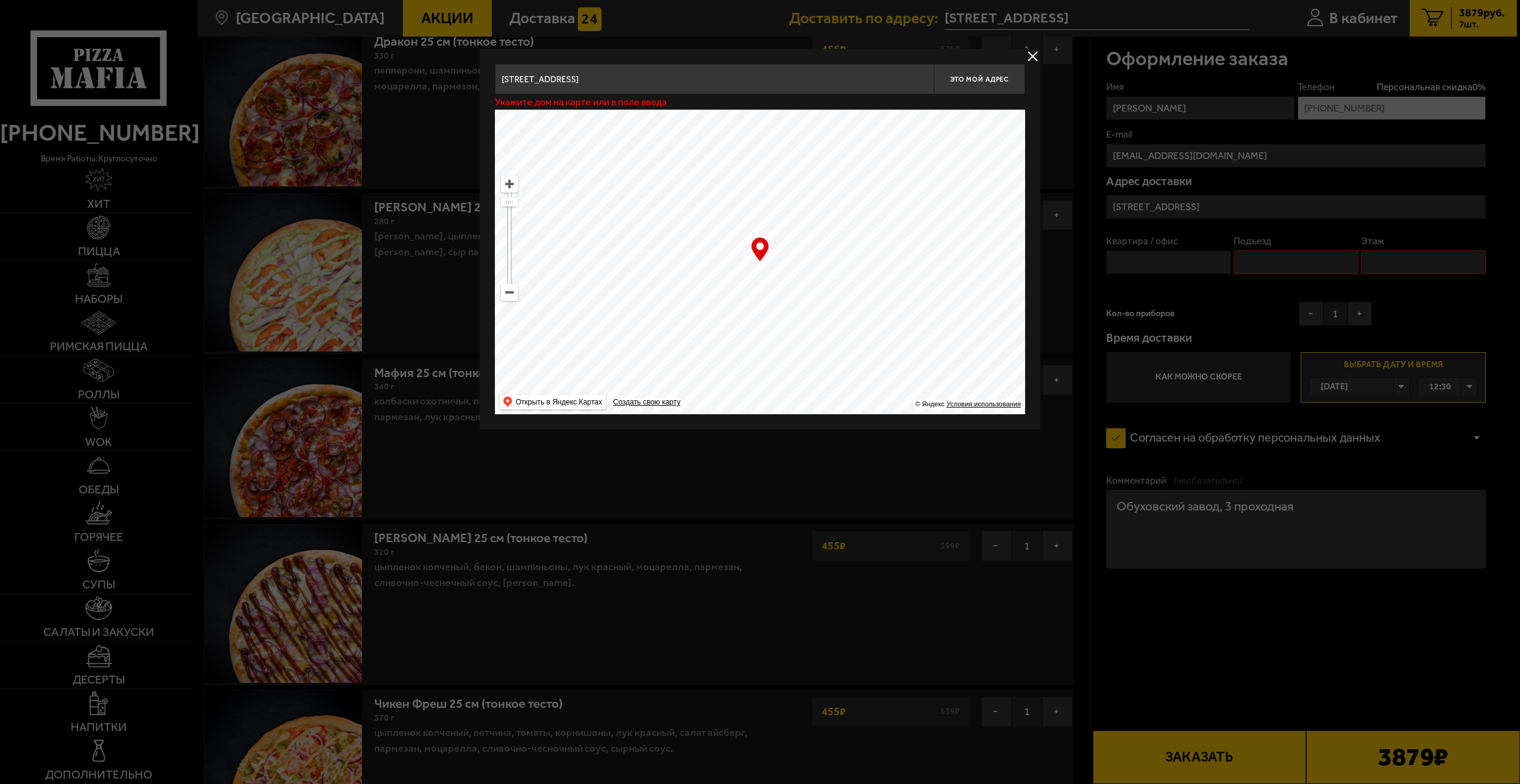
type input "проспект Обуховской Обороны, 120Л"
click at [977, 86] on button "Это мой адрес" at bounding box center [980, 79] width 92 height 30
type input "Санкт-Петербург, проспект Обуховской Обороны, 120Л"
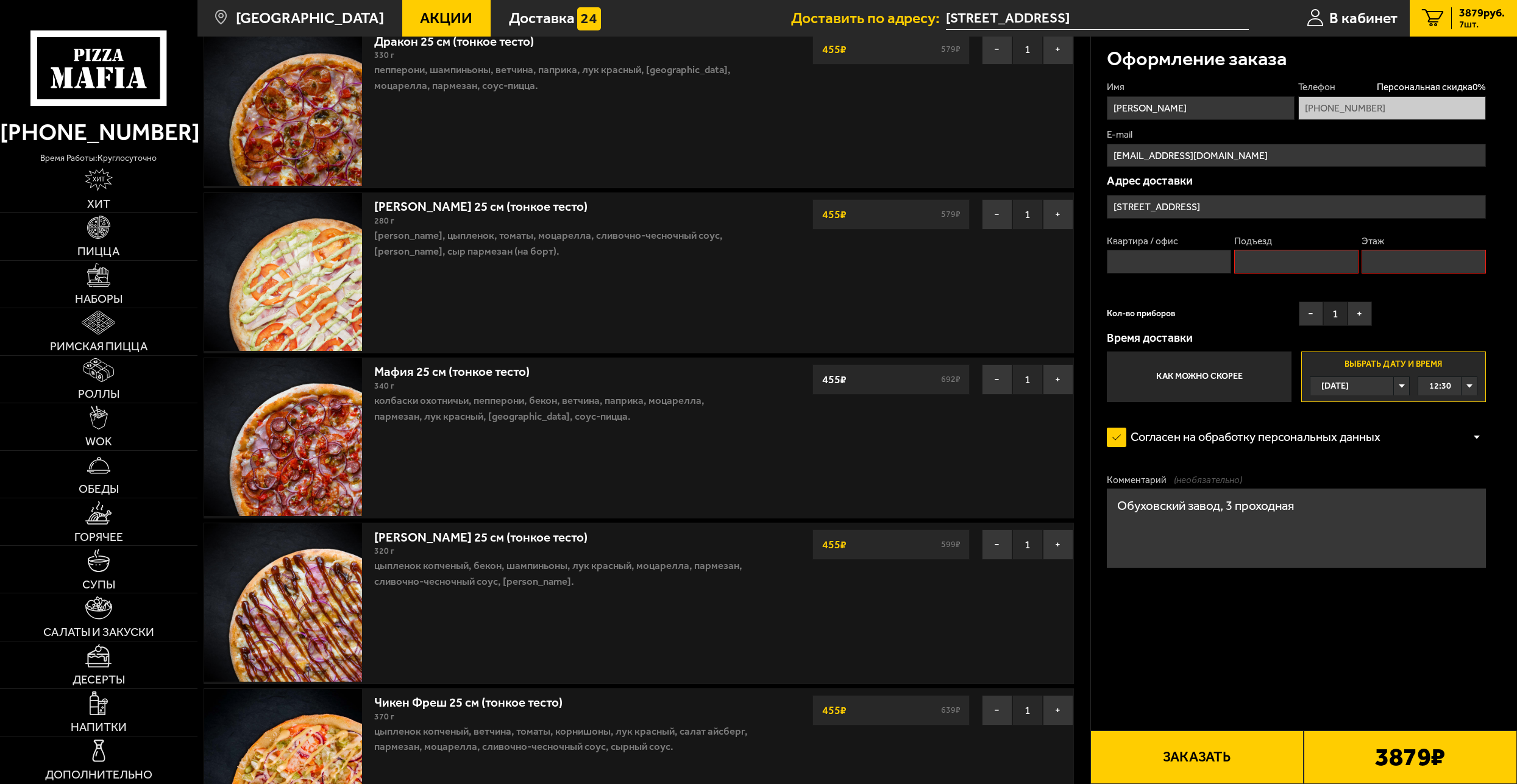
click at [1316, 267] on input "Подъезд" at bounding box center [1296, 262] width 125 height 24
type input "-"
click at [1425, 264] on input "Этаж" at bounding box center [1423, 262] width 125 height 24
type input "-"
click at [1298, 647] on form "Имя Григорий Телефон Персональная скидка 0 % +7 (911) 710-06-91 E-mail mafalepr…" at bounding box center [1296, 370] width 379 height 580
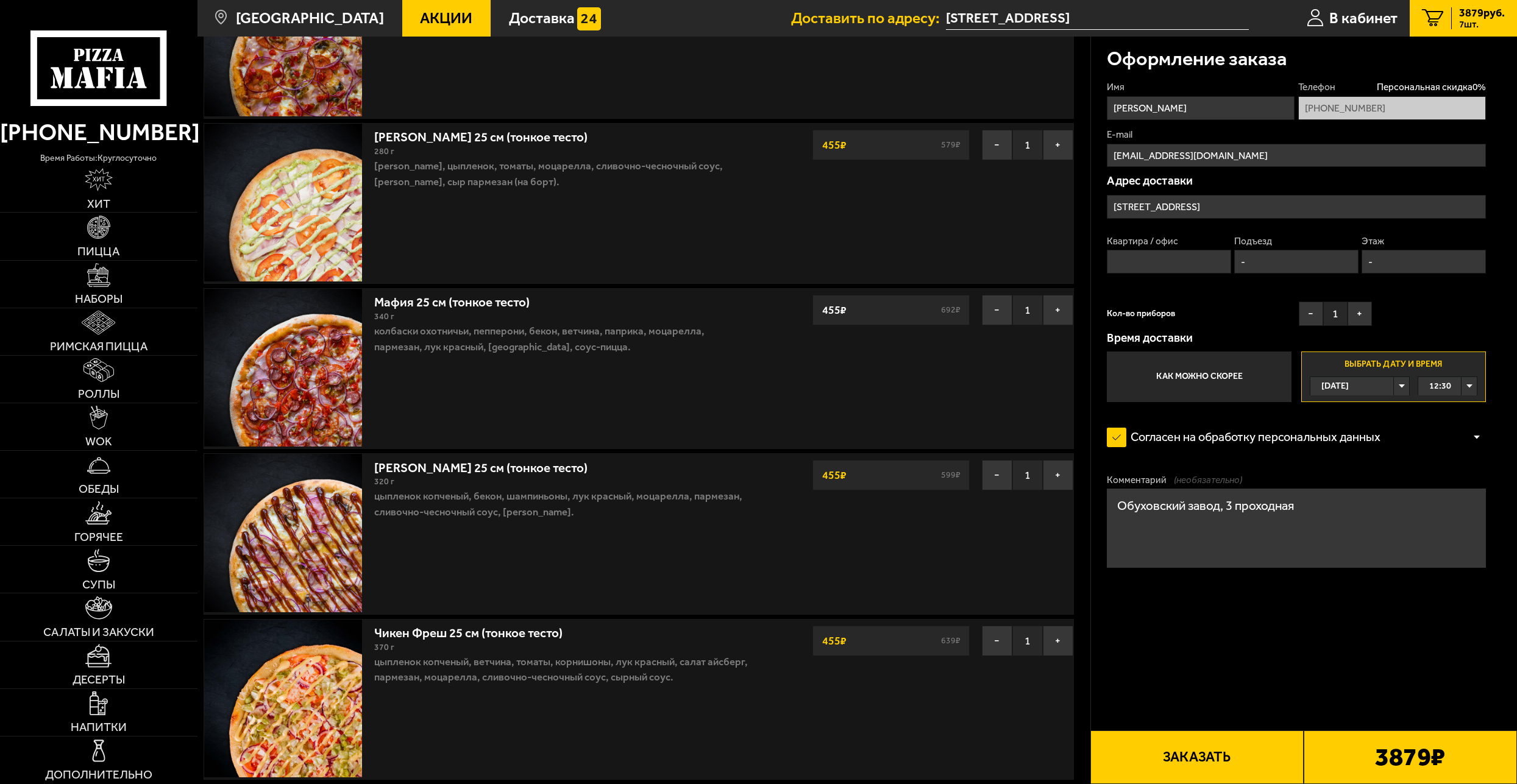
scroll to position [177, 0]
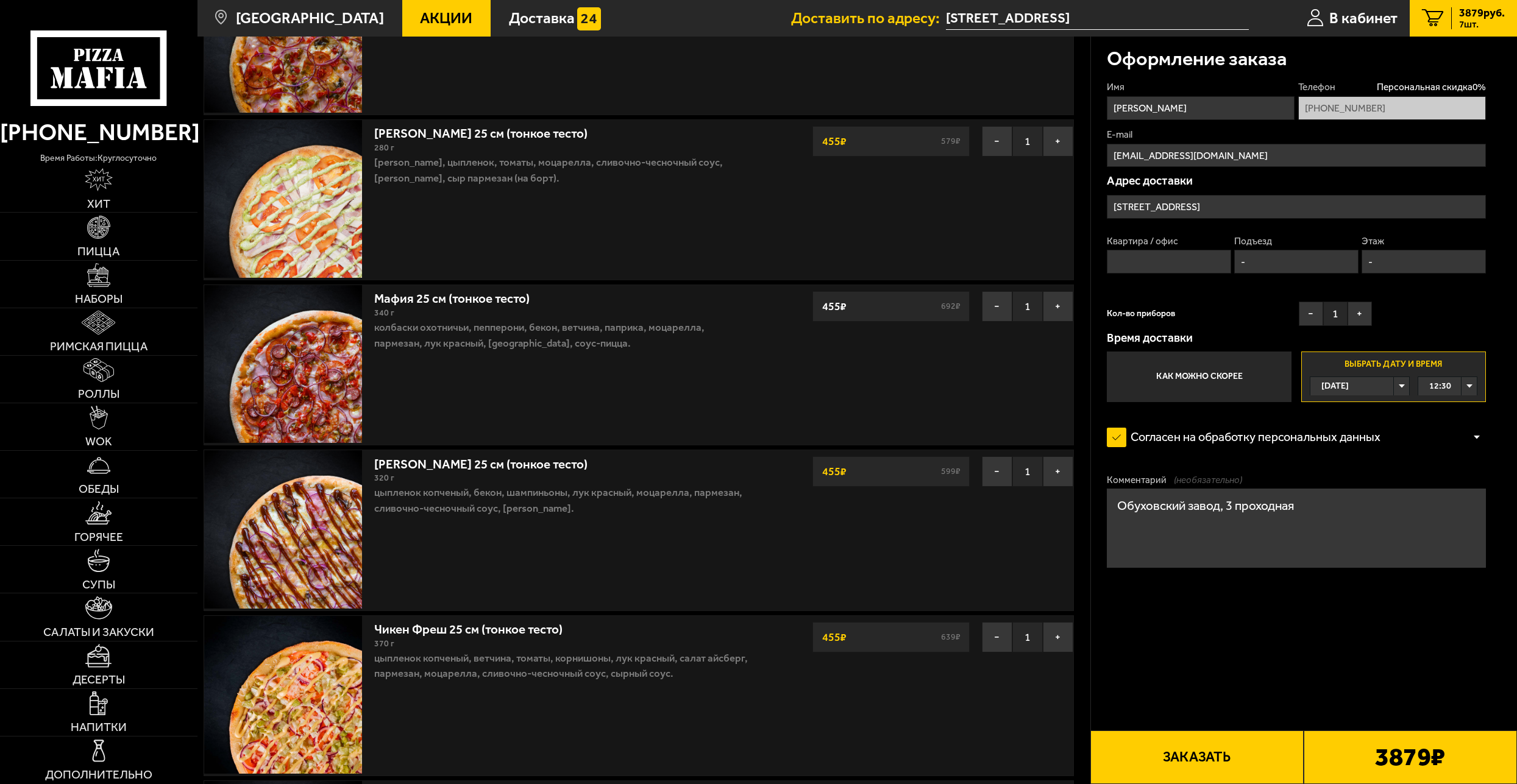
click at [1188, 755] on button "Заказать" at bounding box center [1196, 757] width 213 height 54
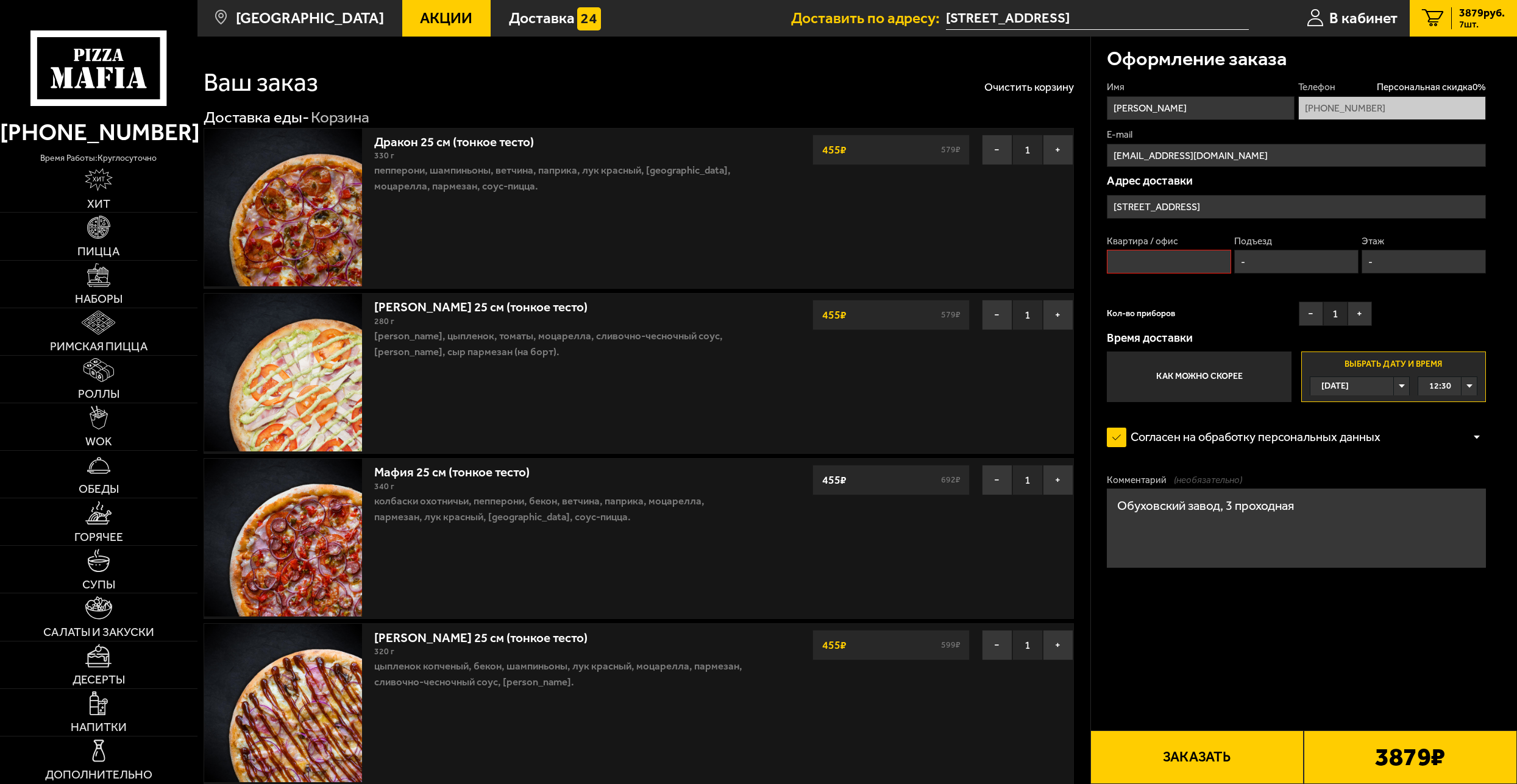
scroll to position [0, 0]
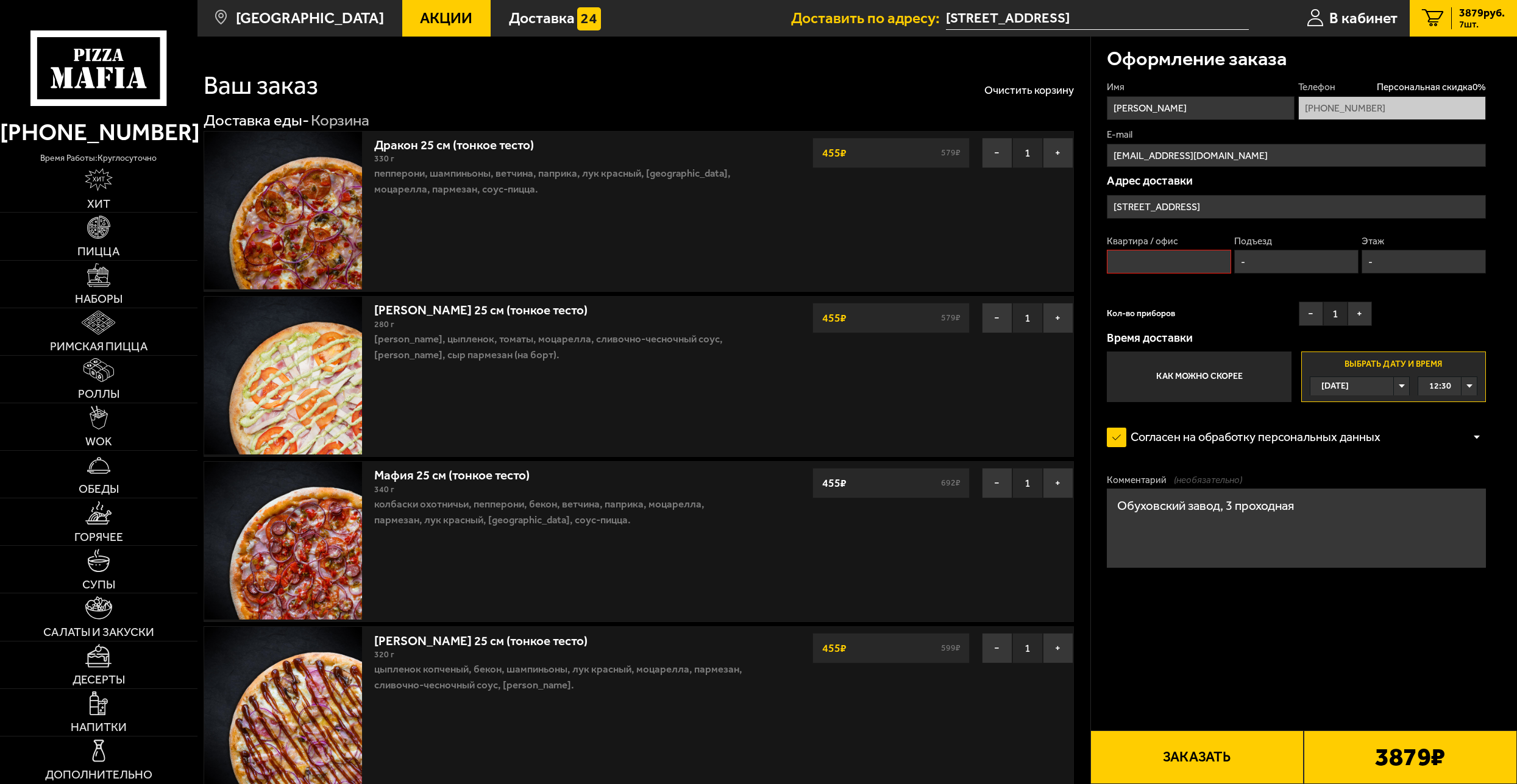
click at [1136, 252] on input "Квартира / офис" at bounding box center [1169, 262] width 125 height 24
type input "-"
click at [1189, 756] on button "Заказать" at bounding box center [1196, 757] width 213 height 54
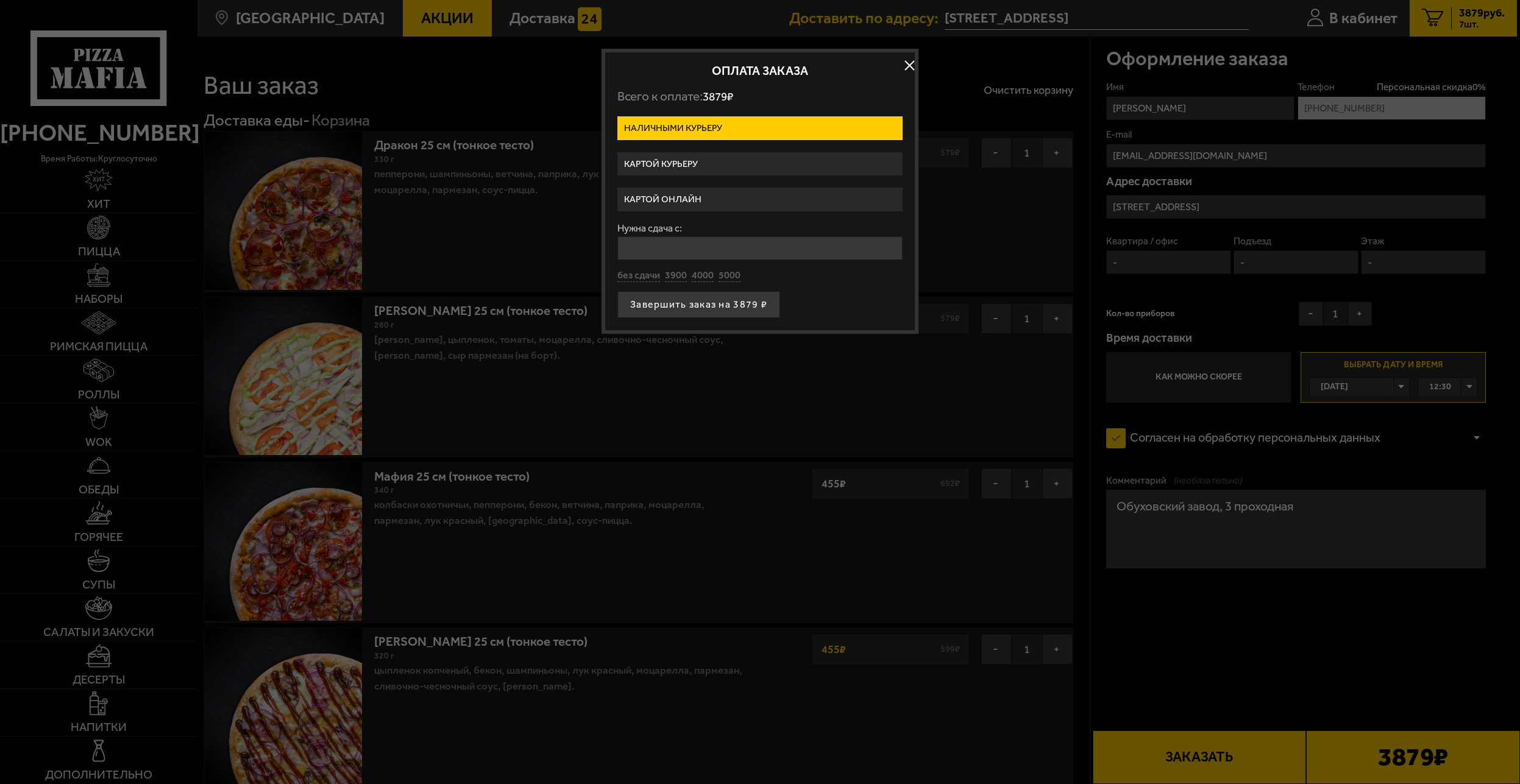
click at [674, 201] on label "Картой онлайн" at bounding box center [760, 199] width 285 height 24
click at [0, 0] on input "Картой онлайн" at bounding box center [0, 0] width 0 height 0
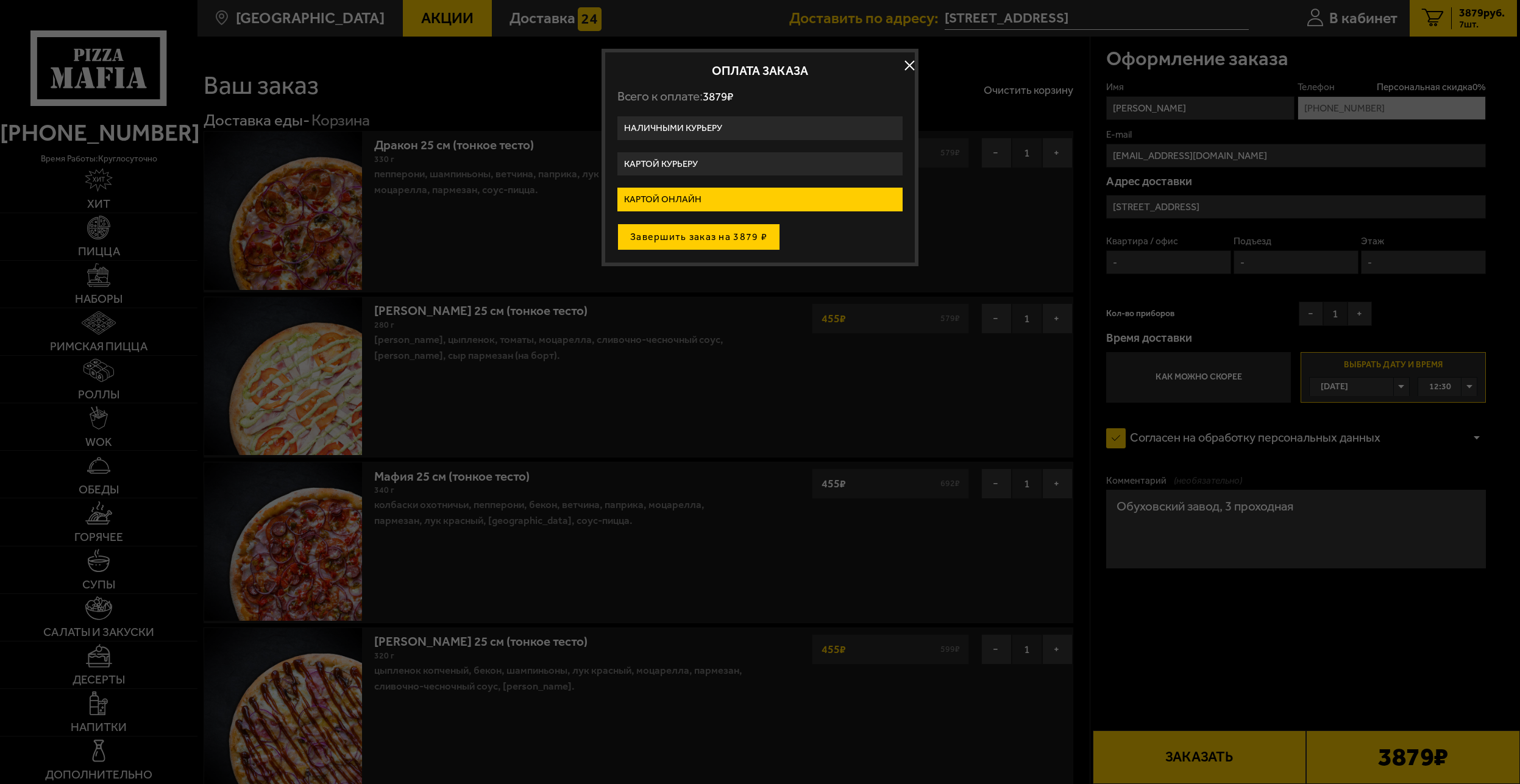
click at [700, 238] on button "Завершить заказ на 3879 ₽" at bounding box center [698, 237] width 163 height 27
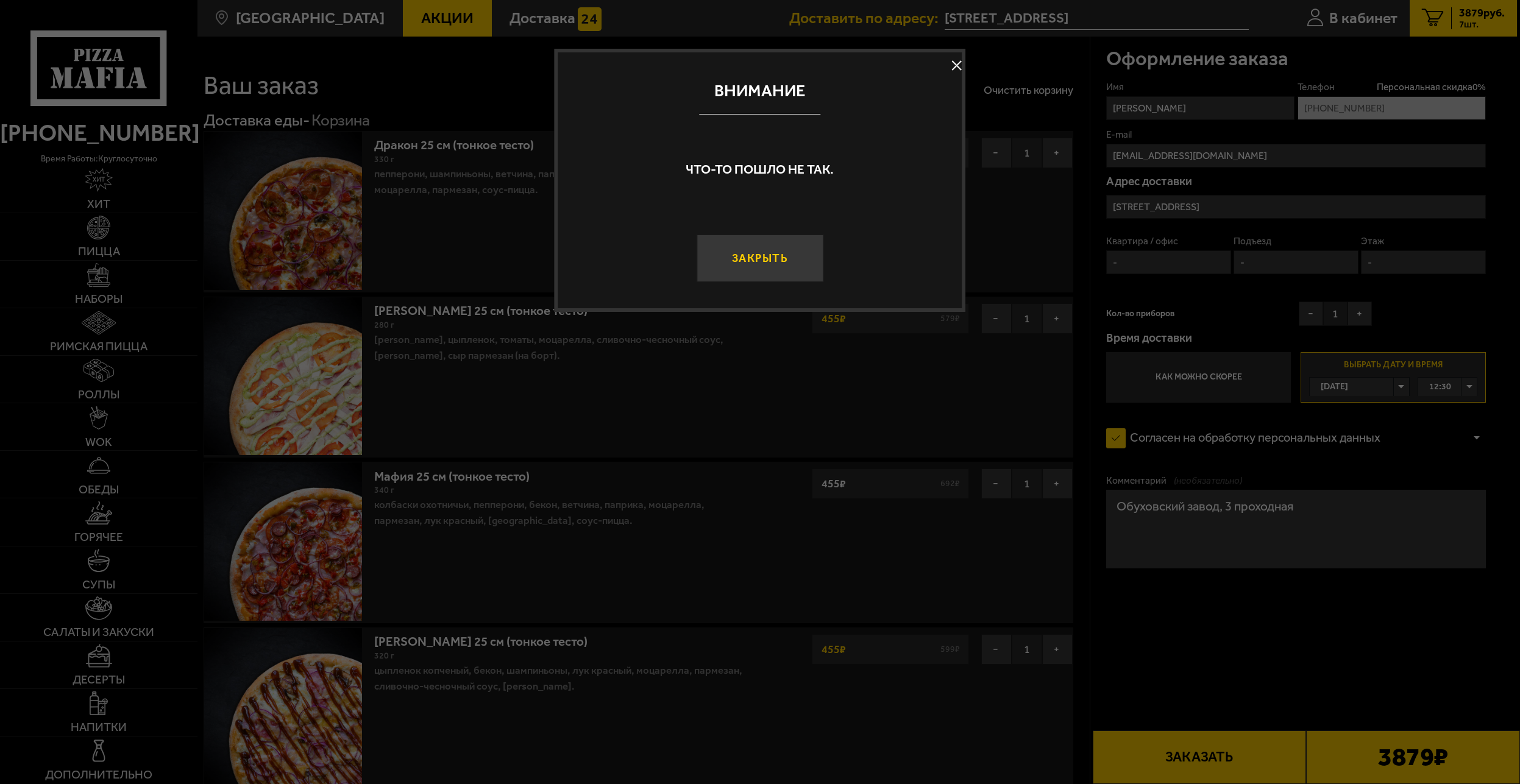
click at [758, 258] on button "Закрыть" at bounding box center [760, 258] width 127 height 47
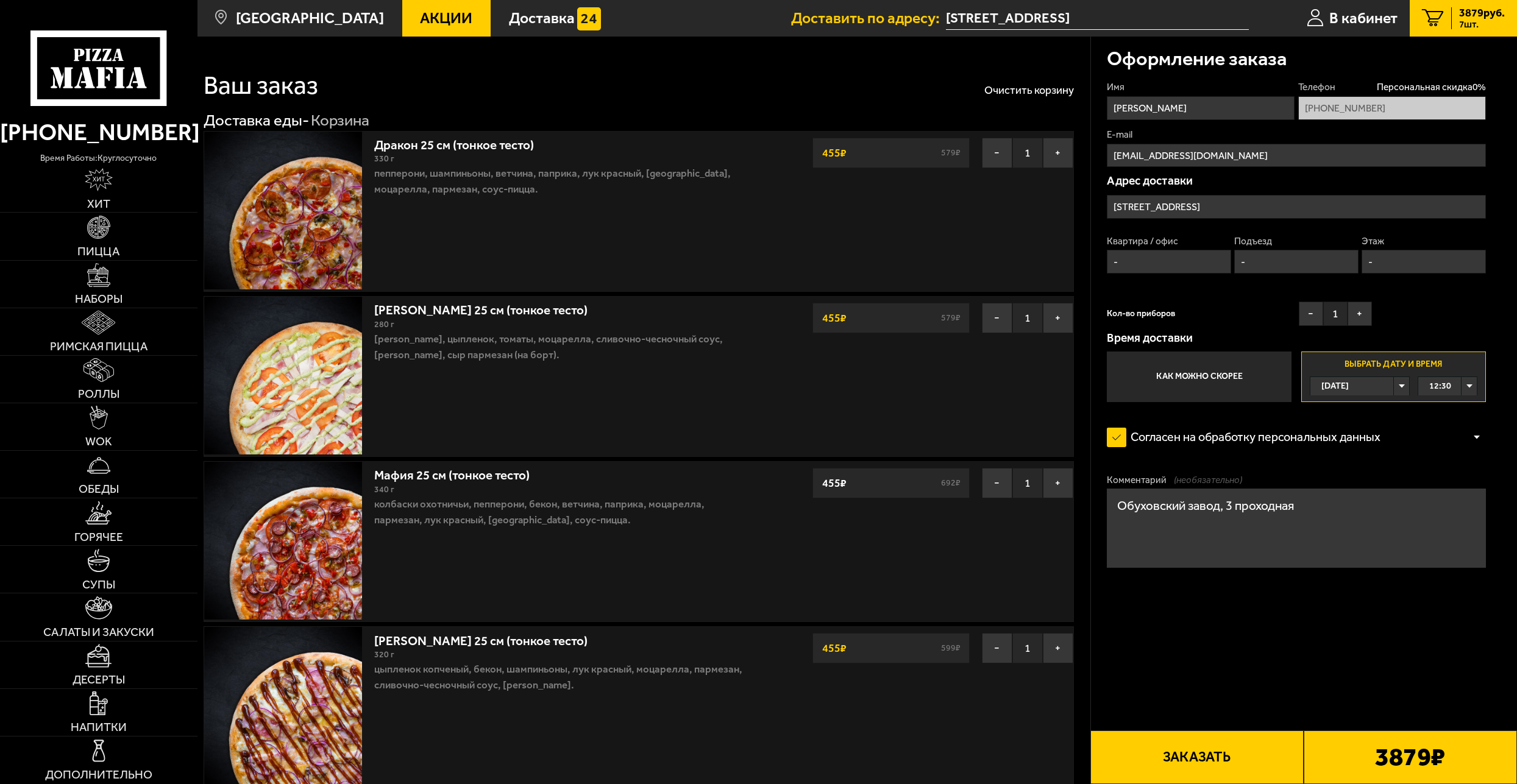
click at [1185, 754] on button "Заказать" at bounding box center [1196, 757] width 213 height 54
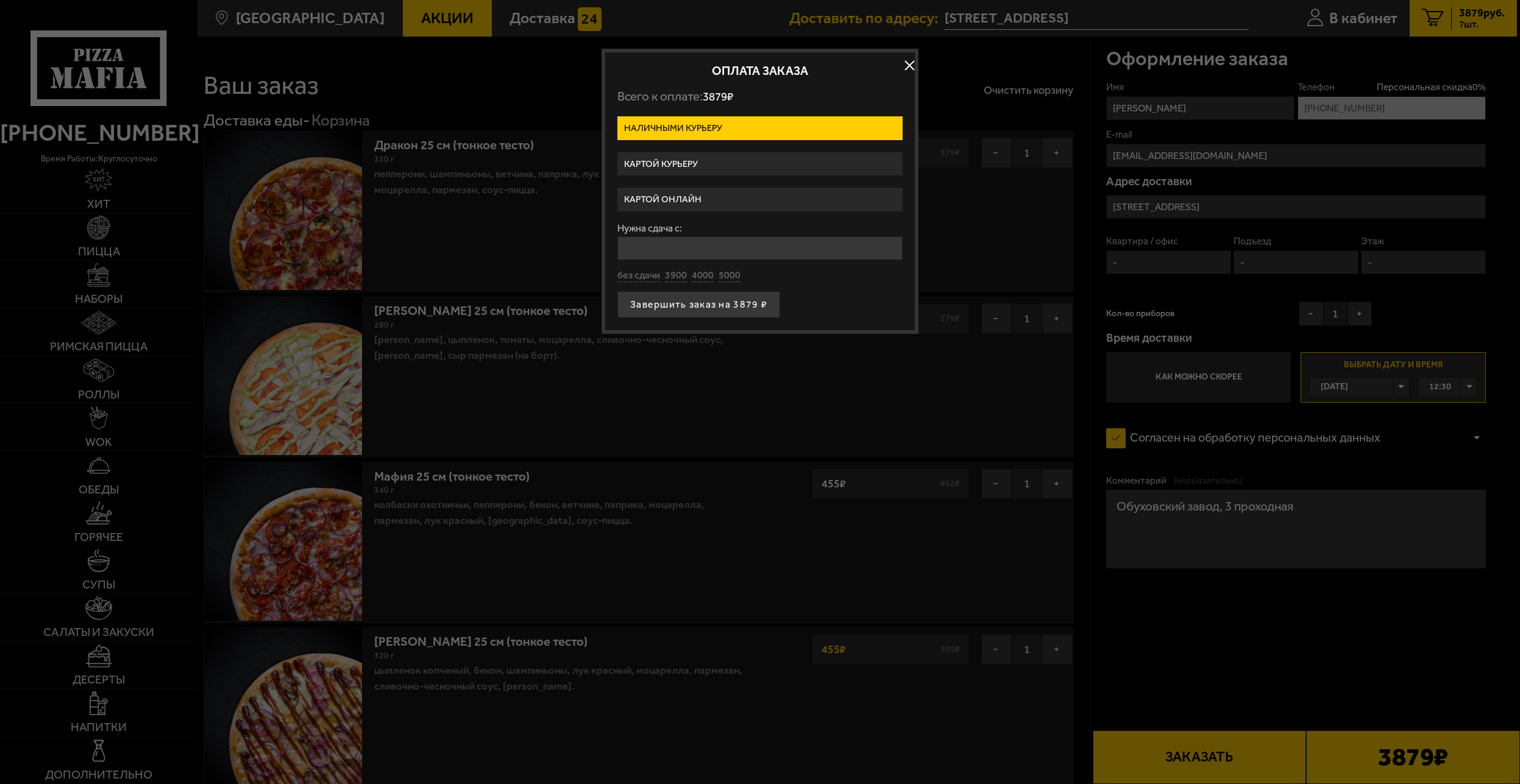
click at [681, 205] on label "Картой онлайн" at bounding box center [760, 199] width 285 height 24
click at [0, 0] on input "Картой онлайн" at bounding box center [0, 0] width 0 height 0
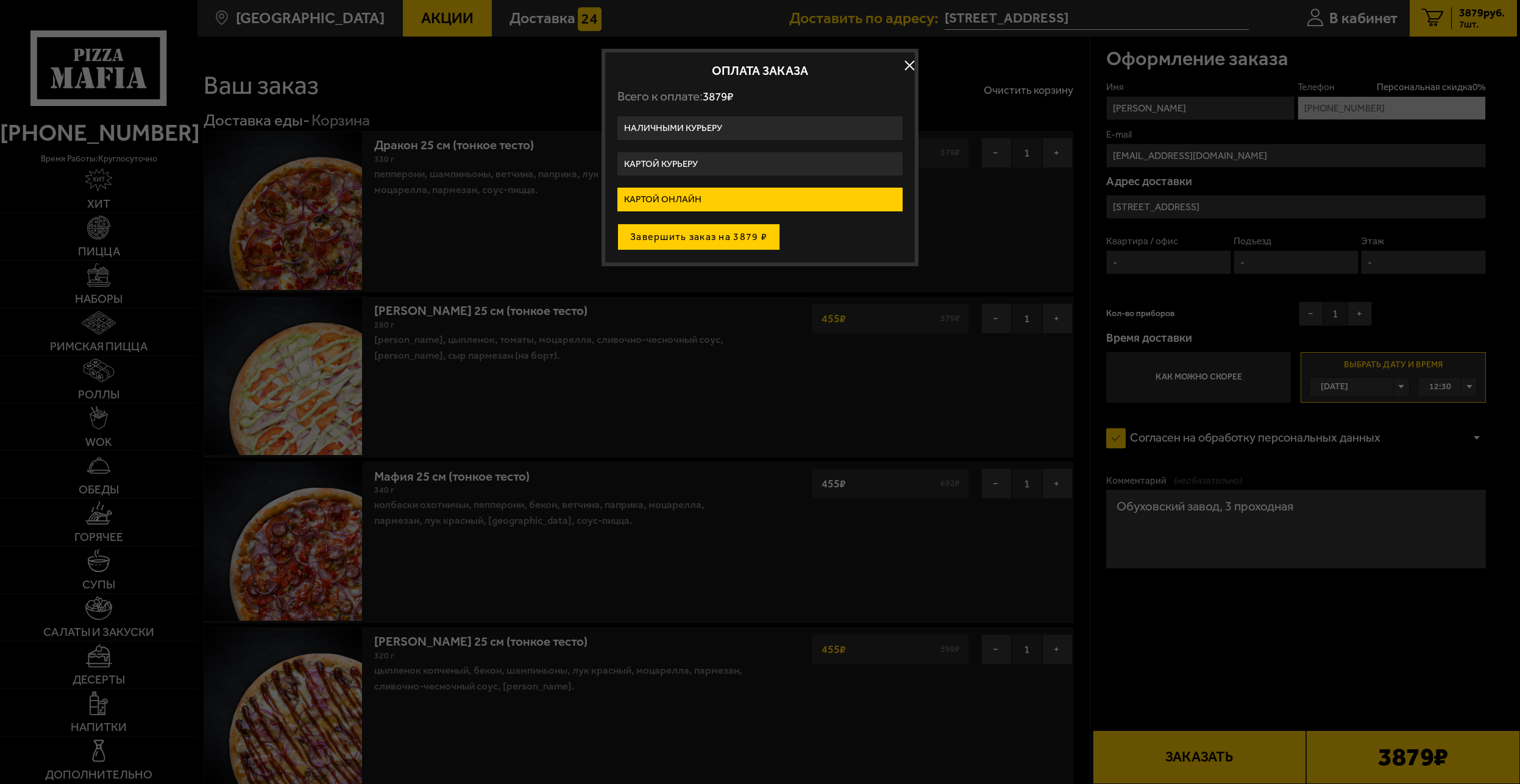
click at [698, 234] on button "Завершить заказ на 3879 ₽" at bounding box center [698, 237] width 163 height 27
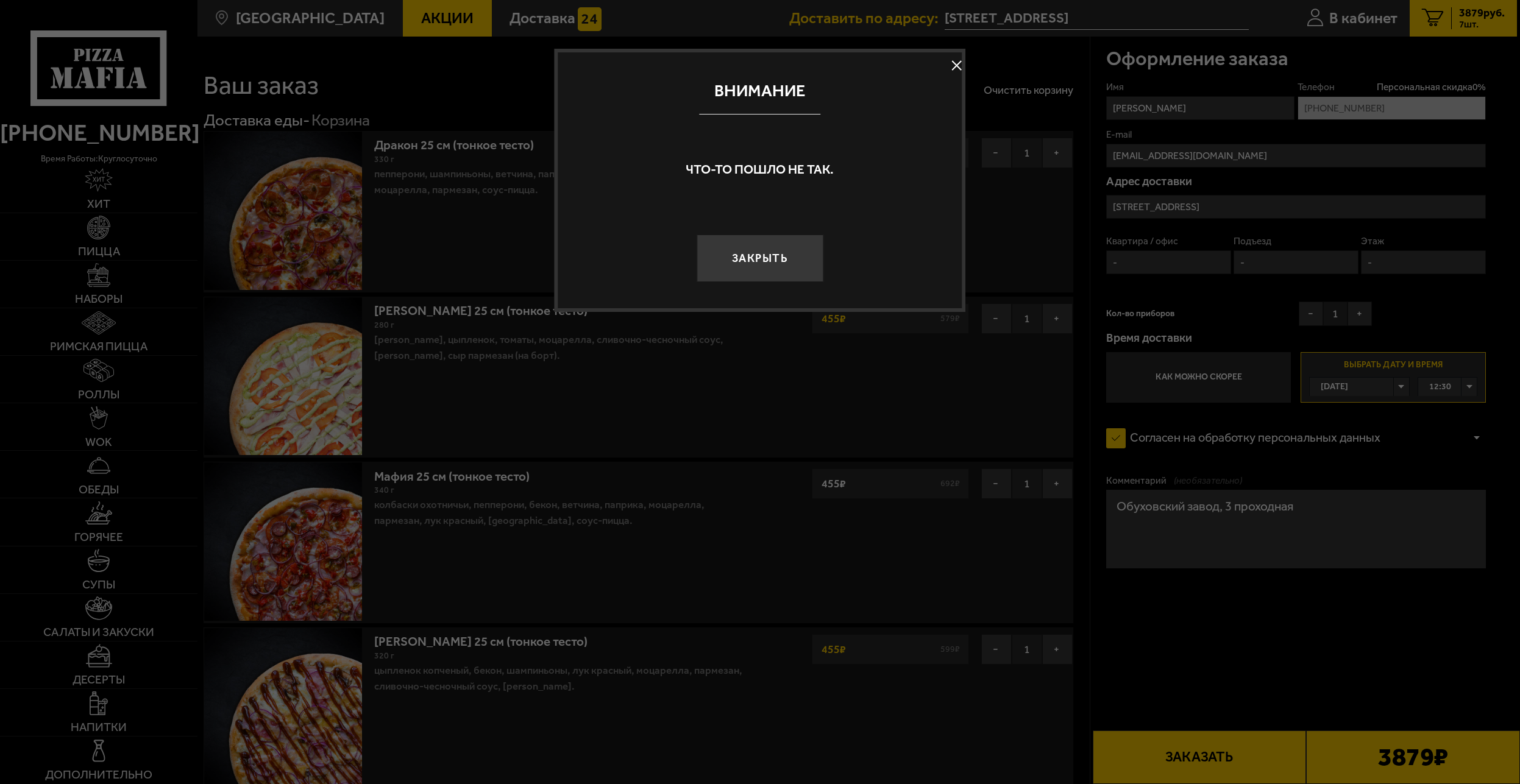
click at [789, 249] on button "Закрыть" at bounding box center [760, 258] width 127 height 47
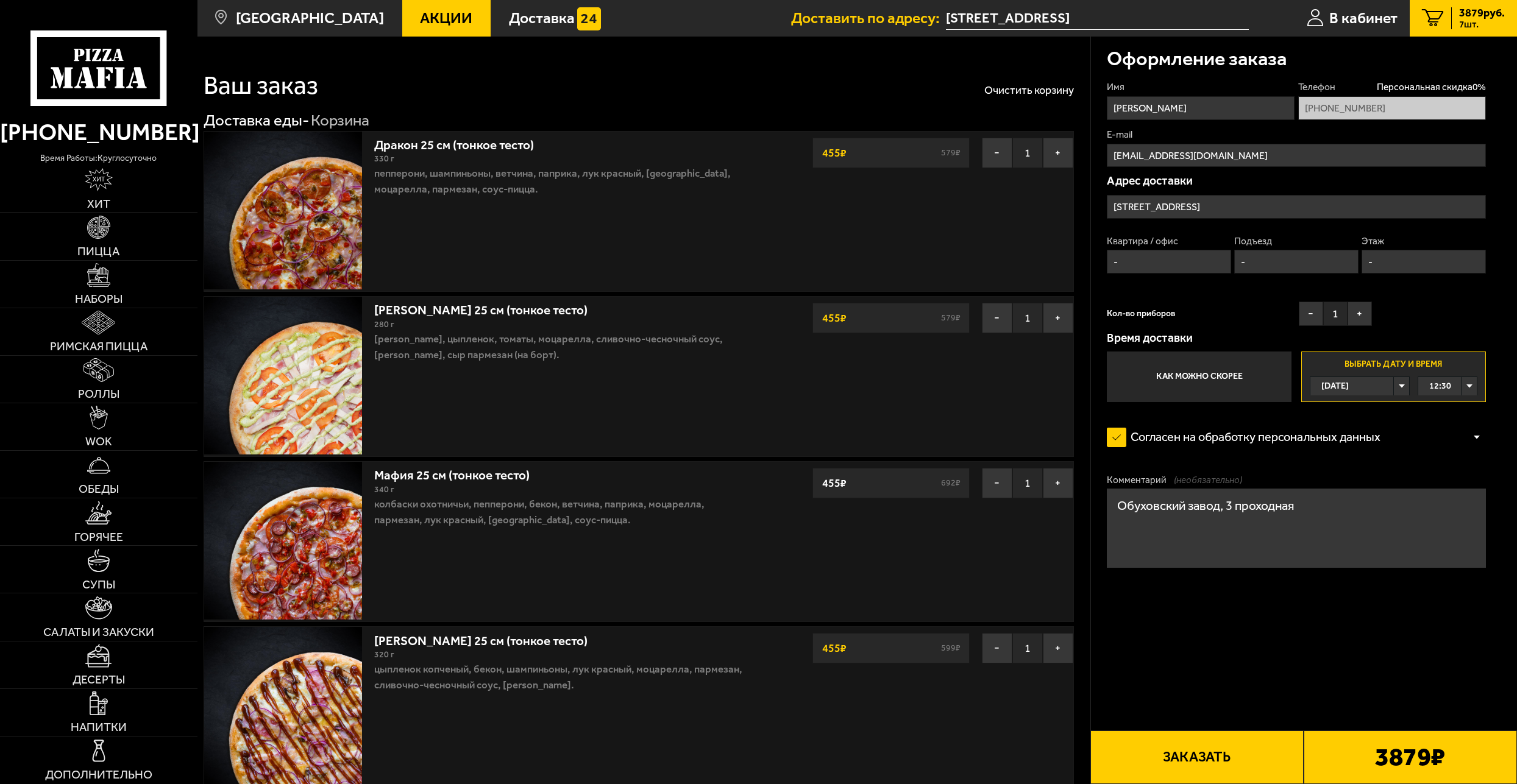
click at [1225, 752] on button "Заказать" at bounding box center [1196, 757] width 213 height 54
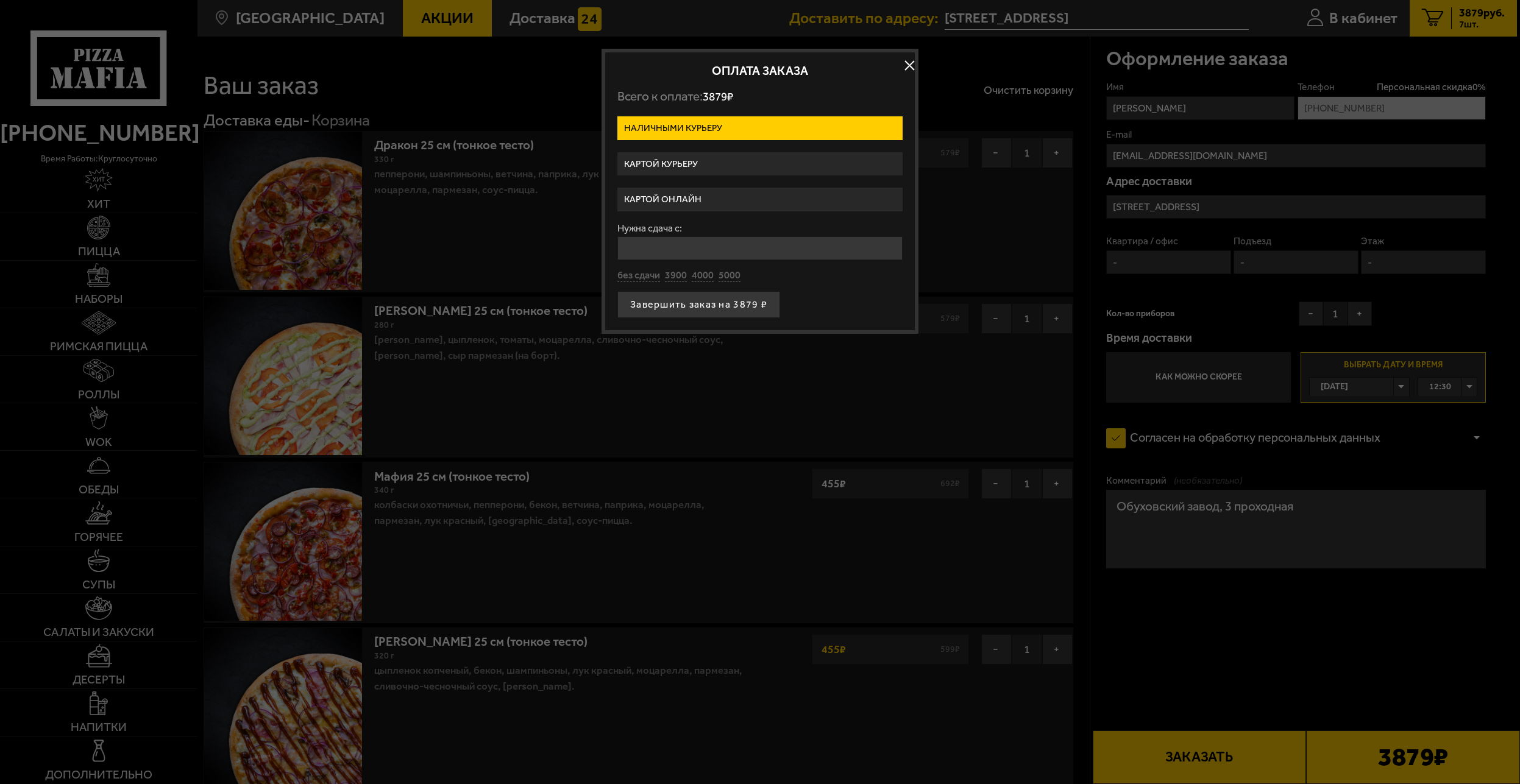
click at [691, 165] on label "Картой курьеру" at bounding box center [760, 164] width 285 height 24
click at [0, 0] on input "Картой курьеру" at bounding box center [0, 0] width 0 height 0
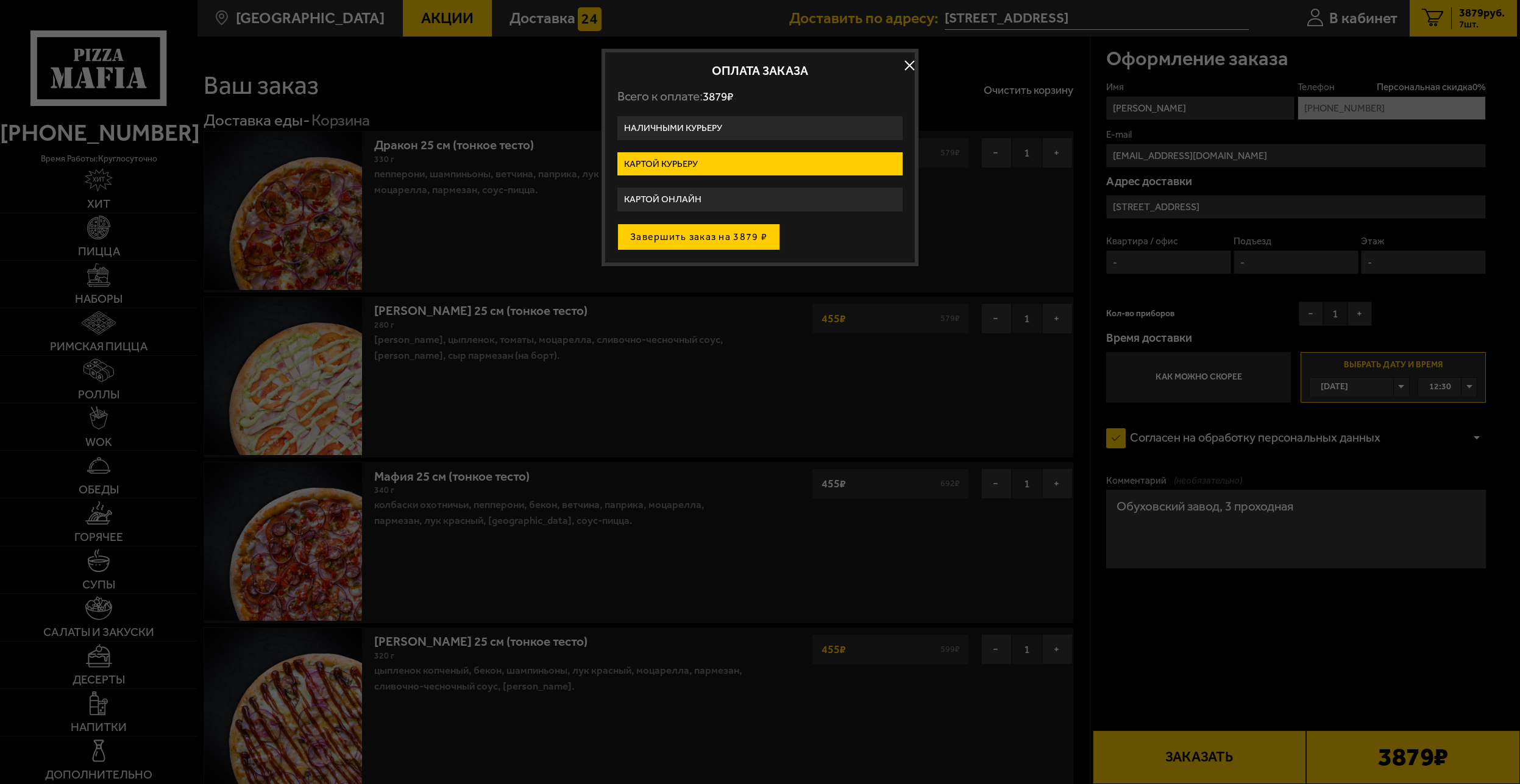
click at [696, 239] on button "Завершить заказ на 3879 ₽" at bounding box center [698, 237] width 163 height 27
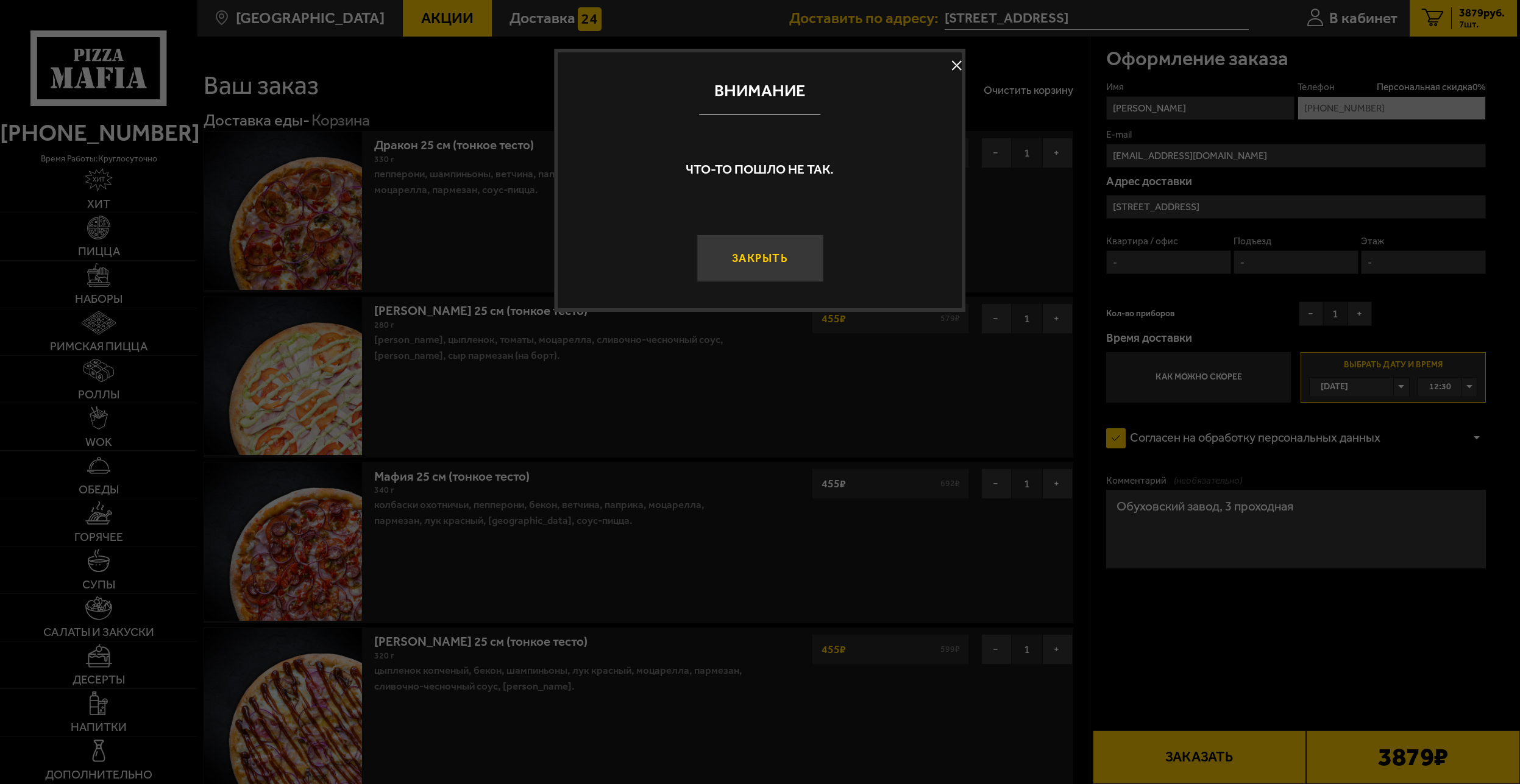
click at [750, 270] on button "Закрыть" at bounding box center [760, 258] width 127 height 47
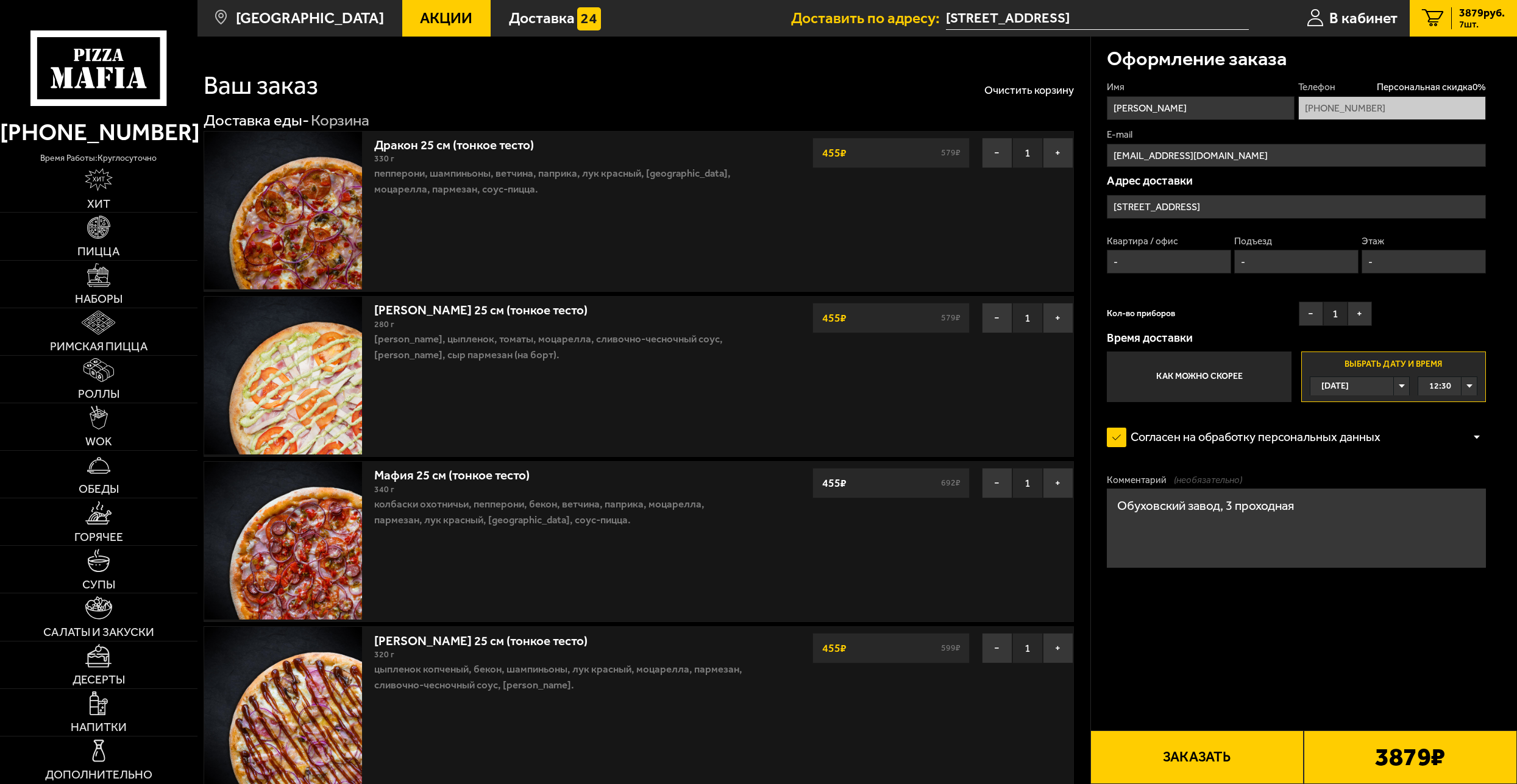
click at [1101, 18] on input "Санкт-Петербург, проспект Обуховской Обороны, 120Л" at bounding box center [1097, 18] width 304 height 23
type input "проспект Обуховской Обороны, 120Л"
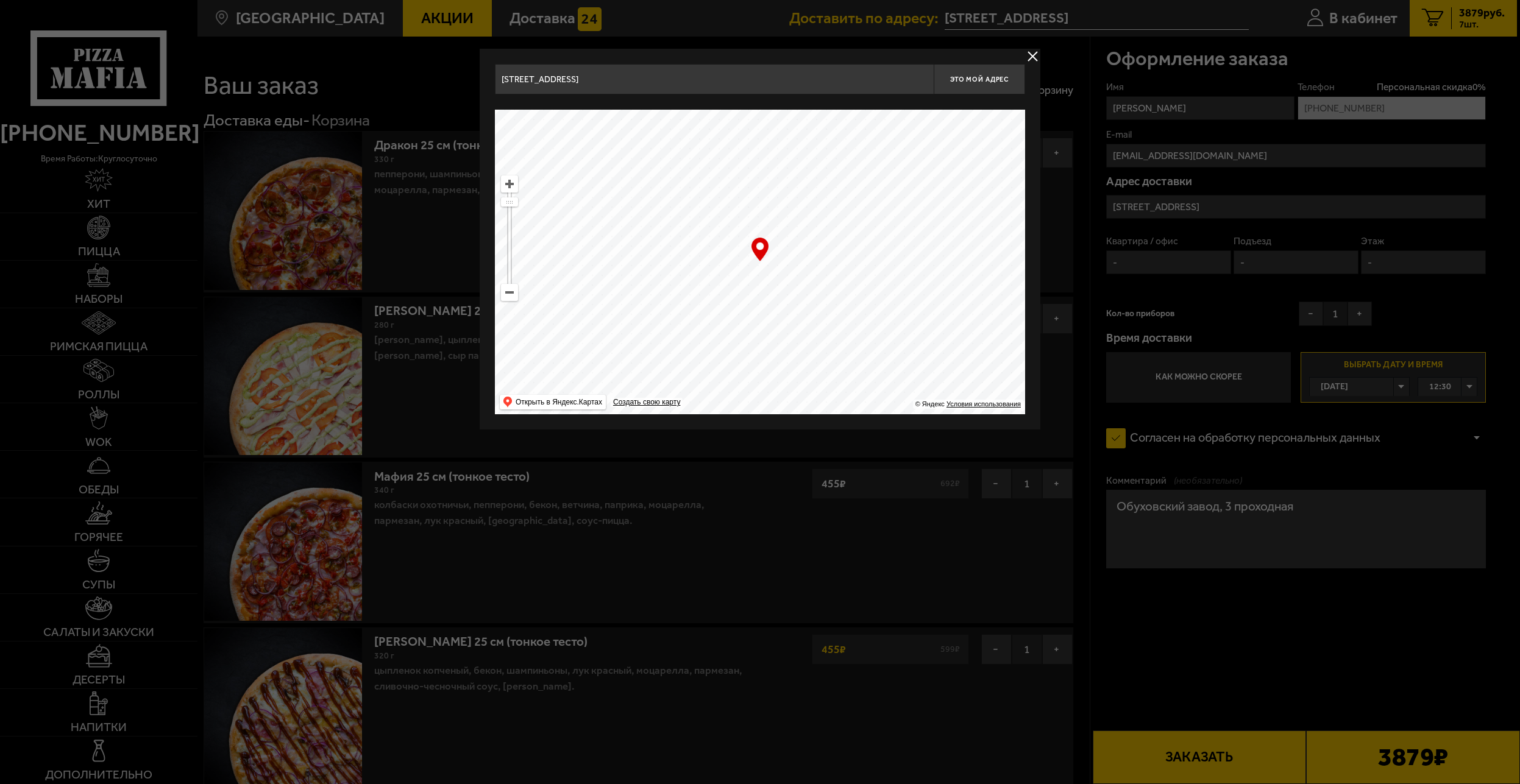
click at [1032, 58] on button "delivery type" at bounding box center [1033, 56] width 16 height 15
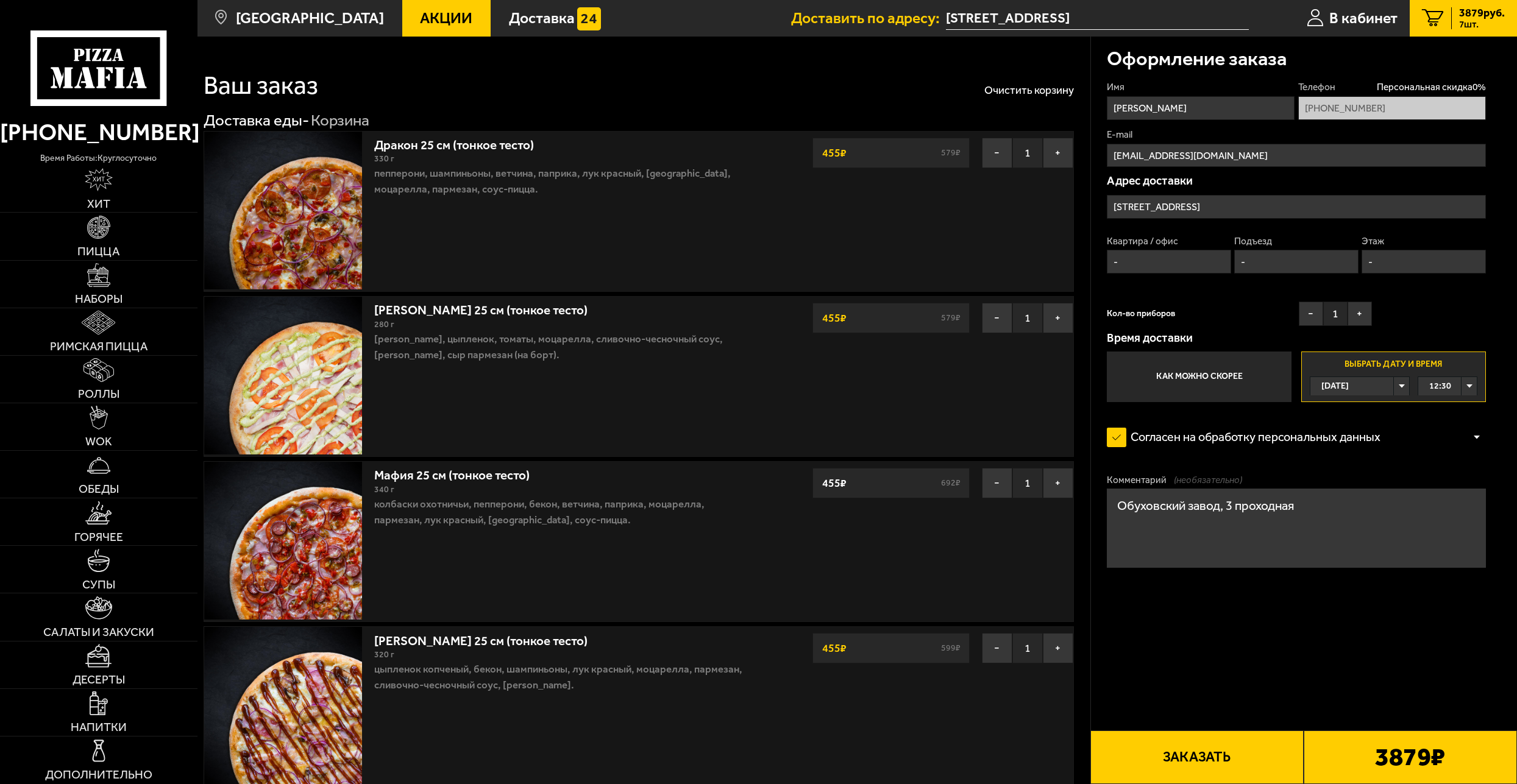
click at [1225, 752] on button "Заказать" at bounding box center [1196, 757] width 213 height 54
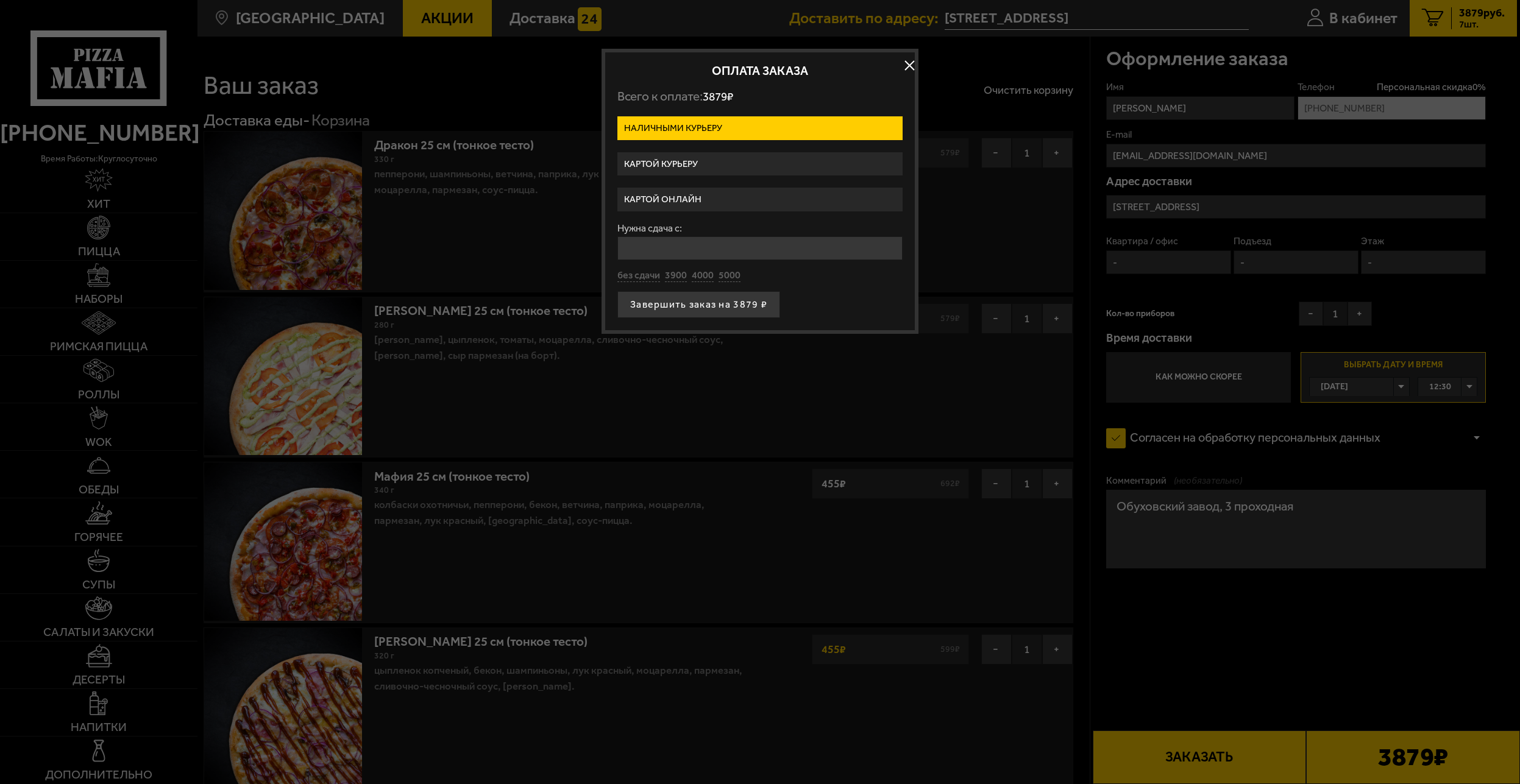
click at [666, 203] on label "Картой онлайн" at bounding box center [760, 199] width 285 height 24
click at [0, 0] on input "Картой онлайн" at bounding box center [0, 0] width 0 height 0
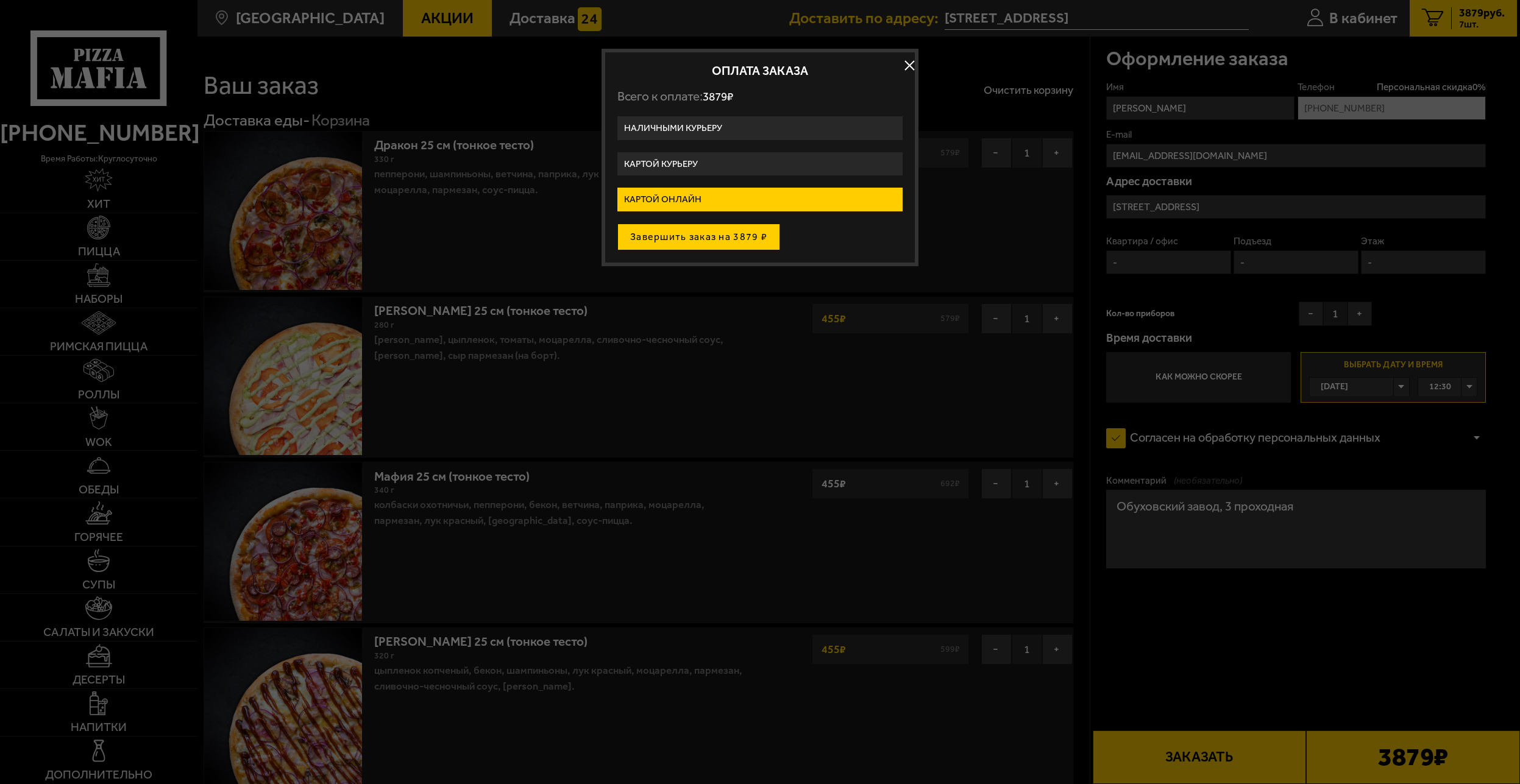
click at [712, 237] on button "Завершить заказ на 3879 ₽" at bounding box center [698, 237] width 163 height 27
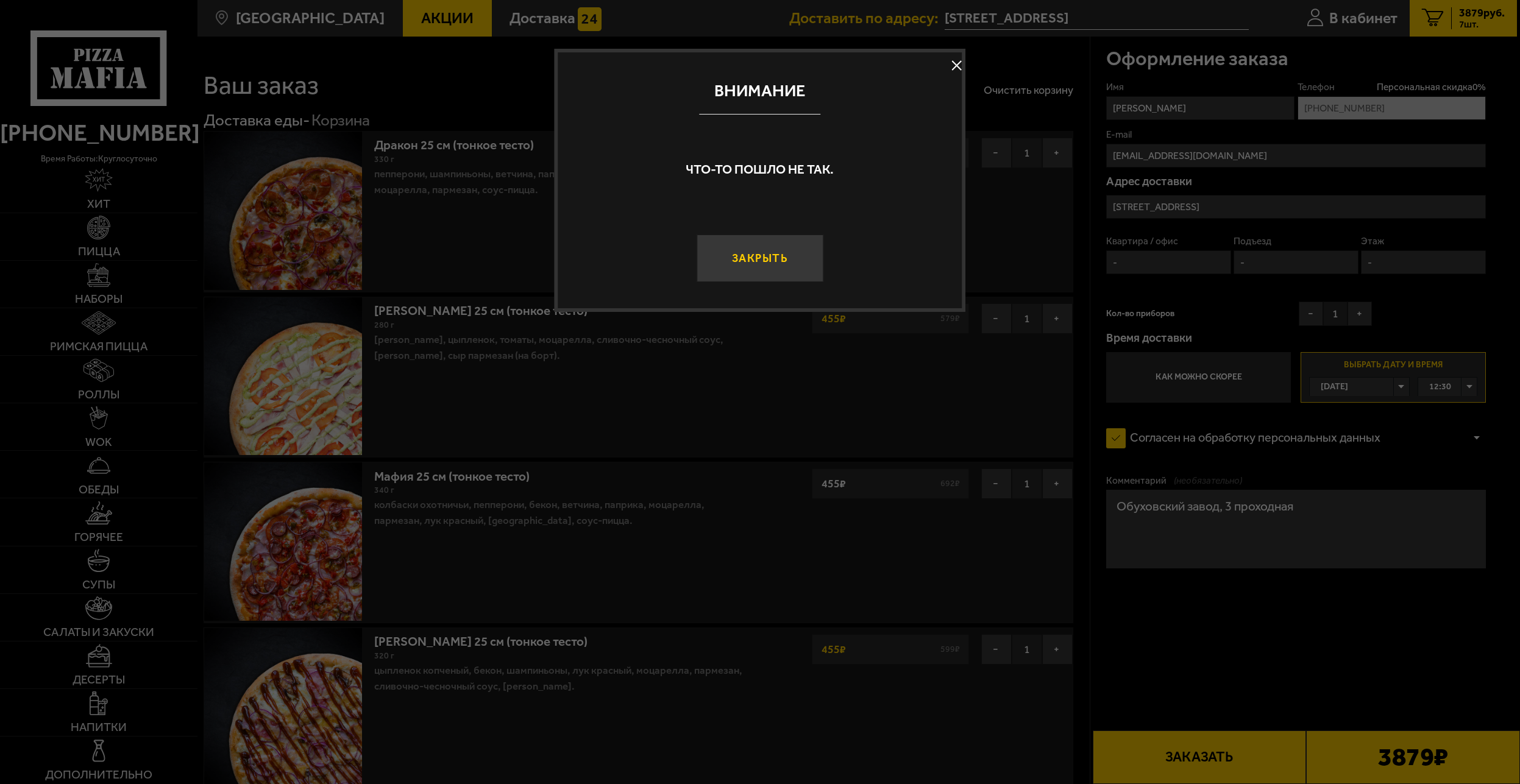
click at [743, 263] on button "Закрыть" at bounding box center [760, 258] width 127 height 47
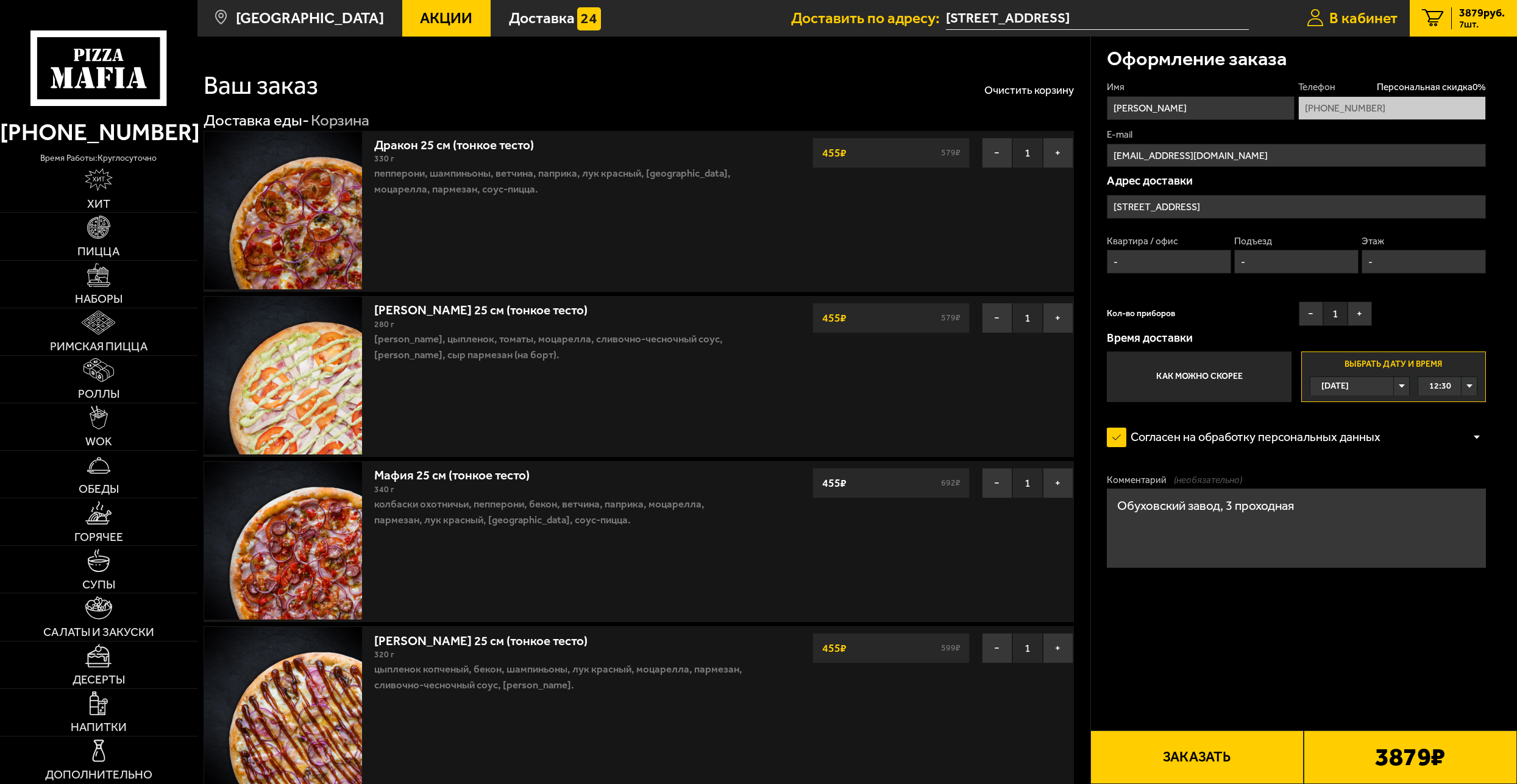
click at [1361, 15] on span "В кабинет" at bounding box center [1363, 19] width 68 height 15
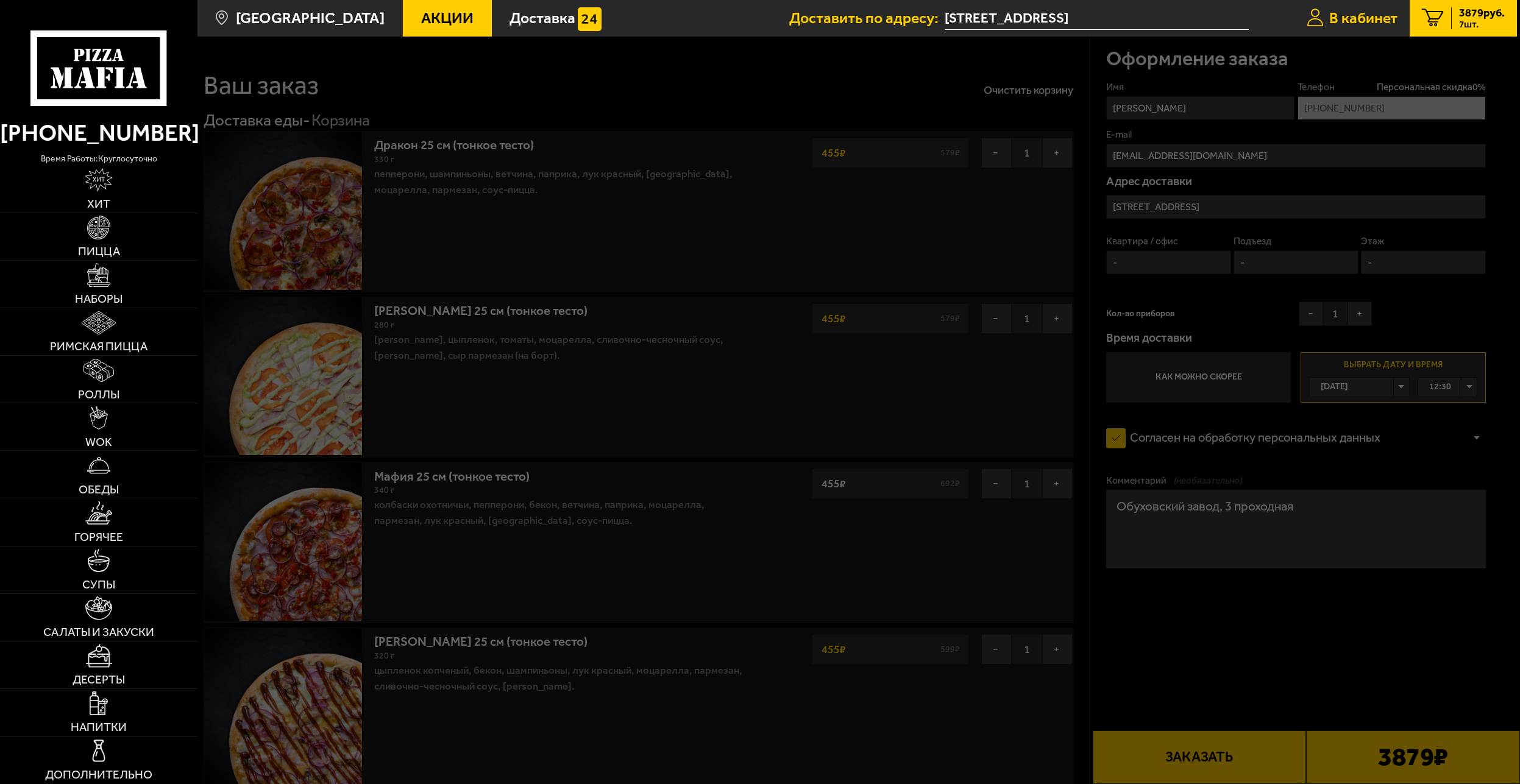
type input "[STREET_ADDRESS]"
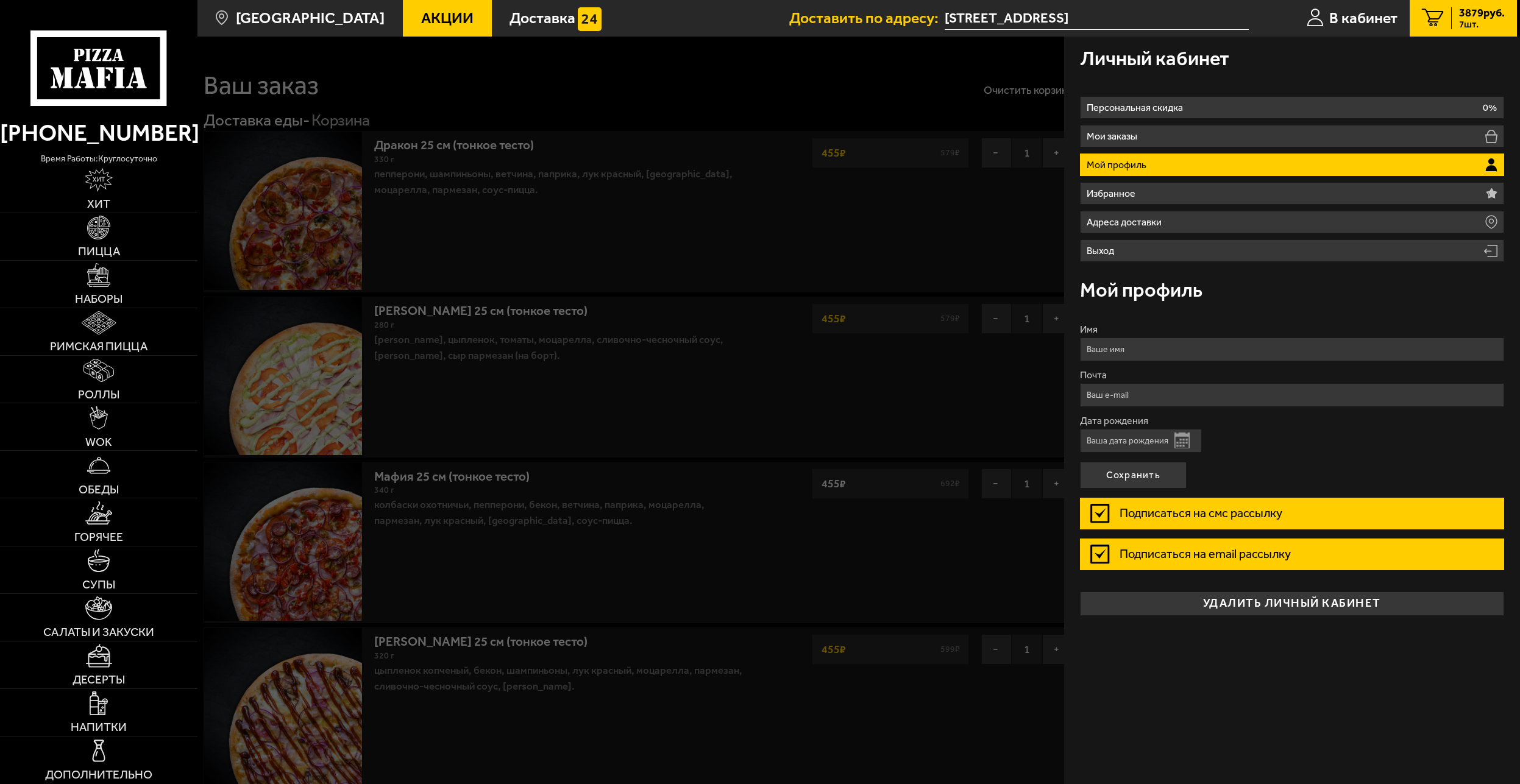
click at [1134, 345] on input "Имя" at bounding box center [1292, 349] width 424 height 24
click at [1223, 299] on div "Мой профиль" at bounding box center [1292, 290] width 424 height 44
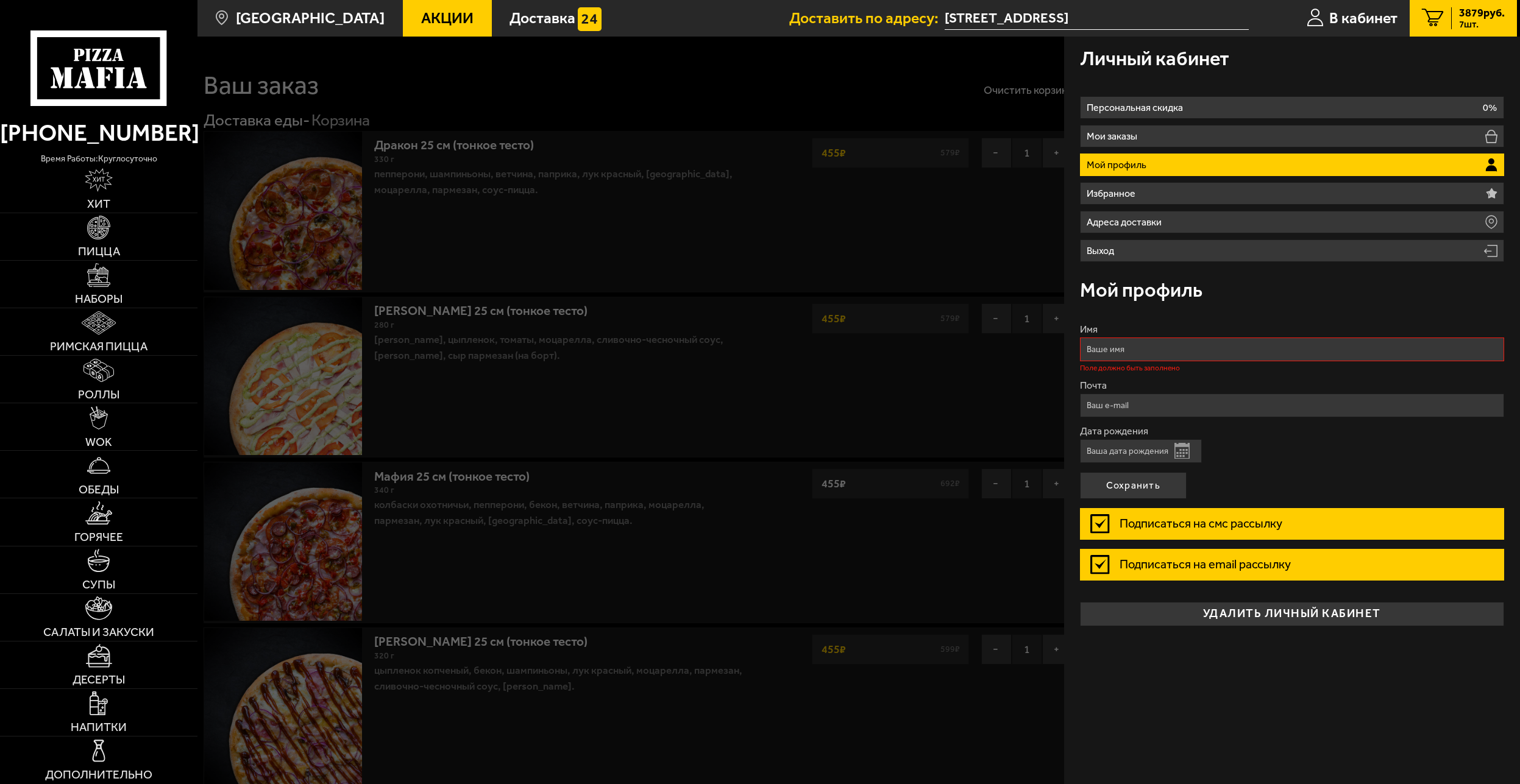
click at [925, 263] on div at bounding box center [957, 428] width 1520 height 784
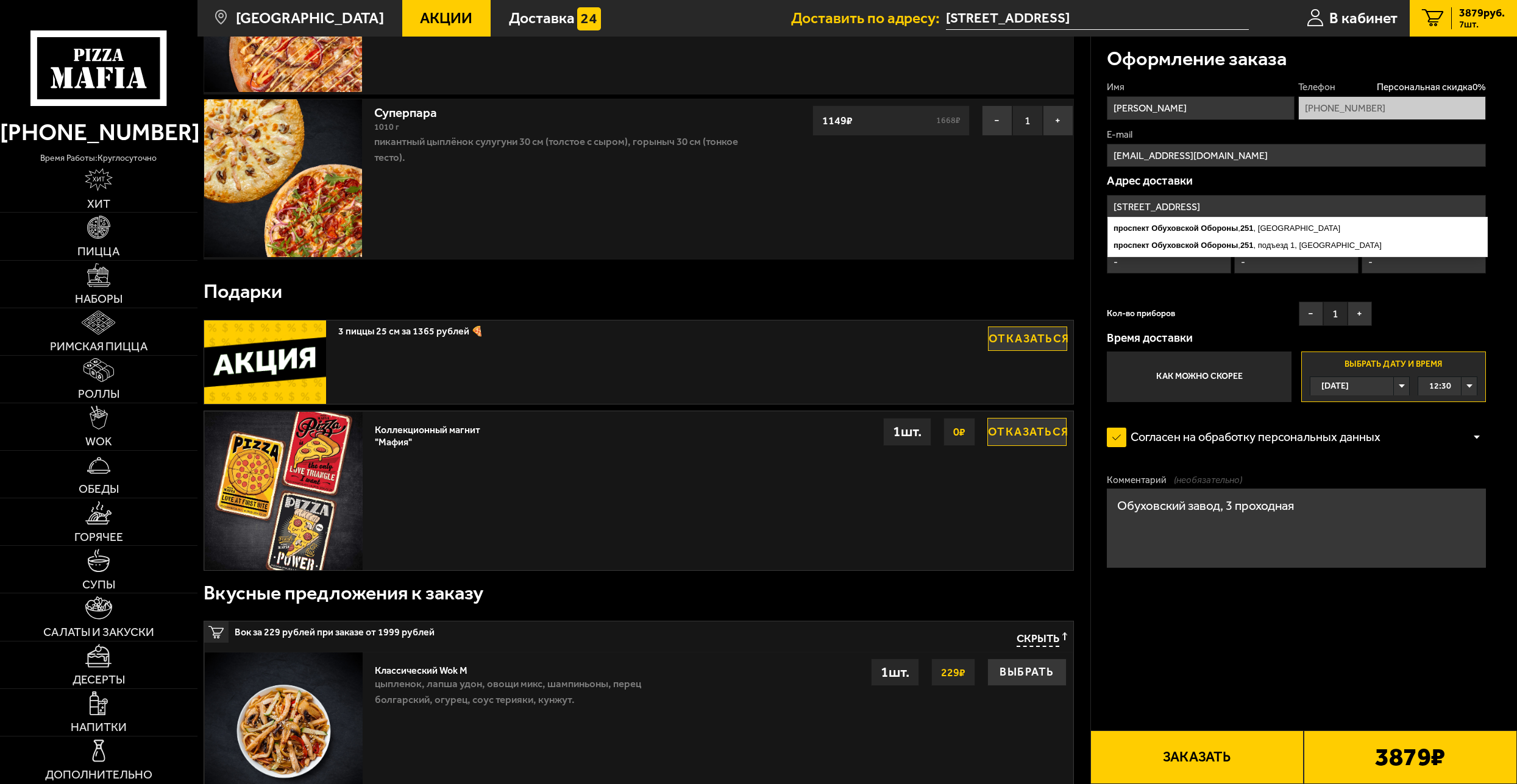
scroll to position [731, 0]
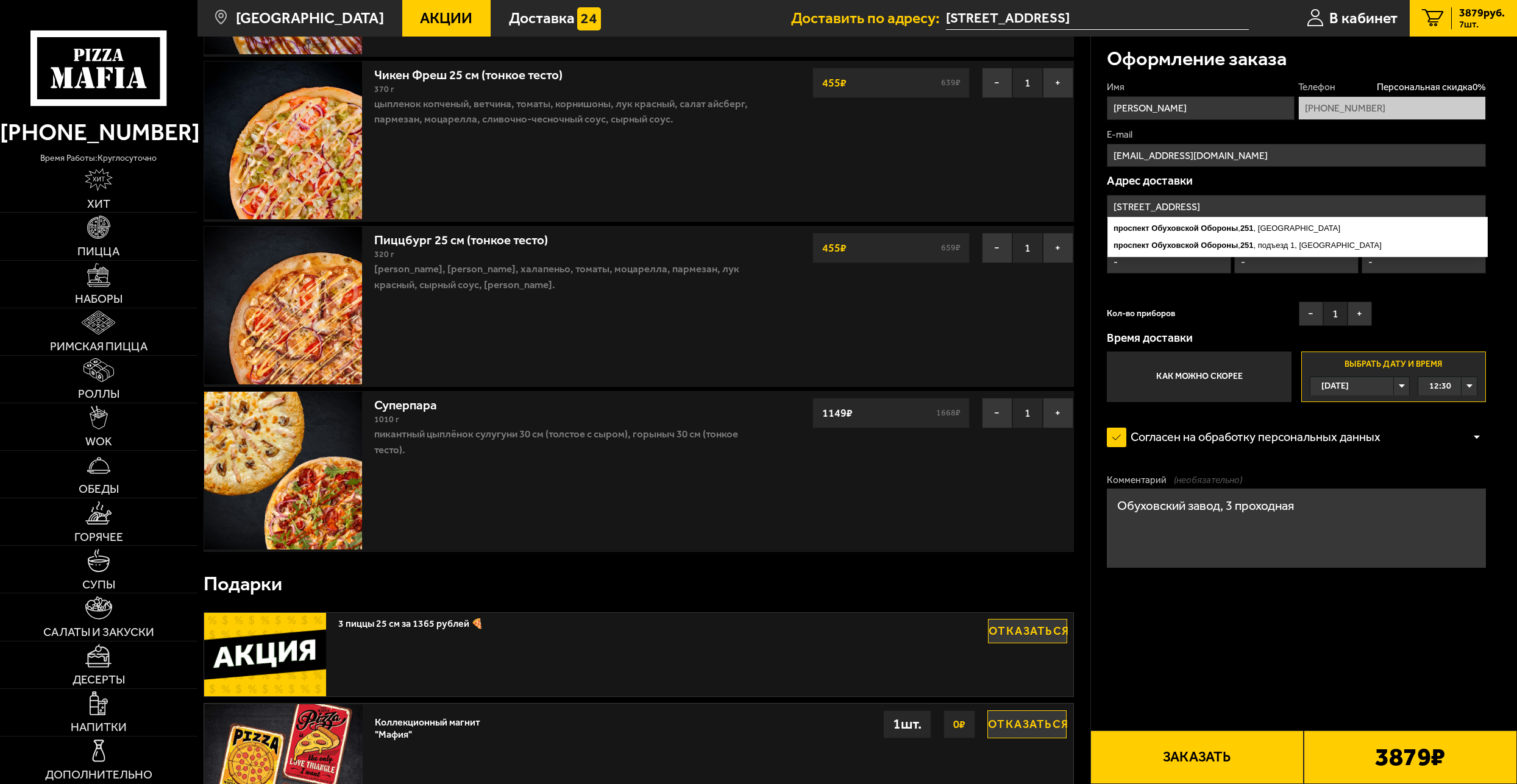
click at [421, 403] on link "Суперпара" at bounding box center [414, 403] width 79 height 20
click at [407, 413] on link "Суперпара" at bounding box center [414, 403] width 79 height 20
click at [412, 411] on link "Суперпара" at bounding box center [414, 403] width 79 height 20
click at [389, 409] on link "Суперпара" at bounding box center [414, 403] width 79 height 20
click at [307, 430] on img at bounding box center [283, 471] width 158 height 158
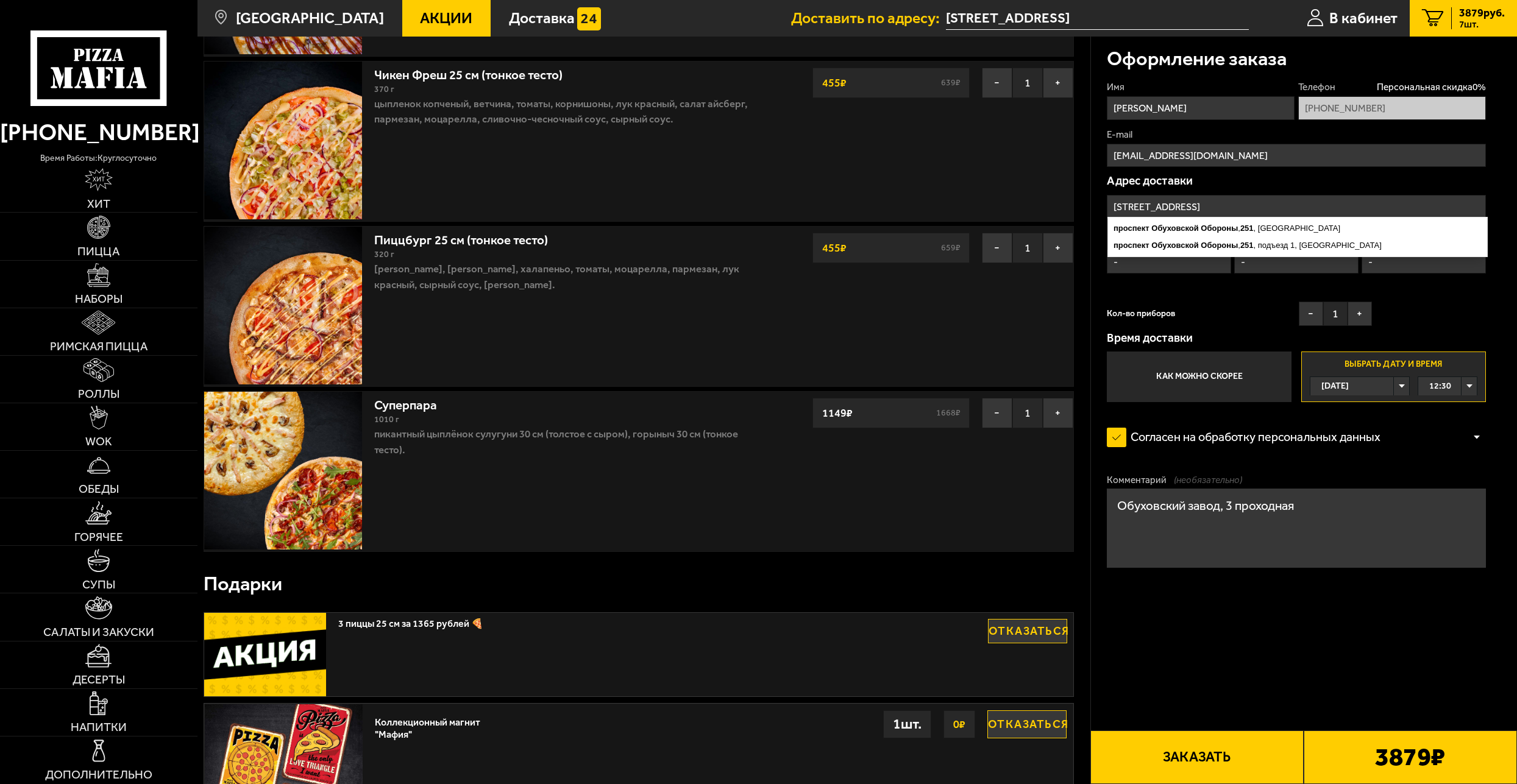
click at [1253, 301] on div "Имя Григорий Телефон Персональная скидка 0 % +7 (911) 710-06-91 E-mail mafalepr…" at bounding box center [1296, 241] width 379 height 321
click at [1251, 311] on div "Кол-во приборов − 1 +" at bounding box center [1239, 316] width 266 height 30
drag, startPoint x: 729, startPoint y: 482, endPoint x: 756, endPoint y: 466, distance: 31.4
click at [729, 482] on div "Суперпара 1010 г Пикантный цыплёнок сулугуни 30 см (толстое с сыром), Горыныч 3…" at bounding box center [562, 471] width 390 height 160
click at [1261, 334] on p "Время доставки" at bounding box center [1296, 337] width 379 height 11
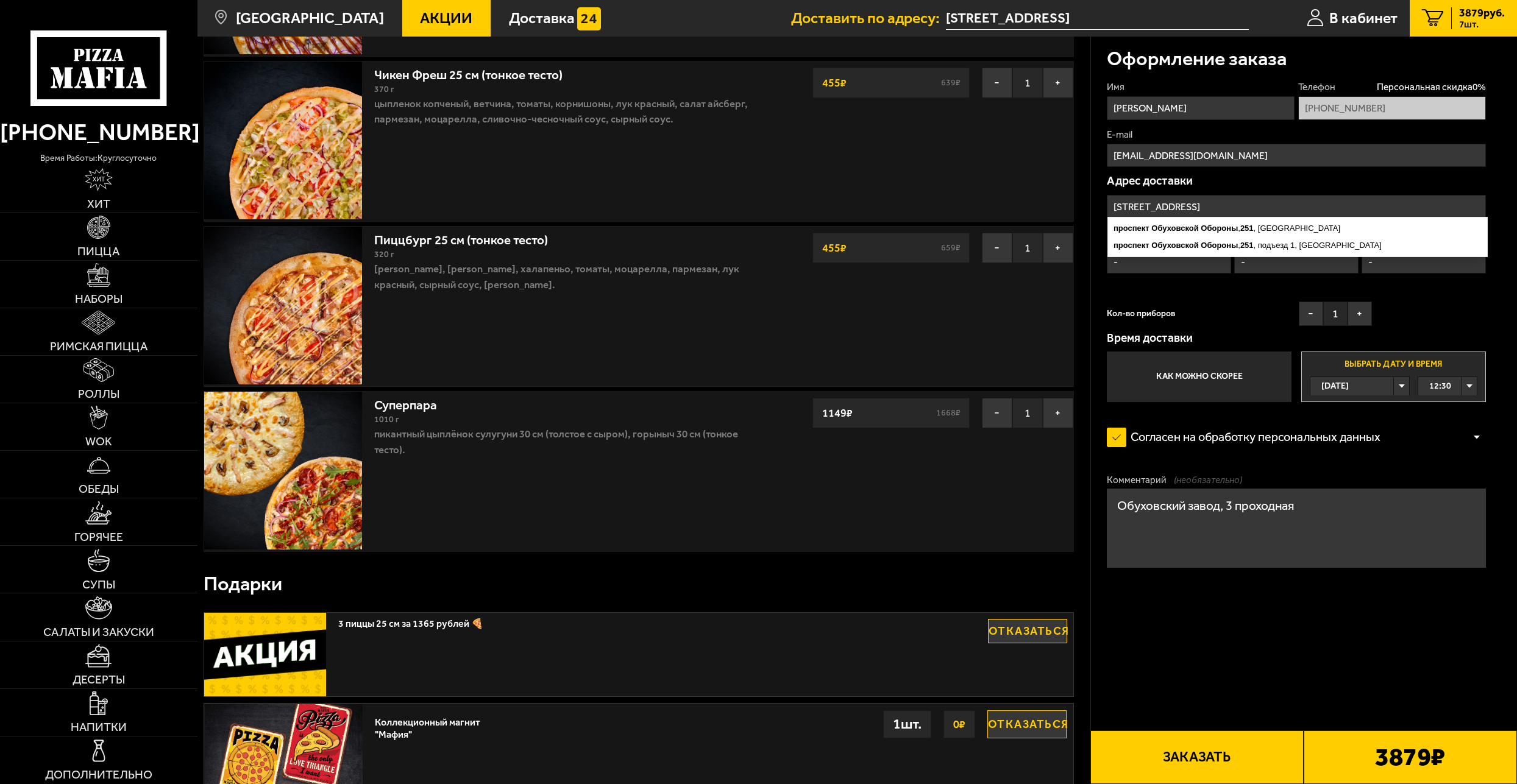
click at [1287, 166] on input "mafalepron@gmail.com" at bounding box center [1296, 156] width 379 height 24
click at [1387, 656] on form "Имя Григорий Телефон Персональная скидка 0 % +7 (911) 710-06-91 E-mail mafalepr…" at bounding box center [1296, 370] width 379 height 580
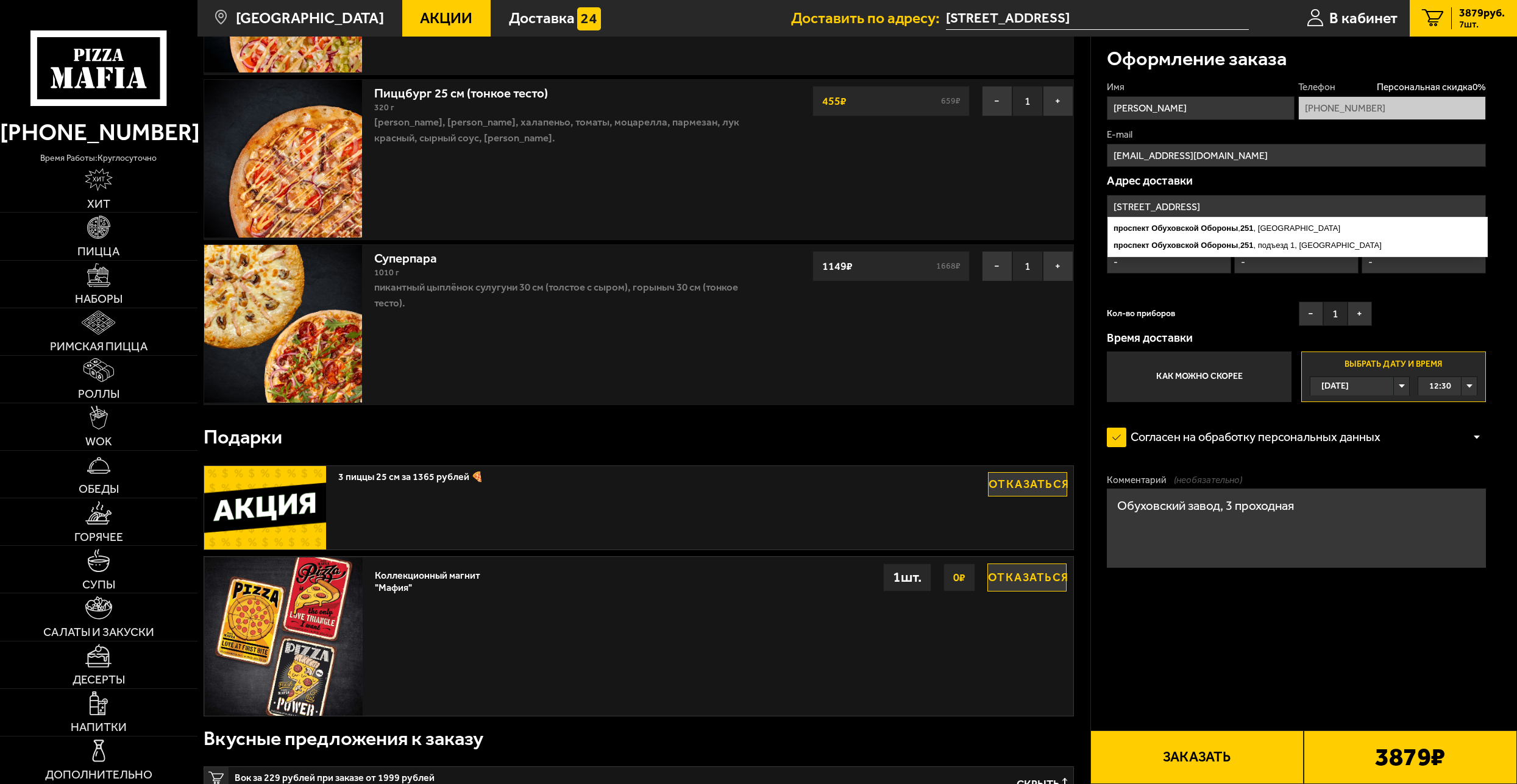
scroll to position [878, 0]
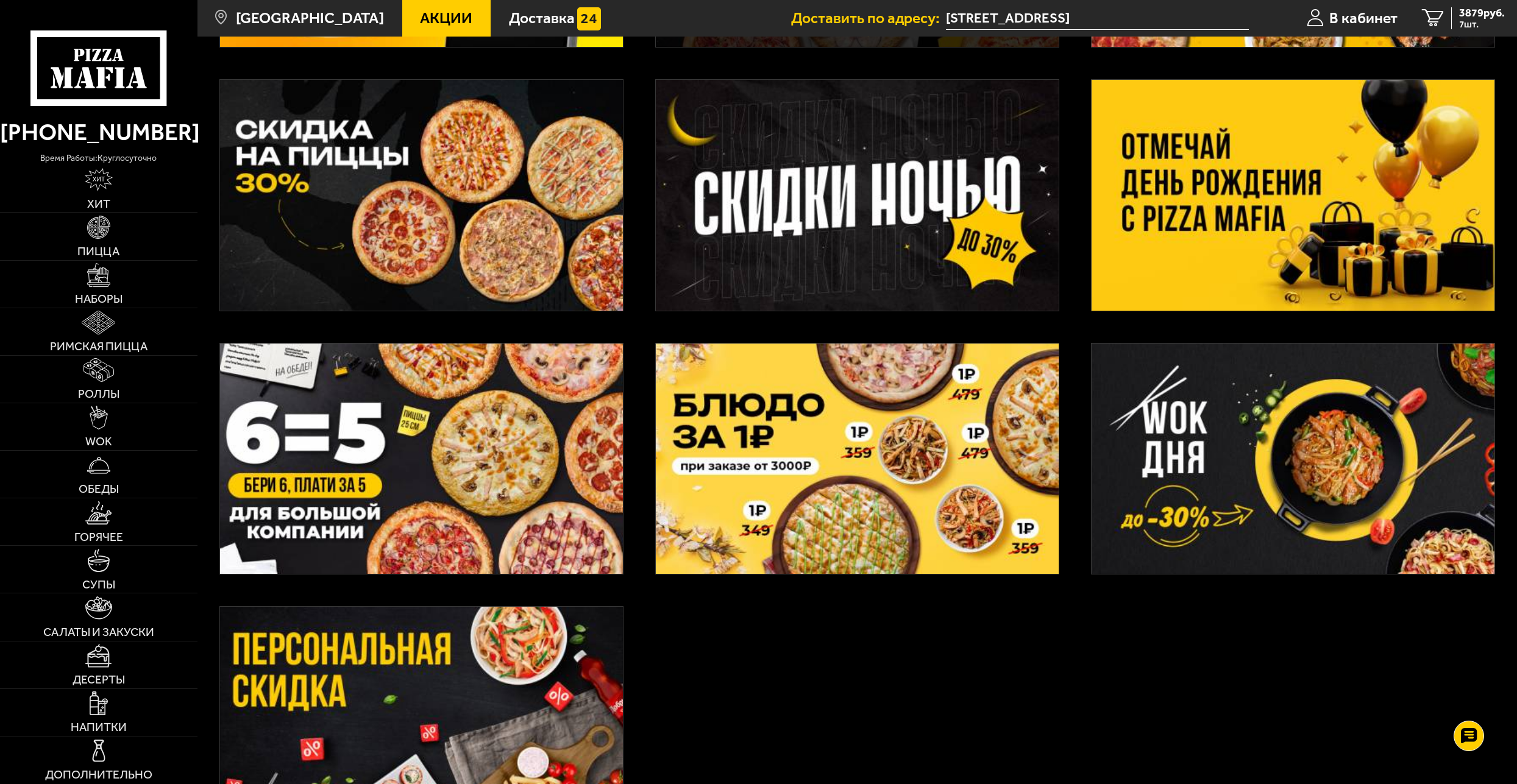
scroll to position [439, 0]
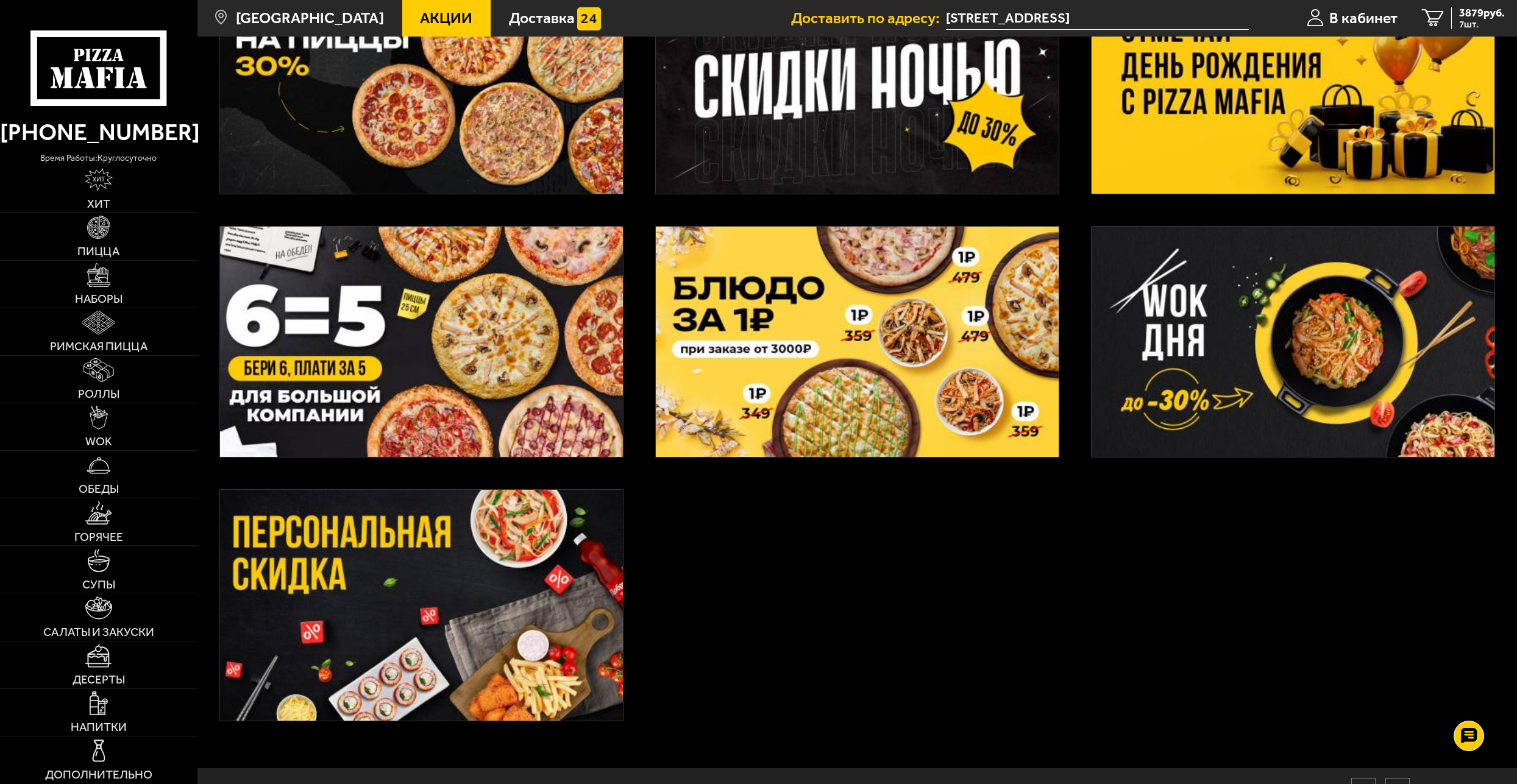
click at [447, 616] on img at bounding box center [421, 605] width 403 height 231
